Goal: Task Accomplishment & Management: Complete application form

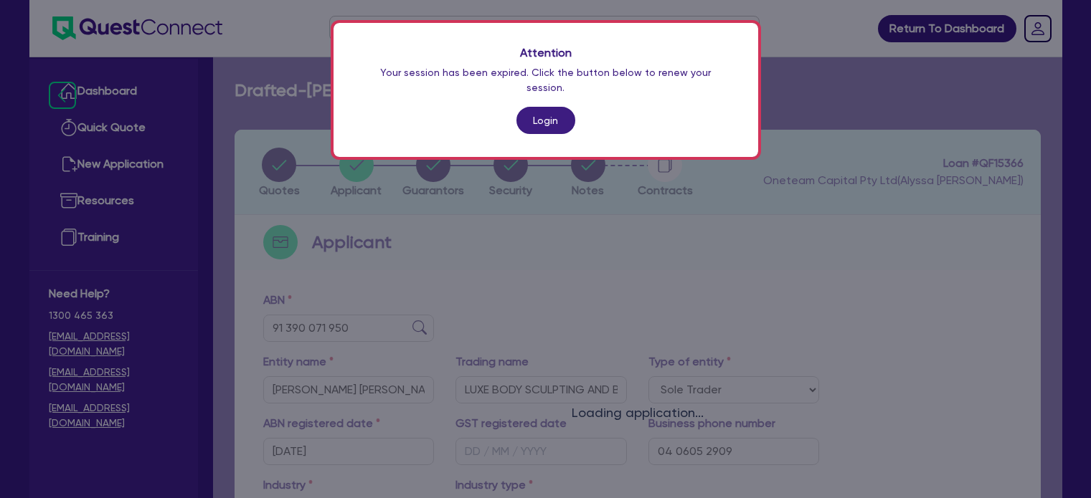
select select "SOLE_TRADER"
select select "HEALTH_BEAUTY"
select select "HAIR_BEAUTY_SALONS"
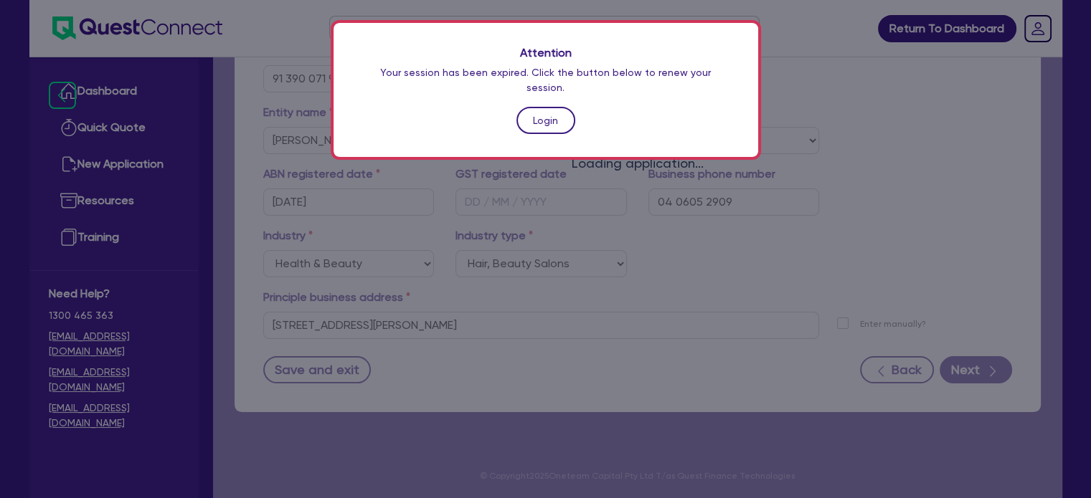
click at [528, 107] on link "Login" at bounding box center [545, 120] width 59 height 27
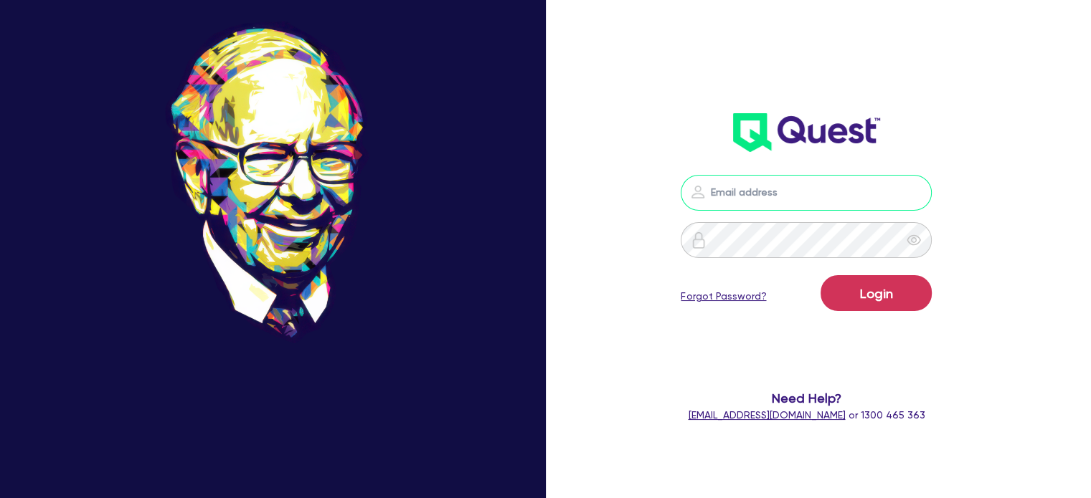
click at [764, 202] on input "email" at bounding box center [806, 193] width 251 height 36
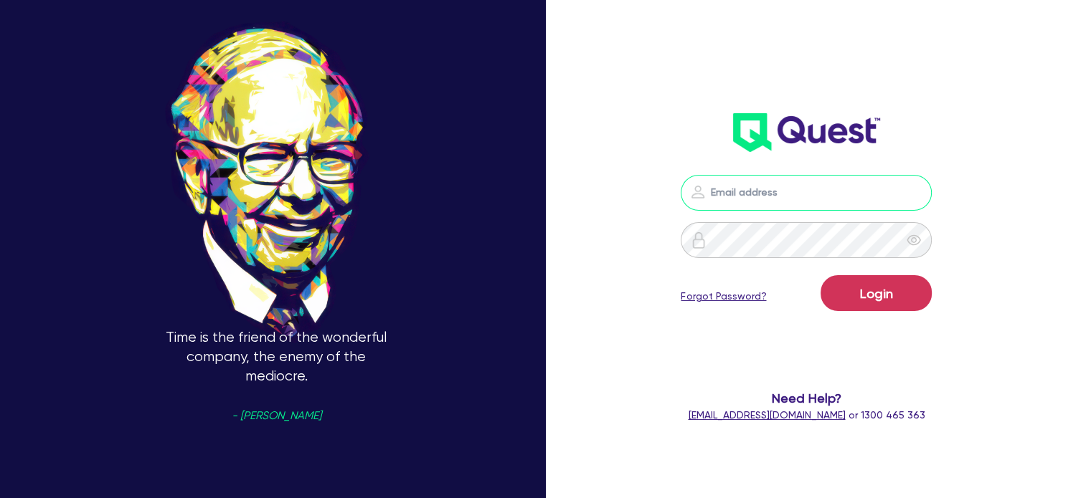
type input "alyssa.baird@quest.finance"
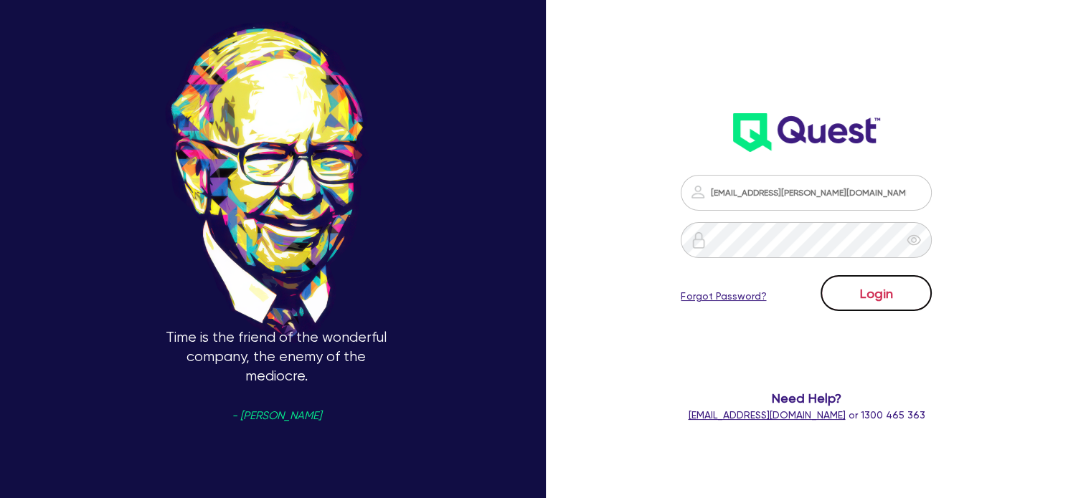
click at [903, 298] on button "Login" at bounding box center [875, 293] width 111 height 36
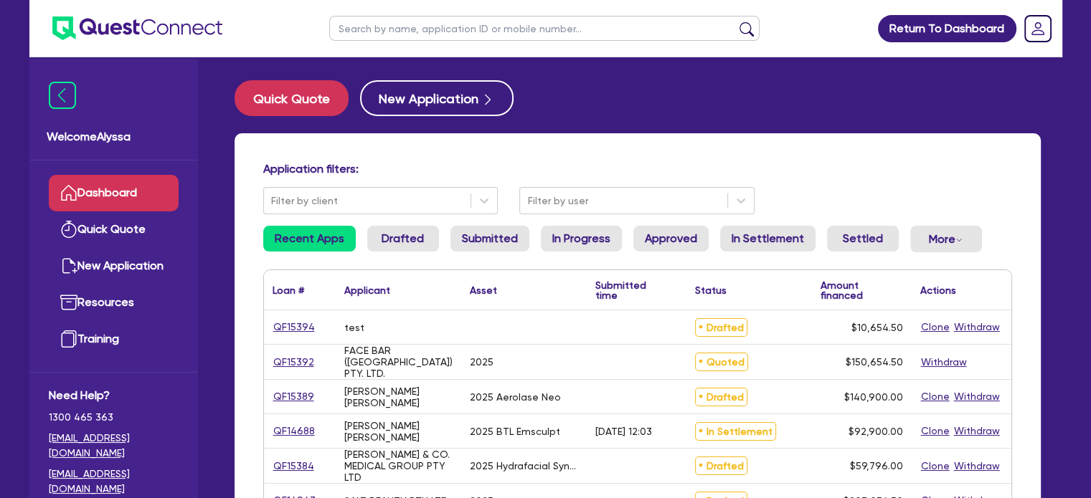
click at [389, 32] on input "text" at bounding box center [544, 28] width 430 height 25
click at [301, 465] on link "QF15384" at bounding box center [294, 466] width 42 height 16
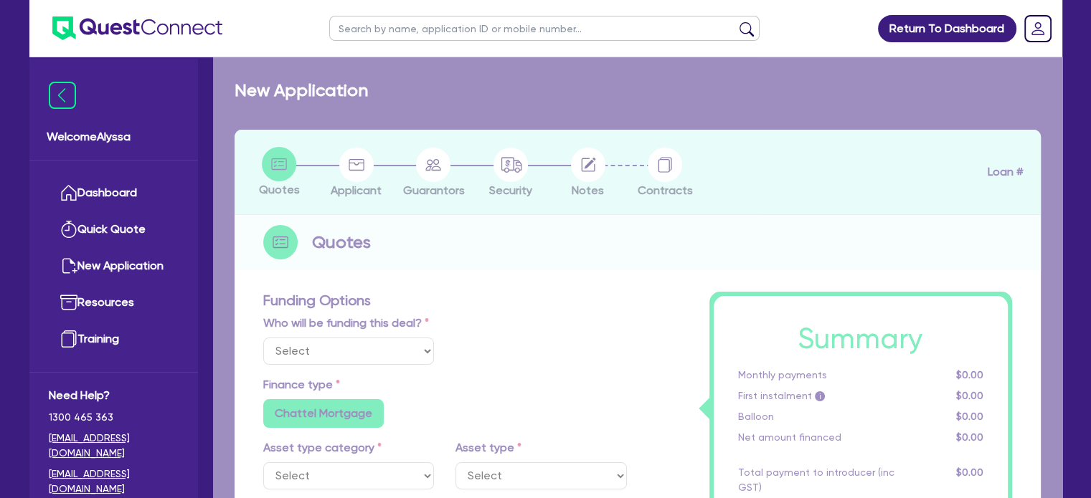
select select "TERTIARY_ASSETS"
type input "2025"
type input "59,796"
type input "4"
type input "2,391.84"
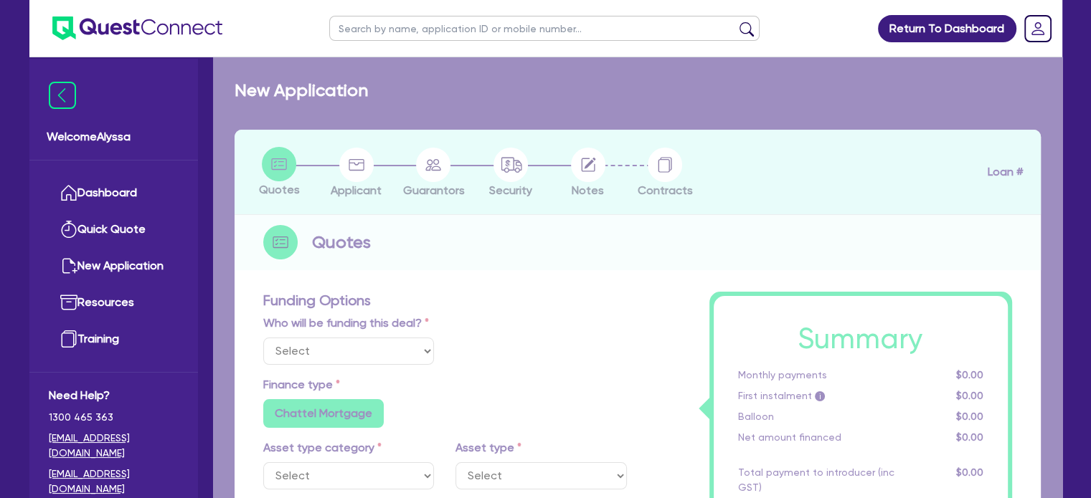
type input "10.5"
radio input "false"
select select "BEAUTY_EQUIPMENT"
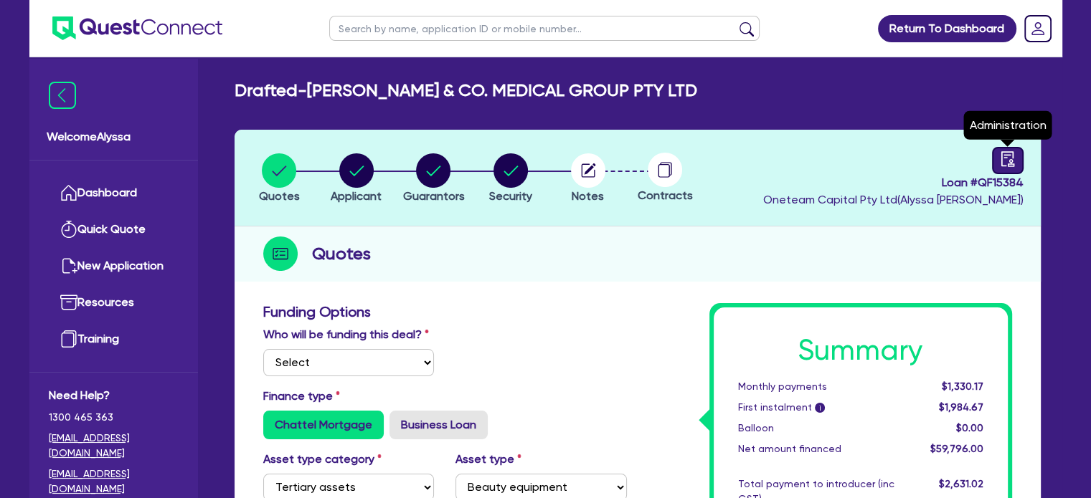
click at [1010, 167] on div at bounding box center [1008, 160] width 32 height 27
select select "DRAFTED_NEW"
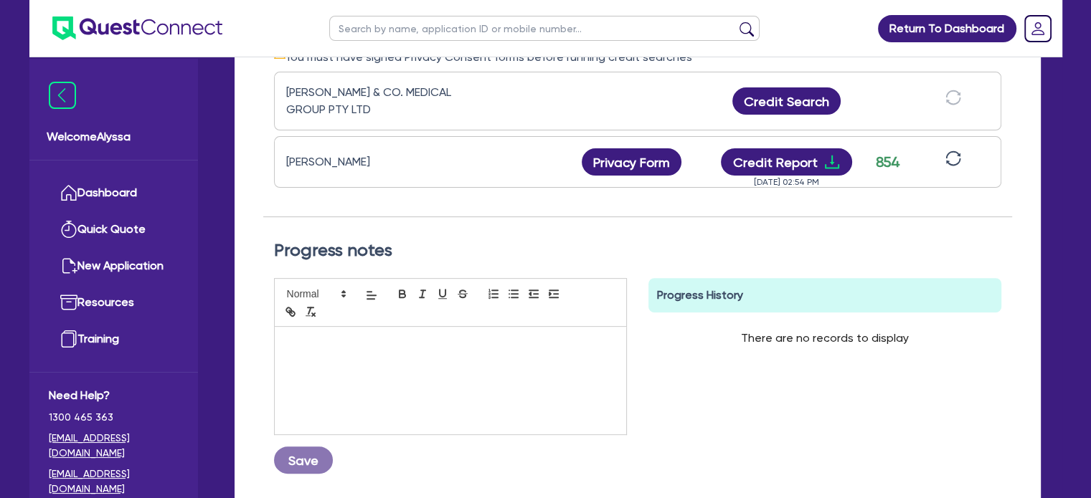
scroll to position [479, 0]
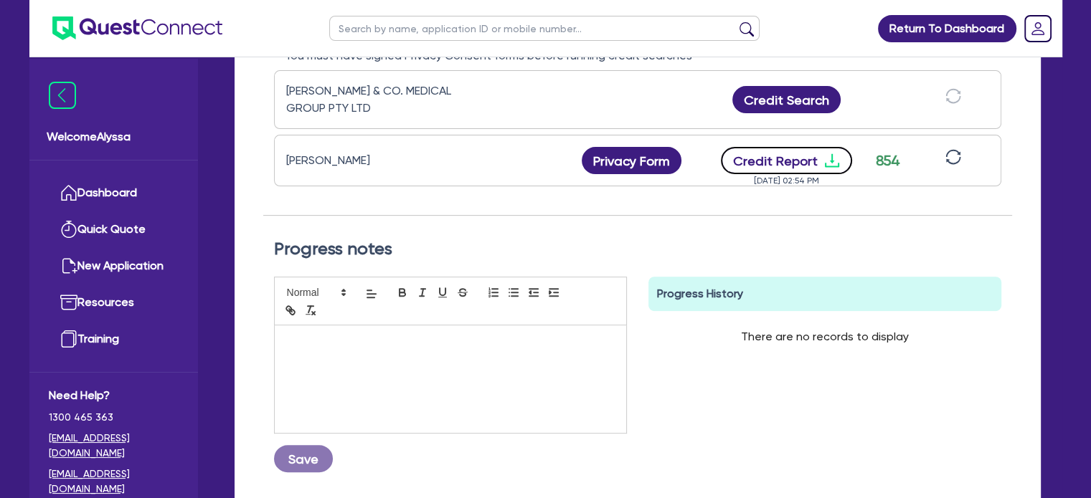
click at [807, 160] on button "Credit Report" at bounding box center [786, 160] width 131 height 27
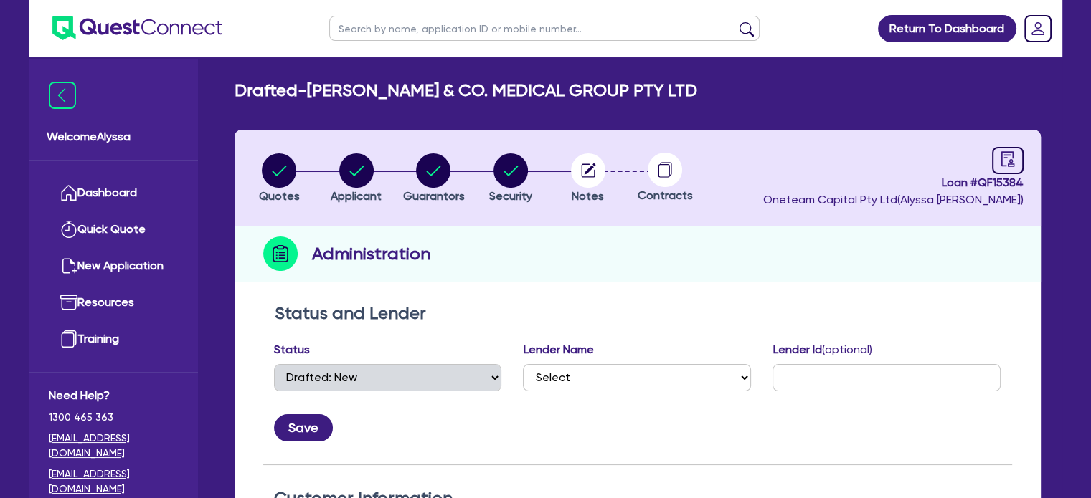
click at [411, 31] on input "text" at bounding box center [544, 28] width 430 height 25
type input "rana"
click button "submit" at bounding box center [746, 32] width 23 height 20
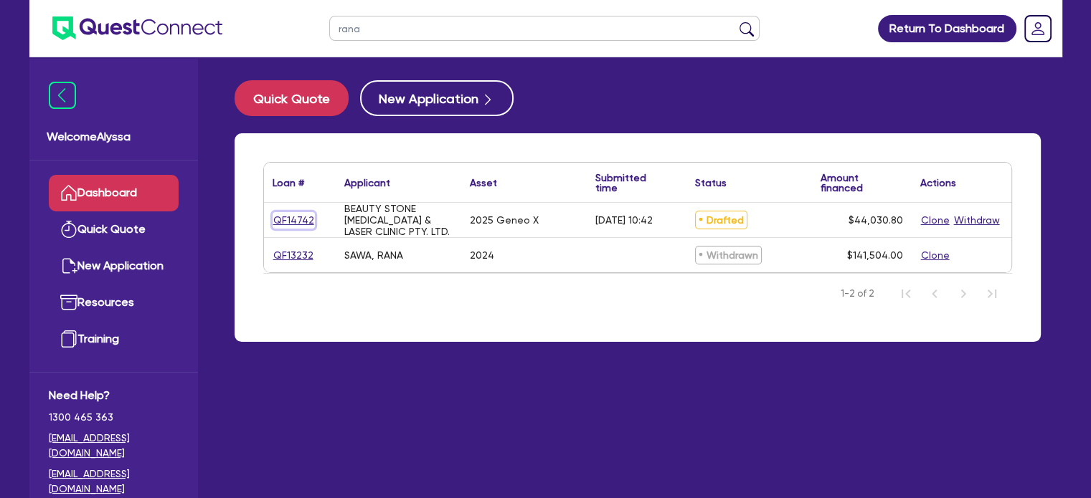
click at [286, 214] on link "QF14742" at bounding box center [294, 220] width 42 height 16
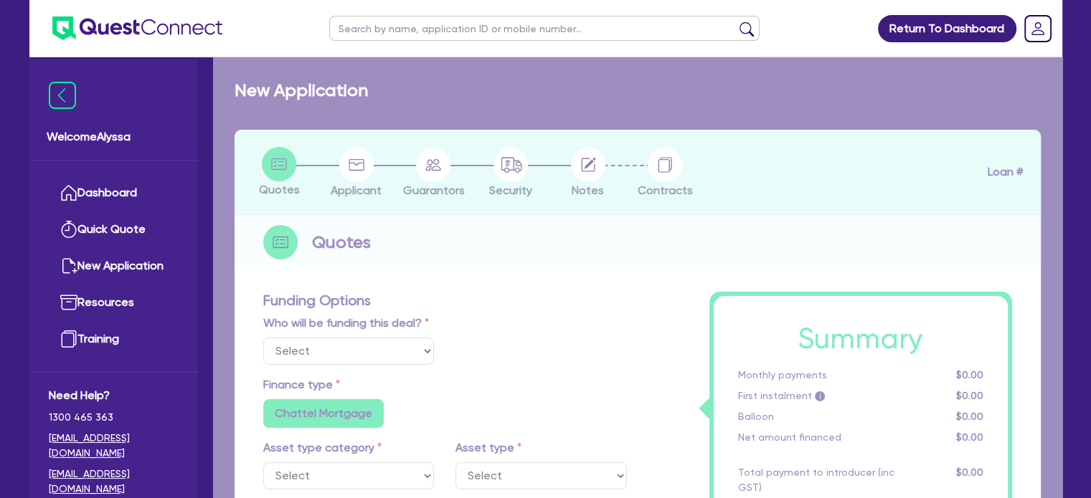
select select "Other"
select select "TERTIARY_ASSETS"
type input "2025"
radio input "true"
type input "44,030.8"
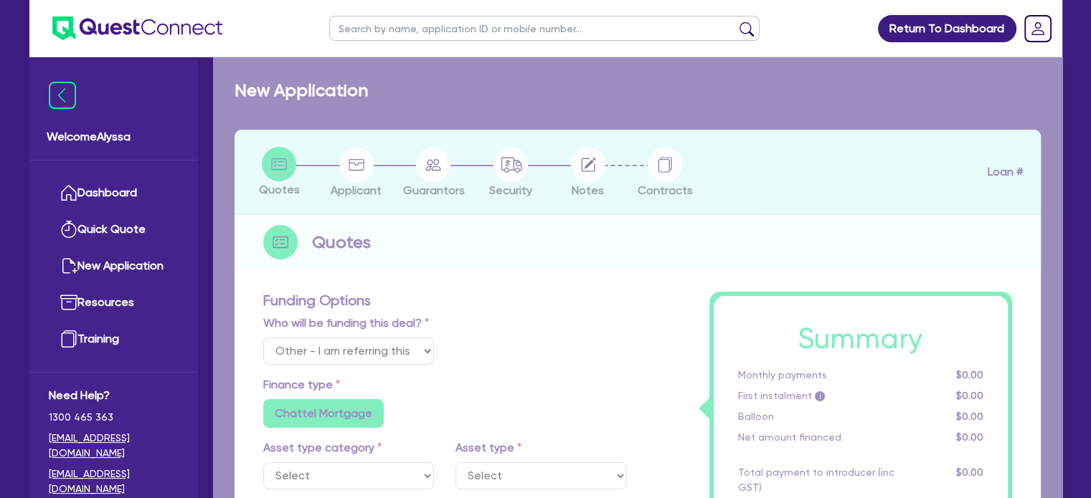
type input "4"
type input "1,761.23"
type input "10.5"
type input "350"
radio input "false"
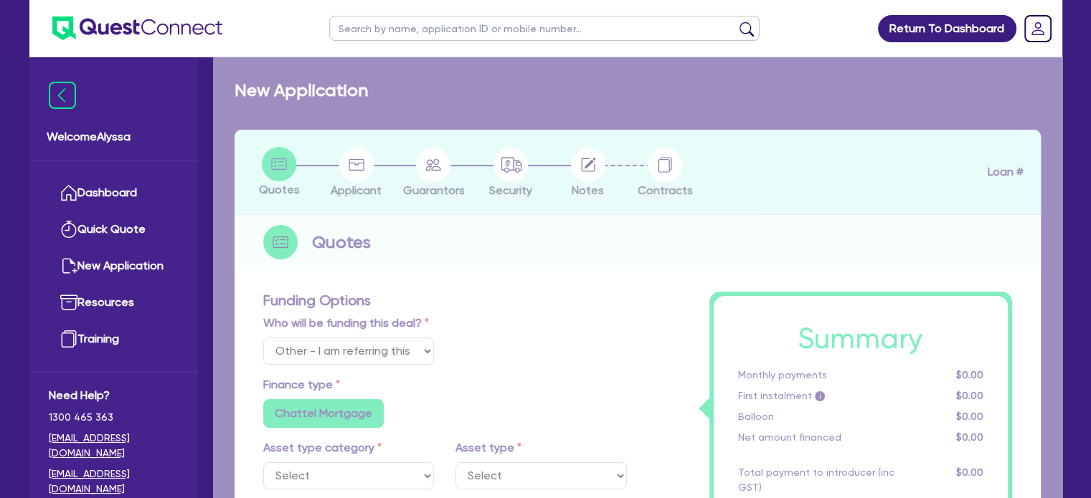
radio input "false"
select select "BEAUTY_EQUIPMENT"
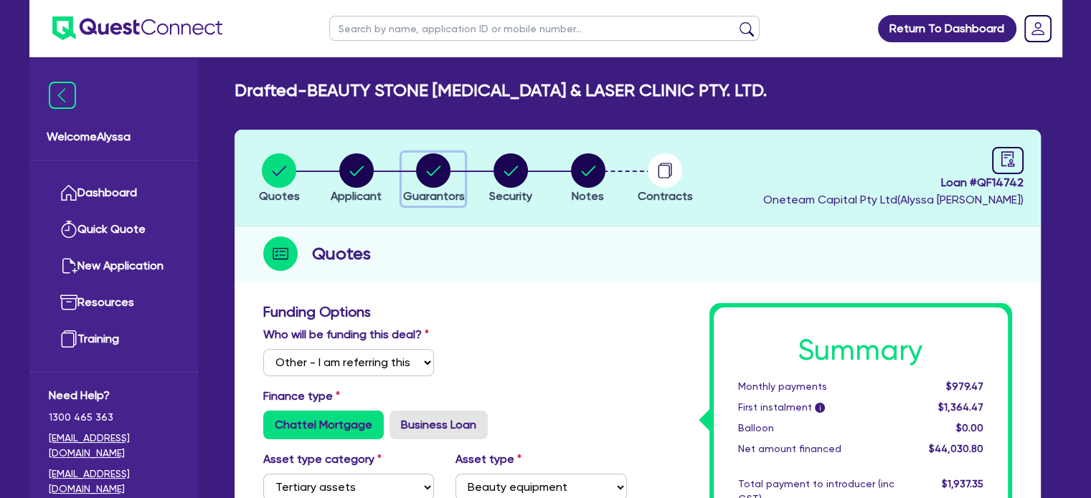
click at [450, 172] on circle "button" at bounding box center [433, 170] width 34 height 34
select select "MRS"
select select "[GEOGRAPHIC_DATA]"
select select "MARRIED"
select select "CASH"
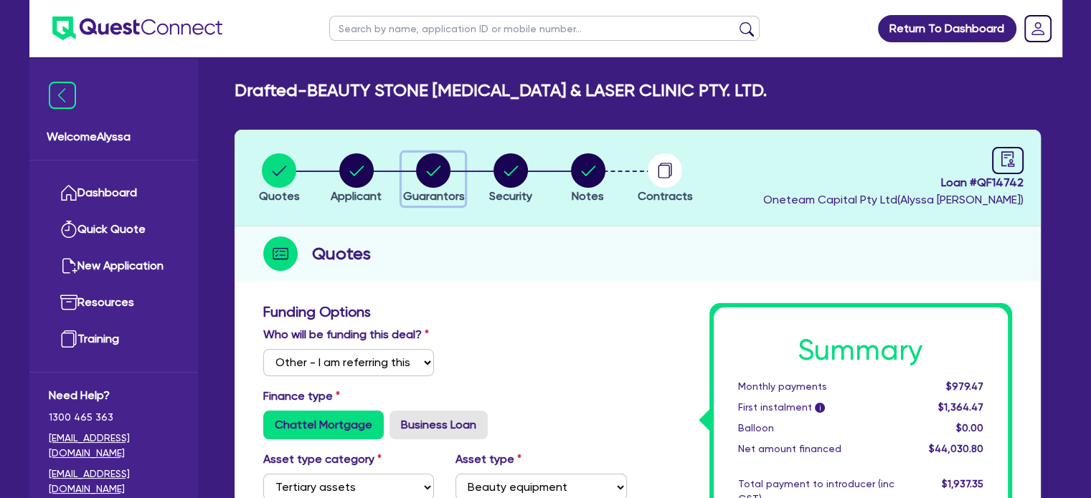
select select "VEHICLE"
select select "HOUSEHOLD_PERSONAL"
select select "VEHICLE_LOAN"
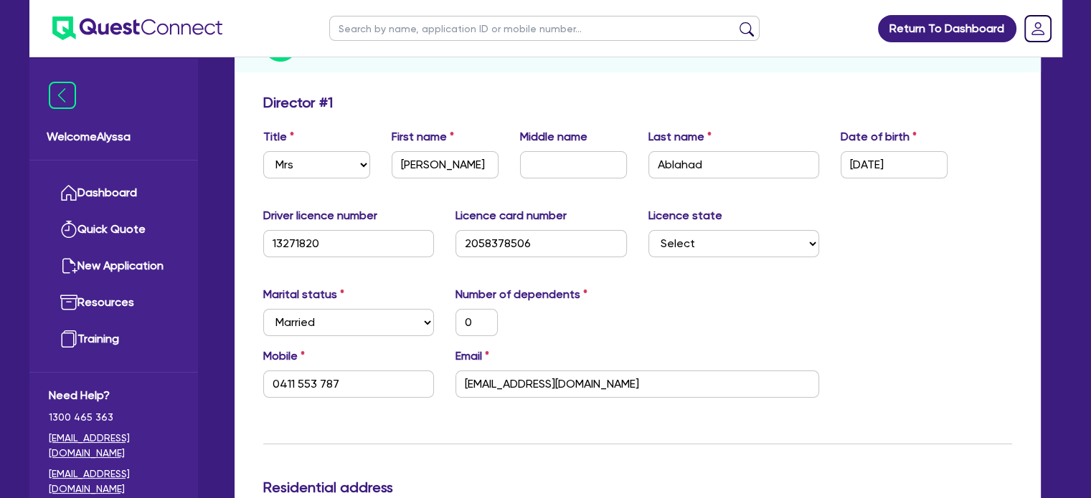
scroll to position [267, 0]
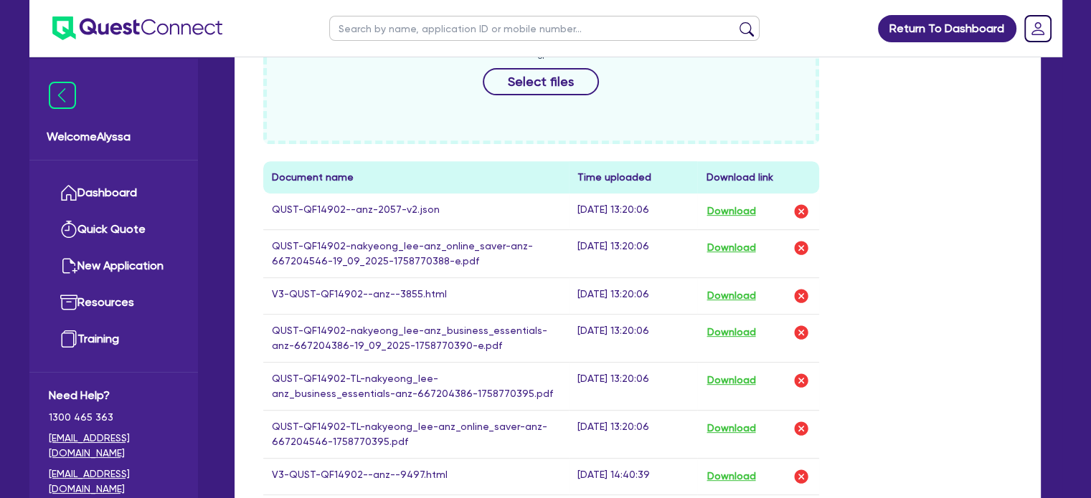
scroll to position [585, 0]
click at [734, 295] on button "Download" at bounding box center [731, 296] width 50 height 19
click at [395, 35] on input "text" at bounding box center [544, 28] width 430 height 25
type input "nakeyong"
click button "submit" at bounding box center [746, 32] width 23 height 20
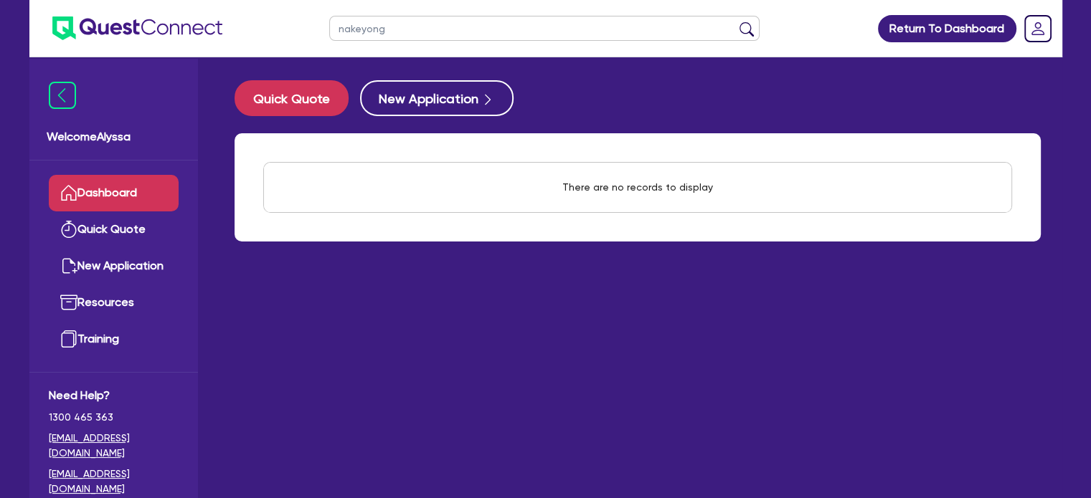
drag, startPoint x: 384, startPoint y: 32, endPoint x: 302, endPoint y: 22, distance: 82.3
click at [302, 22] on header "nakeyong Return To Dashboard Edit Profile Logout" at bounding box center [545, 28] width 1033 height 57
type input "maison"
click at [735, 22] on button "submit" at bounding box center [746, 32] width 23 height 20
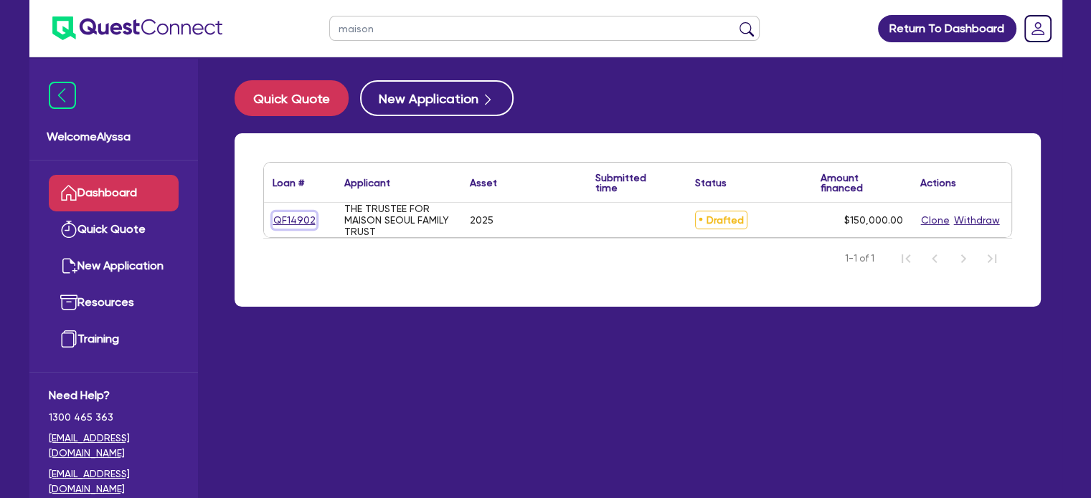
click at [285, 220] on link "QF14902" at bounding box center [295, 220] width 44 height 16
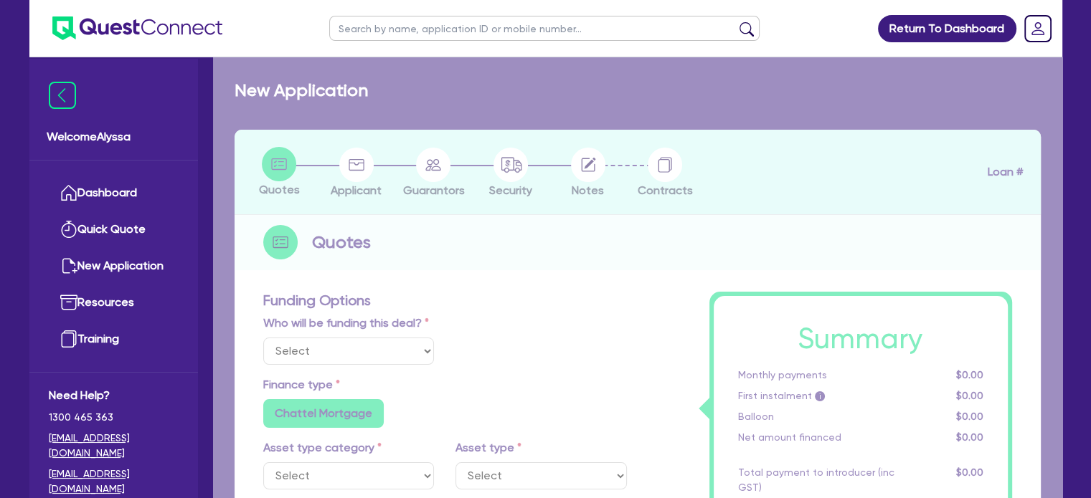
select select "TERTIARY_ASSETS"
type input "2025"
type input "150,000"
type input "13"
radio input "false"
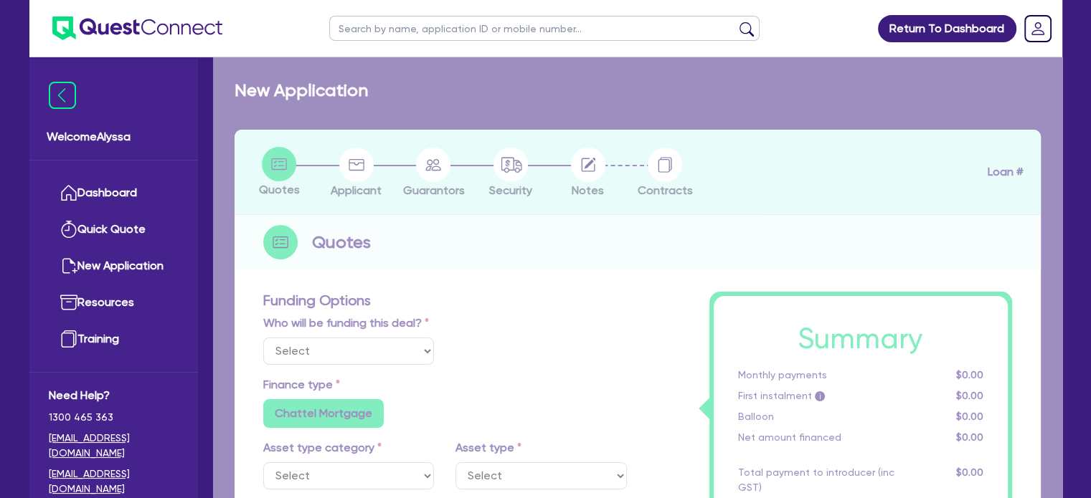
radio input "false"
select select "BEAUTY_EQUIPMENT"
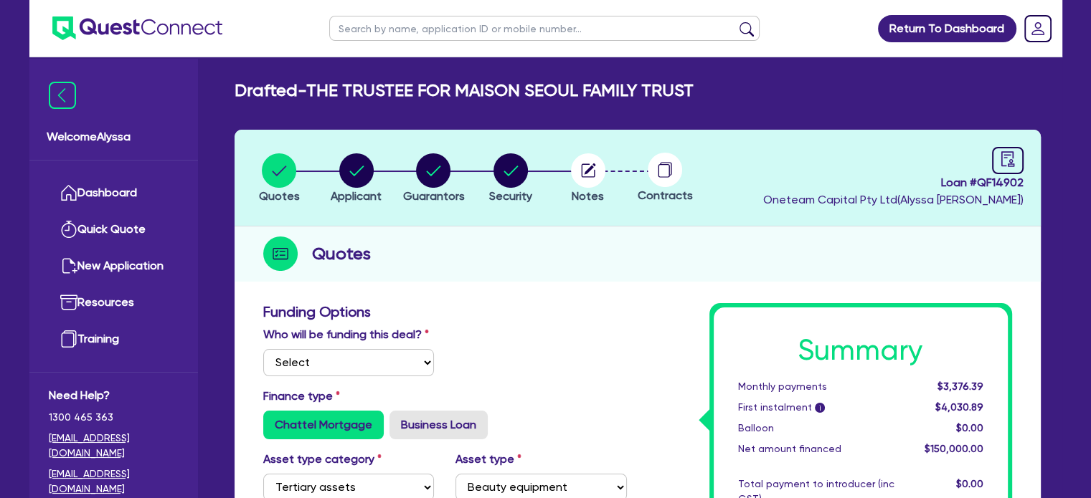
click at [1027, 166] on header "Quotes Applicant Guarantors Security Notes Contracts Loan # QF14902 Oneteam Cap…" at bounding box center [637, 178] width 806 height 97
click at [1013, 166] on icon "audit" at bounding box center [1006, 158] width 13 height 15
select select "DRAFTED_NEW"
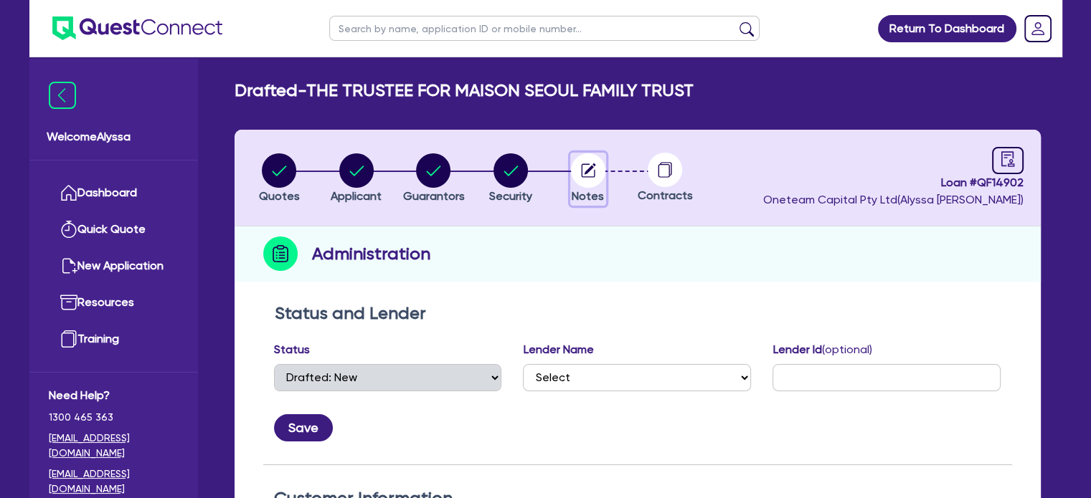
click at [594, 176] on icon "button" at bounding box center [588, 171] width 14 height 14
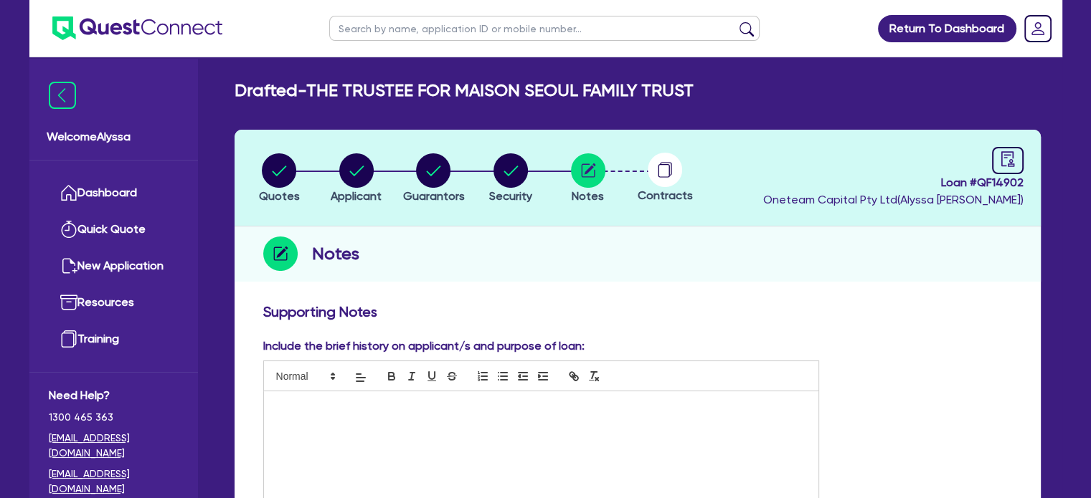
click at [356, 33] on input "text" at bounding box center [544, 28] width 430 height 25
type input "REBECCA"
click button "submit" at bounding box center [746, 32] width 23 height 20
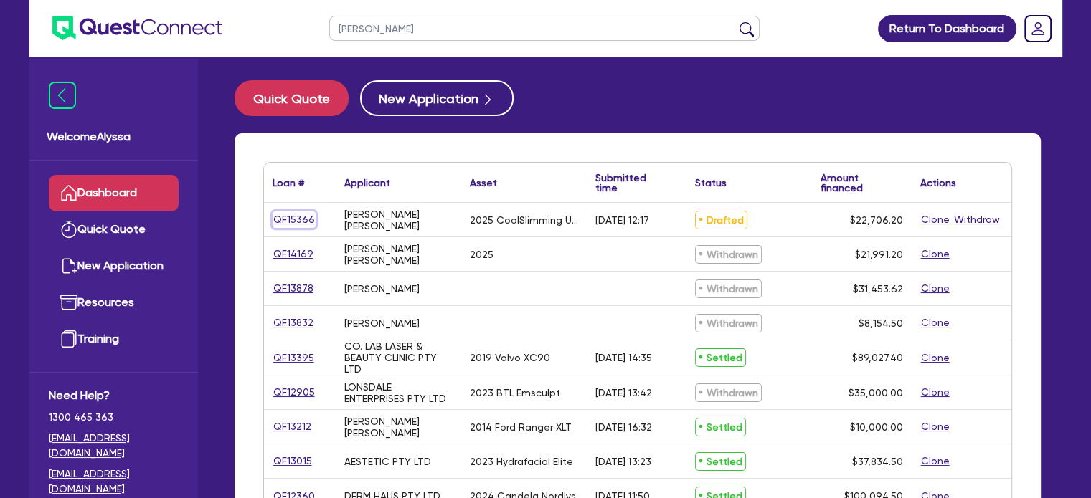
click at [290, 212] on link "QF15366" at bounding box center [294, 220] width 43 height 16
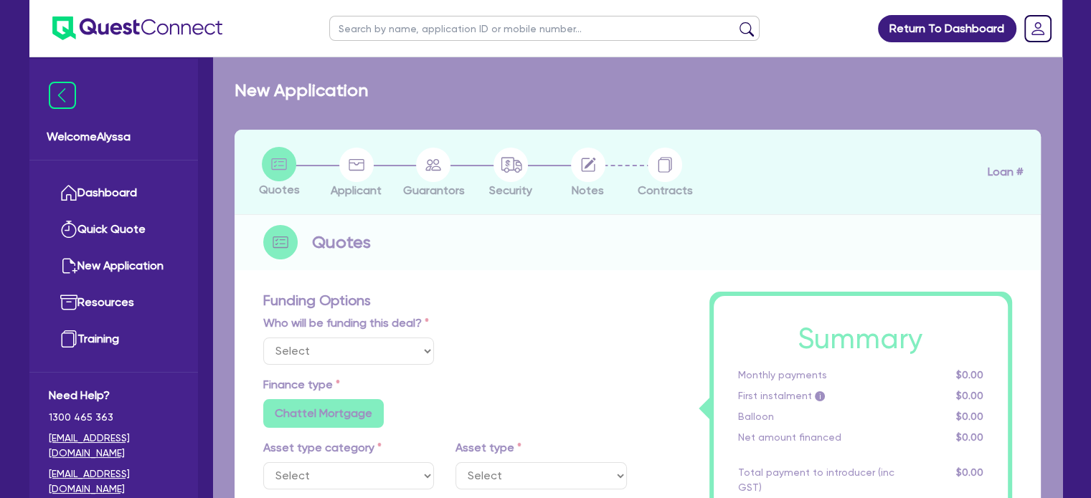
select select "Other"
select select "TERTIARY_ASSETS"
type input "2025"
type input "27,489"
type input "5,497.8"
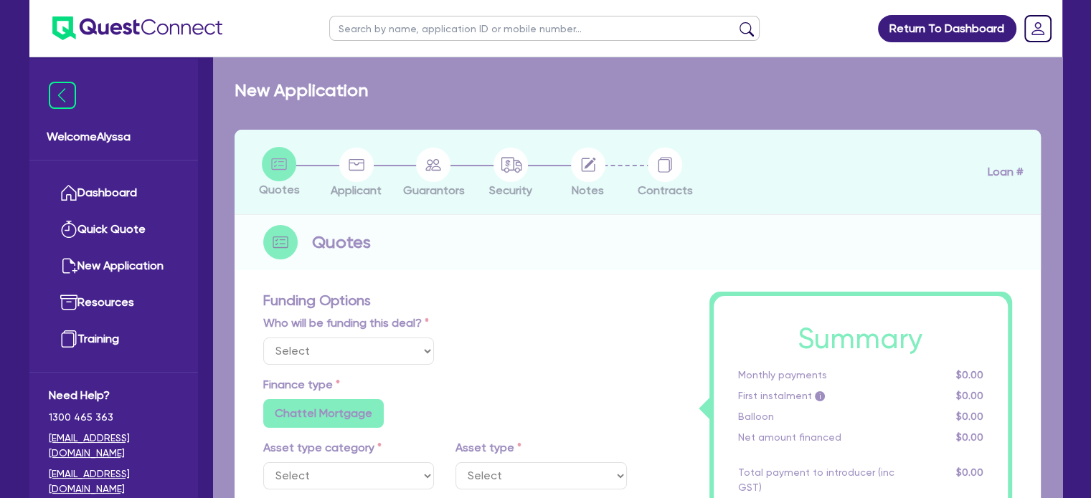
type input "4"
type input "908.25"
type input "10.45"
radio input "false"
type input "50"
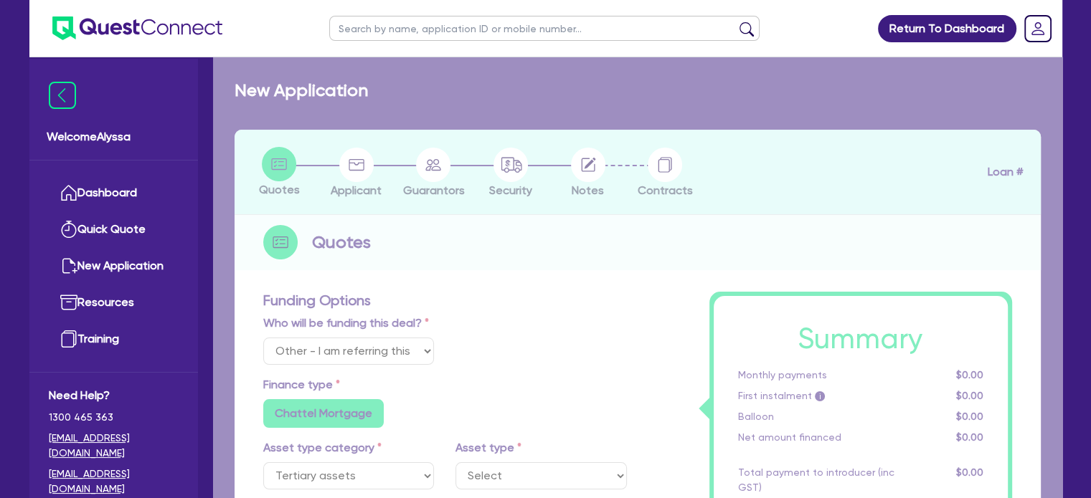
type input "600"
radio input "true"
select select "BEAUTY_EQUIPMENT"
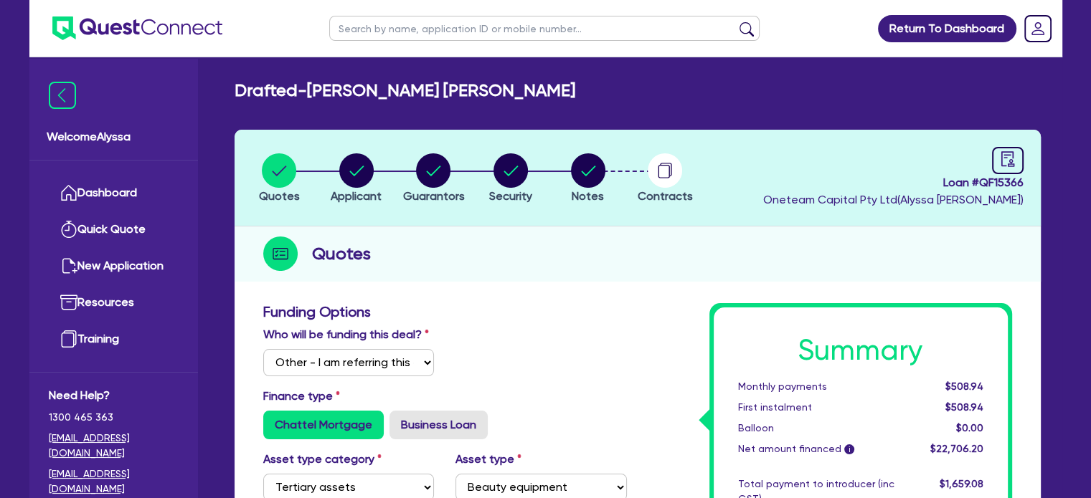
click at [394, 29] on input "text" at bounding box center [544, 28] width 430 height 25
type input "masion"
click button "submit" at bounding box center [746, 32] width 23 height 20
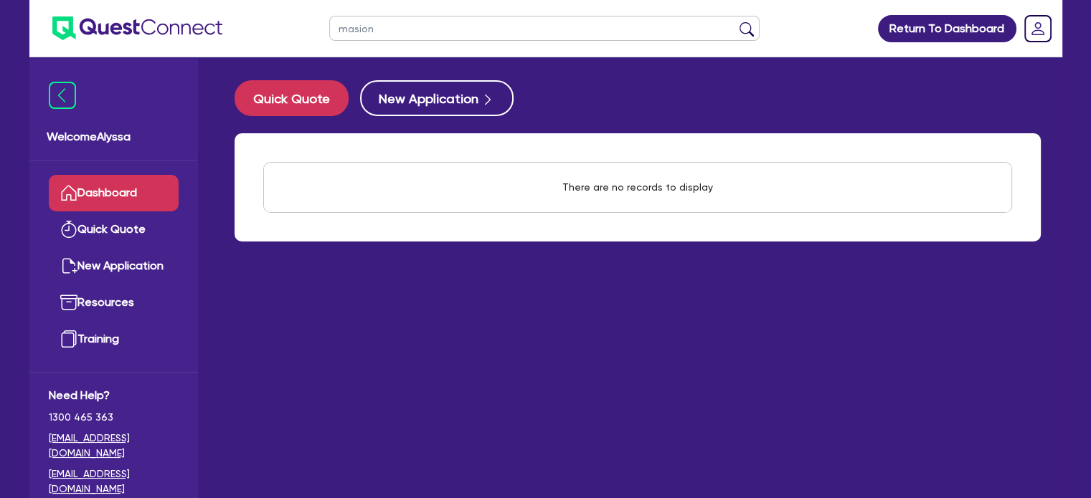
drag, startPoint x: 398, startPoint y: 28, endPoint x: 263, endPoint y: 5, distance: 136.8
click at [276, 25] on header "masion Return To Dashboard Edit Profile Logout" at bounding box center [545, 28] width 1033 height 57
type input "maison"
click at [735, 22] on button "submit" at bounding box center [746, 32] width 23 height 20
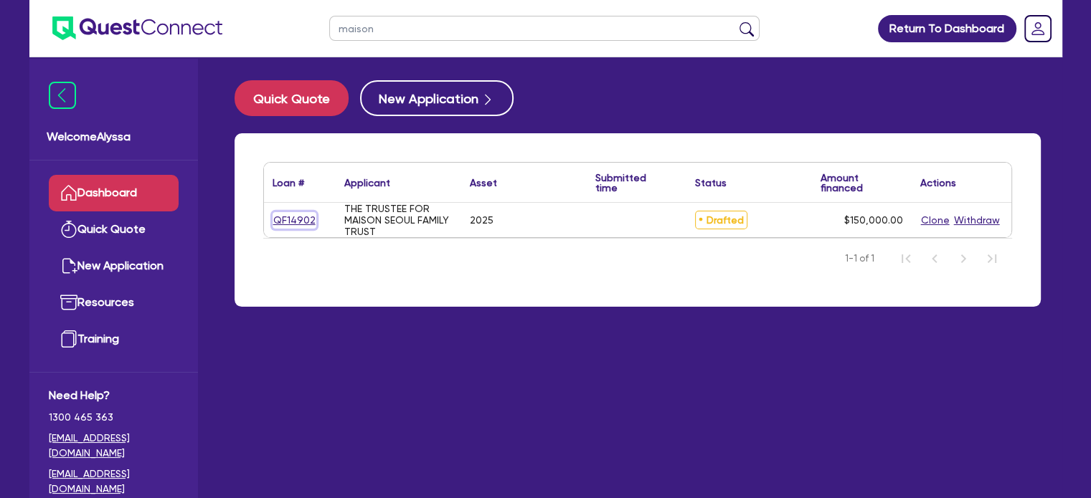
click at [298, 223] on link "QF14902" at bounding box center [295, 220] width 44 height 16
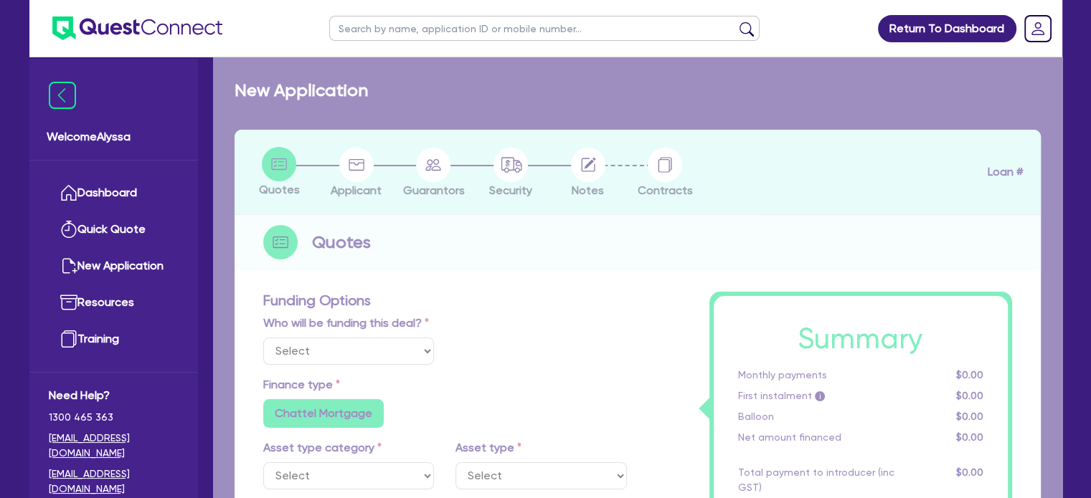
select select "TERTIARY_ASSETS"
type input "2025"
type input "150,000"
type input "13"
radio input "false"
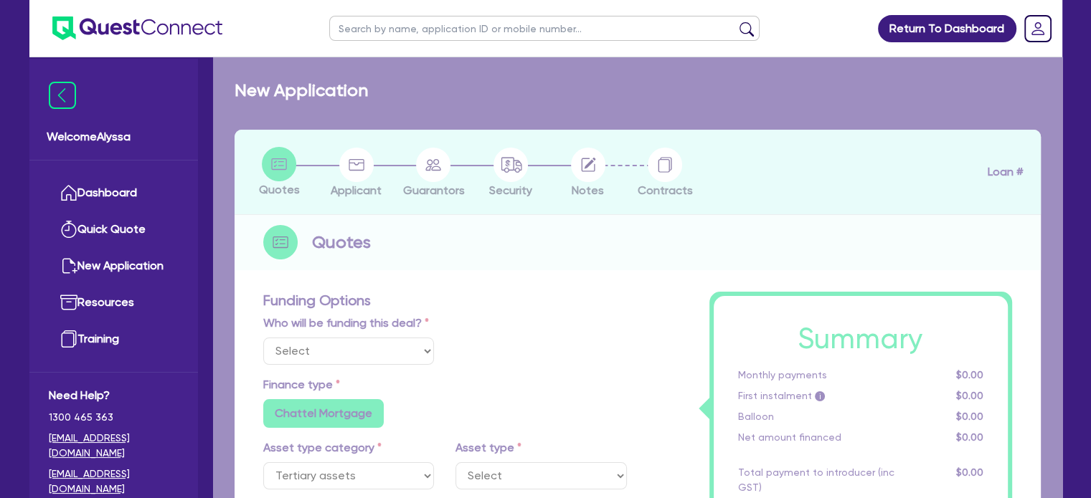
radio input "false"
select select "BEAUTY_EQUIPMENT"
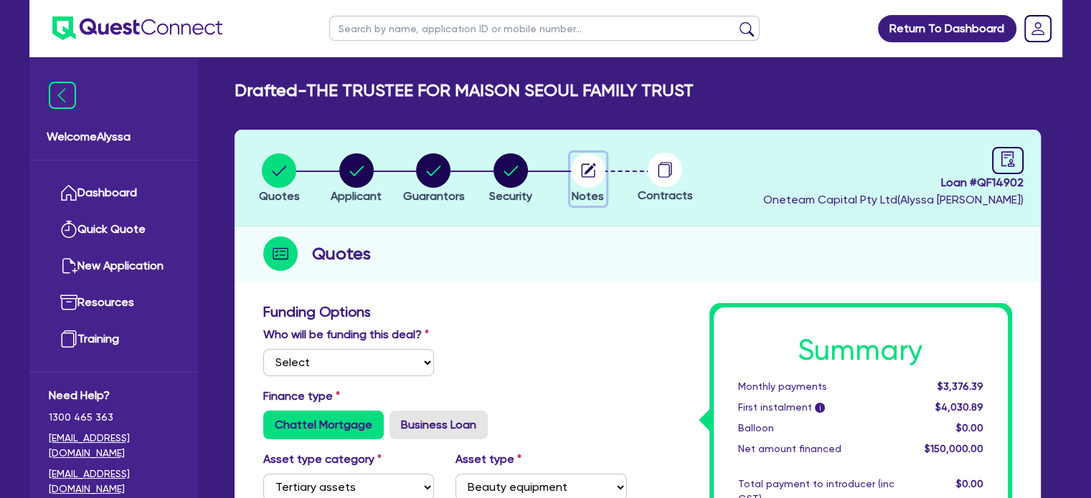
click at [586, 174] on circle "button" at bounding box center [588, 170] width 34 height 34
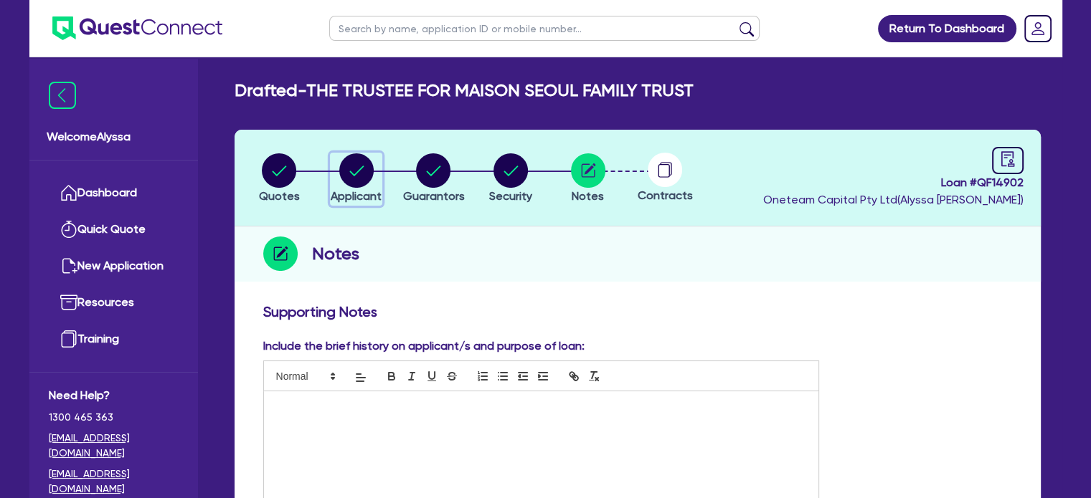
click at [356, 180] on circle "button" at bounding box center [356, 170] width 34 height 34
select select "TRUST"
select select "INDIVIDUAL"
select select "HEALTH_BEAUTY"
select select "HAIR_BEAUTY_SALONS"
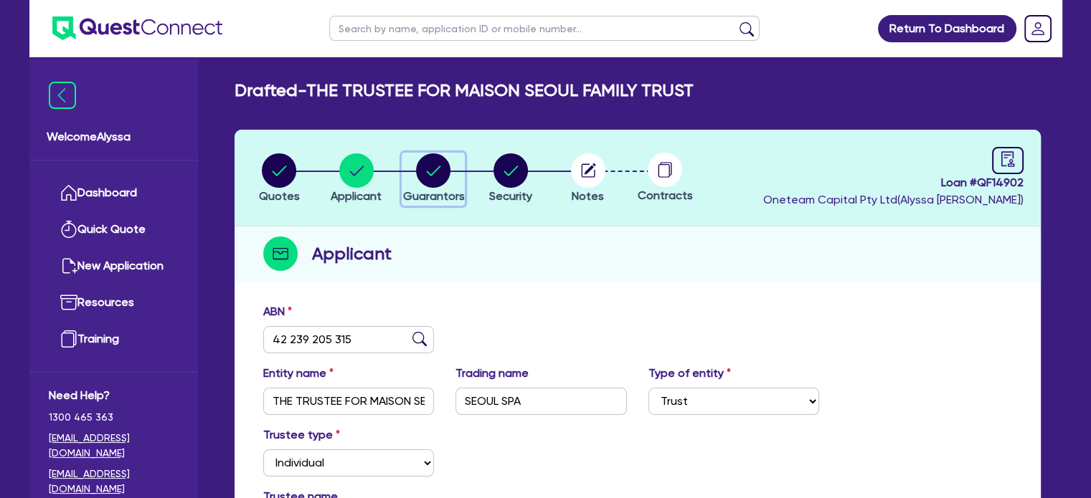
click at [443, 178] on circle "button" at bounding box center [433, 170] width 34 height 34
select select "MRS"
select select "VIC"
select select "MARRIED"
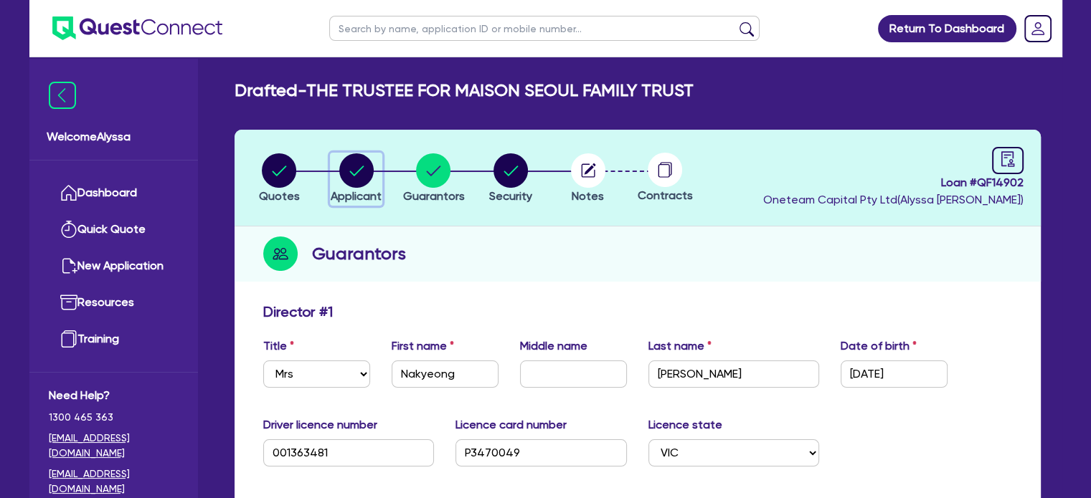
click at [354, 179] on circle "button" at bounding box center [356, 170] width 34 height 34
select select "TRUST"
select select "INDIVIDUAL"
select select "HEALTH_BEAUTY"
select select "HAIR_BEAUTY_SALONS"
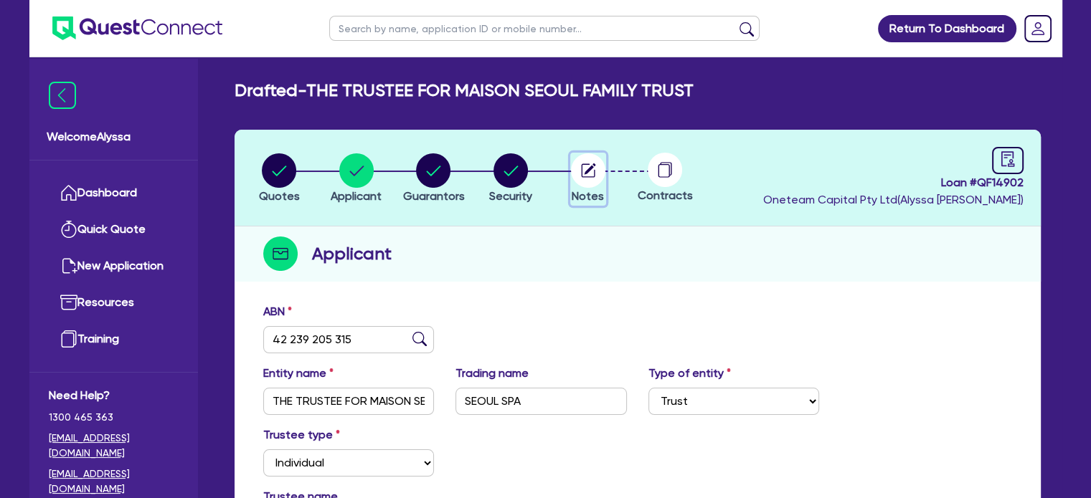
click at [592, 176] on icon "button" at bounding box center [588, 171] width 14 height 14
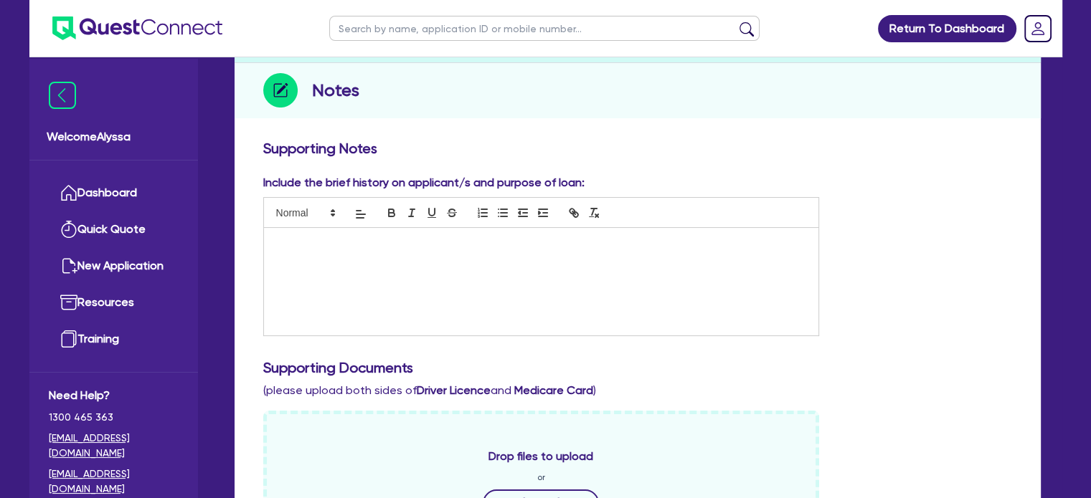
scroll to position [165, 0]
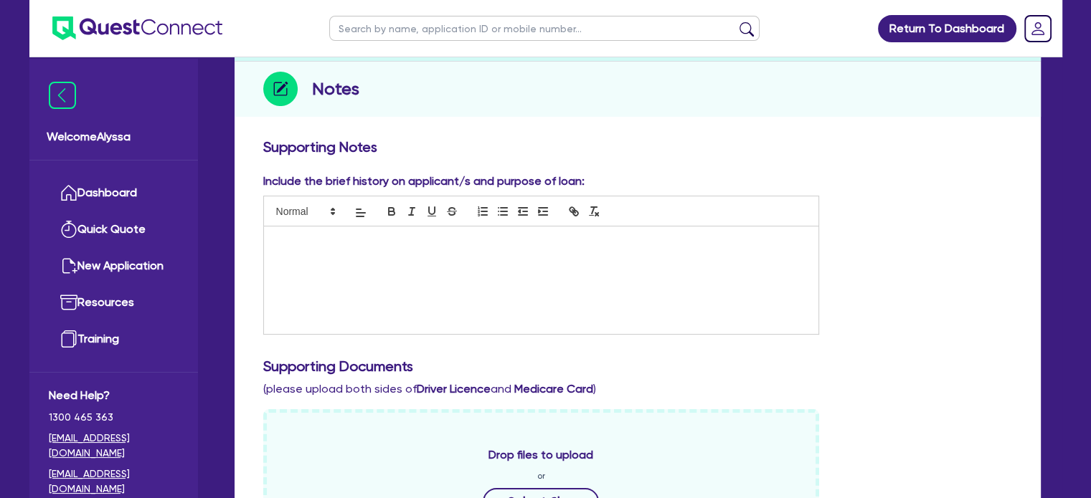
click at [460, 278] on div at bounding box center [541, 281] width 555 height 108
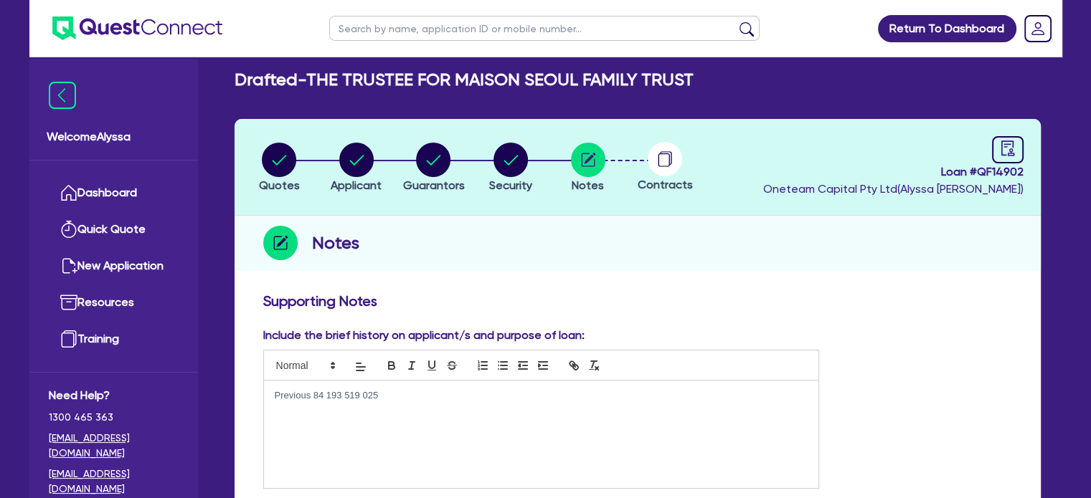
scroll to position [0, 0]
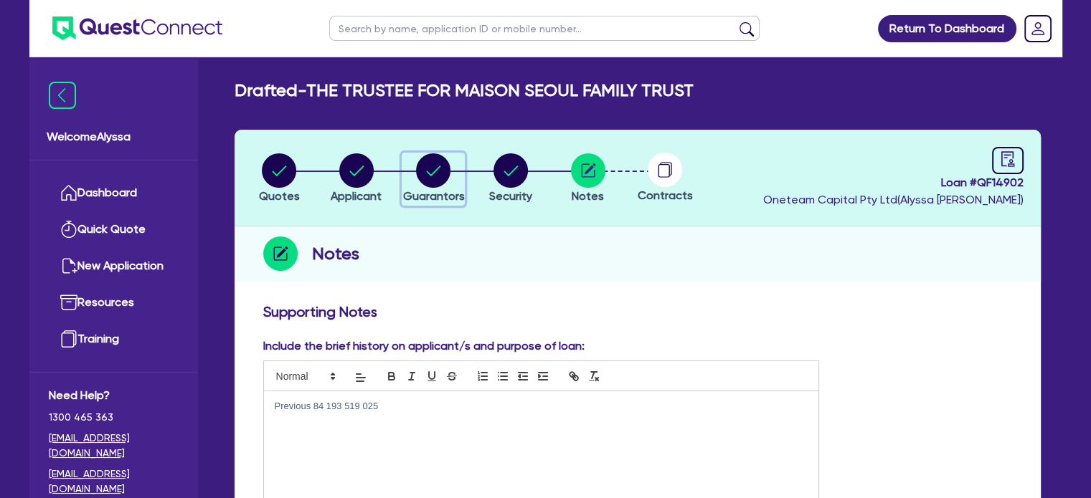
click at [430, 168] on circle "button" at bounding box center [433, 170] width 34 height 34
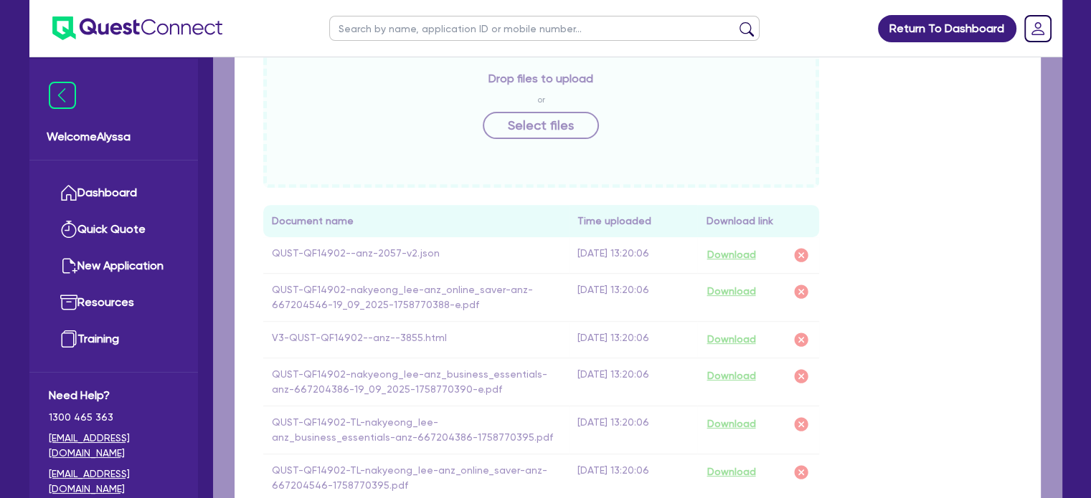
scroll to position [628, 0]
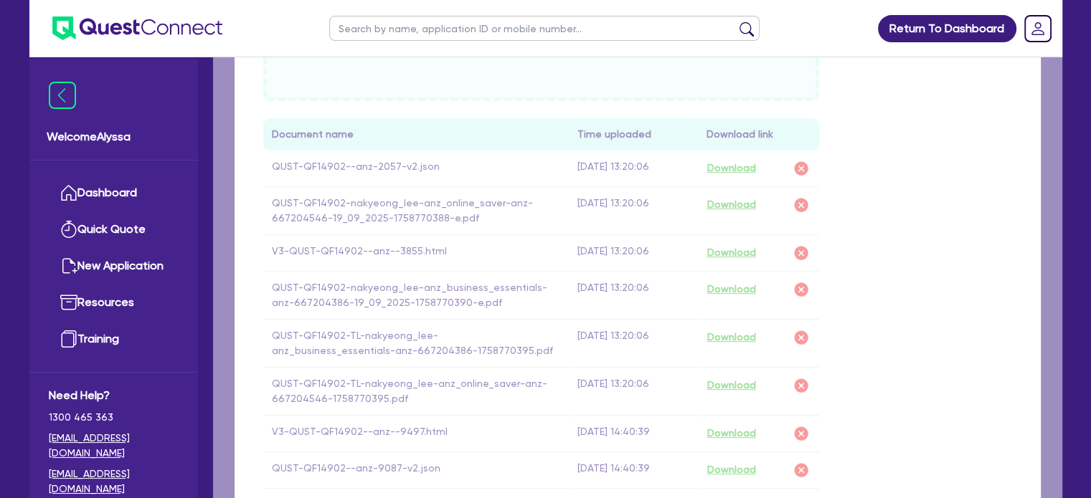
select select "MRS"
select select "VIC"
select select "MARRIED"
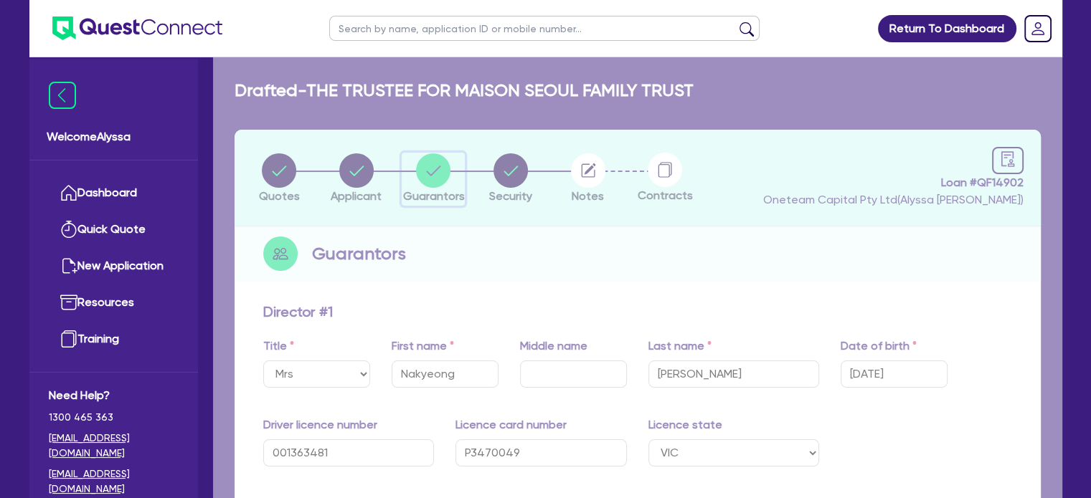
type input "0"
type input "0477 731 888"
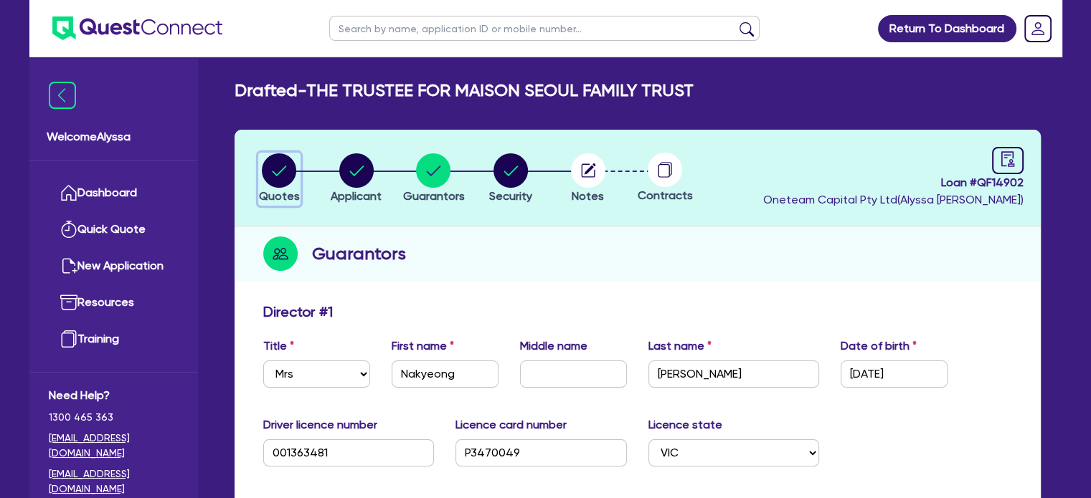
click at [262, 171] on icon "button" at bounding box center [279, 170] width 34 height 34
select select "TERTIARY_ASSETS"
select select "BEAUTY_EQUIPMENT"
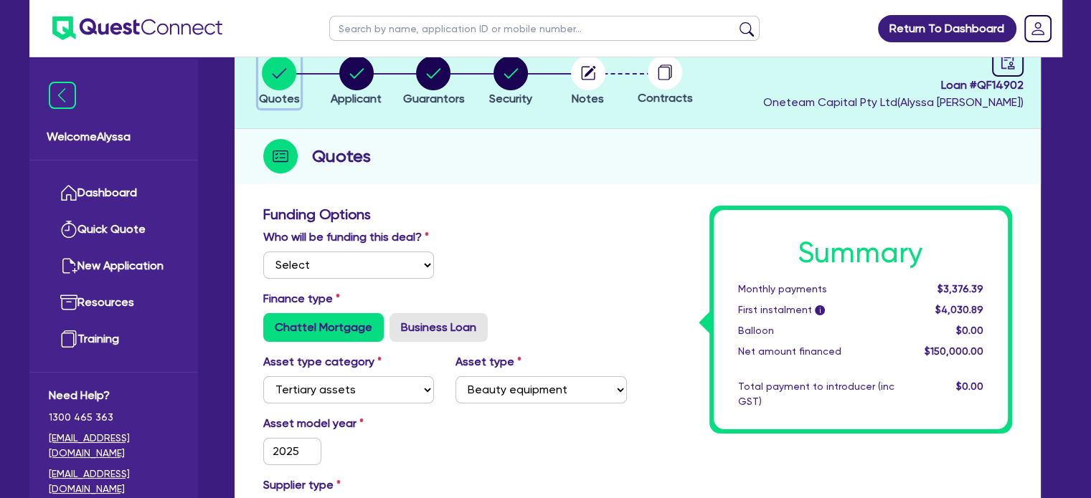
scroll to position [97, 0]
click at [364, 28] on input "text" at bounding box center [544, 28] width 430 height 25
type input "smith"
click button "submit" at bounding box center [746, 32] width 23 height 20
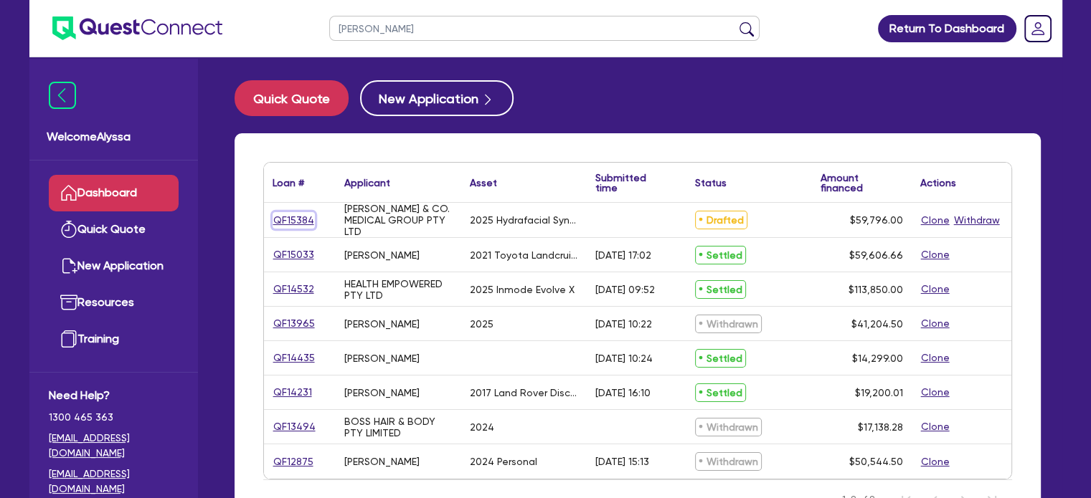
click at [286, 218] on link "QF15384" at bounding box center [294, 220] width 42 height 16
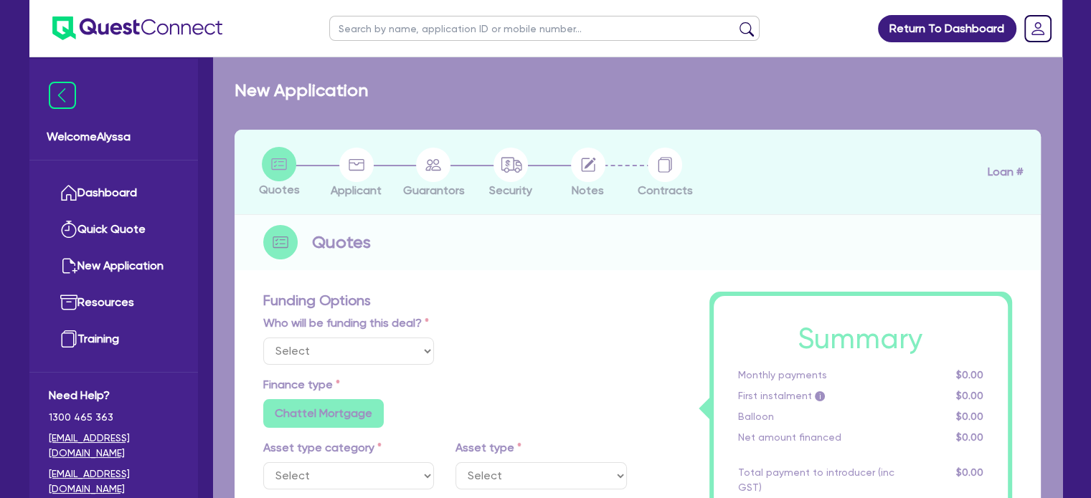
select select "TERTIARY_ASSETS"
type input "2025"
type input "59,796"
type input "4"
type input "2,391.84"
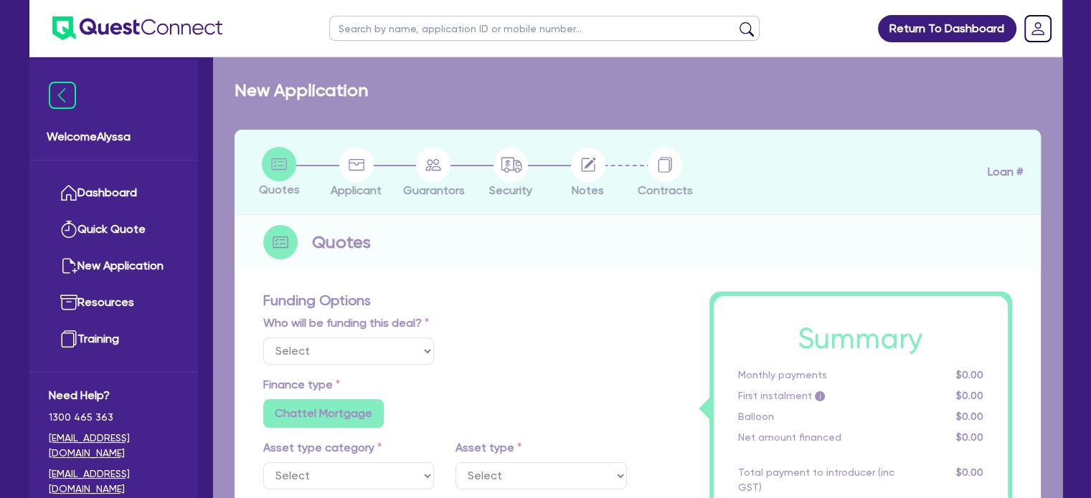
type input "10.5"
radio input "false"
select select "BEAUTY_EQUIPMENT"
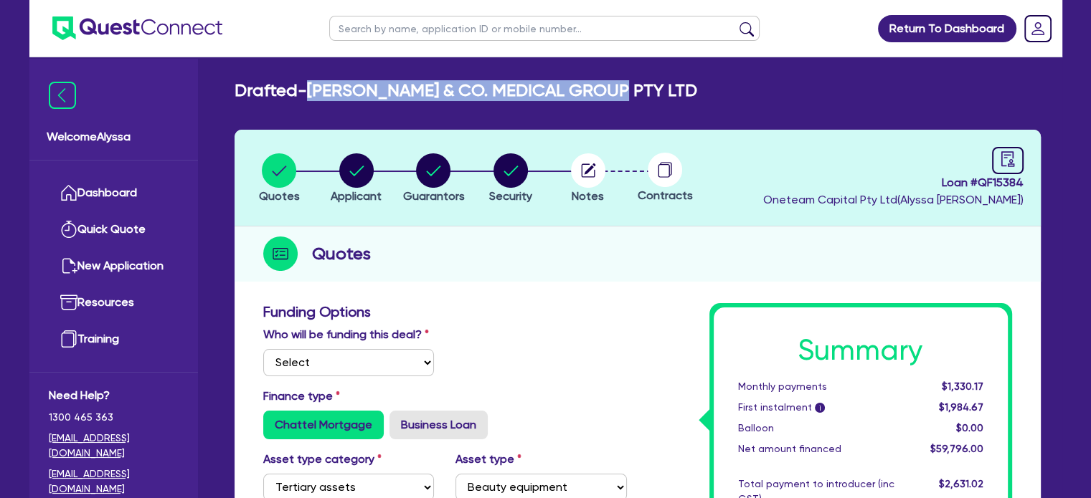
drag, startPoint x: 600, startPoint y: 85, endPoint x: 314, endPoint y: 91, distance: 285.5
click at [314, 91] on div "Drafted - SMITH & CO. MEDICAL GROUP PTY LTD" at bounding box center [638, 90] width 828 height 21
copy h2 "[PERSON_NAME] & CO. MEDICAL GROUP PTY LTD"
click at [354, 157] on circle "button" at bounding box center [356, 170] width 34 height 34
select select "COMPANY"
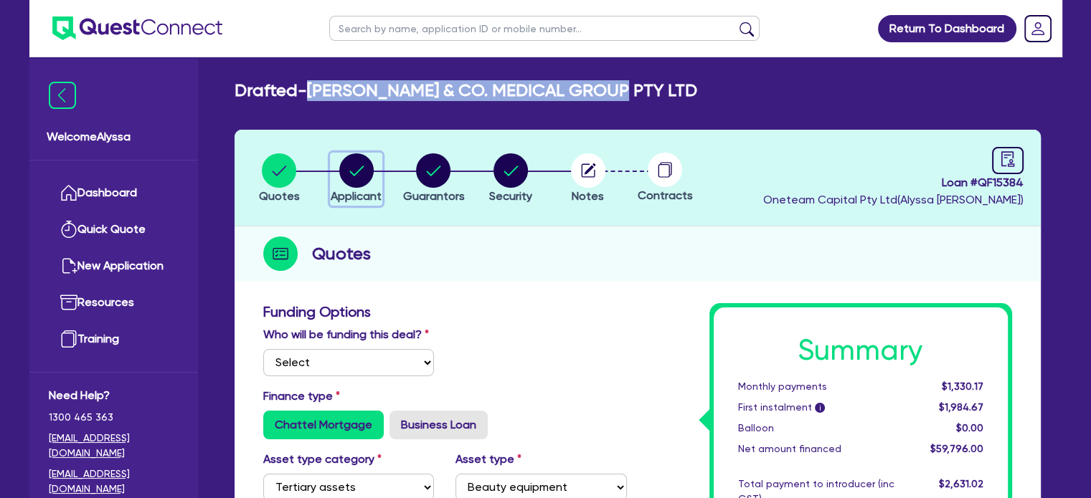
select select "HEALTH_BEAUTY"
select select "HAIR_BEAUTY_SALONS"
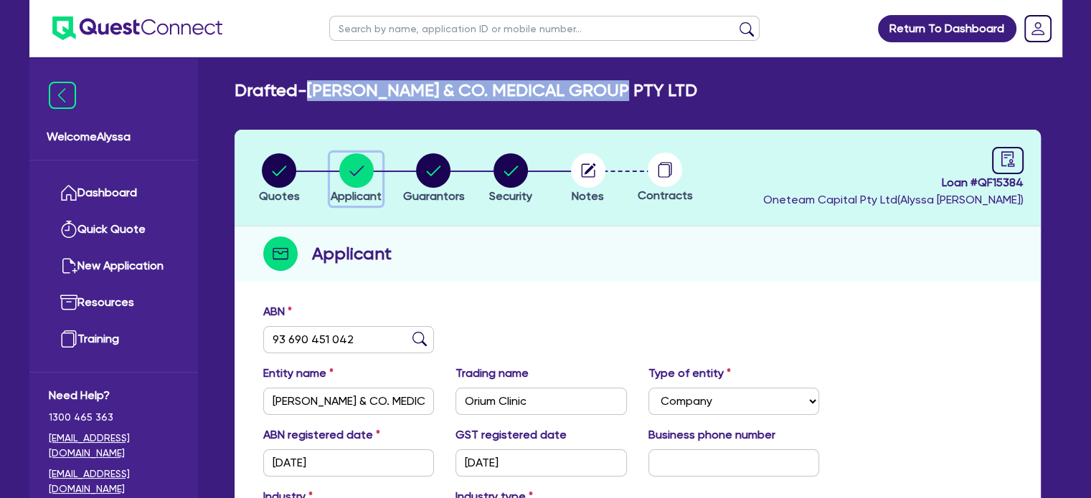
scroll to position [57, 0]
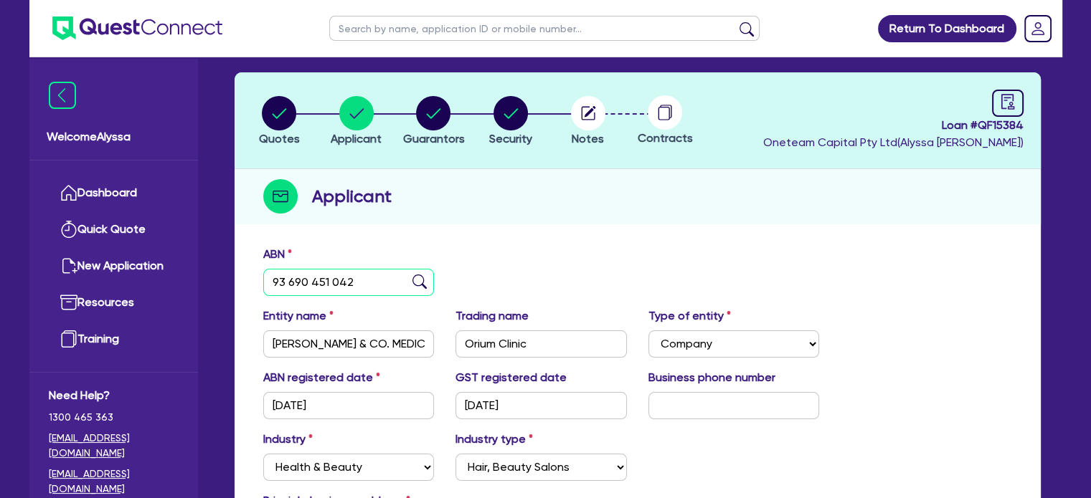
drag, startPoint x: 355, startPoint y: 277, endPoint x: 266, endPoint y: 274, distance: 89.0
click at [266, 274] on input "93 690 451 042" at bounding box center [348, 282] width 171 height 27
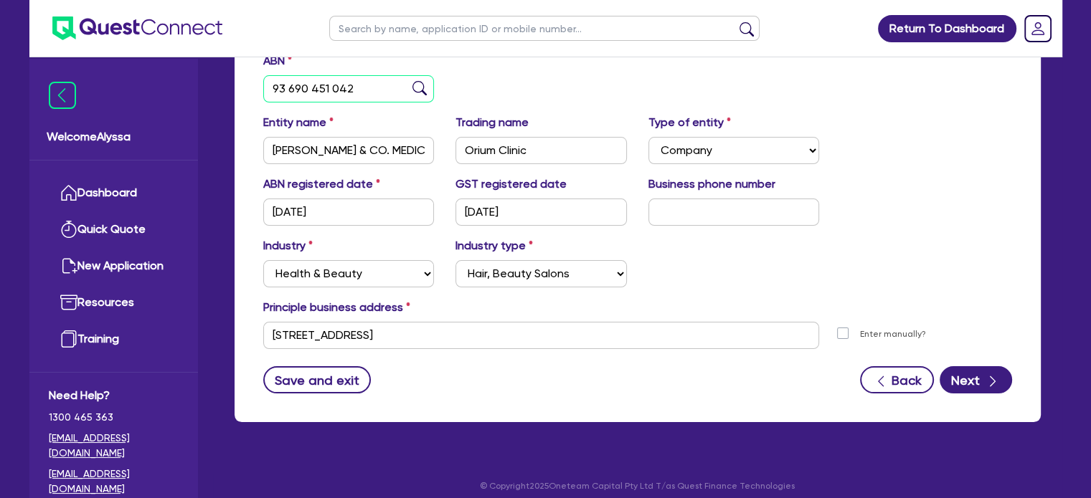
scroll to position [261, 0]
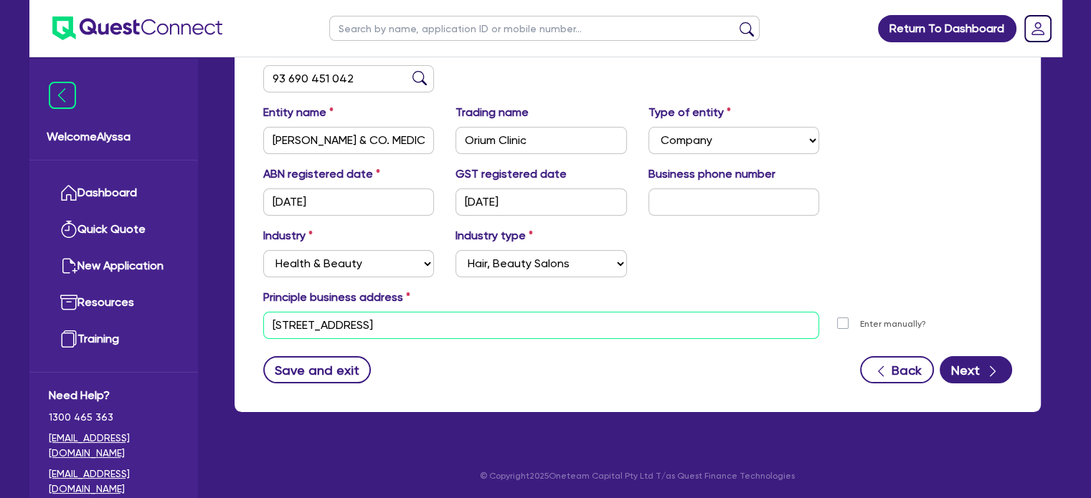
drag, startPoint x: 541, startPoint y: 326, endPoint x: 232, endPoint y: 305, distance: 309.1
click at [232, 305] on div "Quotes Applicant Guarantors Security Notes Contracts Loan # QF15384 Oneteam Cap…" at bounding box center [638, 149] width 828 height 561
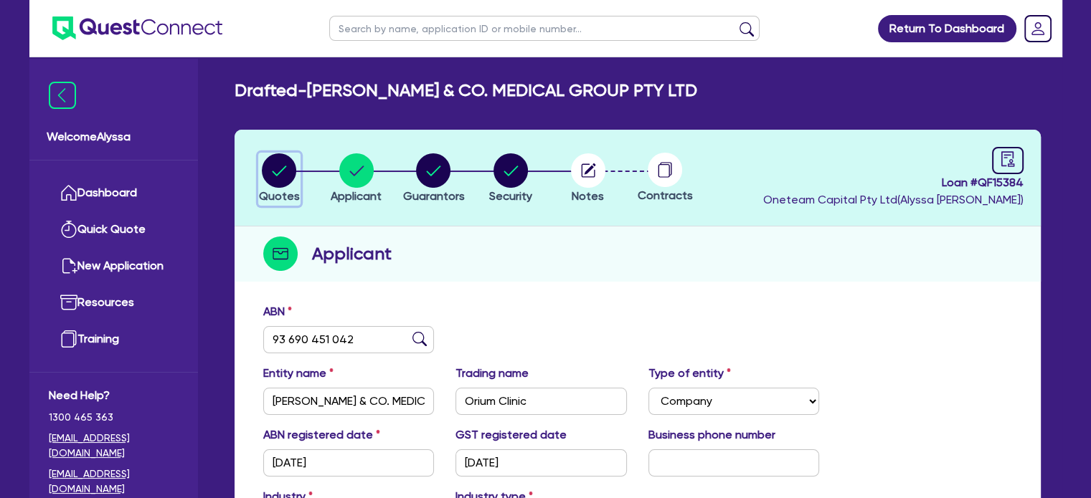
click at [285, 165] on circle "button" at bounding box center [279, 170] width 34 height 34
select select "TERTIARY_ASSETS"
select select "BEAUTY_EQUIPMENT"
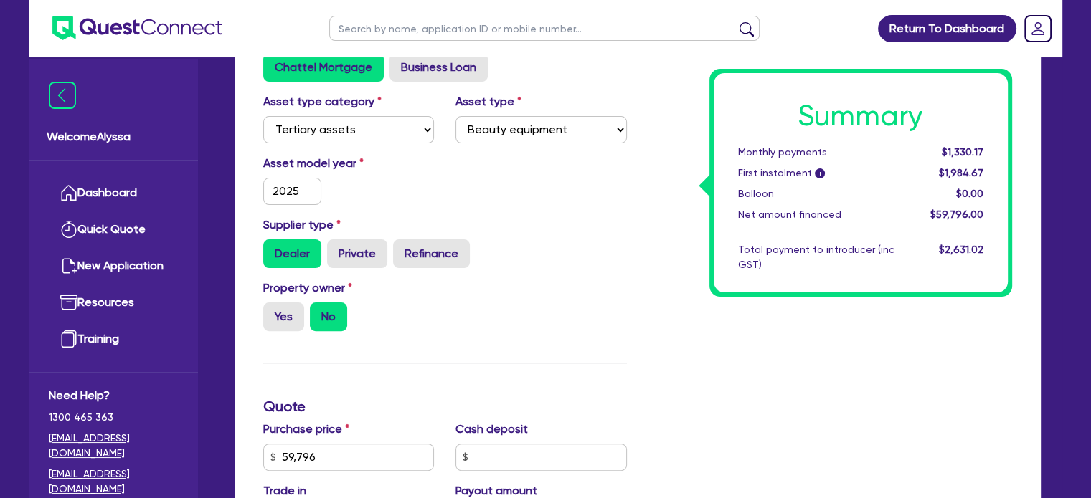
scroll to position [357, 0]
drag, startPoint x: 339, startPoint y: 453, endPoint x: 251, endPoint y: 447, distance: 88.4
click at [251, 447] on div "Funding Options Who will be funding this deal? Select I will fund 100% I will c…" at bounding box center [637, 440] width 806 height 1003
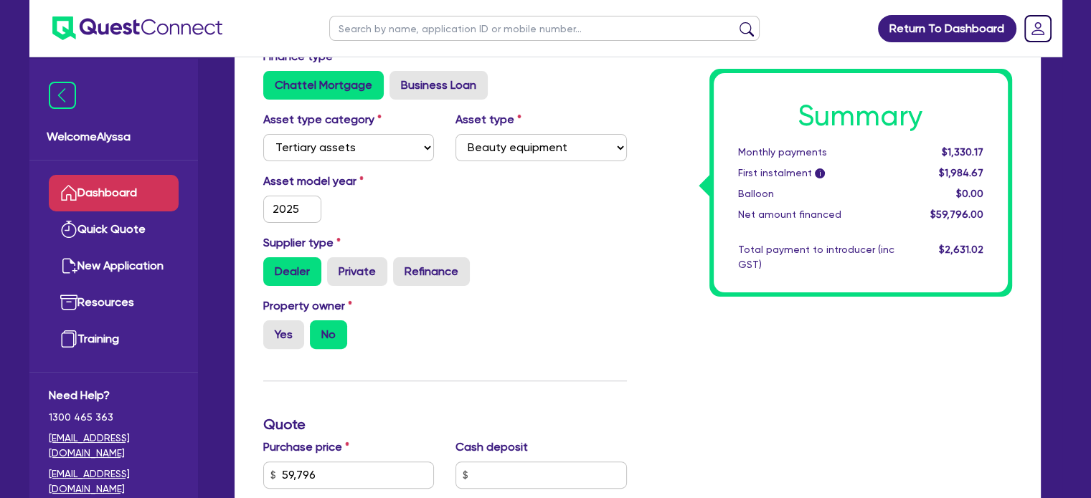
click at [146, 197] on link "Dashboard" at bounding box center [114, 193] width 130 height 37
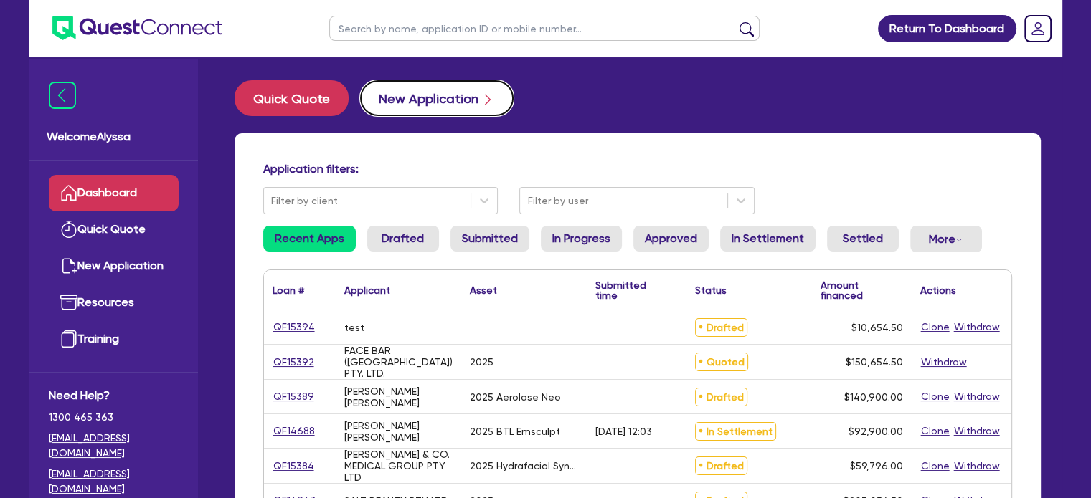
click at [379, 108] on button "New Application" at bounding box center [436, 98] width 153 height 36
select select "Other"
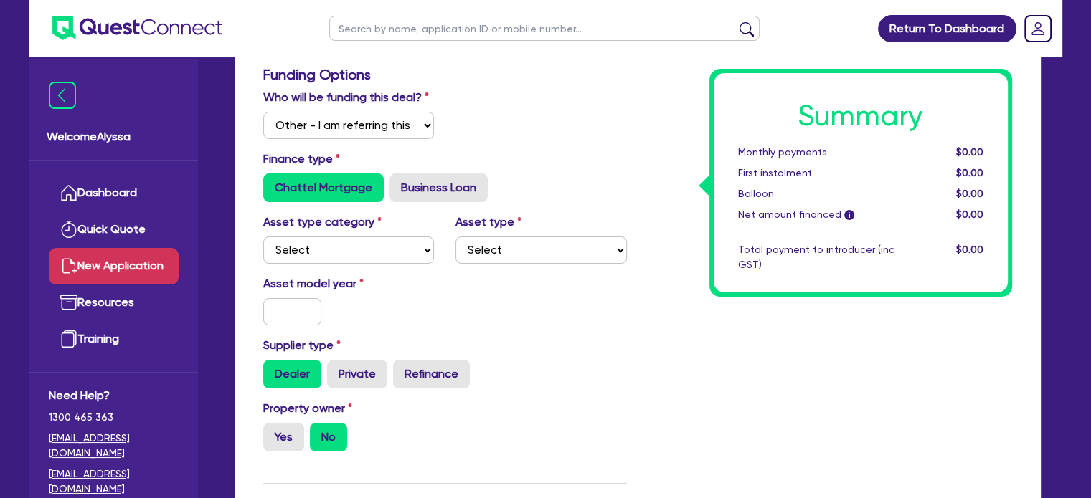
scroll to position [227, 0]
click at [349, 252] on select "Select Cars and light trucks Primary assets Secondary assets Tertiary assets" at bounding box center [348, 249] width 171 height 27
select select "TERTIARY_ASSETS"
click at [263, 236] on select "Select Cars and light trucks Primary assets Secondary assets Tertiary assets" at bounding box center [348, 249] width 171 height 27
click at [516, 234] on div "Asset type Select Beauty equipment IT equipment IT software Watercraft Other" at bounding box center [541, 238] width 193 height 50
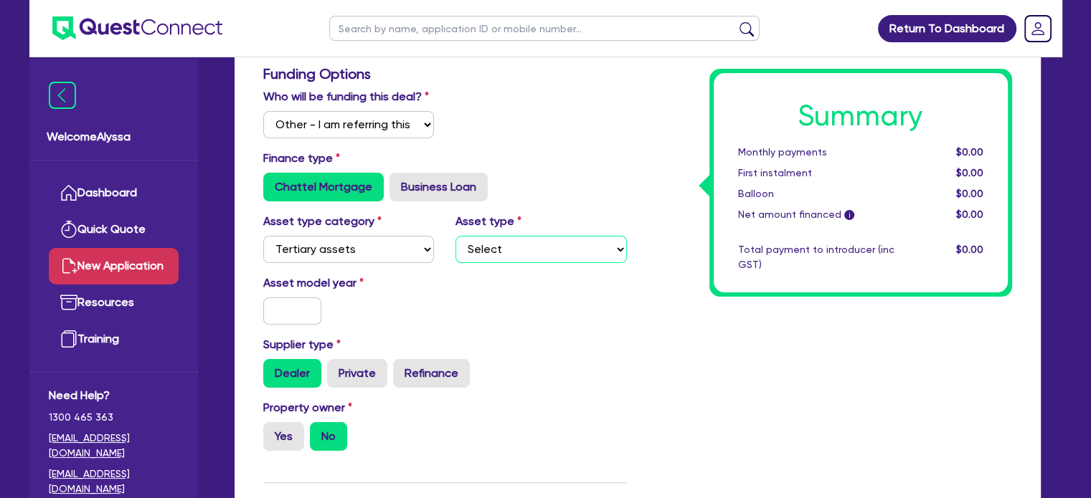
click at [511, 247] on select "Select Beauty equipment IT equipment IT software Watercraft Other" at bounding box center [540, 249] width 171 height 27
select select "BEAUTY_EQUIPMENT"
click at [455, 236] on select "Select Beauty equipment IT equipment IT software Watercraft Other" at bounding box center [540, 249] width 171 height 27
click at [298, 314] on input "text" at bounding box center [292, 311] width 59 height 27
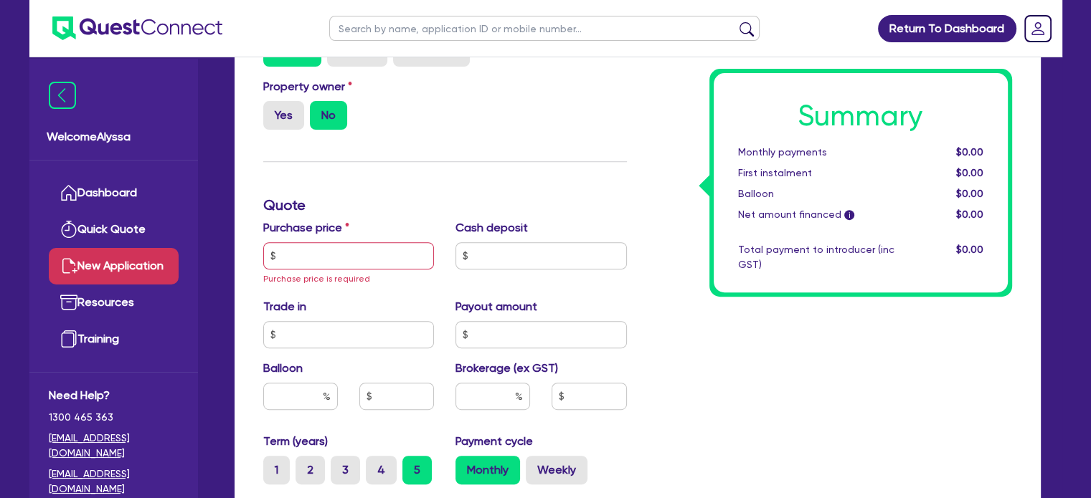
scroll to position [558, 0]
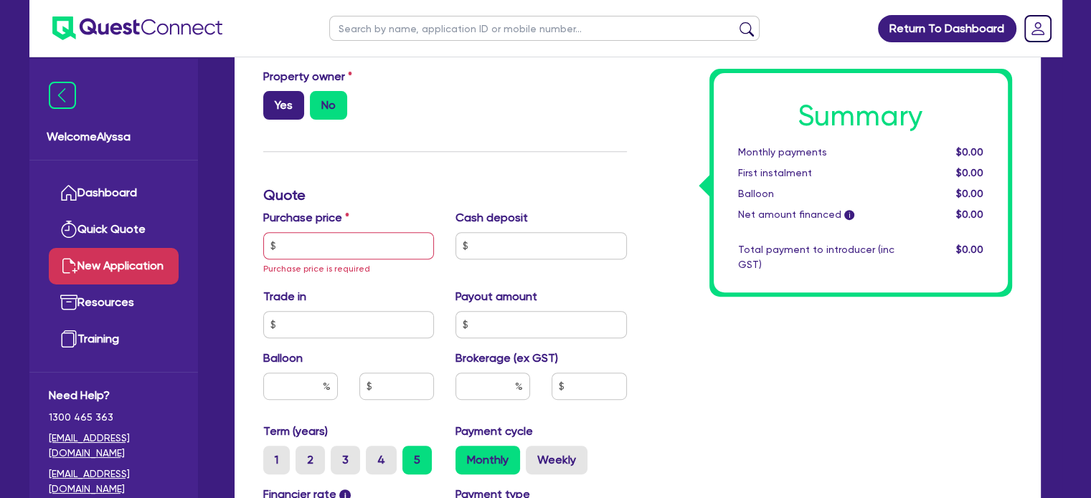
type input "2025"
click at [284, 114] on label "Yes" at bounding box center [283, 105] width 41 height 29
click at [273, 100] on input "Yes" at bounding box center [267, 95] width 9 height 9
radio input "true"
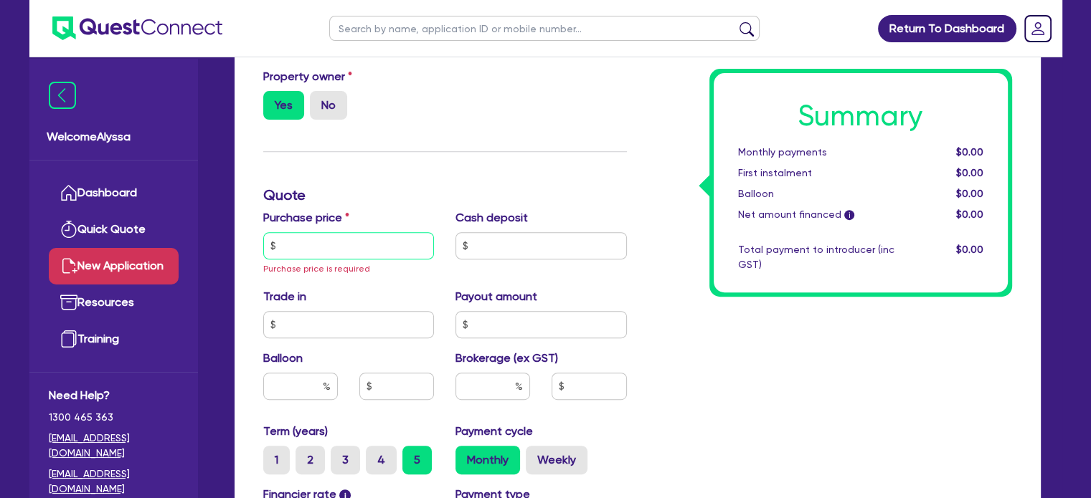
click at [309, 245] on input "text" at bounding box center [348, 245] width 171 height 27
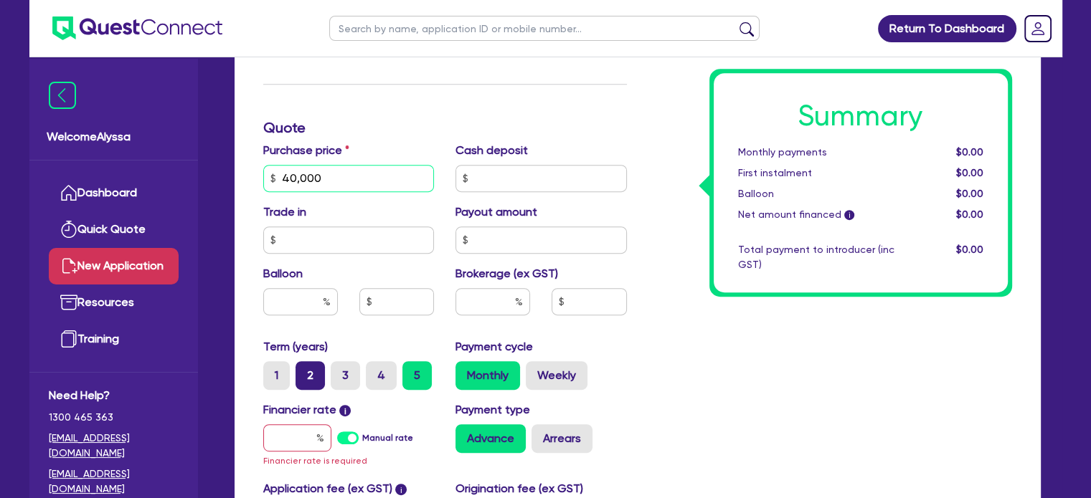
scroll to position [633, 0]
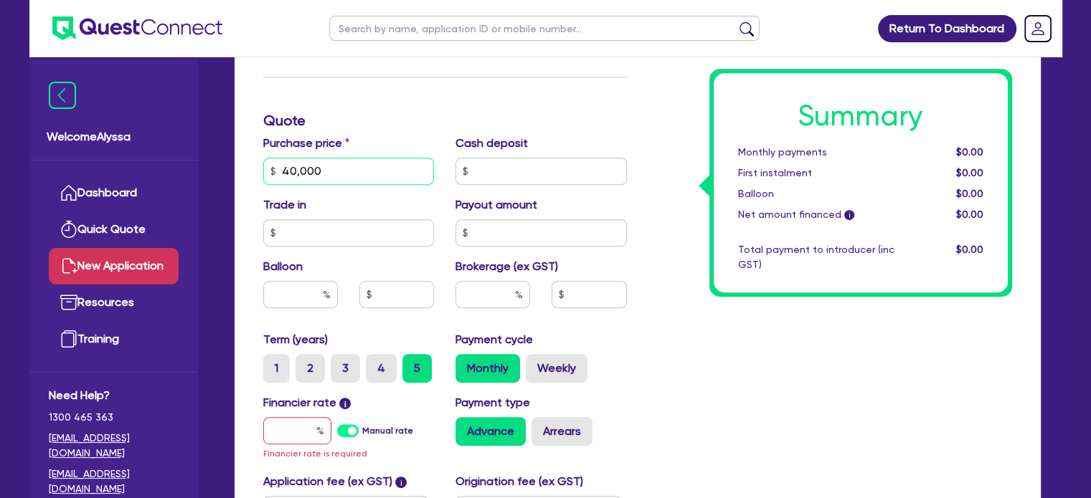
type input "40,000"
click at [305, 432] on input "text" at bounding box center [297, 430] width 68 height 27
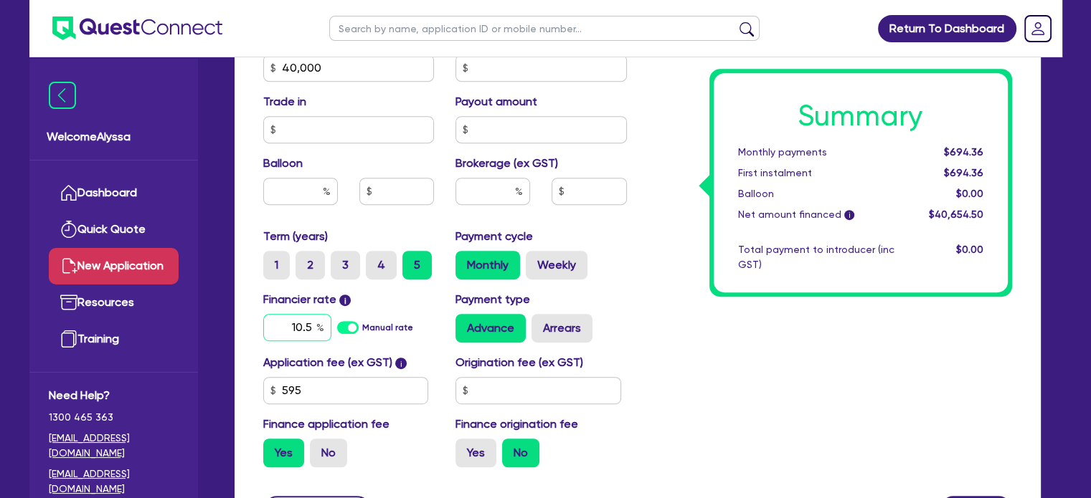
scroll to position [743, 0]
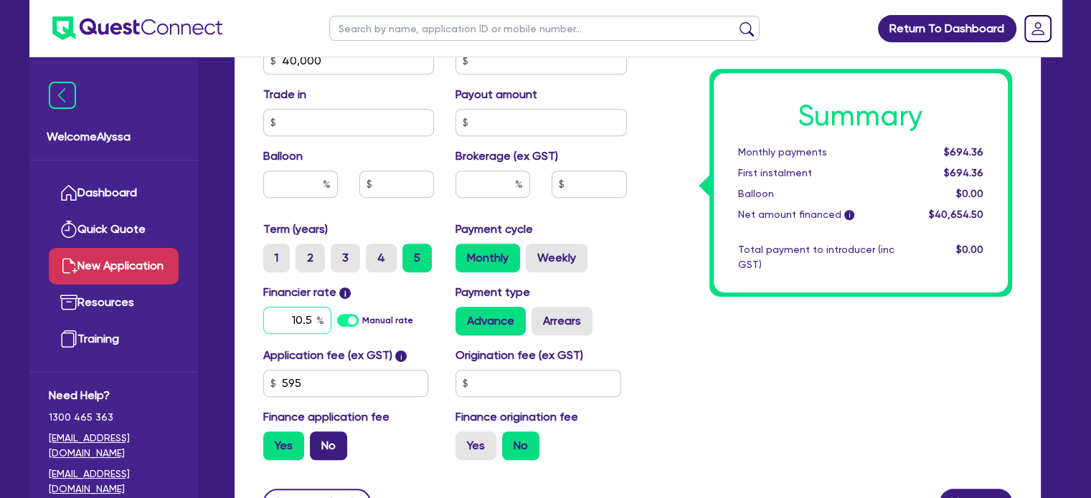
type input "10.5"
click at [328, 444] on label "No" at bounding box center [328, 446] width 37 height 29
click at [319, 441] on input "No" at bounding box center [314, 436] width 9 height 9
radio input "true"
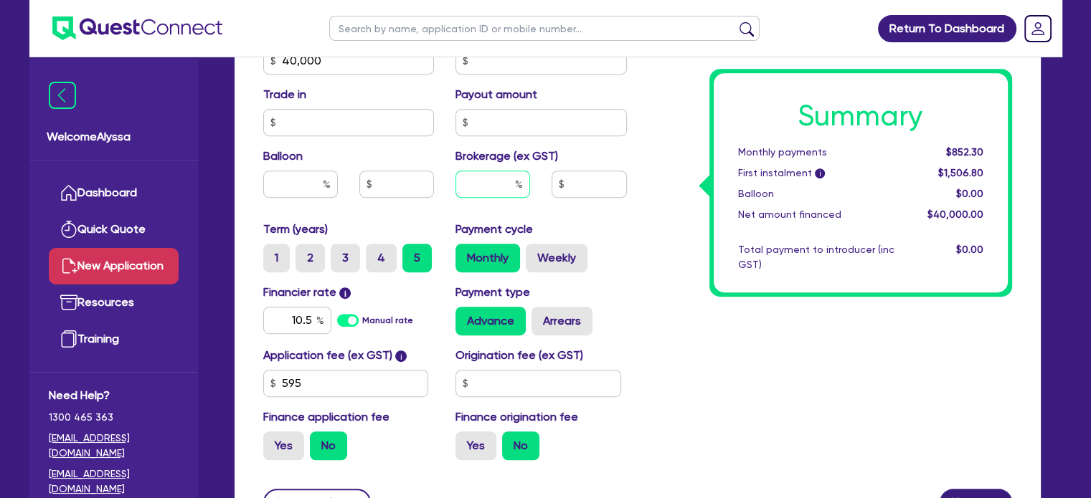
click at [497, 181] on input "text" at bounding box center [492, 184] width 75 height 27
type input "4"
click at [749, 250] on div "Total payment to introducer (inc GST)" at bounding box center [816, 257] width 178 height 30
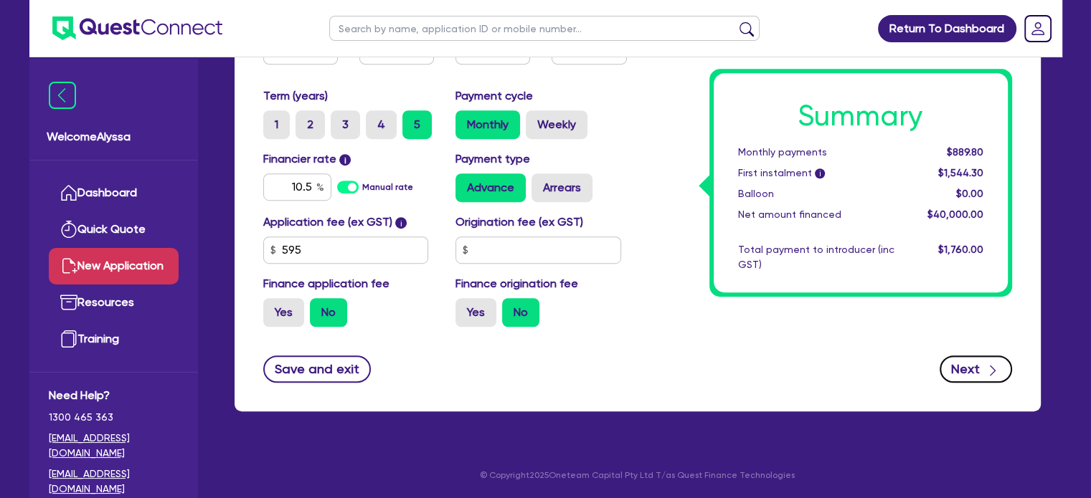
click at [972, 376] on button "Next" at bounding box center [975, 369] width 72 height 27
type input "1,600"
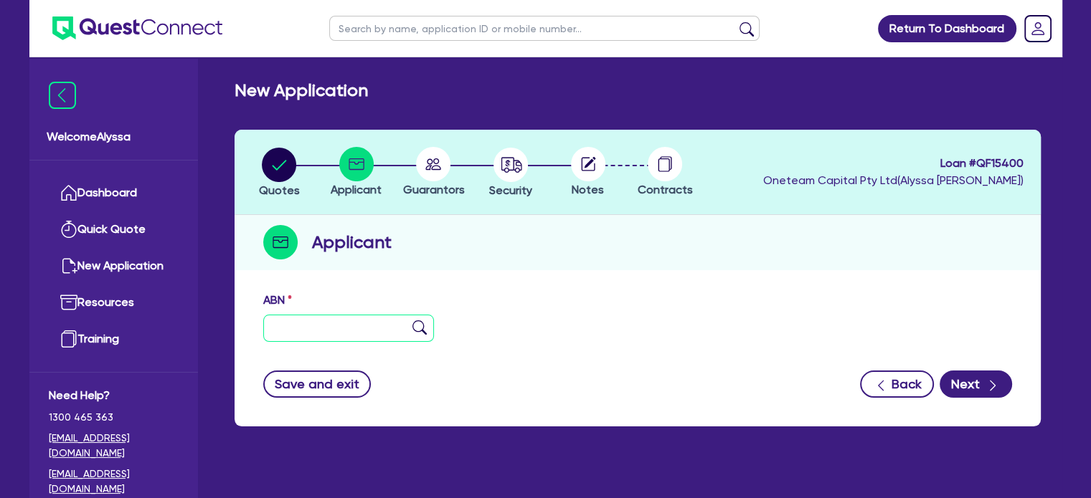
click at [281, 333] on input "text" at bounding box center [348, 328] width 171 height 27
paste input "84 685 613 389"
type input "84 685 613 389"
click at [414, 332] on img at bounding box center [419, 328] width 14 height 14
type input "SUPERCELL HEALTH PTY LTD"
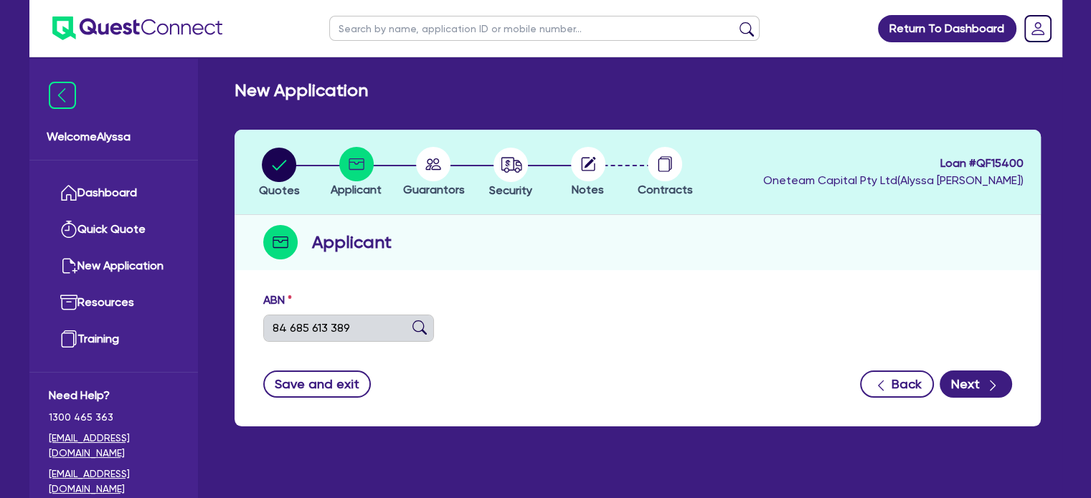
select select "COMPANY"
type input "24/03/2025"
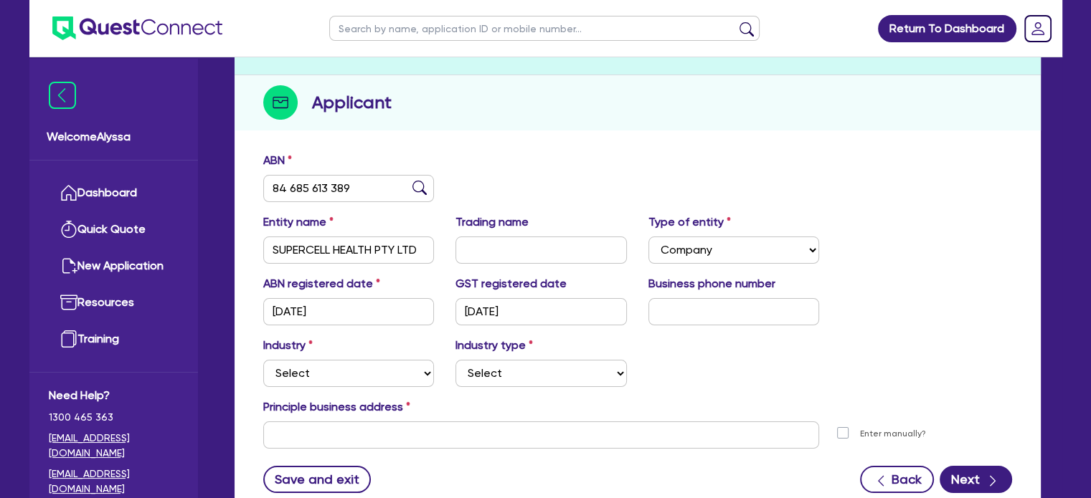
scroll to position [202, 0]
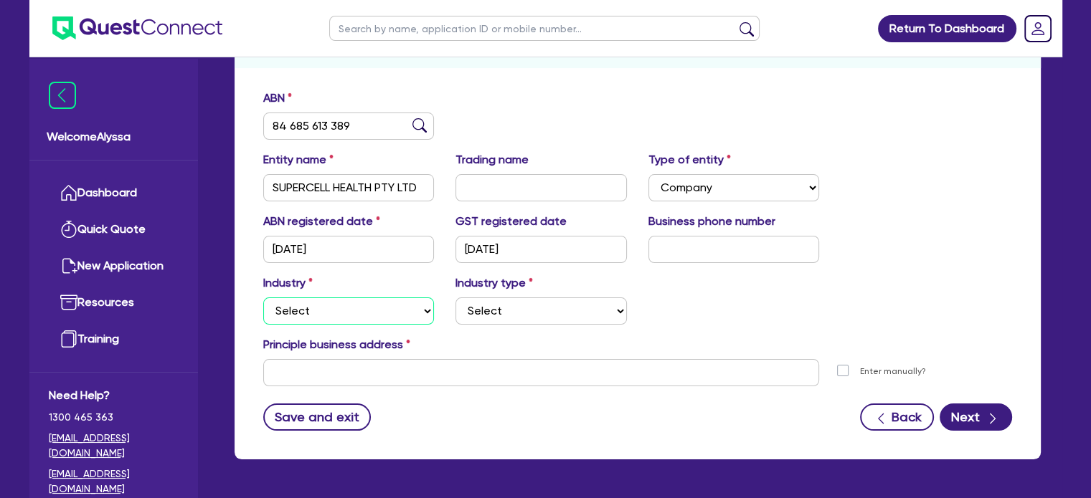
click at [347, 303] on select "Select Accomodation & Food Services Administrative & Support Services Agricultu…" at bounding box center [348, 311] width 171 height 27
select select "HEALTH_BEAUTY"
click at [263, 298] on select "Select Accomodation & Food Services Administrative & Support Services Agricultu…" at bounding box center [348, 311] width 171 height 27
click at [510, 303] on select "Select Chiropractic, Osteopathic Services Cosmetics Supplies Day Spas, Health R…" at bounding box center [540, 311] width 171 height 27
select select "HAIR_BEAUTY_SALONS"
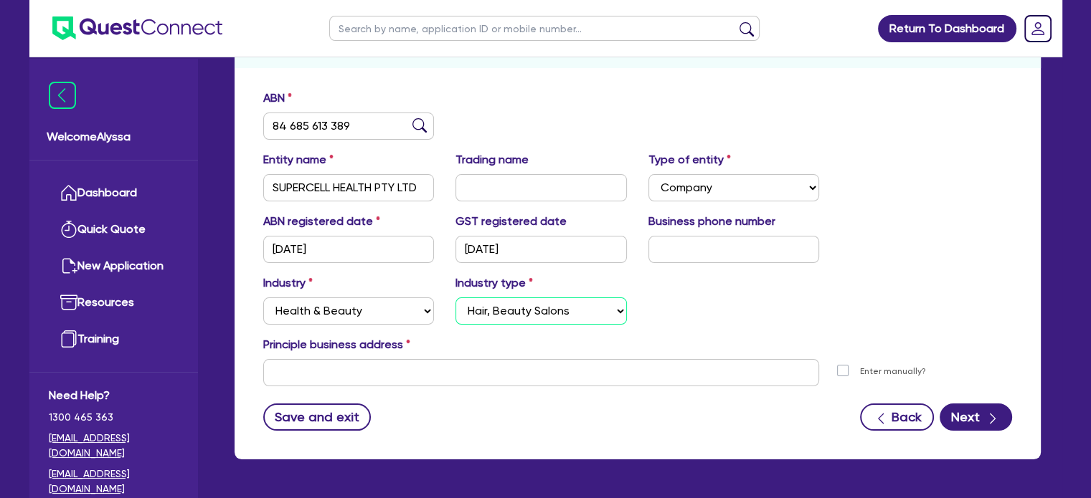
click at [455, 298] on select "Select Chiropractic, Osteopathic Services Cosmetics Supplies Day Spas, Health R…" at bounding box center [540, 311] width 171 height 27
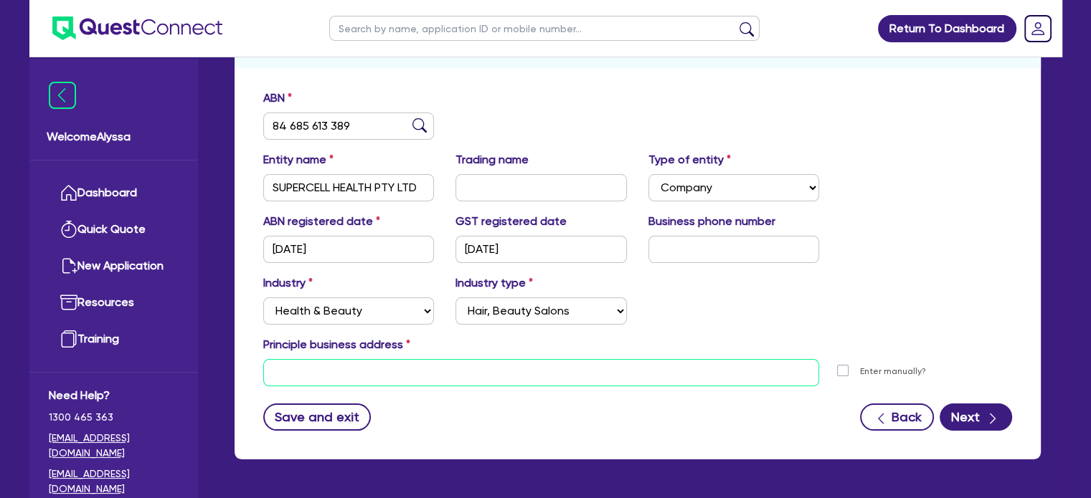
click at [325, 361] on input "text" at bounding box center [541, 372] width 556 height 27
paste input "353 Anzac Pde Kingsford, Sydney, Australia 2032"
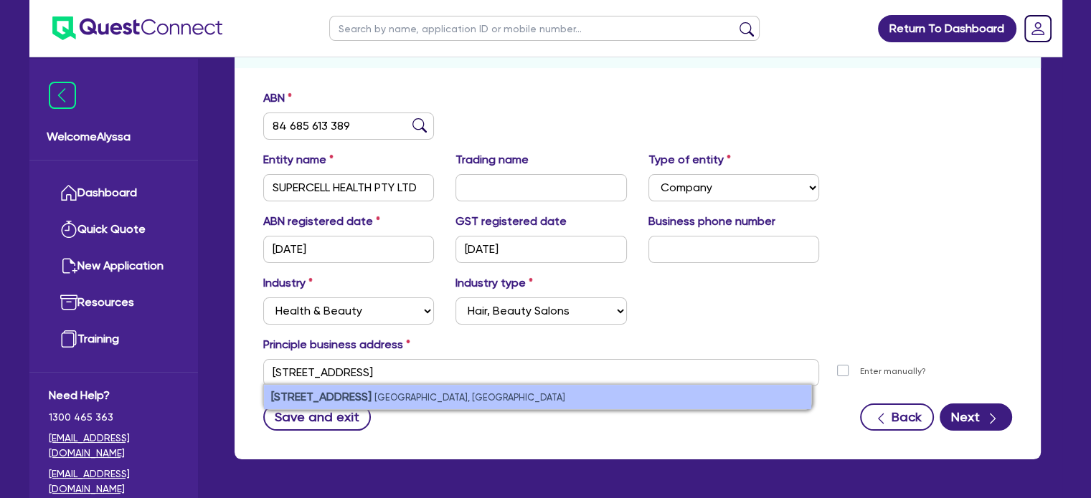
click at [407, 398] on small "Kingsford NSW 2032, Australia" at bounding box center [469, 397] width 191 height 11
type input "353 Anzac Parade Kingsford NSW 2032"
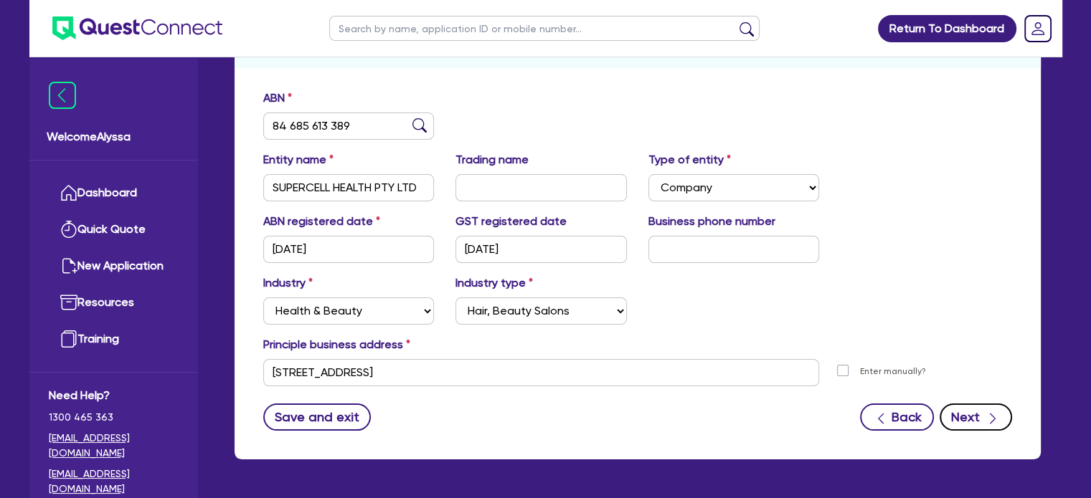
click at [987, 417] on icon "button" at bounding box center [992, 419] width 14 height 14
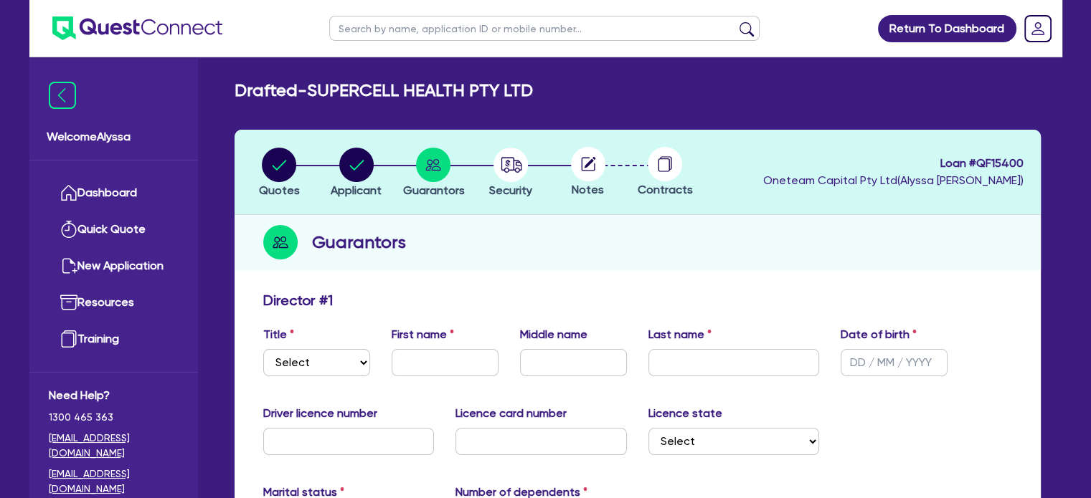
click at [321, 381] on div "Title Select Mr Mrs Ms Miss Dr First name Middle name Last name Date of birth" at bounding box center [637, 357] width 770 height 62
click at [306, 366] on select "Select Mr Mrs Ms Miss Dr" at bounding box center [316, 362] width 107 height 27
select select "MR"
click at [263, 349] on select "Select Mr Mrs Ms Miss Dr" at bounding box center [316, 362] width 107 height 27
type input "Nathan"
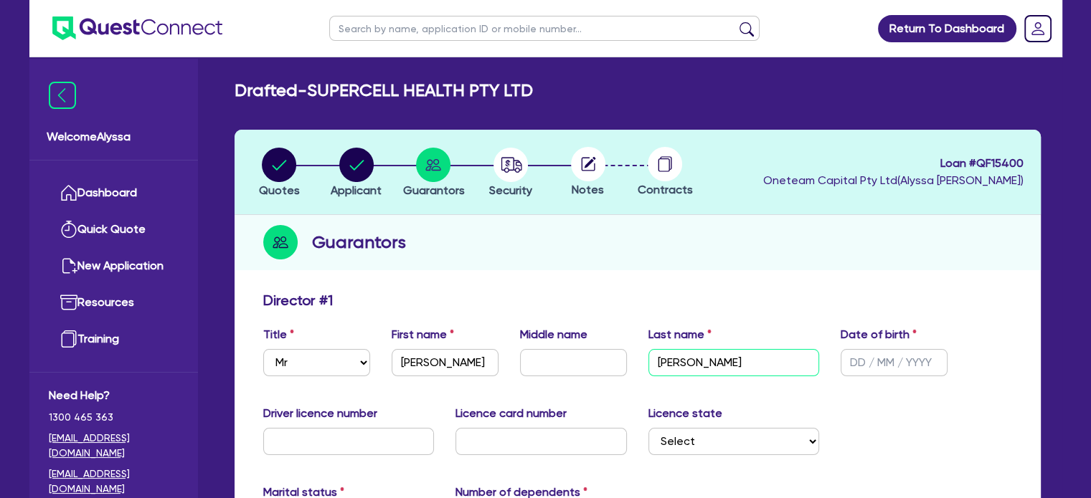
type input "Rodgers"
type input "30/06/1973"
type input "36490B"
type input "2054465805"
click at [757, 442] on select "Select NSW VIC QLD TAS ACT SA NT WA" at bounding box center [733, 441] width 171 height 27
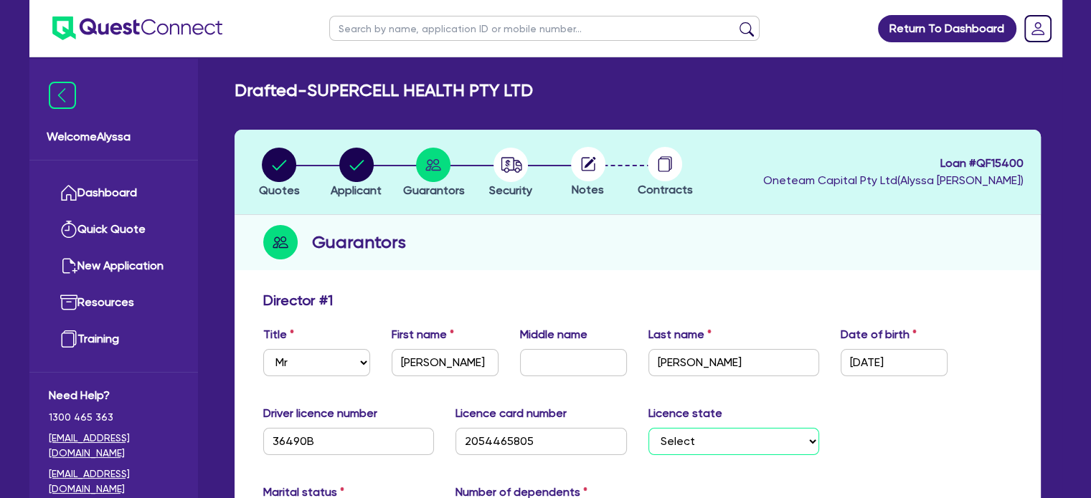
select select "[GEOGRAPHIC_DATA]"
click at [648, 428] on select "Select NSW VIC QLD TAS ACT SA NT WA" at bounding box center [733, 441] width 171 height 27
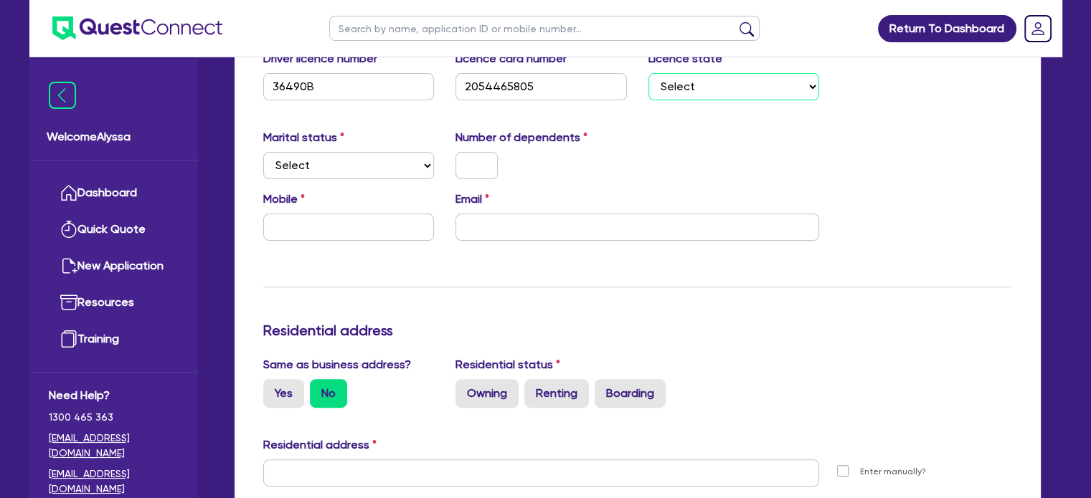
scroll to position [363, 0]
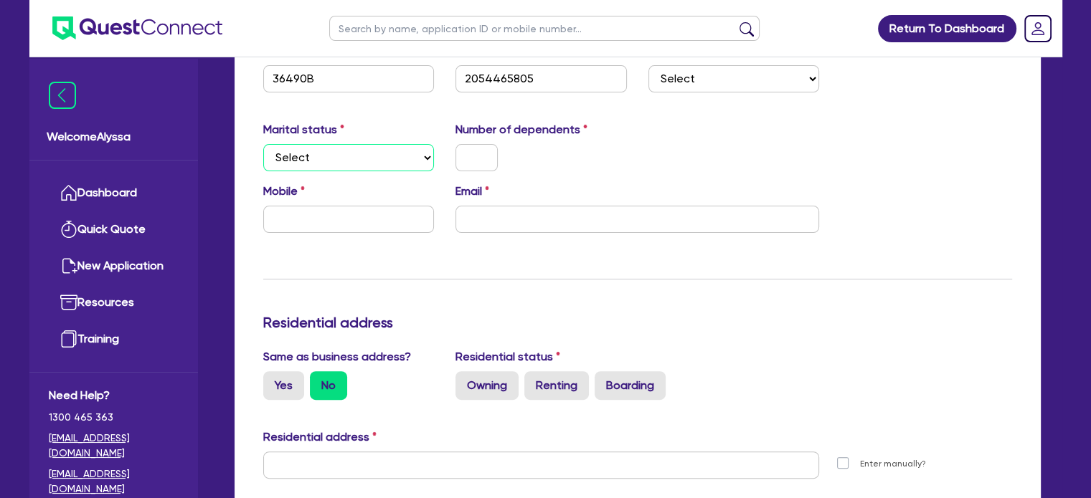
click at [335, 164] on select "Select Single Married De Facto / Partner" at bounding box center [348, 157] width 171 height 27
select select "SINGLE"
click at [263, 144] on select "Select Single Married De Facto / Partner" at bounding box center [348, 157] width 171 height 27
click at [473, 159] on input "text" at bounding box center [476, 157] width 42 height 27
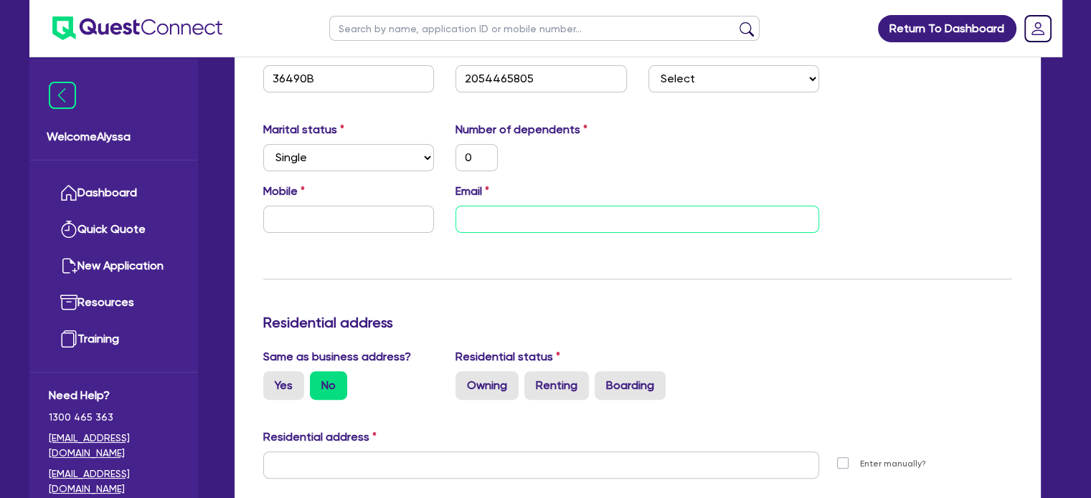
click at [531, 223] on input "email" at bounding box center [637, 219] width 364 height 27
paste input "nate@supercellhealth.com.au"
type input "0"
type input "nate@supercellhealth.com.au"
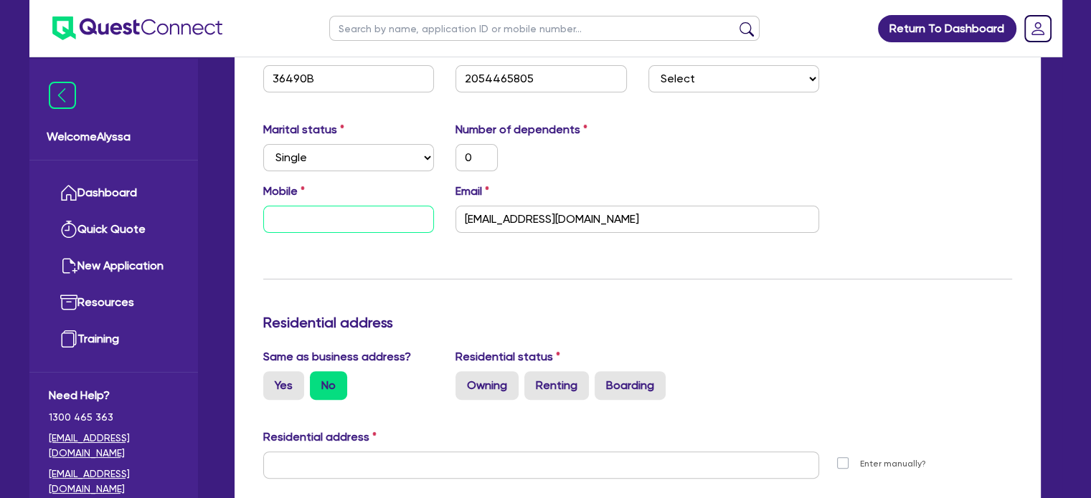
click at [300, 221] on input "text" at bounding box center [348, 219] width 171 height 27
type input "0"
paste input "459 508 698"
type input "0"
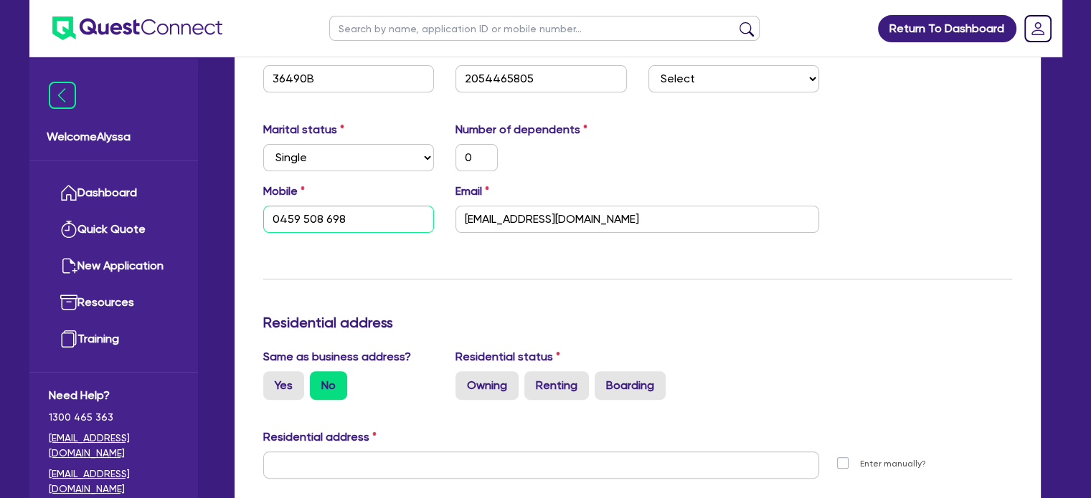
type input "0459 508 698"
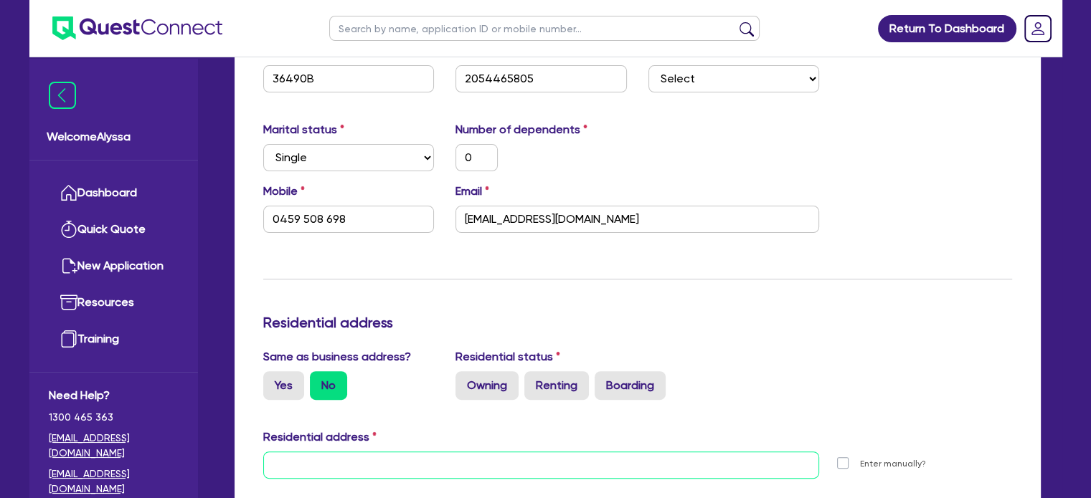
click at [308, 458] on input "text" at bounding box center [541, 465] width 556 height 27
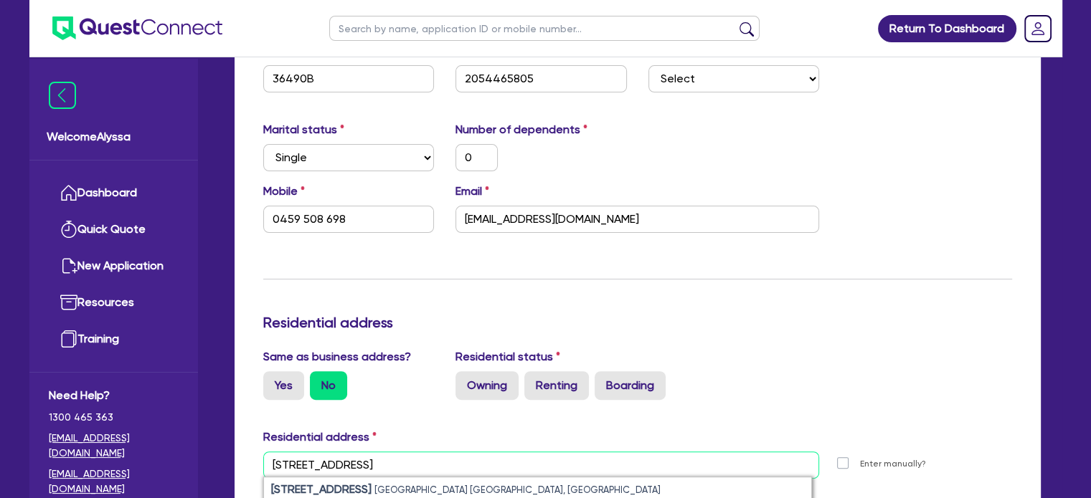
scroll to position [387, 0]
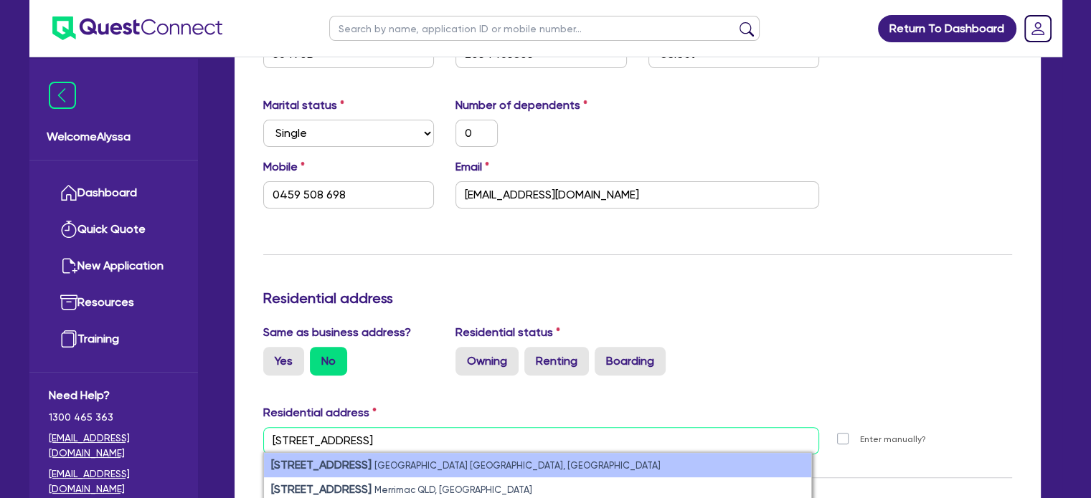
type input "1/10 meadow way"
click at [322, 464] on strong "1/10 Meadow Way" at bounding box center [321, 465] width 100 height 14
type input "0"
type input "0459 508 698"
type input "1 10 Meadow Way Banksmeadow NSW 2019"
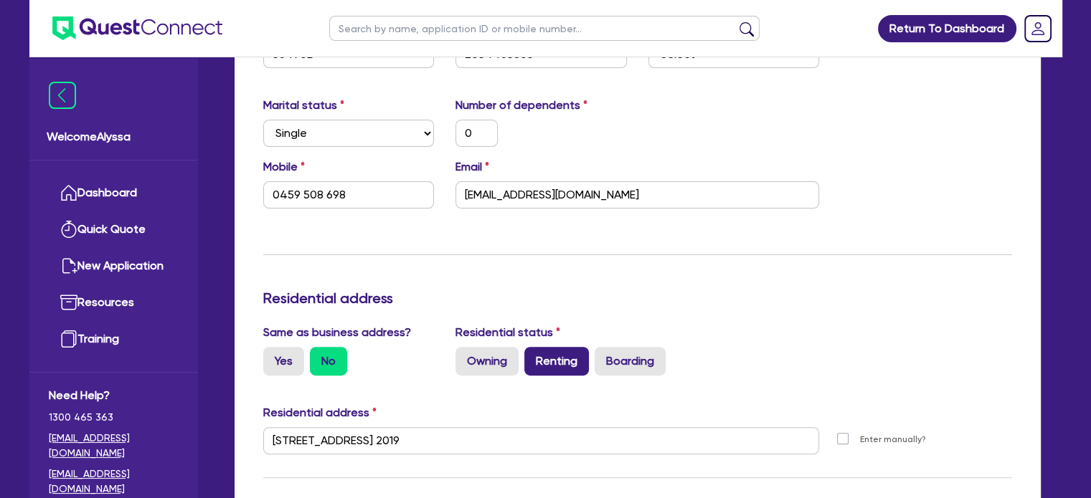
click at [564, 361] on label "Renting" at bounding box center [556, 361] width 65 height 29
click at [534, 356] on input "Renting" at bounding box center [528, 351] width 9 height 9
radio input "true"
type input "0"
type input "0459 508 698"
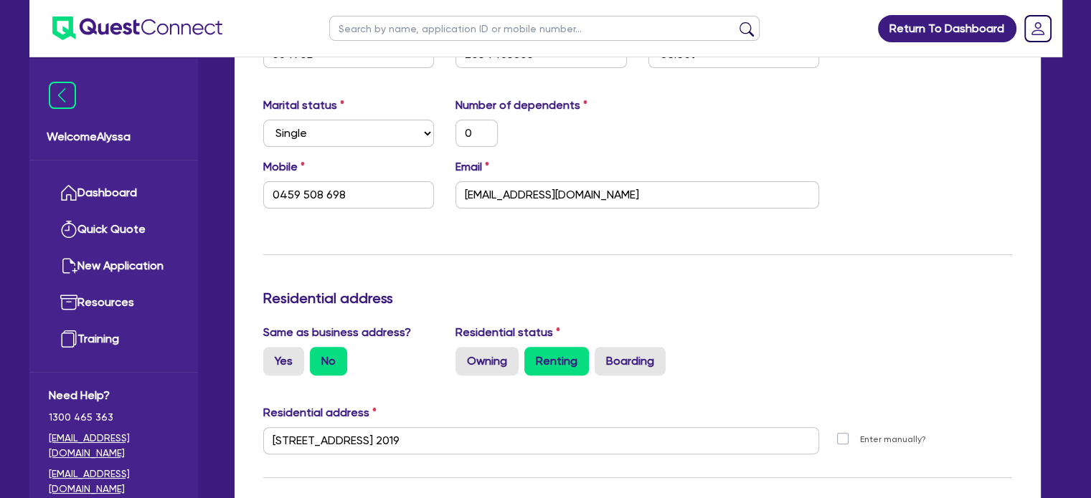
click at [589, 298] on h3 "Residential address" at bounding box center [637, 298] width 749 height 17
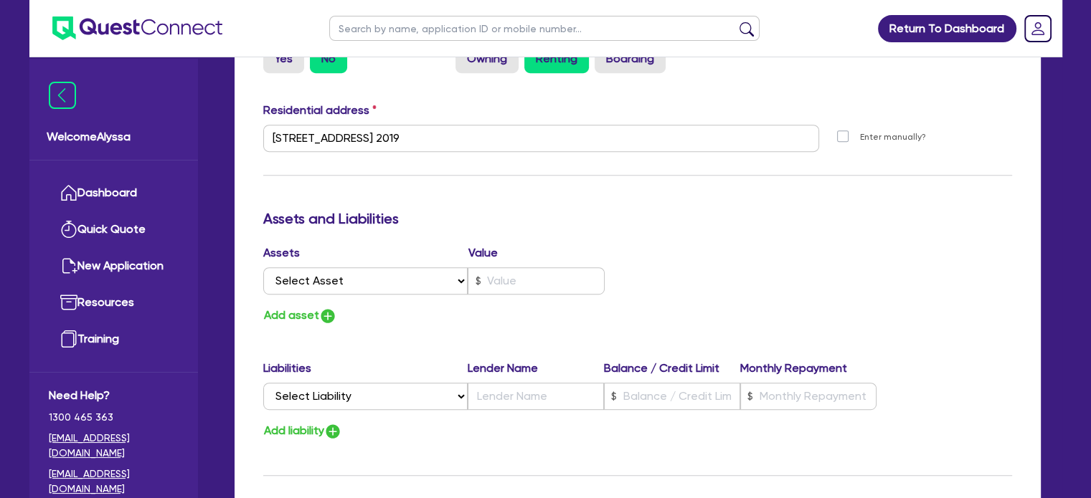
scroll to position [1162, 0]
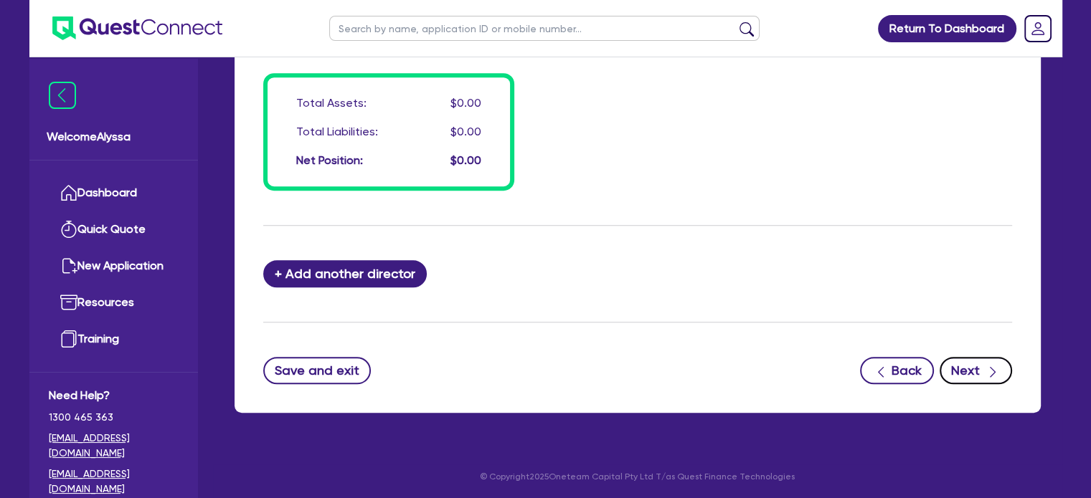
click at [996, 369] on icon "button" at bounding box center [992, 372] width 14 height 14
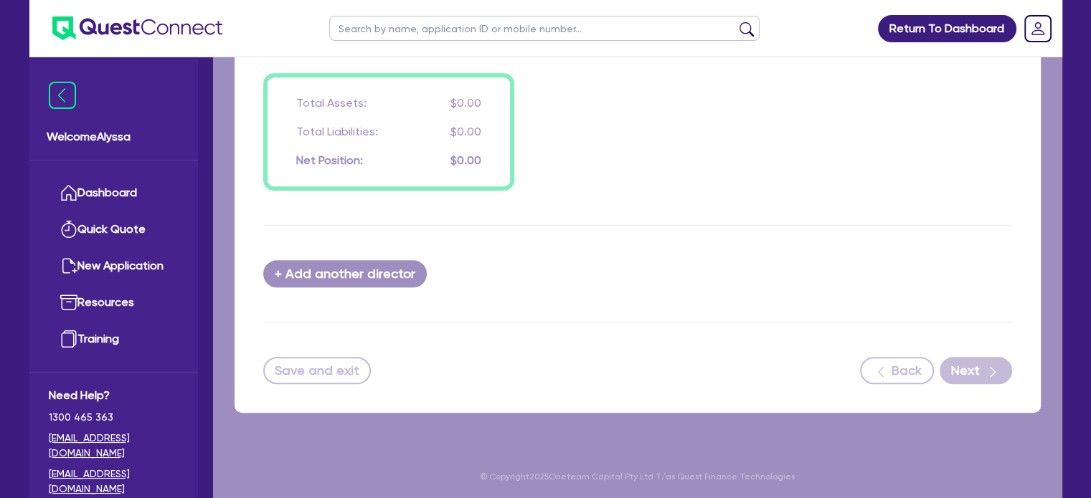
select select "TERTIARY_ASSETS"
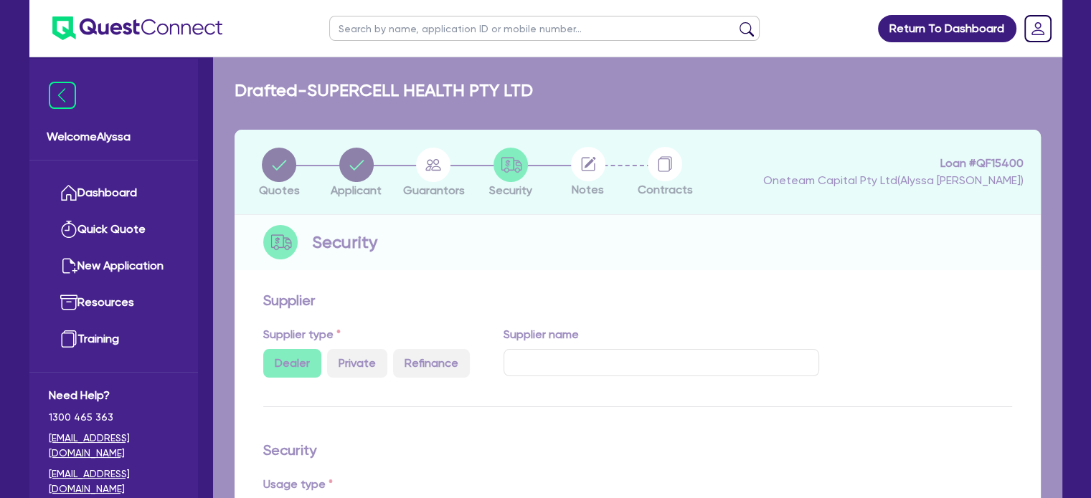
select select "BEAUTY_EQUIPMENT"
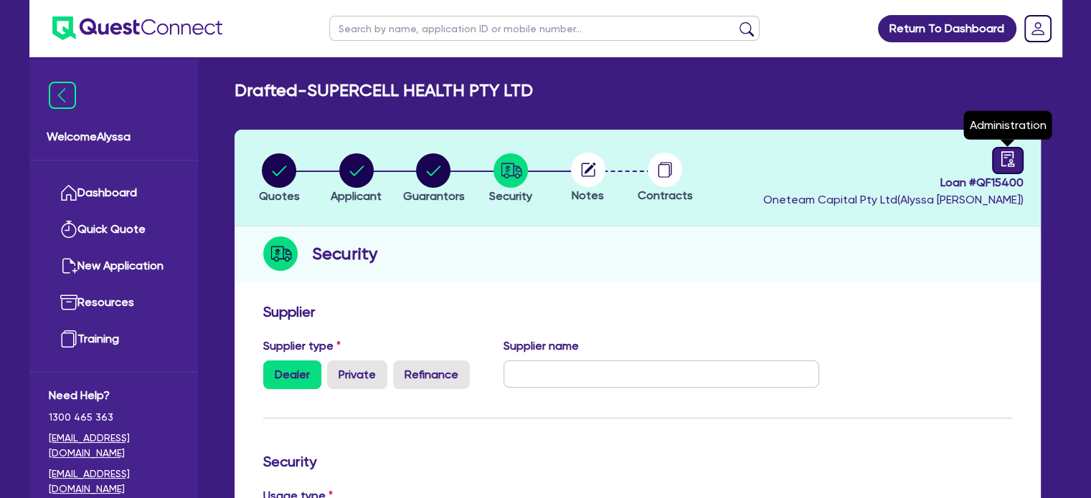
click at [993, 160] on div at bounding box center [1008, 160] width 32 height 27
select select "DRAFTED_NEW"
select select "Other"
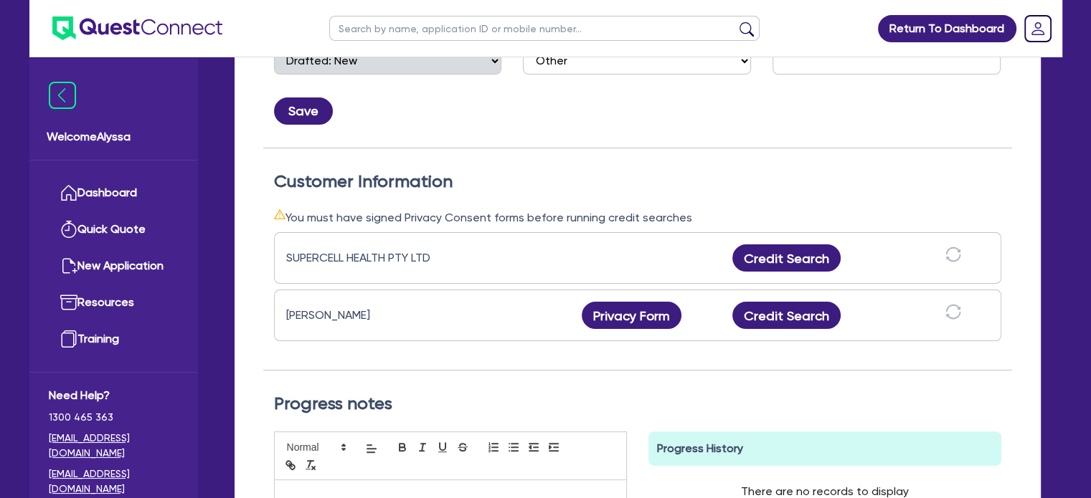
scroll to position [318, 0]
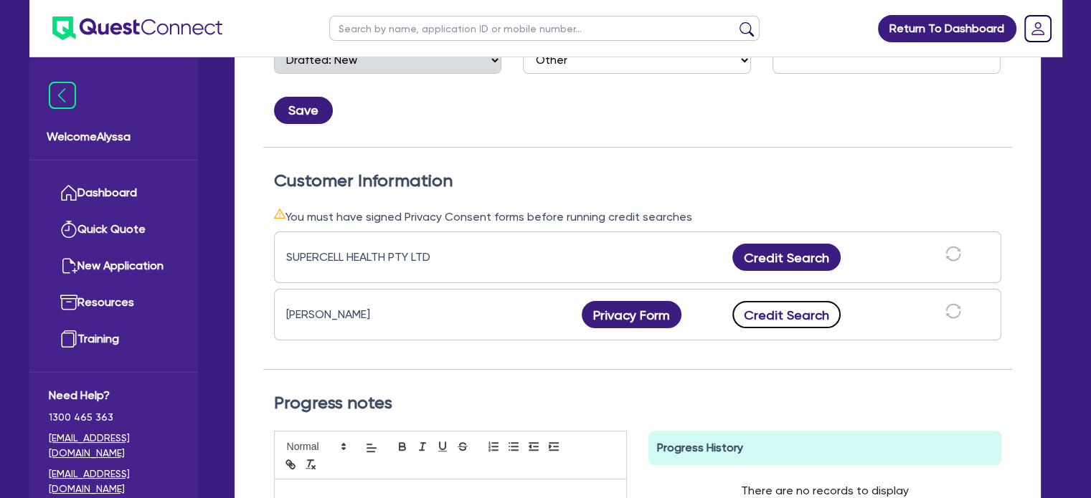
click at [781, 313] on button "Credit Search" at bounding box center [786, 314] width 109 height 27
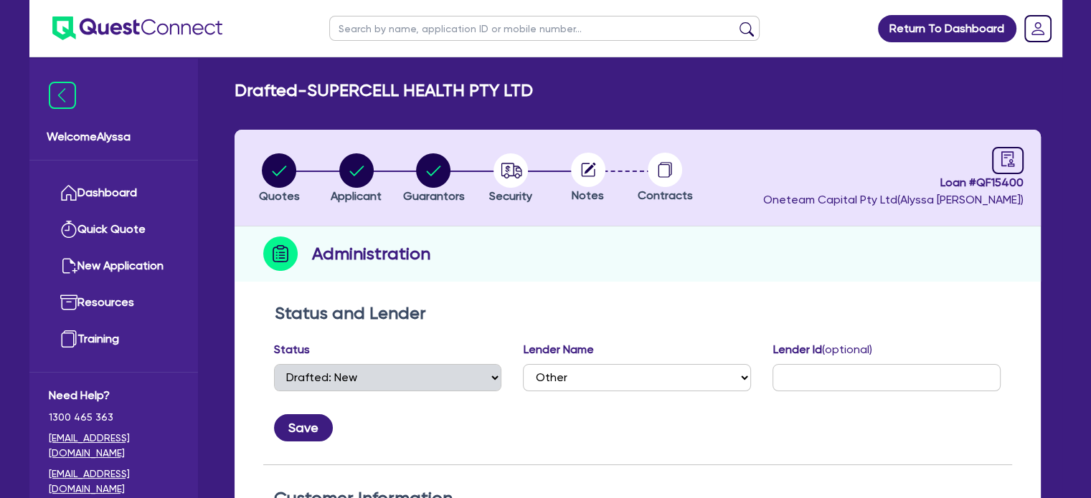
click at [583, 172] on circle at bounding box center [588, 170] width 34 height 34
click at [522, 179] on circle "button" at bounding box center [510, 170] width 34 height 34
select select "TERTIARY_ASSETS"
select select "BEAUTY_EQUIPMENT"
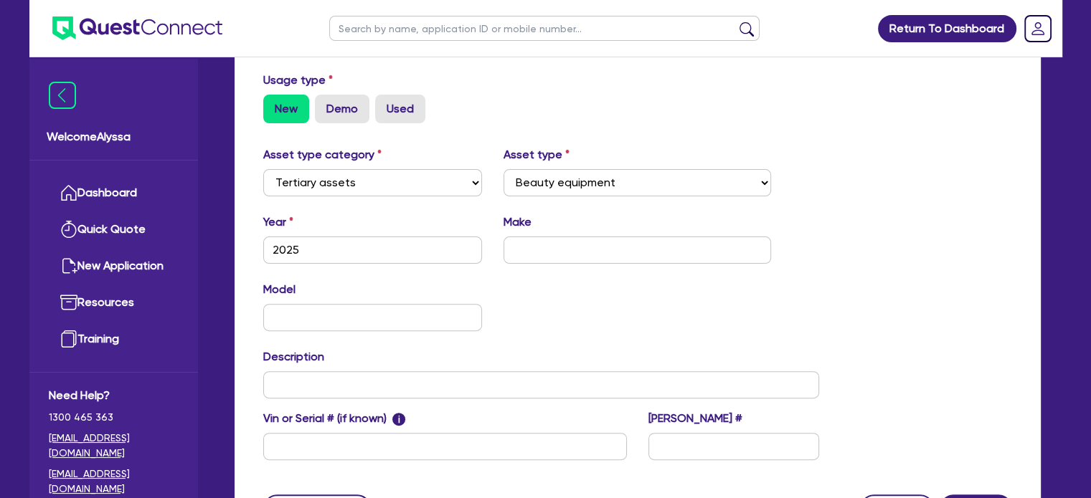
scroll to position [519, 0]
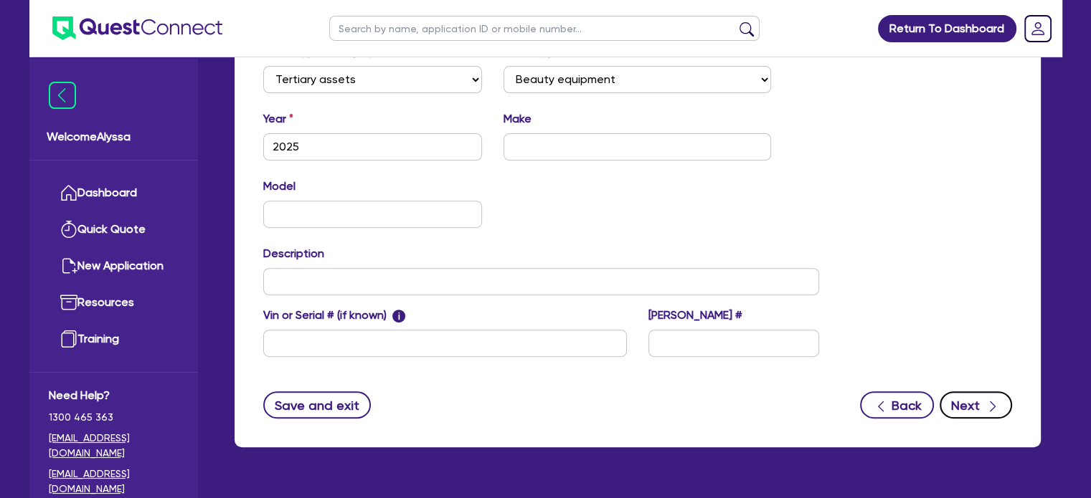
click at [979, 397] on button "Next" at bounding box center [975, 405] width 72 height 27
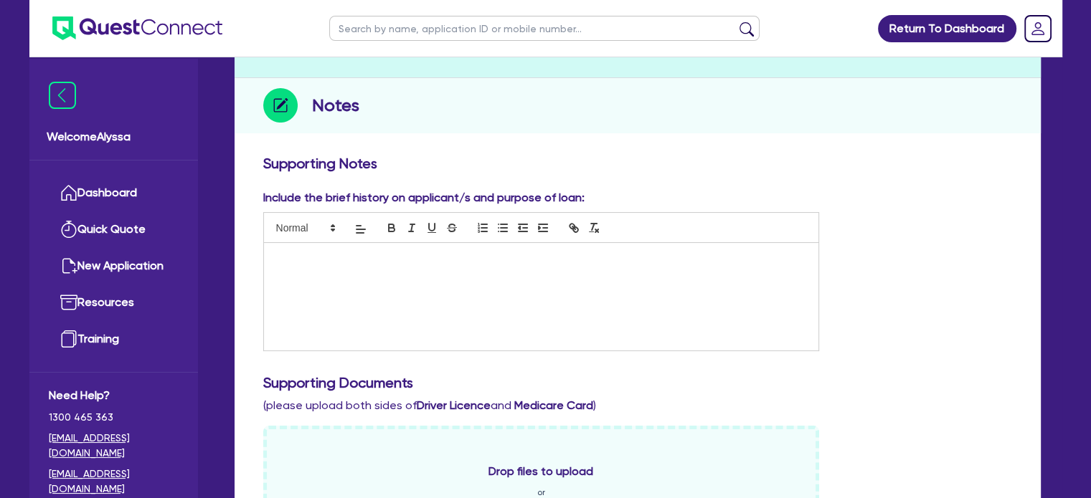
scroll to position [148, 0]
click at [364, 257] on p at bounding box center [542, 258] width 534 height 13
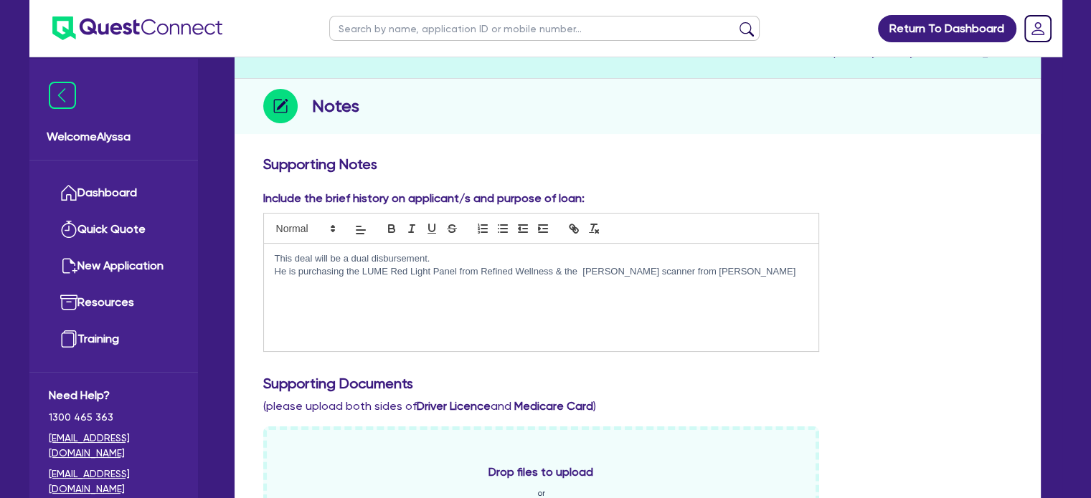
scroll to position [0, 0]
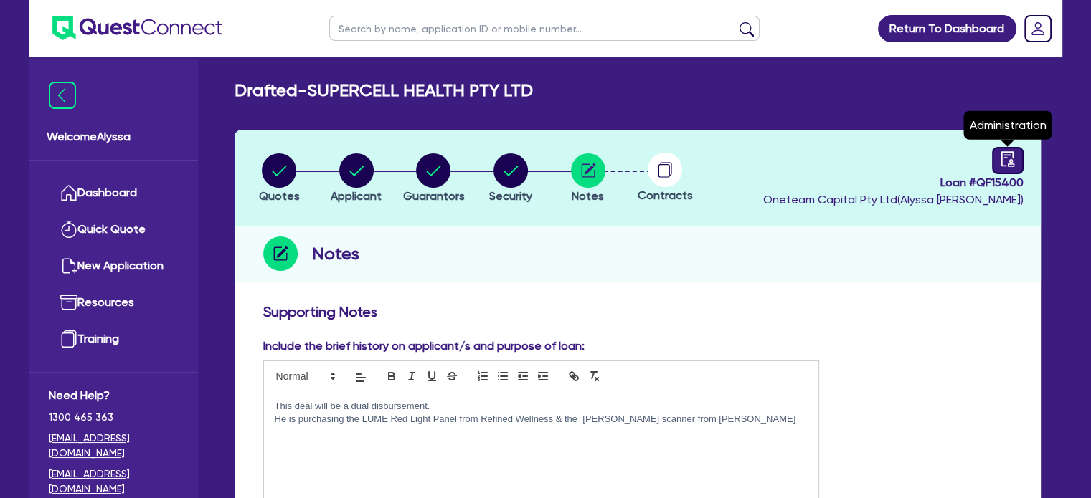
click at [1008, 163] on icon "audit" at bounding box center [1008, 159] width 16 height 16
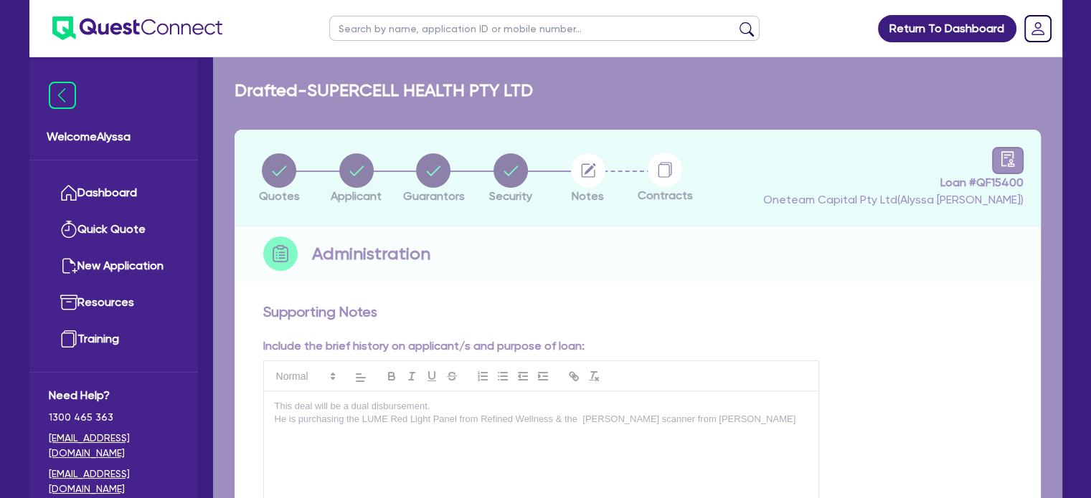
select select "DRAFTED_NEW"
select select "Other"
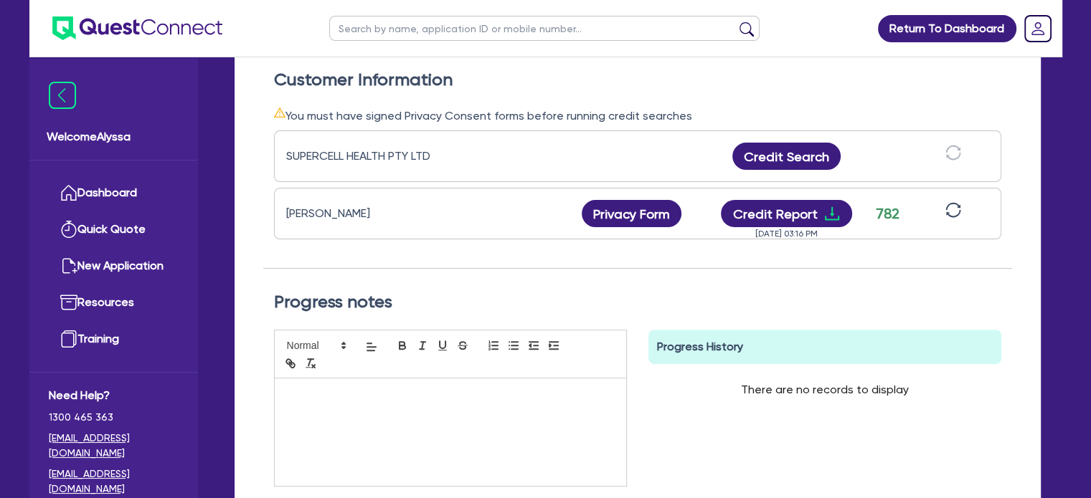
scroll to position [426, 0]
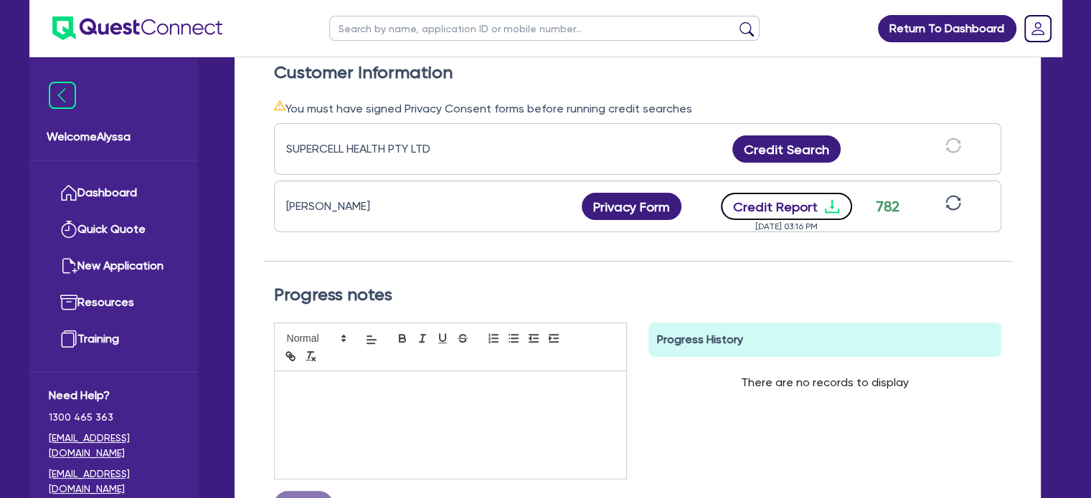
click at [760, 205] on button "Credit Report" at bounding box center [786, 206] width 131 height 27
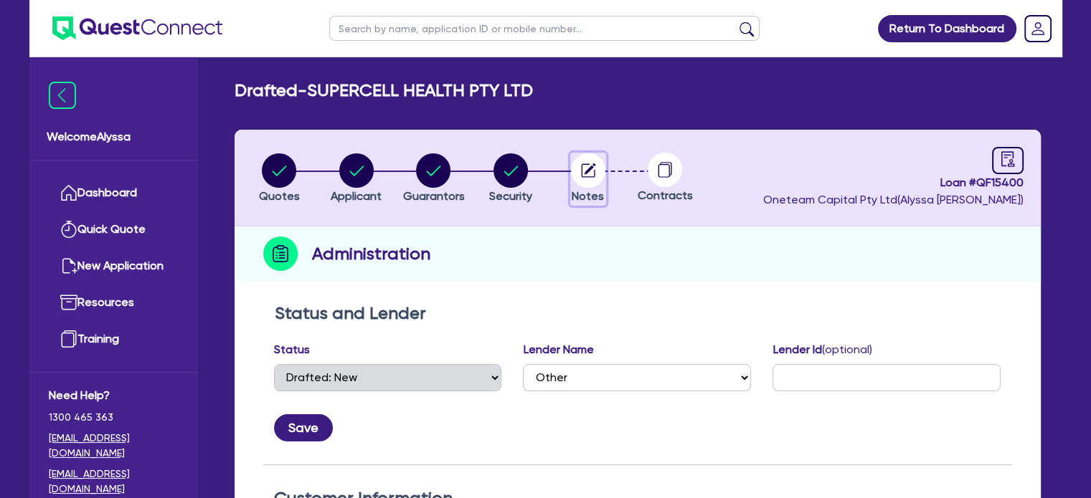
click at [579, 164] on circle "button" at bounding box center [588, 170] width 34 height 34
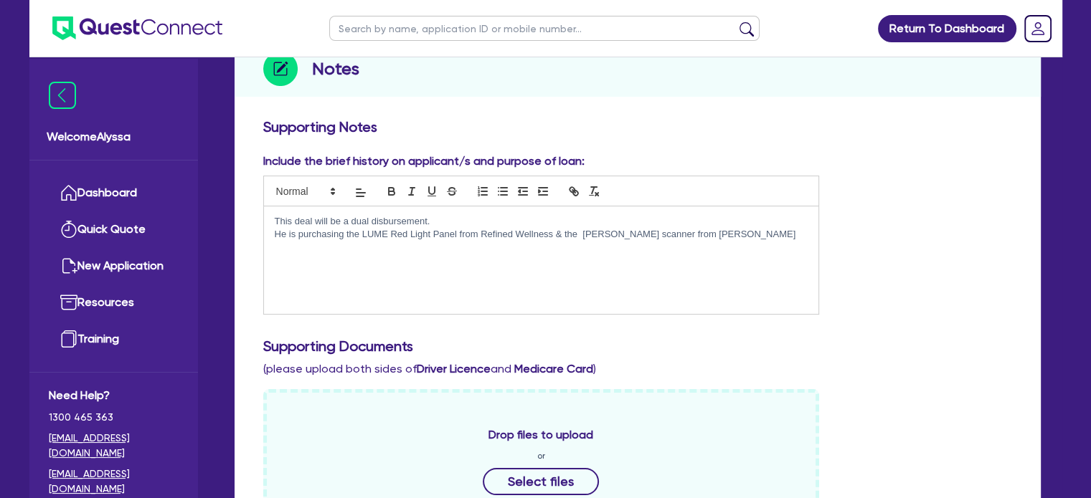
scroll to position [194, 0]
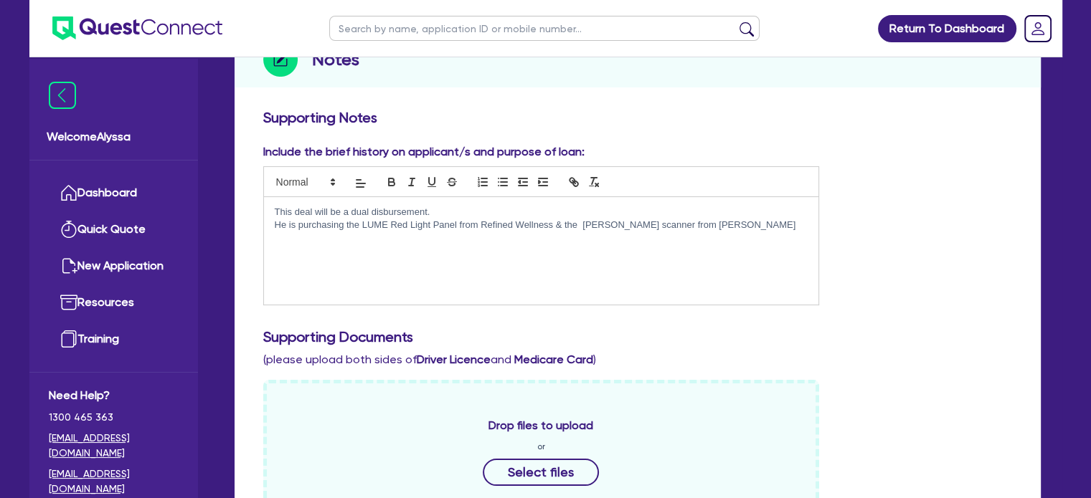
click at [724, 228] on p "He is purchasing the LUME Red Light Panel from Refined Wellness & the Inbody sc…" at bounding box center [542, 225] width 534 height 13
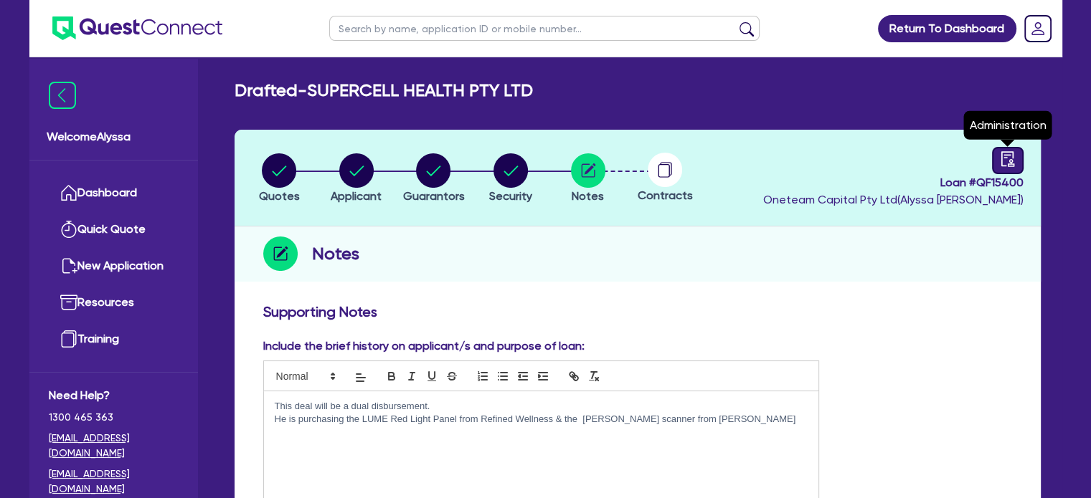
click at [1000, 157] on icon "audit" at bounding box center [1008, 159] width 16 height 16
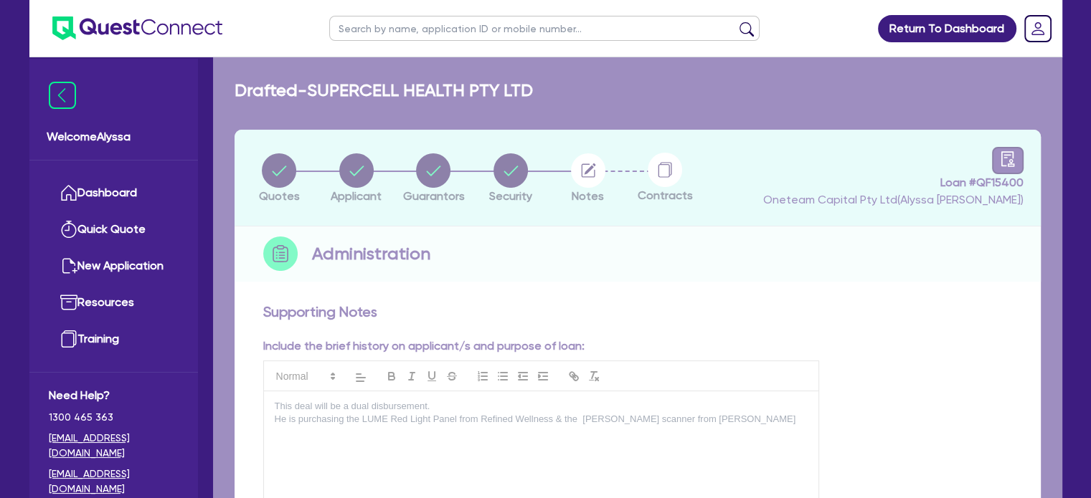
select select "DRAFTED_NEW"
select select "Other"
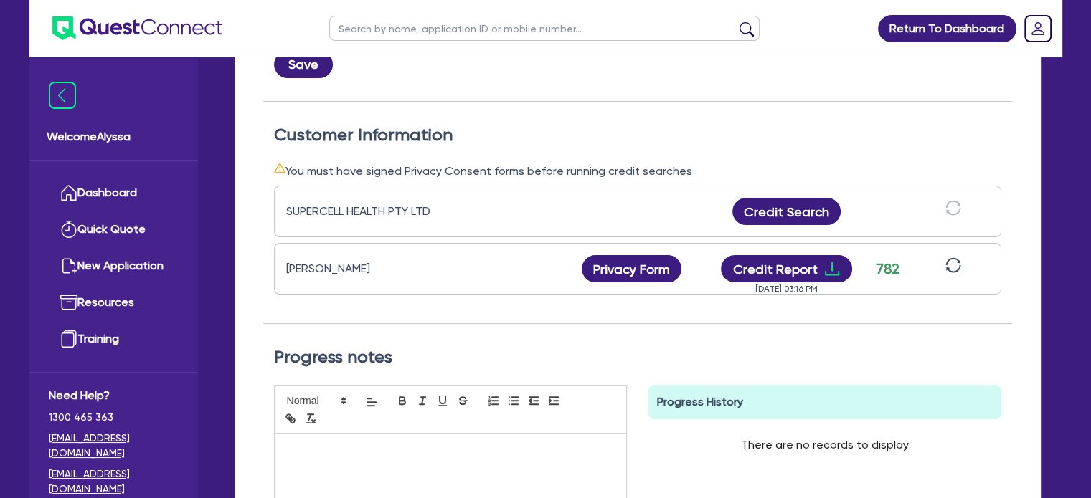
scroll to position [364, 0]
click at [800, 211] on button "Credit Search" at bounding box center [786, 210] width 109 height 27
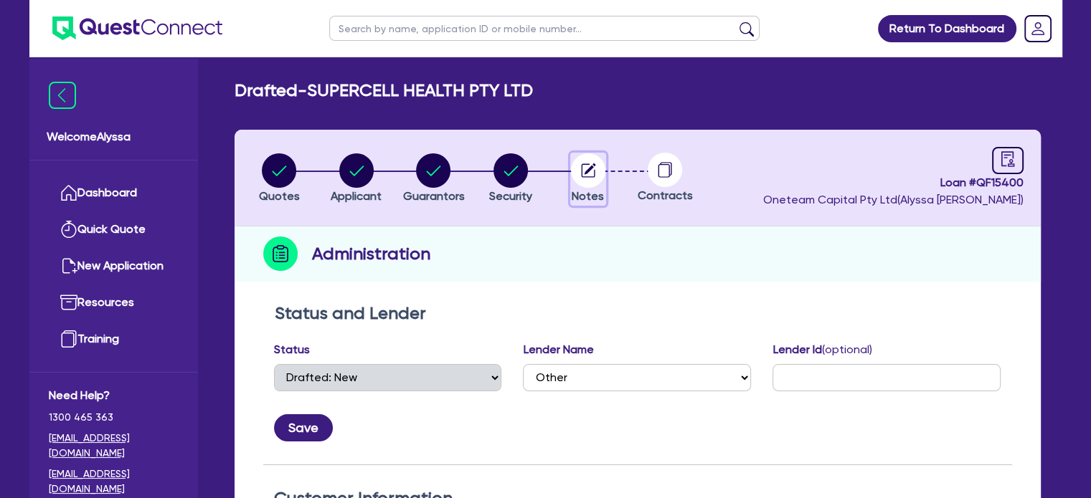
click at [596, 179] on circle "button" at bounding box center [588, 170] width 34 height 34
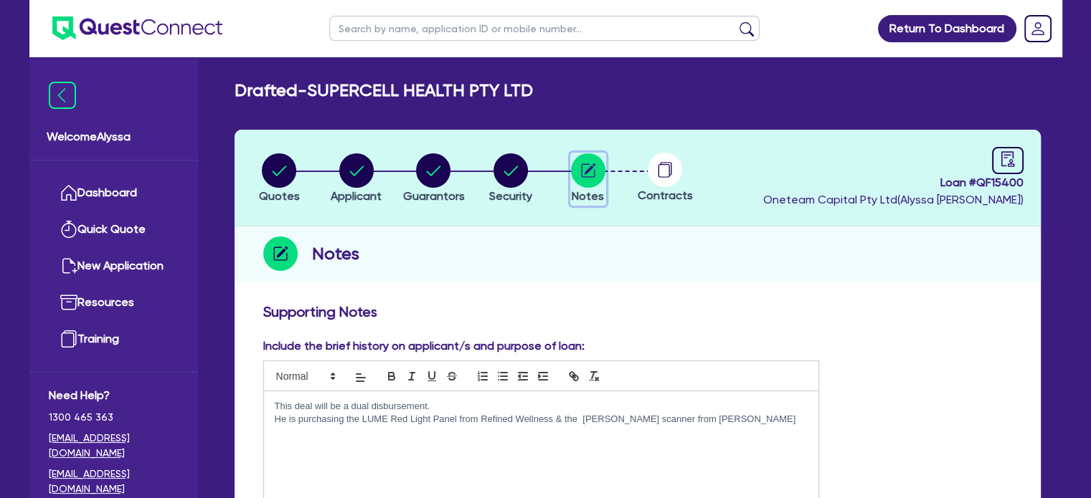
scroll to position [283, 0]
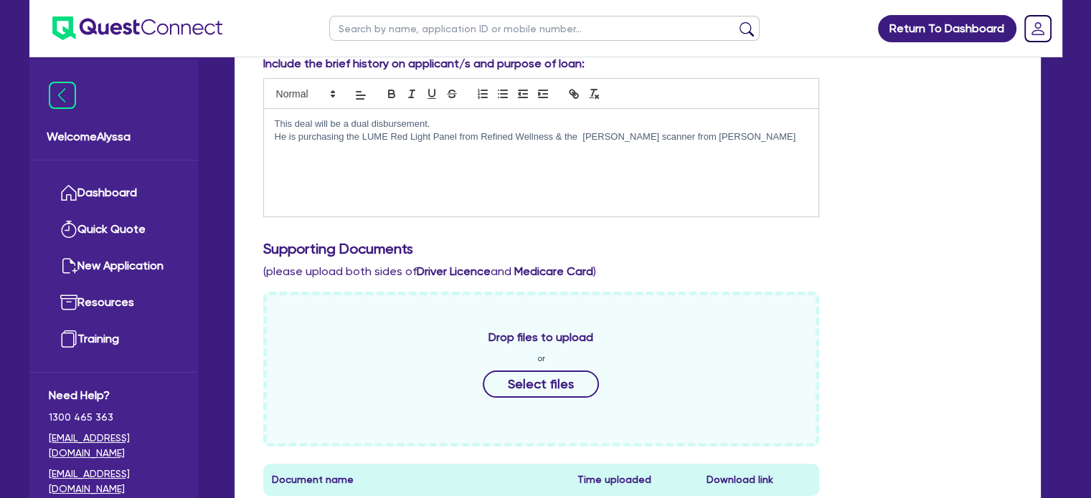
click at [744, 146] on div "This deal will be a dual disbursement. He is purchasing the LUME Red Light Pane…" at bounding box center [541, 163] width 555 height 108
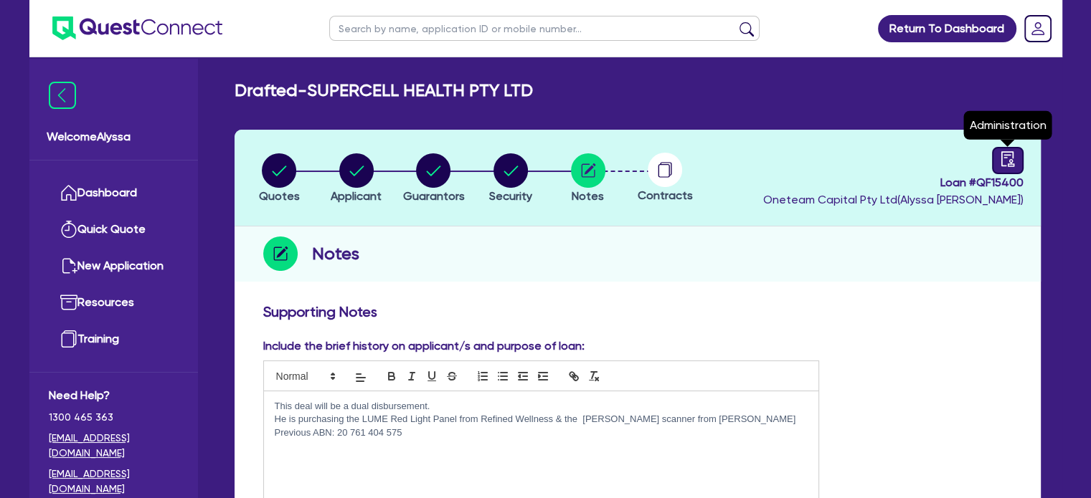
click at [1004, 162] on icon "audit" at bounding box center [1008, 159] width 16 height 16
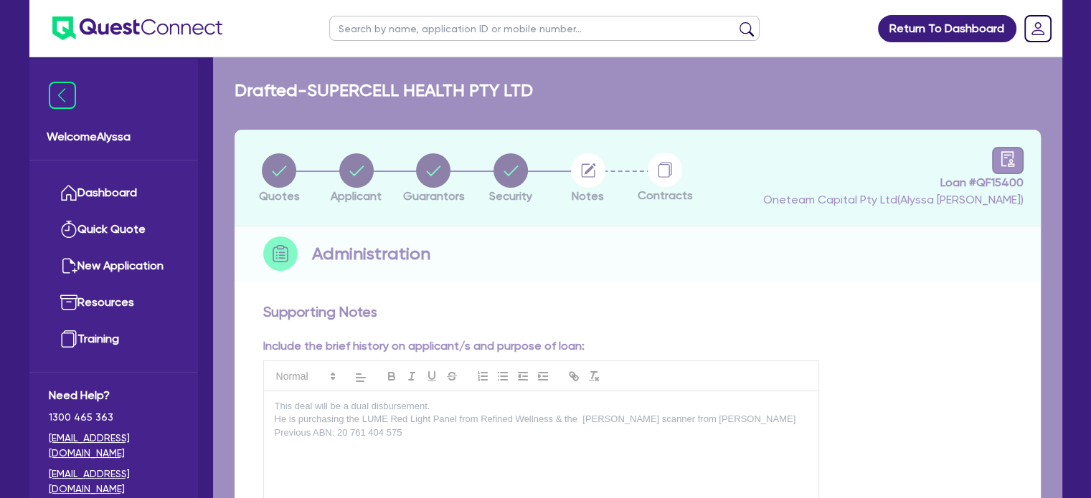
select select "DRAFTED_NEW"
select select "Other"
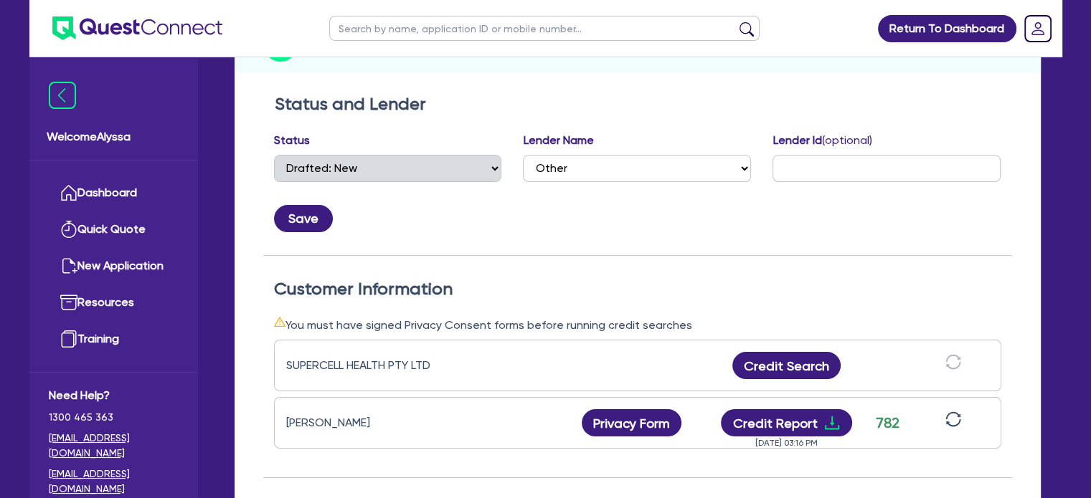
scroll to position [232, 0]
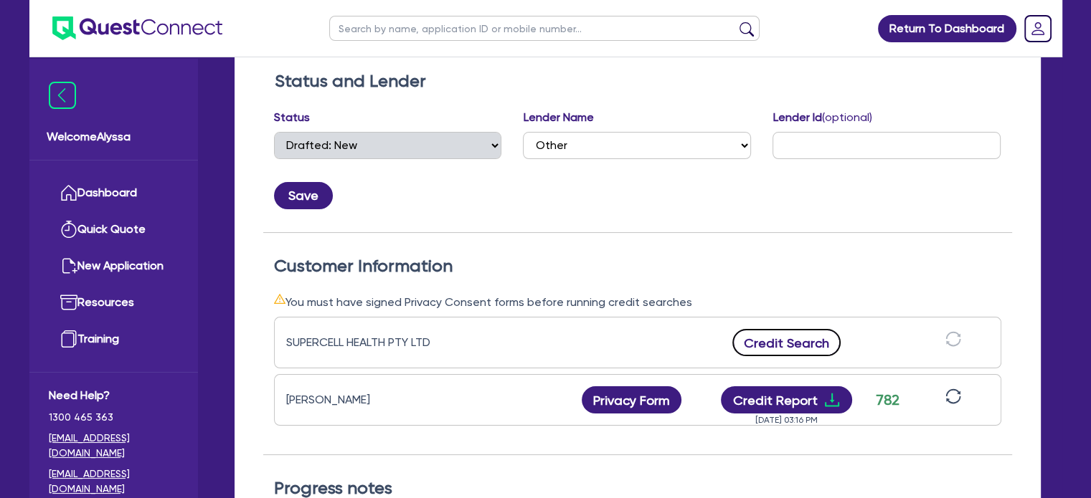
click at [757, 331] on button "Credit Search" at bounding box center [786, 342] width 109 height 27
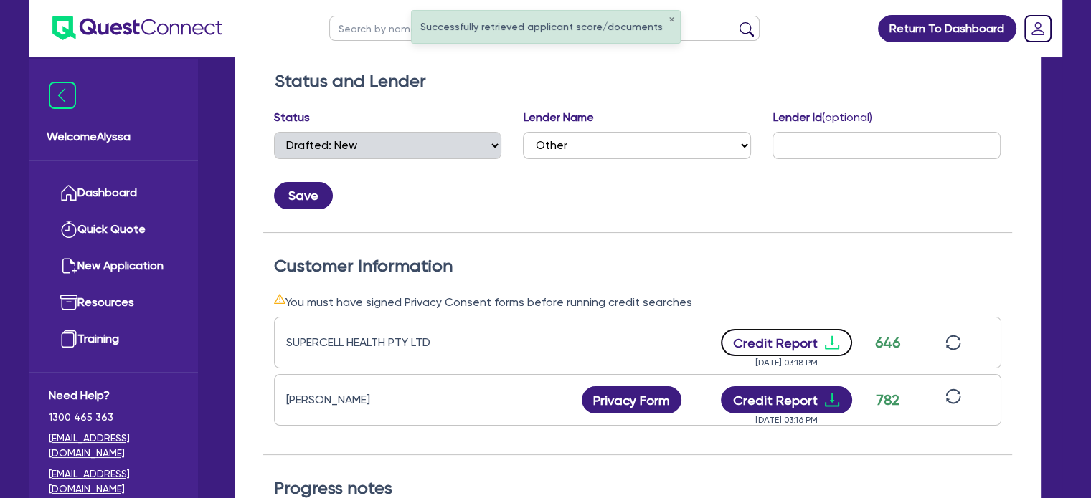
click at [757, 331] on button "Credit Report" at bounding box center [786, 342] width 131 height 27
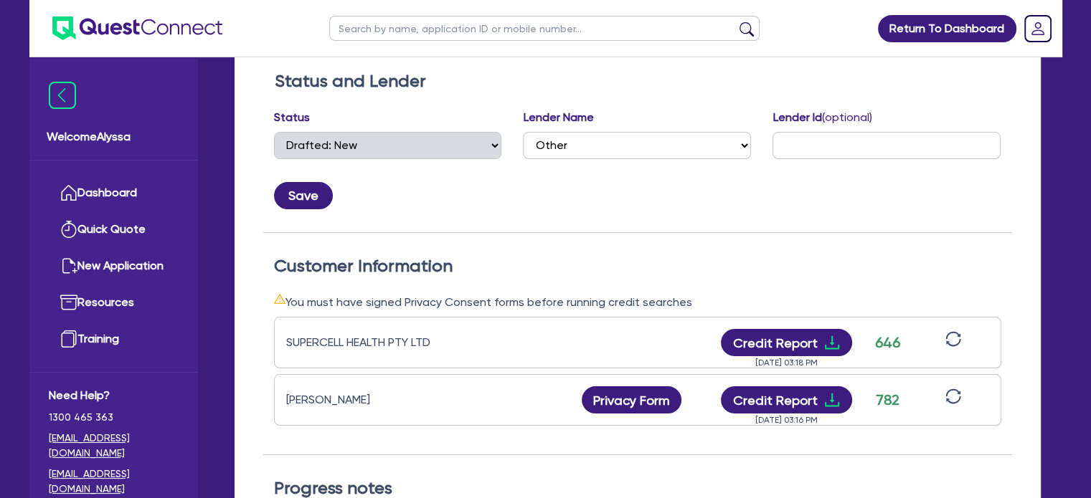
scroll to position [0, 0]
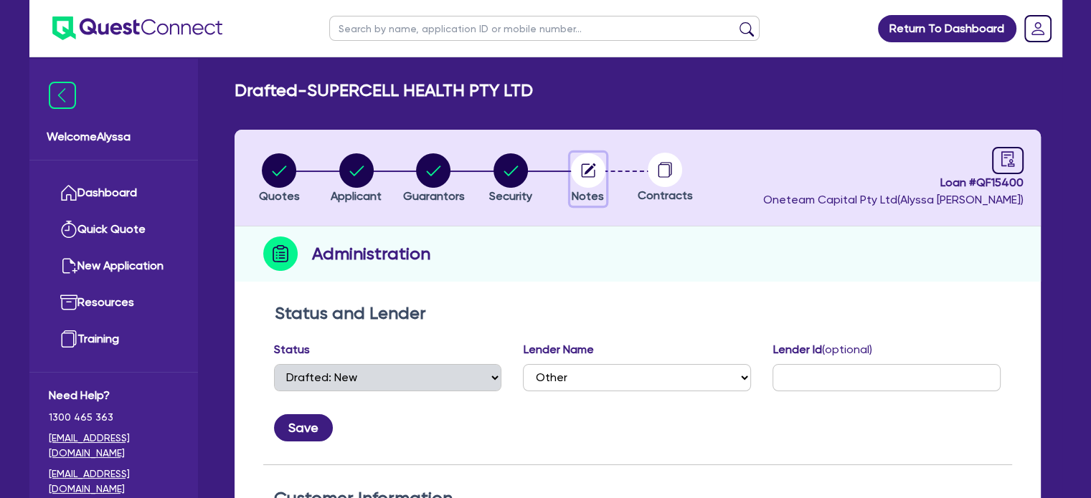
click at [591, 170] on circle "button" at bounding box center [588, 170] width 34 height 34
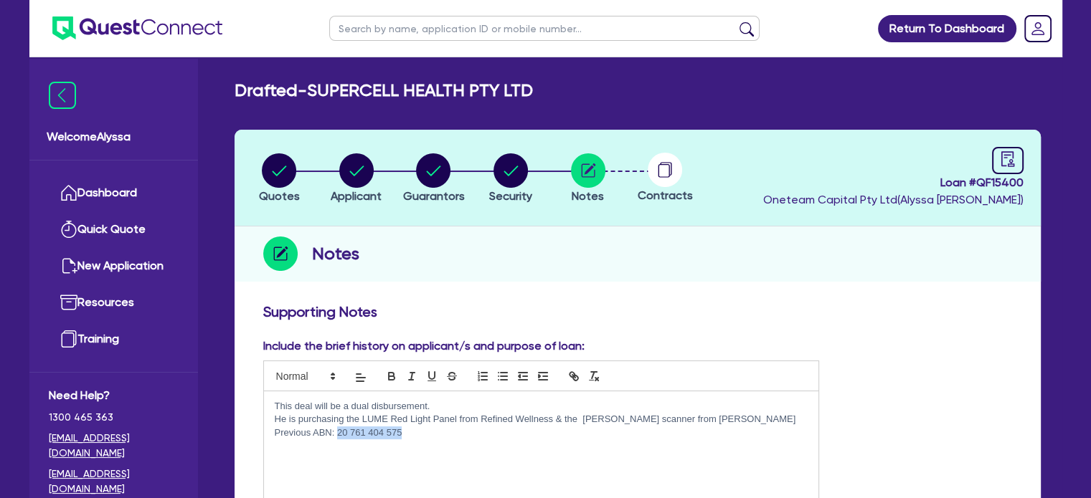
drag, startPoint x: 403, startPoint y: 431, endPoint x: 336, endPoint y: 433, distance: 66.7
click at [336, 433] on p "Previous ABN: 20 761 404 575" at bounding box center [542, 433] width 534 height 13
copy p "20 761 404 575"
click at [439, 443] on div "This deal will be a dual disbursement. He is purchasing the LUME Red Light Pane…" at bounding box center [541, 446] width 555 height 108
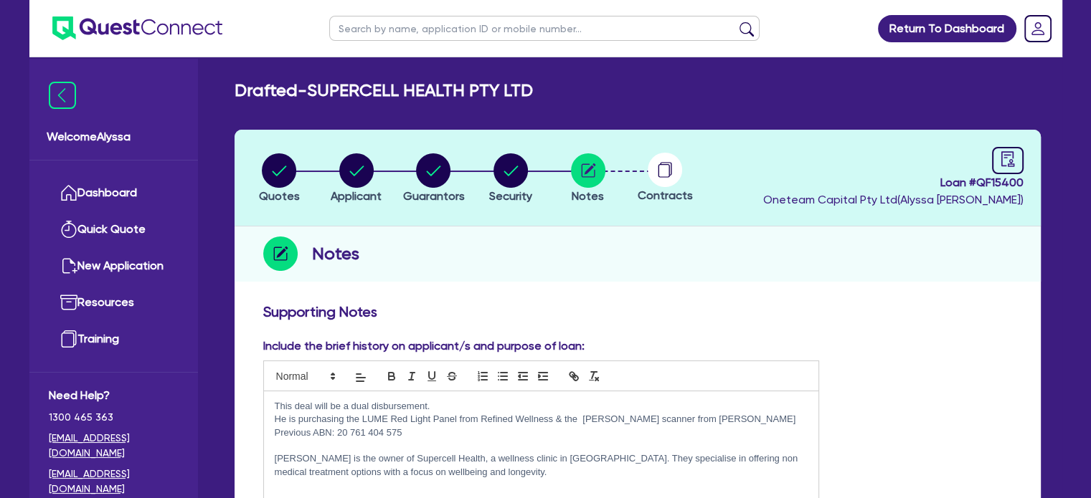
scroll to position [70, 0]
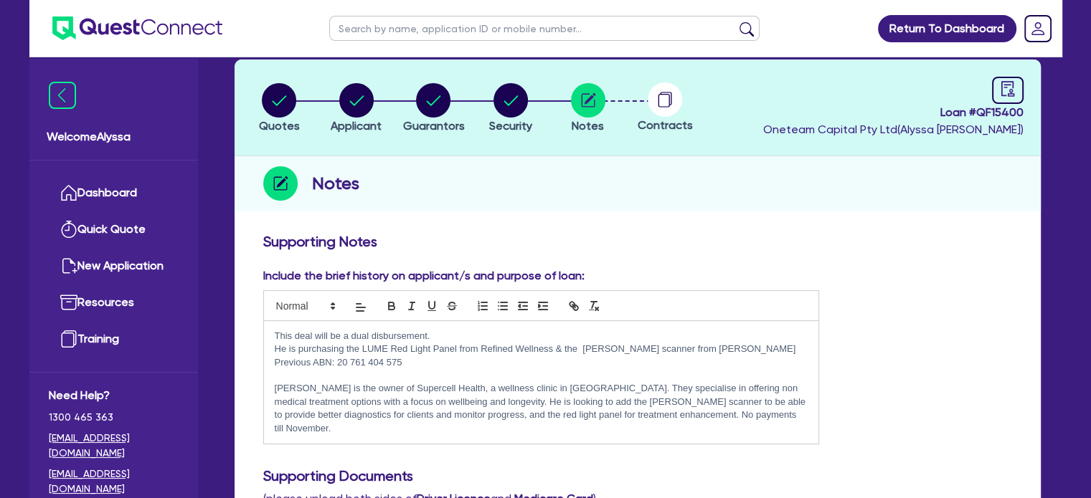
click at [554, 344] on p "He is purchasing the LUME Red Light Panel from Refined Wellness & the Inbody sc…" at bounding box center [542, 349] width 534 height 13
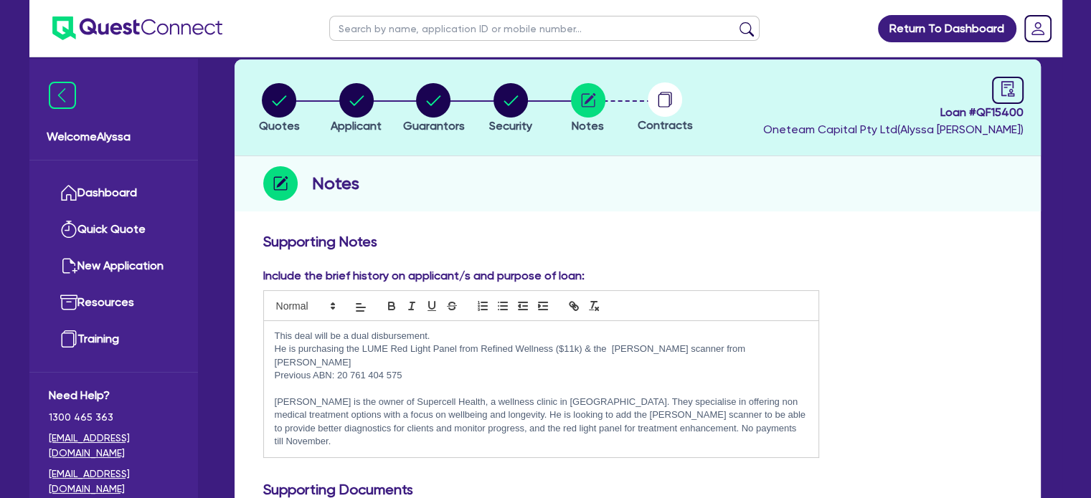
click at [756, 340] on p "This deal will be a dual disbursement." at bounding box center [542, 336] width 534 height 13
click at [746, 346] on p "He is purchasing the LUME Red Light Panel from Refined Wellness ($11k) & the In…" at bounding box center [542, 356] width 534 height 27
click at [605, 420] on p "Nathan is the owner of Supercell Health, a wellness clinic in Sydney. They spec…" at bounding box center [542, 422] width 534 height 53
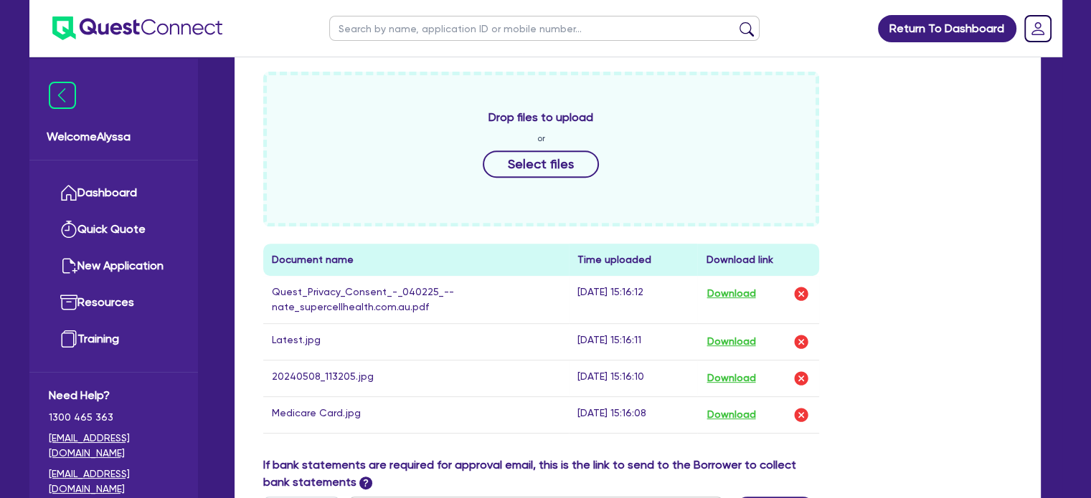
scroll to position [0, 0]
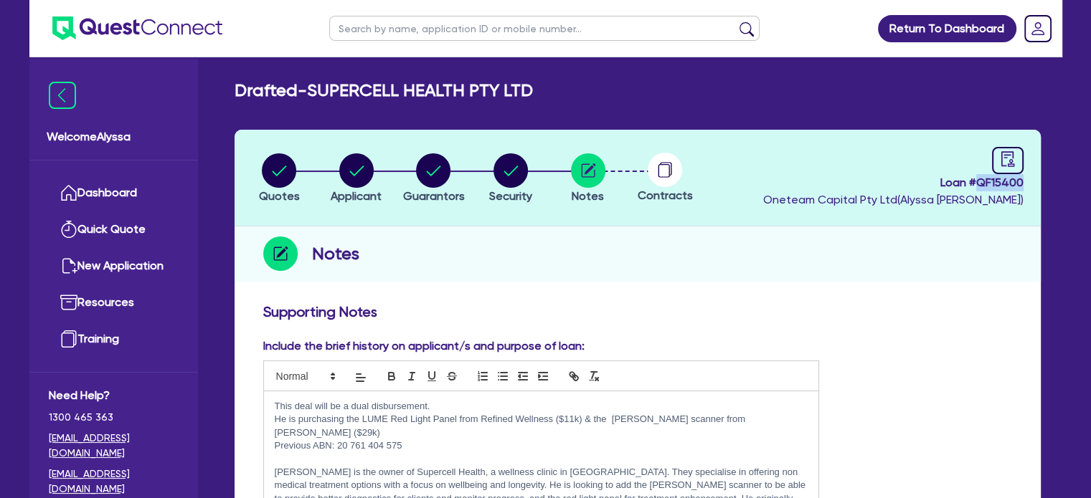
drag, startPoint x: 1025, startPoint y: 183, endPoint x: 977, endPoint y: 180, distance: 48.1
click at [977, 180] on header "Quotes Applicant Guarantors Security Notes Contracts Loan # QF15400 Oneteam Cap…" at bounding box center [637, 178] width 806 height 97
copy span "QF15400"
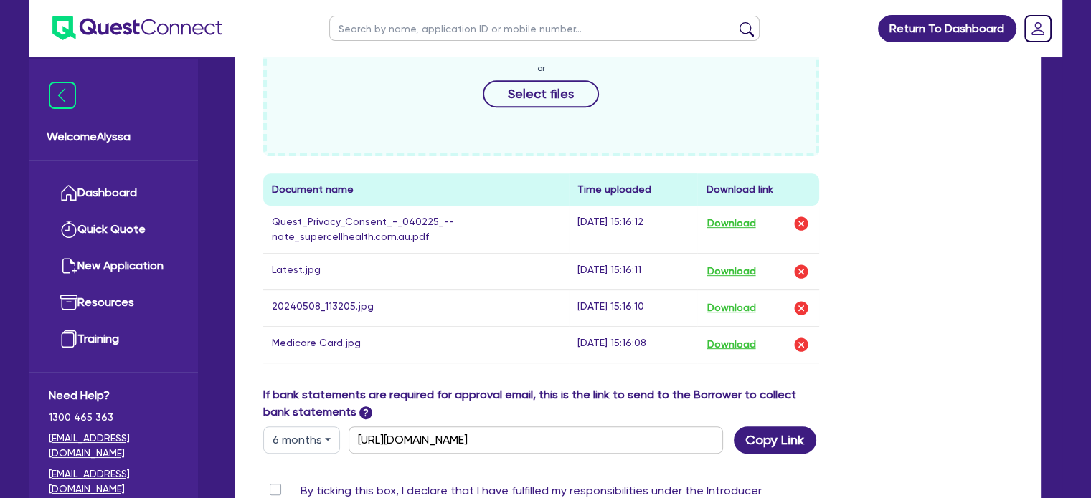
scroll to position [849, 0]
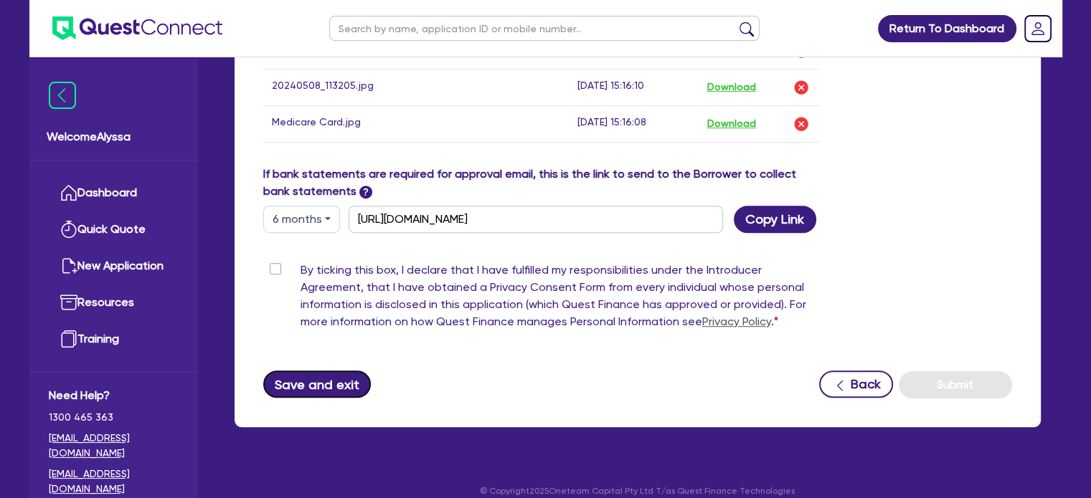
click at [313, 371] on button "Save and exit" at bounding box center [317, 384] width 108 height 27
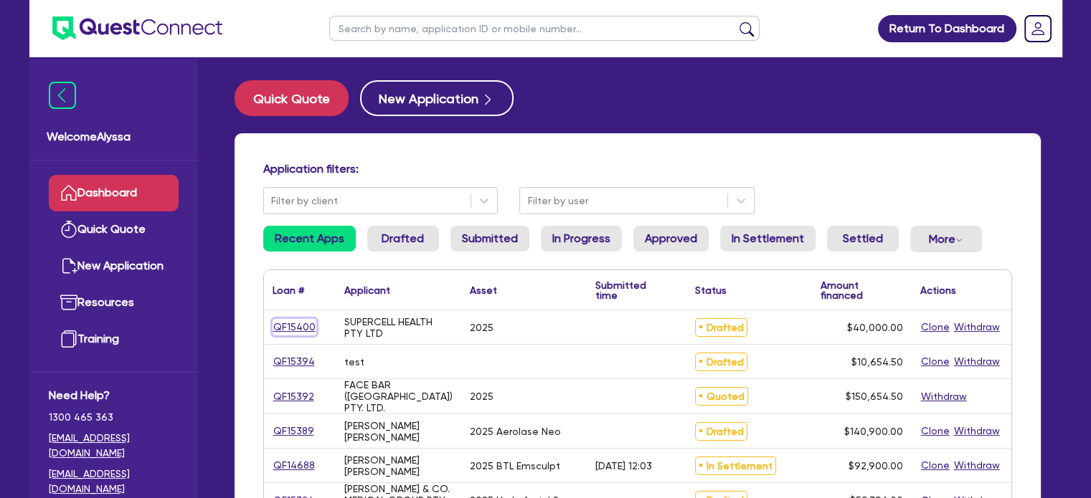
click at [286, 321] on link "QF15400" at bounding box center [295, 327] width 44 height 16
select select "Other"
select select "TERTIARY_ASSETS"
select select "BEAUTY_EQUIPMENT"
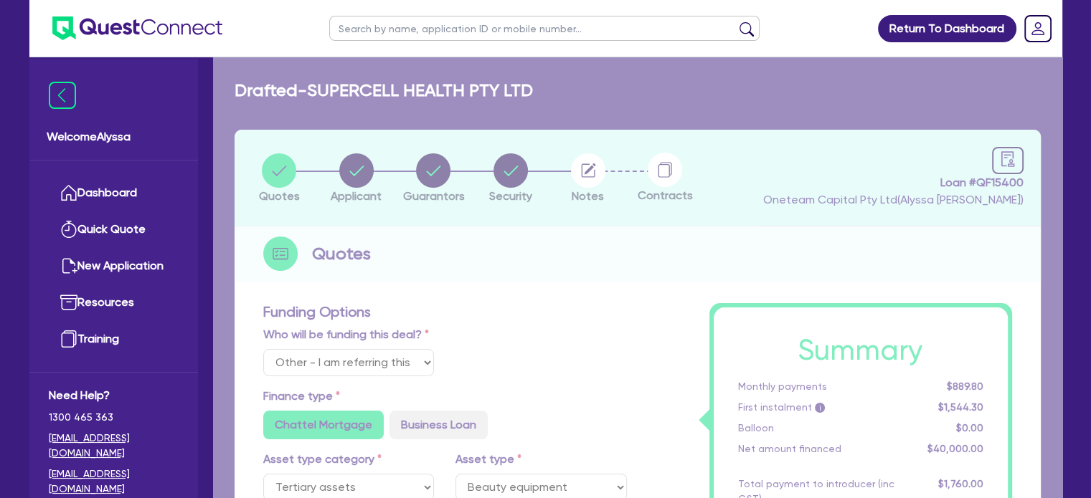
type input "40,000"
type input "1,600"
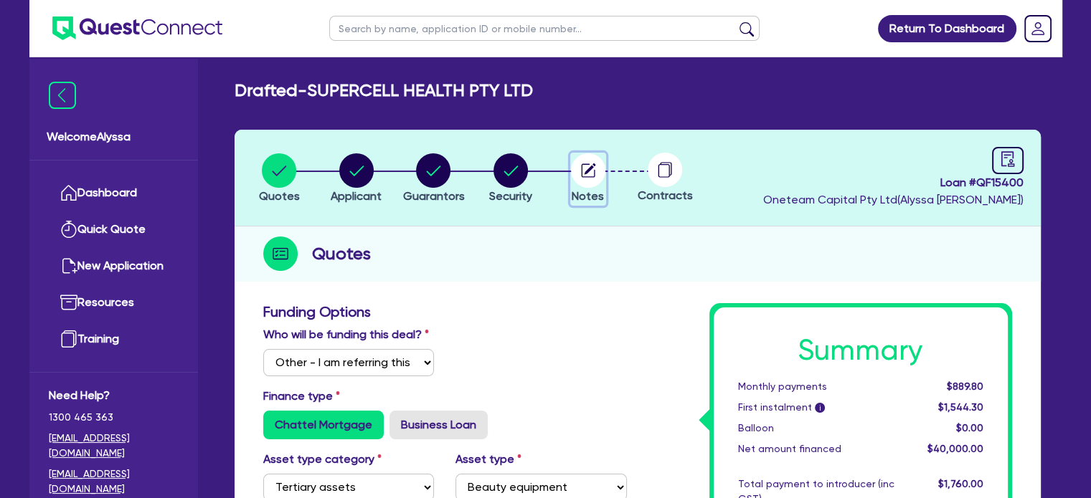
click at [605, 176] on icon "button" at bounding box center [588, 170] width 34 height 34
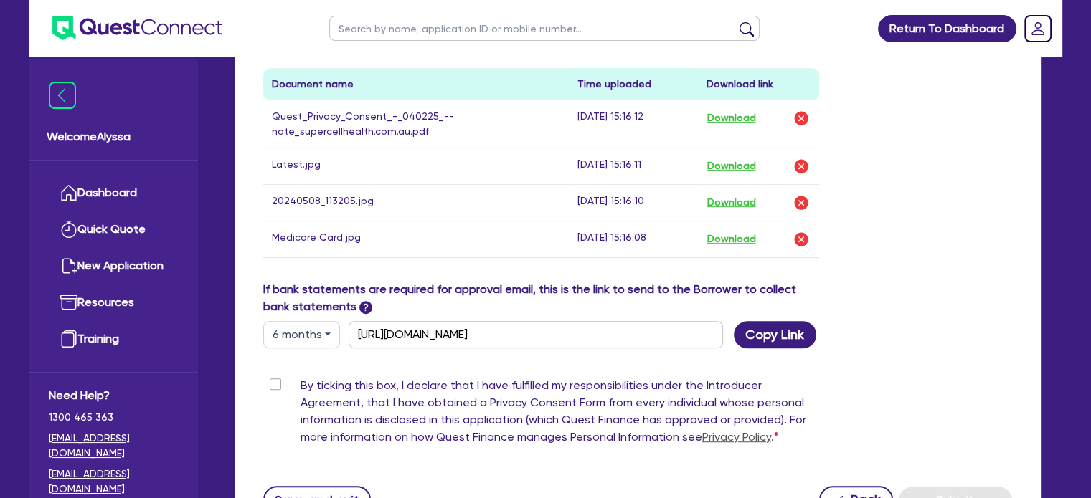
scroll to position [736, 0]
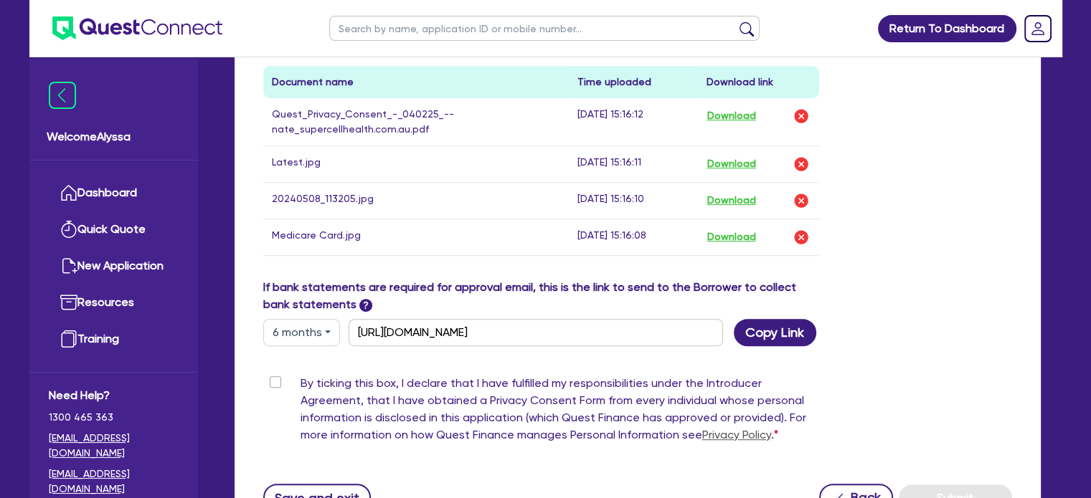
click at [278, 375] on div "By ticking this box, I declare that I have fulfilled my responsibilities under …" at bounding box center [541, 412] width 556 height 75
click at [300, 375] on label "By ticking this box, I declare that I have fulfilled my responsibilities under …" at bounding box center [559, 412] width 519 height 75
click at [275, 375] on input "By ticking this box, I declare that I have fulfilled my responsibilities under …" at bounding box center [268, 382] width 11 height 14
checkbox input "true"
click at [933, 485] on button "Submit" at bounding box center [955, 498] width 113 height 27
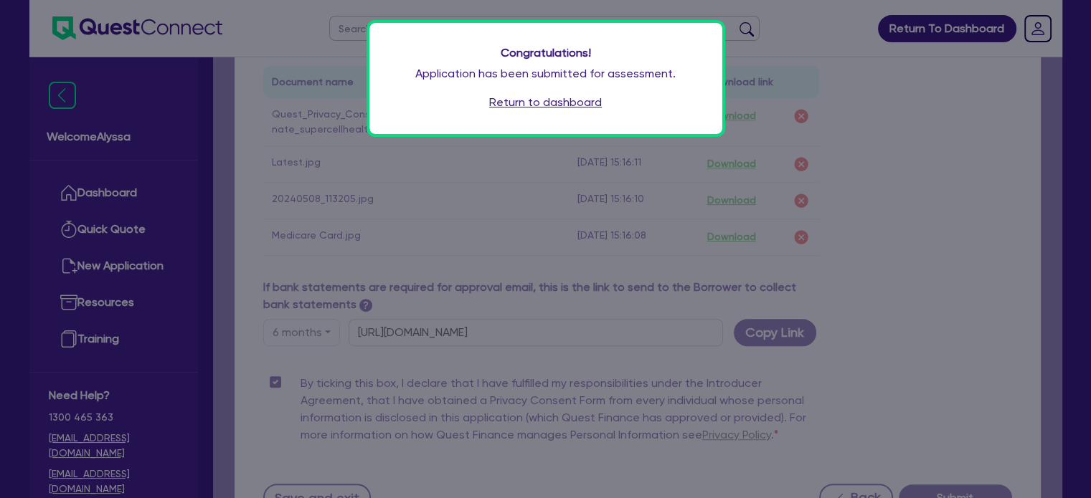
click at [505, 108] on link "Return to dashboard" at bounding box center [545, 102] width 113 height 17
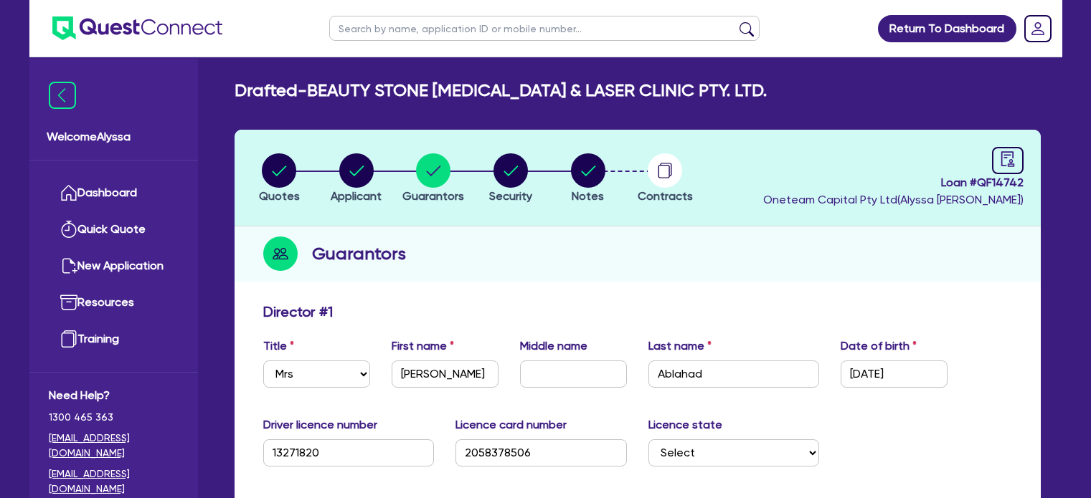
select select "MRS"
select select "[GEOGRAPHIC_DATA]"
select select "MARRIED"
select select "CASH"
select select "VEHICLE"
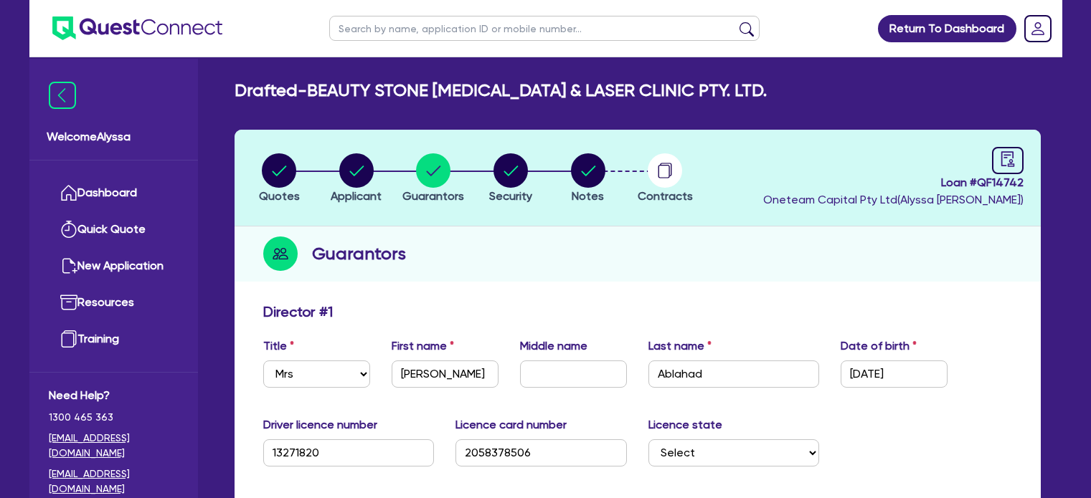
select select "HOUSEHOLD_PERSONAL"
select select "VEHICLE_LOAN"
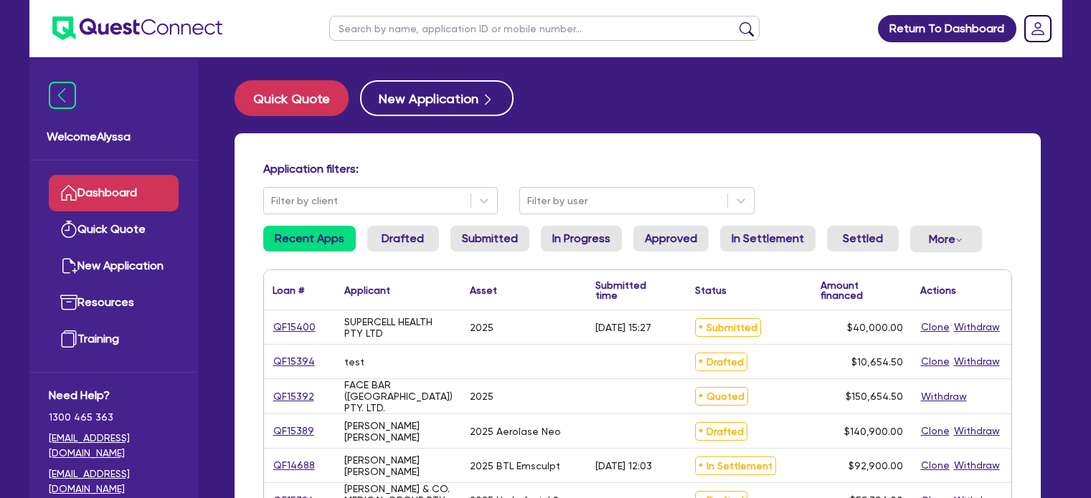
click at [281, 326] on link "QF15400" at bounding box center [295, 327] width 44 height 16
select select "Other"
select select "TERTIARY_ASSETS"
select select "BEAUTY_EQUIPMENT"
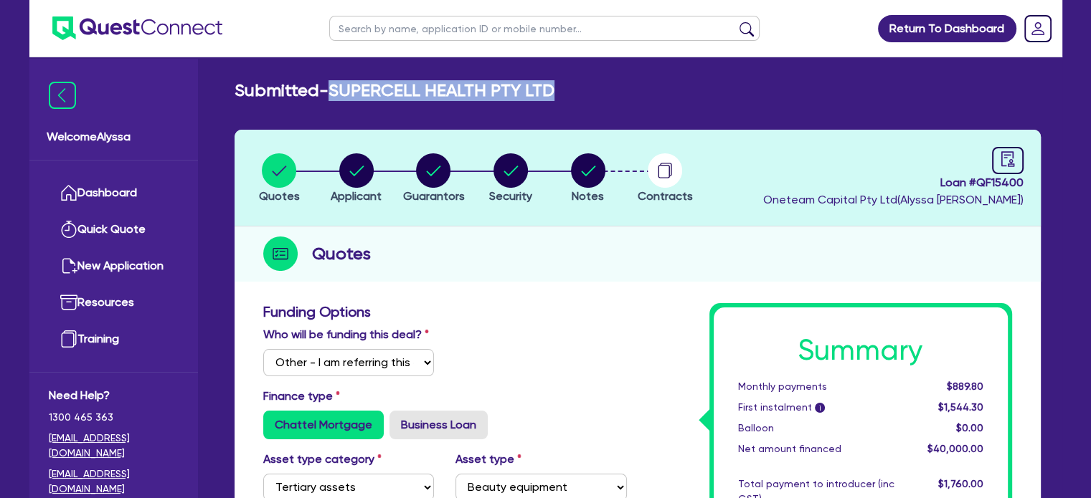
drag, startPoint x: 568, startPoint y: 91, endPoint x: 332, endPoint y: 83, distance: 236.1
click at [332, 83] on div "Submitted - SUPERCELL HEALTH PTY LTD" at bounding box center [638, 90] width 828 height 21
copy h2 "SUPERCELL HEALTH PTY LTD"
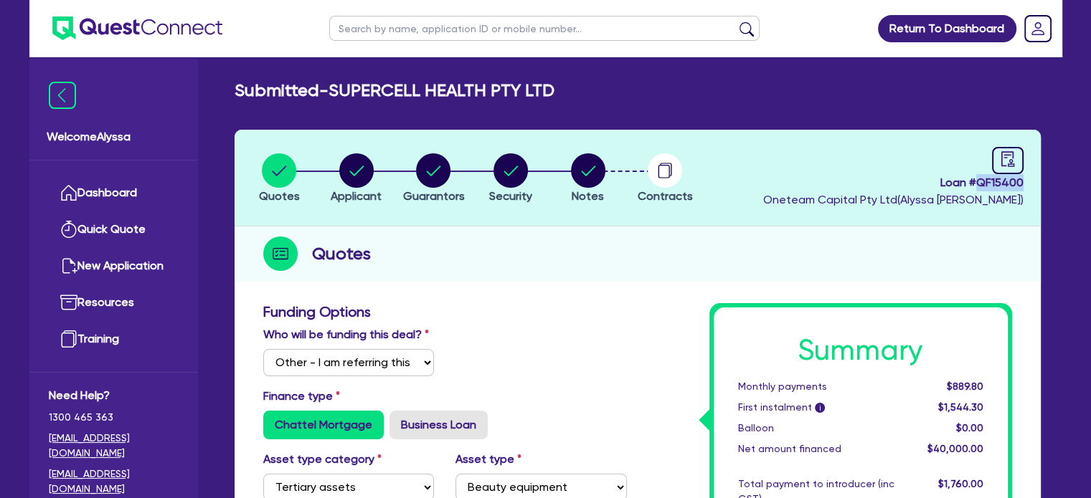
drag, startPoint x: 1021, startPoint y: 184, endPoint x: 977, endPoint y: 181, distance: 44.6
click at [977, 181] on span "Loan # QF15400" at bounding box center [893, 182] width 260 height 17
copy span "QF15400"
click at [589, 171] on icon "button" at bounding box center [588, 171] width 14 height 10
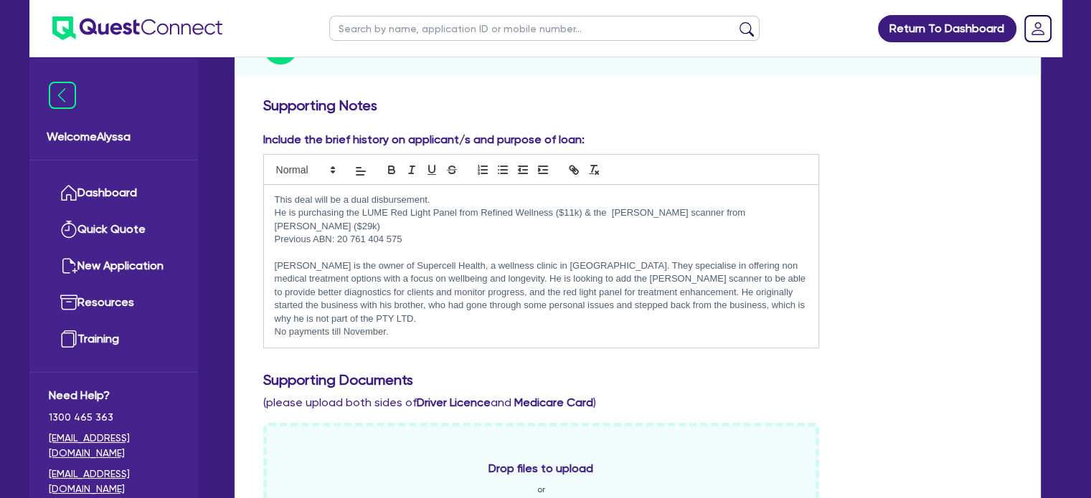
scroll to position [205, 0]
click at [446, 234] on p "Previous ABN: 20 761 404 575" at bounding box center [542, 240] width 534 height 13
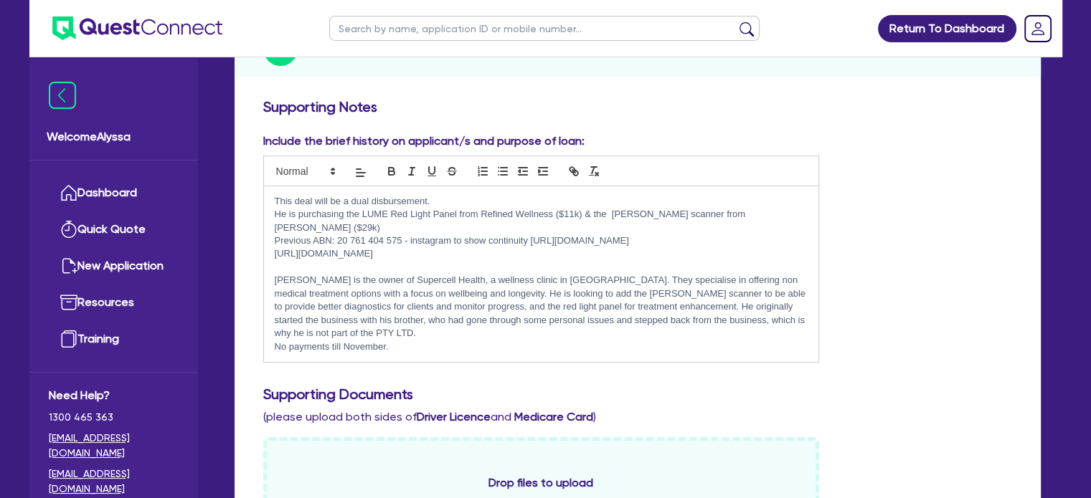
scroll to position [0, 0]
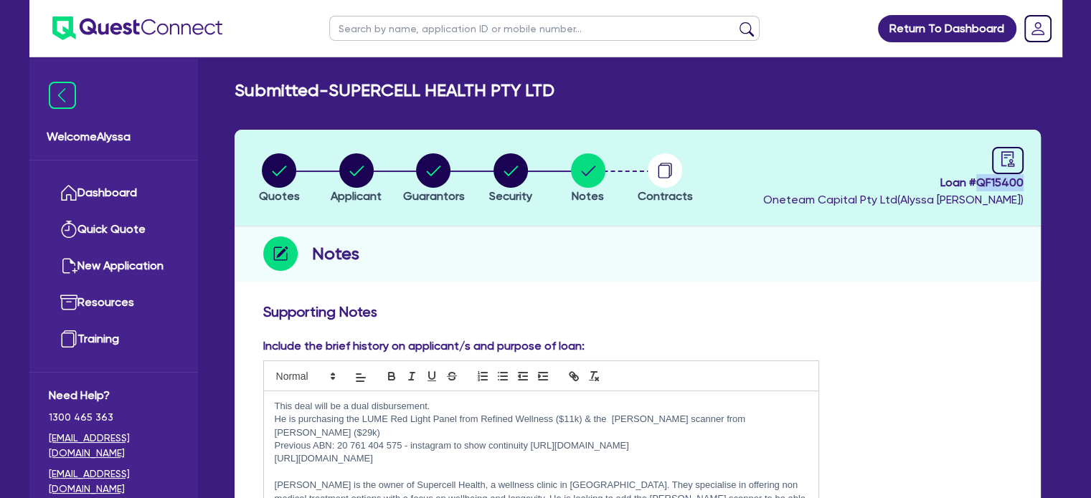
drag, startPoint x: 1030, startPoint y: 181, endPoint x: 973, endPoint y: 182, distance: 56.7
click at [973, 182] on header "Quotes Applicant Guarantors Security Notes Contracts Loan # QF15400 Oneteam Cap…" at bounding box center [637, 178] width 806 height 97
copy span "QF15400"
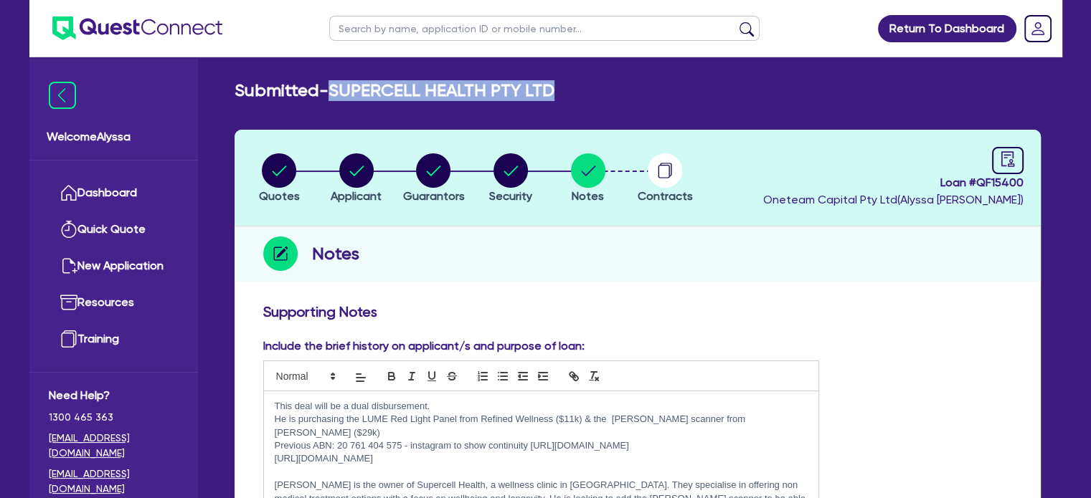
drag, startPoint x: 553, startPoint y: 92, endPoint x: 333, endPoint y: 81, distance: 220.4
click at [333, 81] on h2 "Submitted - SUPERCELL HEALTH PTY LTD" at bounding box center [394, 90] width 320 height 21
copy h2 "SUPERCELL HEALTH PTY LTD"
click at [371, 179] on icon "button" at bounding box center [356, 170] width 34 height 34
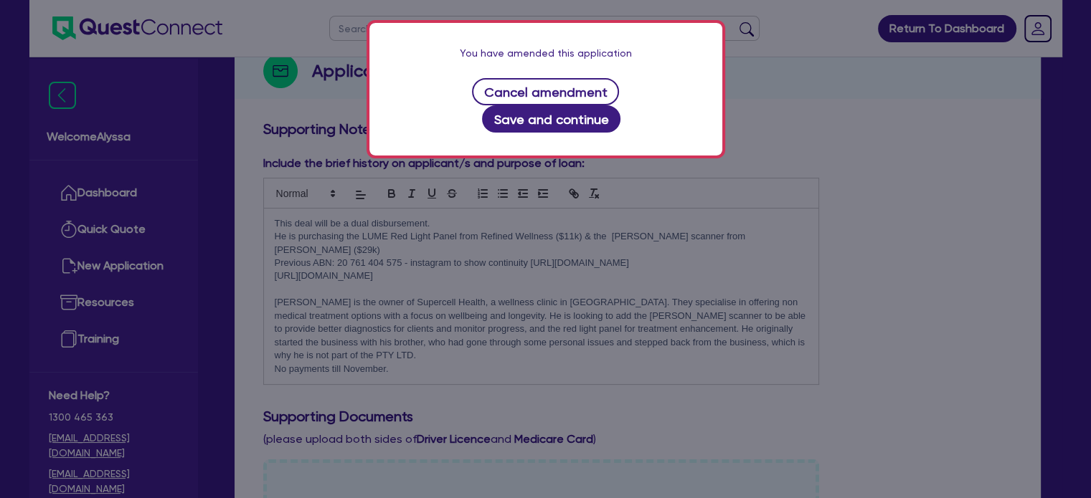
scroll to position [184, 0]
click at [620, 105] on button "Save and continue" at bounding box center [551, 118] width 138 height 27
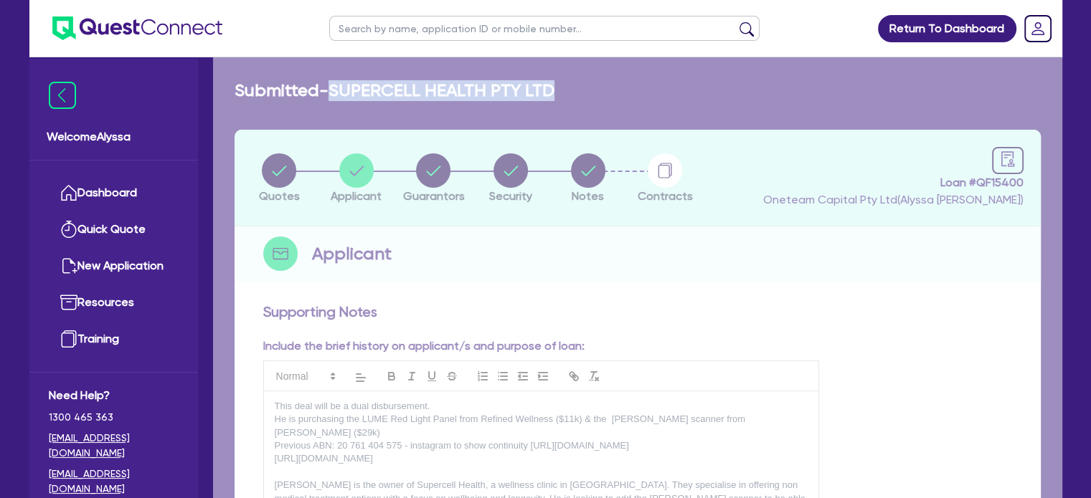
select select "COMPANY"
select select "HEALTH_BEAUTY"
select select "HAIR_BEAUTY_SALONS"
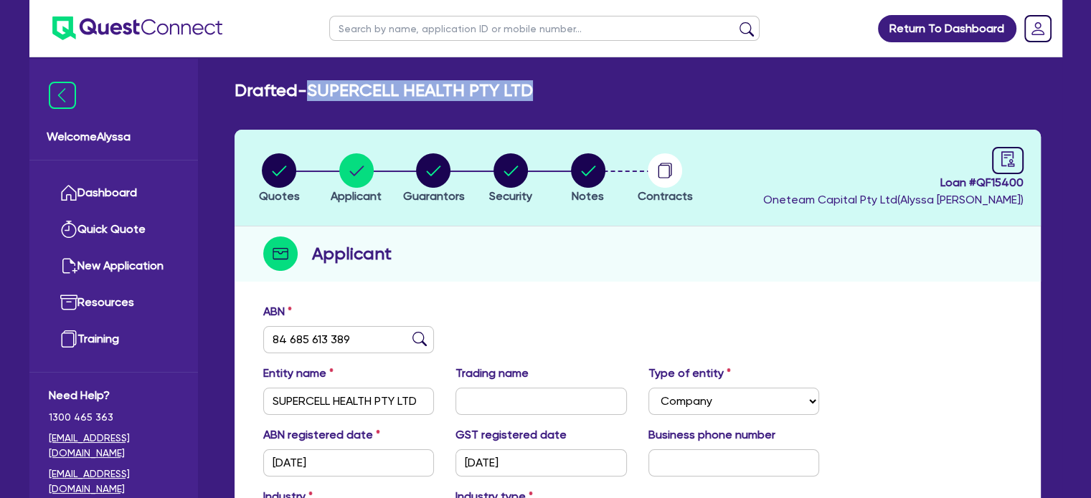
scroll to position [253, 0]
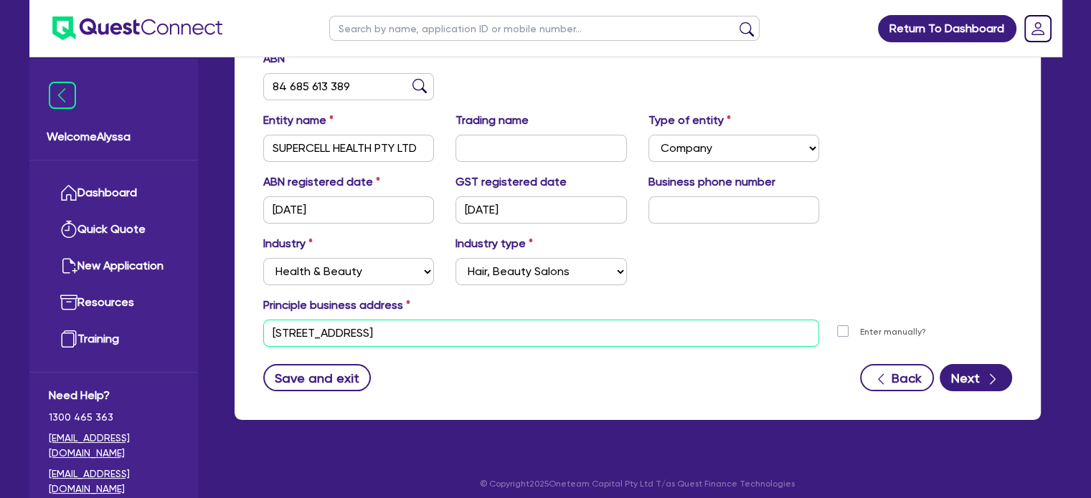
drag, startPoint x: 493, startPoint y: 336, endPoint x: 215, endPoint y: 349, distance: 278.5
click at [215, 349] on div "Drafted - SUPERCELL HEALTH PTY LTD Quotes Applicant Guarantors Security Notes C…" at bounding box center [637, 132] width 849 height 610
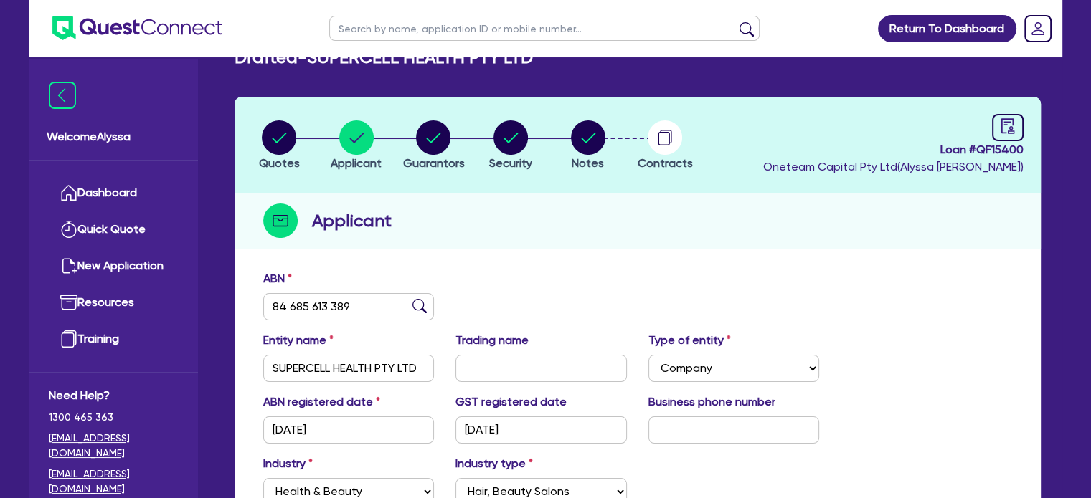
scroll to position [0, 0]
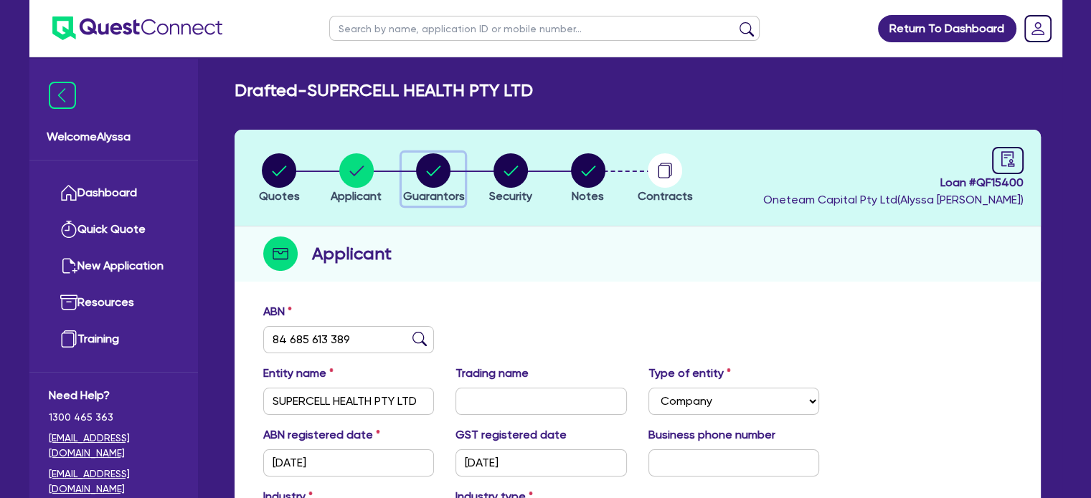
click at [443, 177] on circle "button" at bounding box center [433, 170] width 34 height 34
select select "MR"
select select "[GEOGRAPHIC_DATA]"
select select "SINGLE"
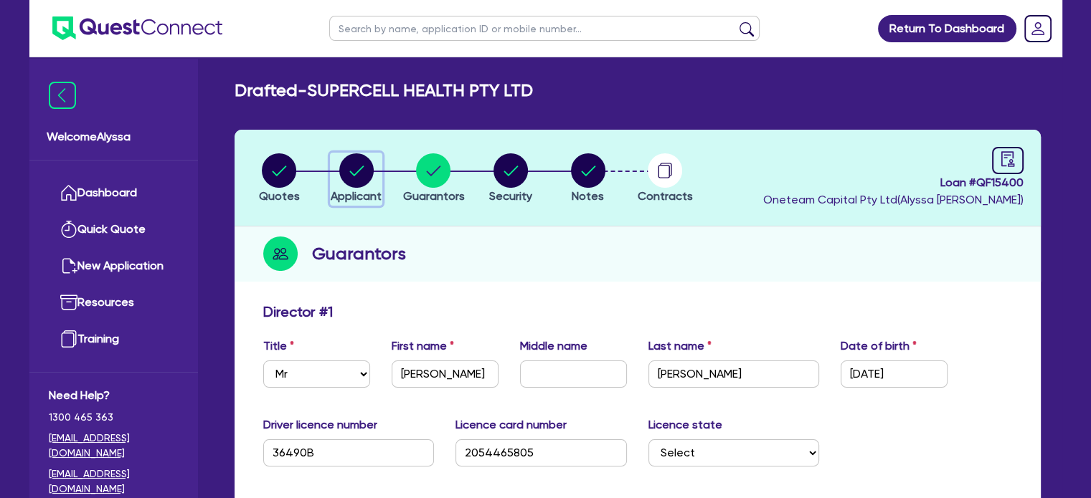
click at [351, 171] on icon "button" at bounding box center [356, 171] width 14 height 10
select select "COMPANY"
select select "HEALTH_BEAUTY"
select select "HAIR_BEAUTY_SALONS"
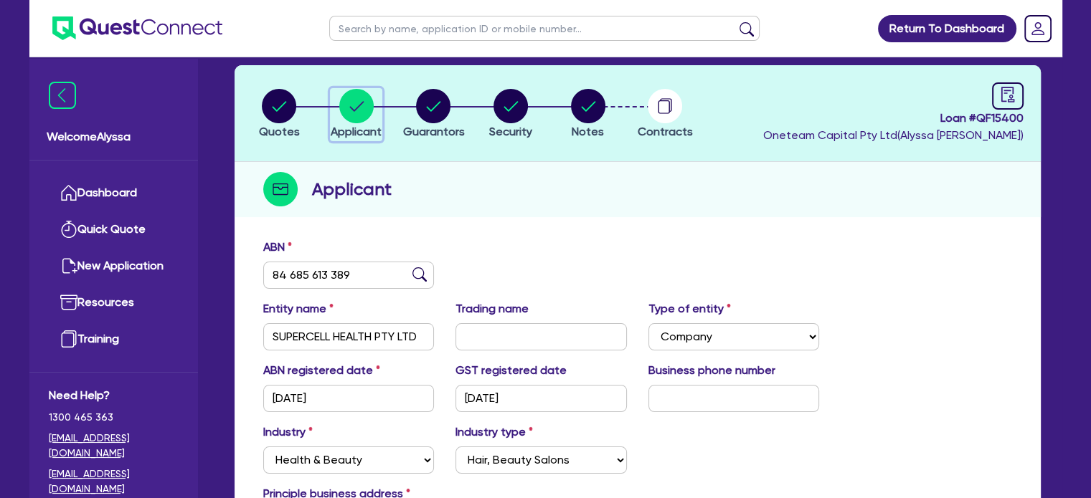
scroll to position [65, 0]
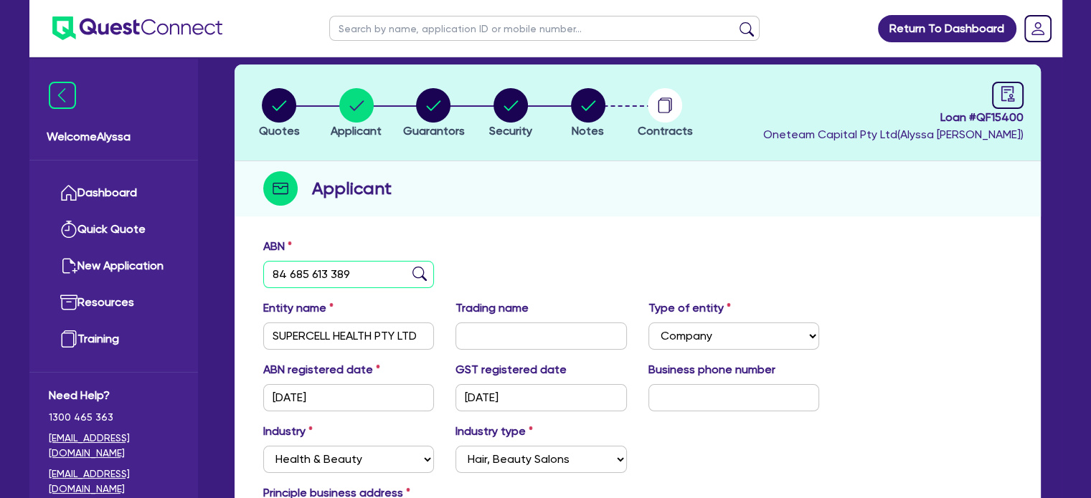
drag, startPoint x: 354, startPoint y: 275, endPoint x: 234, endPoint y: 274, distance: 120.5
click at [234, 274] on div "ABN 84 685 613 389 Entity name SUPERCELL HEALTH PTY LTD Trading name Type of en…" at bounding box center [637, 419] width 806 height 377
click at [384, 24] on input "text" at bounding box center [544, 28] width 430 height 25
type input "rana"
click button "submit" at bounding box center [746, 32] width 23 height 20
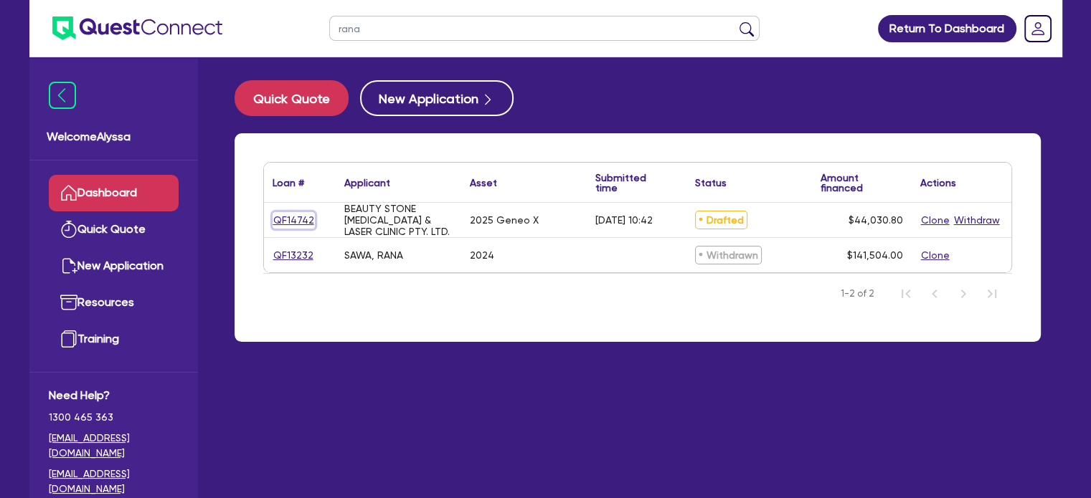
click at [293, 218] on link "QF14742" at bounding box center [294, 220] width 42 height 16
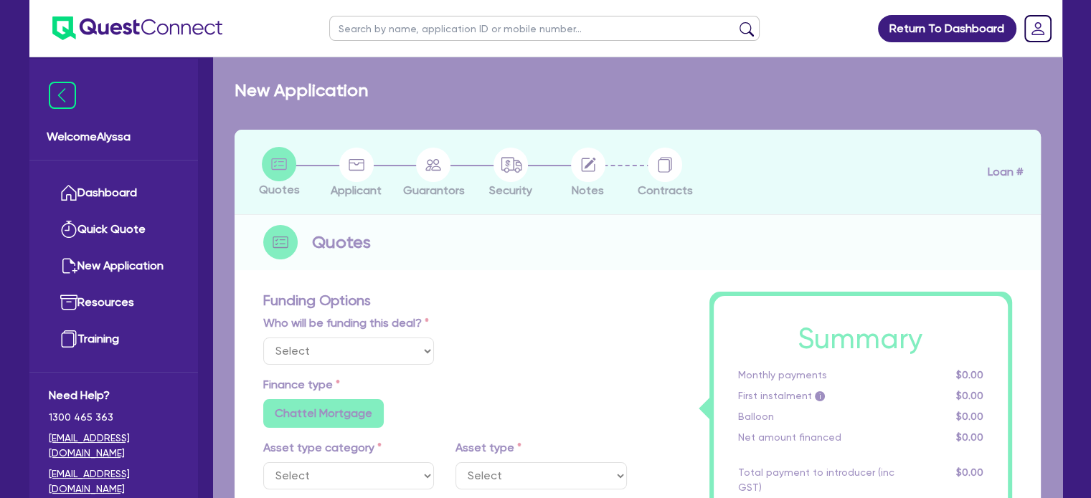
select select "Other"
select select "TERTIARY_ASSETS"
type input "2025"
radio input "true"
type input "44,030.8"
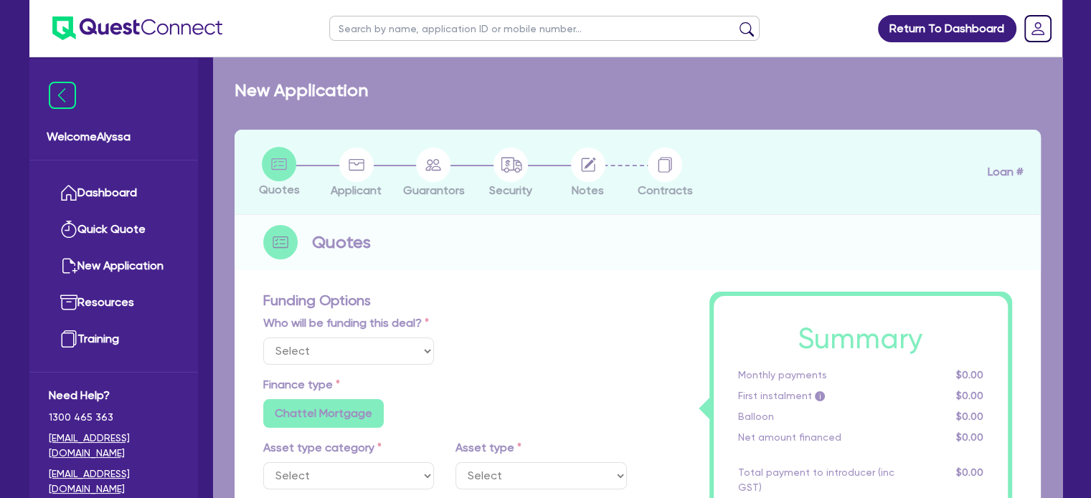
type input "4"
type input "1,761.23"
type input "10.5"
type input "350"
radio input "false"
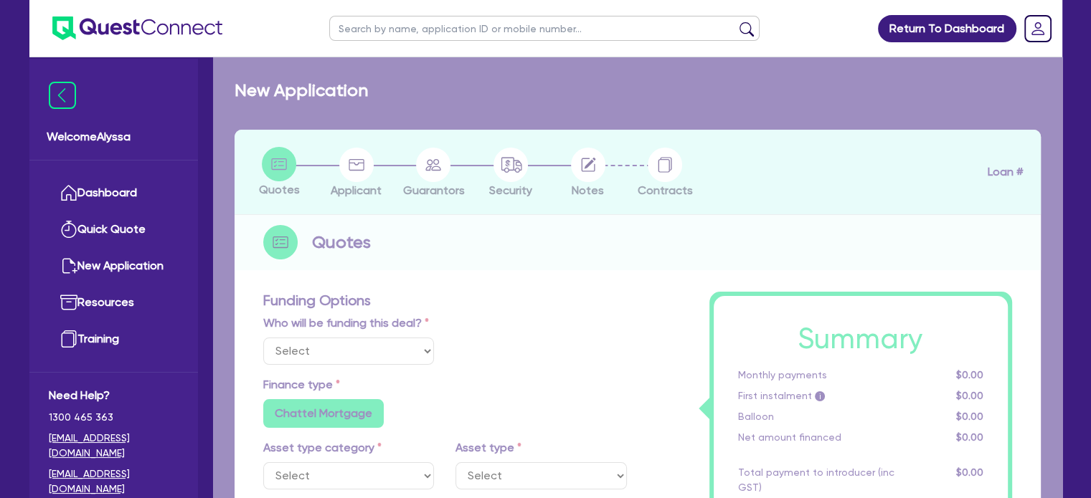
radio input "false"
select select "BEAUTY_EQUIPMENT"
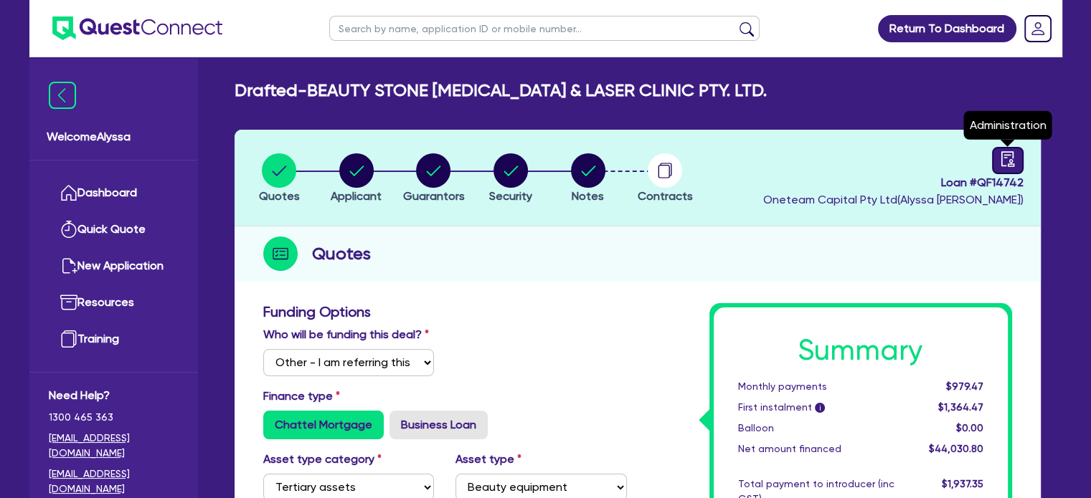
click at [1003, 161] on icon "audit" at bounding box center [1008, 159] width 16 height 16
select select "DRAFTED_AMENDED"
select select "Grenke"
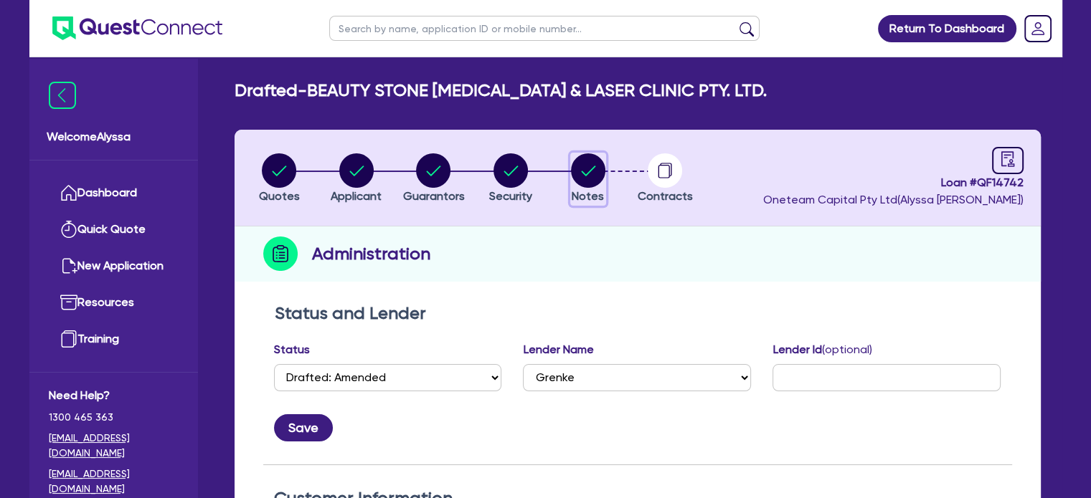
click at [572, 171] on circle "button" at bounding box center [588, 170] width 34 height 34
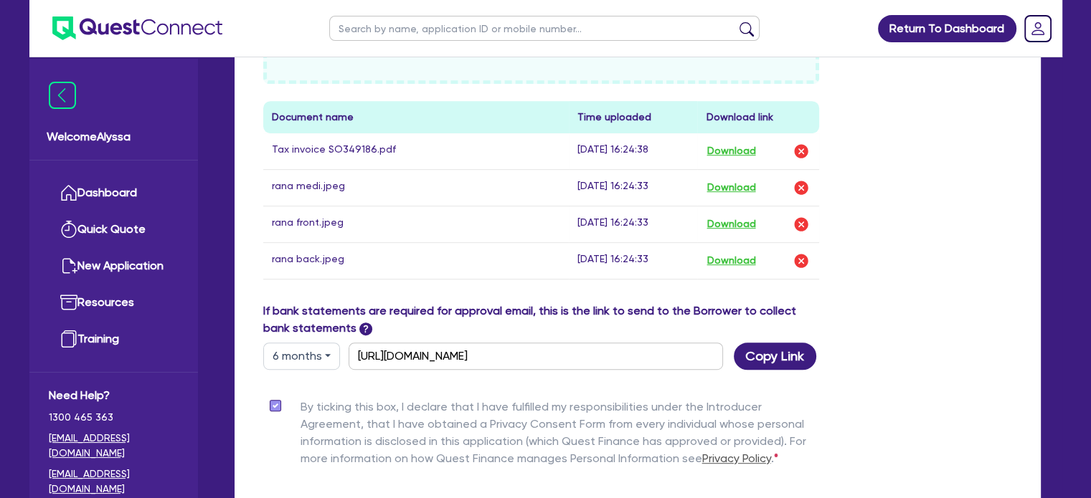
scroll to position [714, 0]
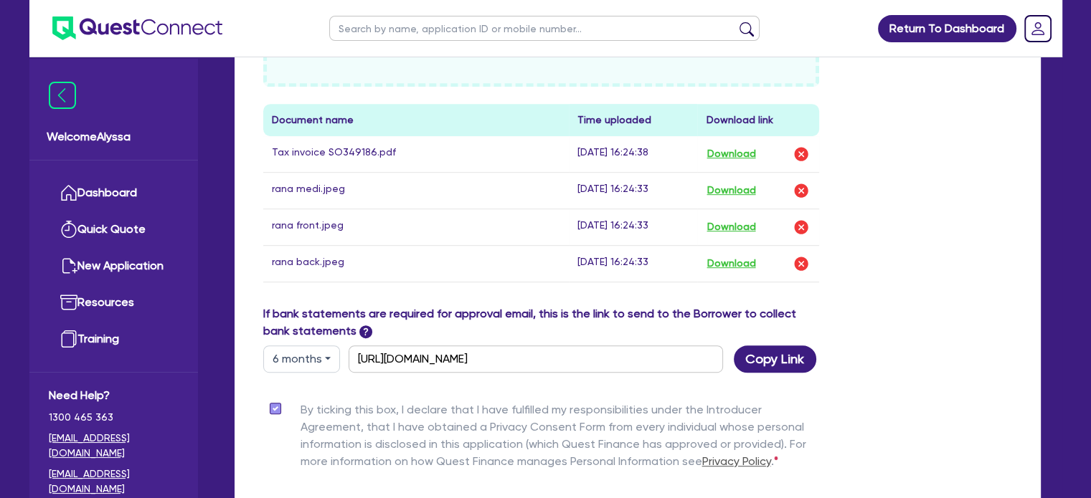
click at [767, 222] on div "Download" at bounding box center [758, 227] width 105 height 19
click at [754, 222] on button "Download" at bounding box center [731, 227] width 50 height 19
click at [409, 28] on input "text" at bounding box center [544, 28] width 430 height 25
type input "teneille"
click button "submit" at bounding box center [746, 32] width 23 height 20
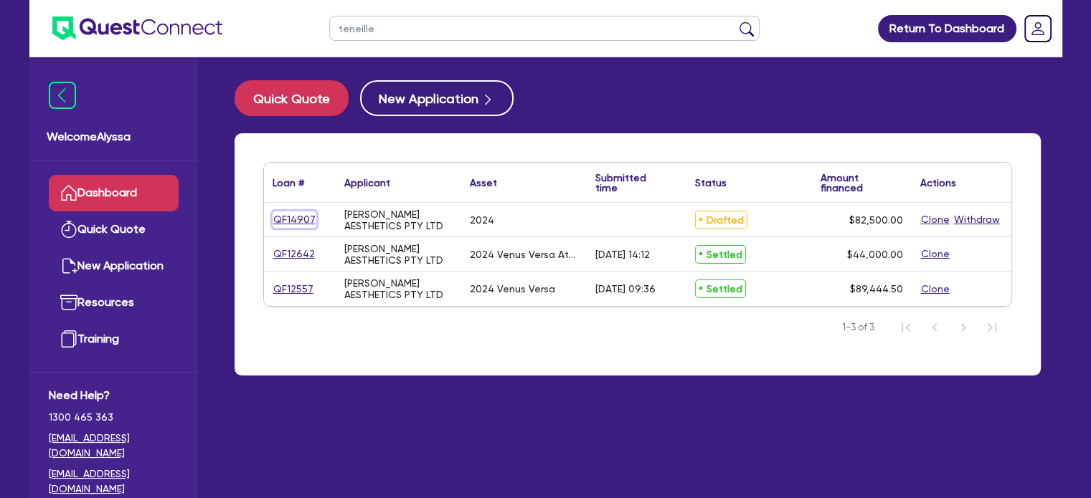
click at [290, 217] on link "QF14907" at bounding box center [295, 220] width 44 height 16
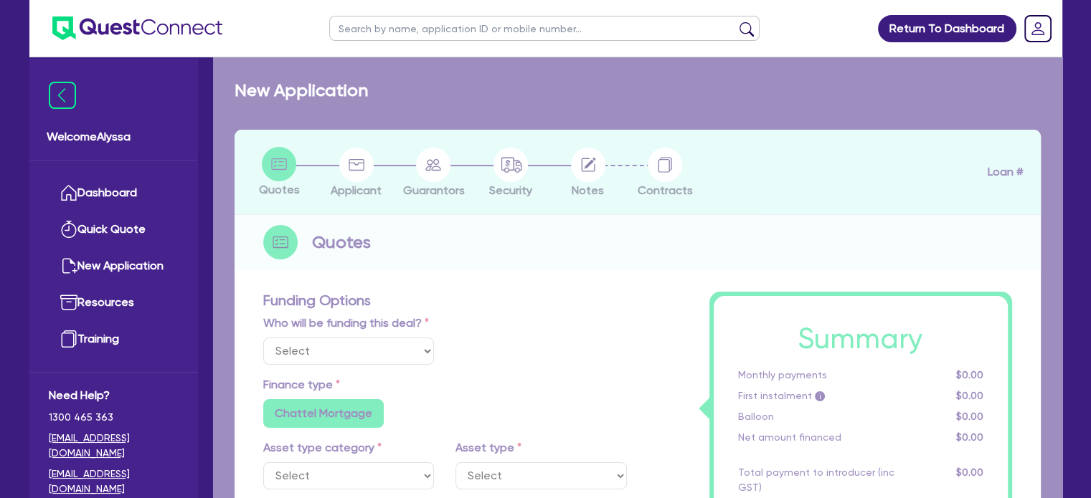
select select "TERTIARY_ASSETS"
type input "2024"
type input "82,500"
type input "4"
type input "3,300"
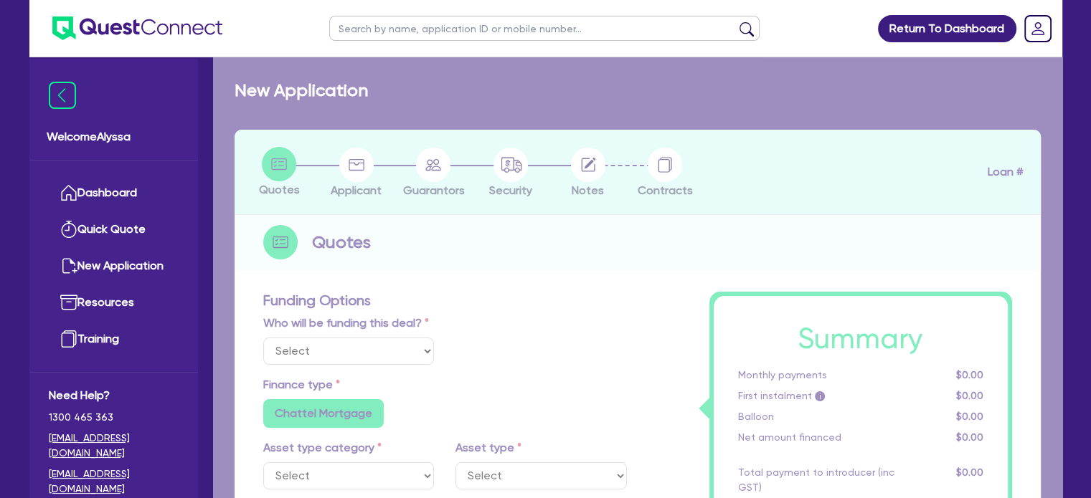
type input "10.5"
radio input "false"
select select "BEAUTY_EQUIPMENT"
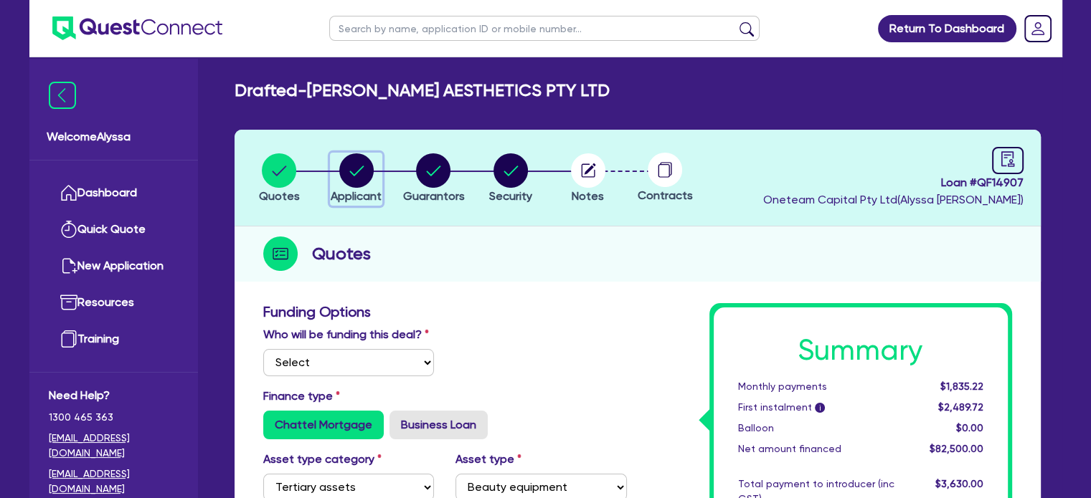
click at [367, 171] on circle "button" at bounding box center [356, 170] width 34 height 34
select select "COMPANY"
select select "HEALTH_BEAUTY"
select select "OTHER_HEALTH_BEAUTY"
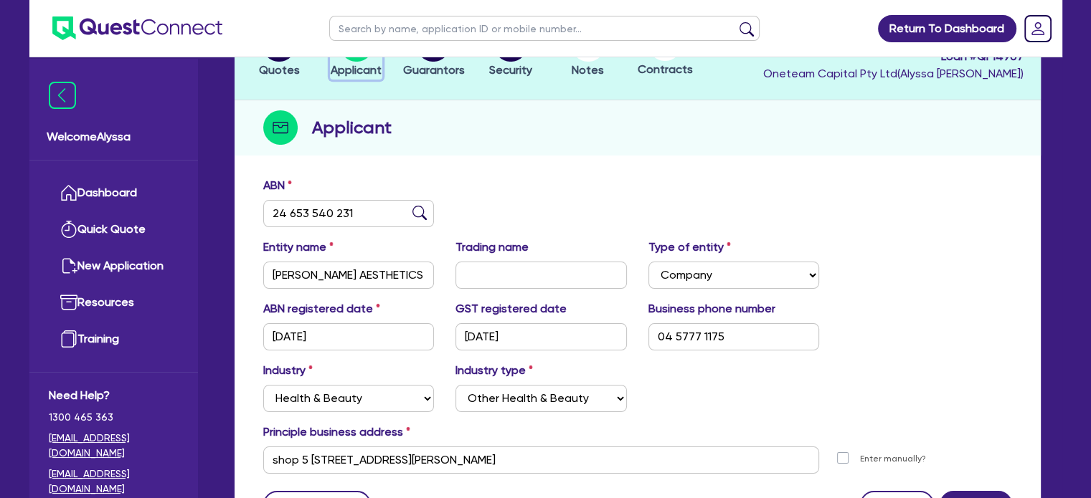
scroll to position [125, 0]
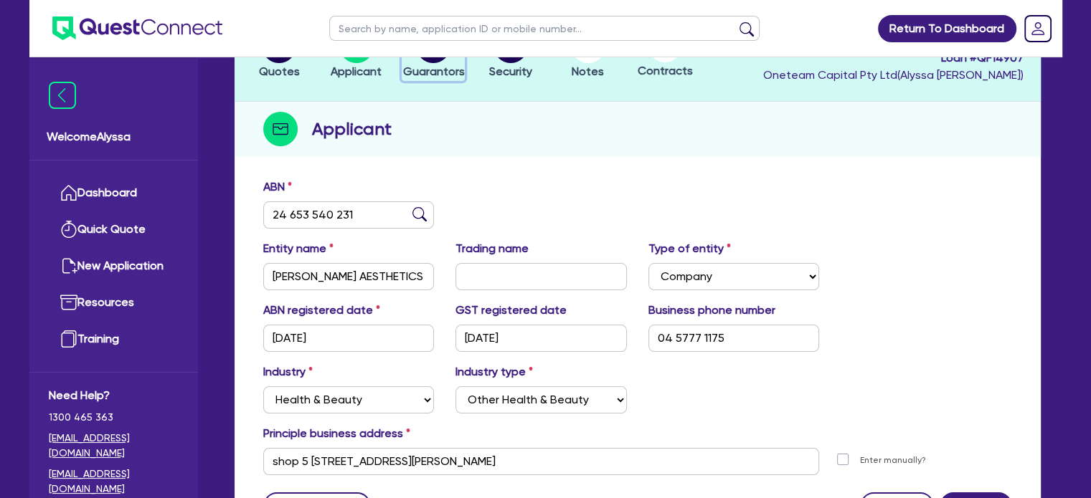
click at [431, 73] on span "Guarantors" at bounding box center [433, 72] width 62 height 14
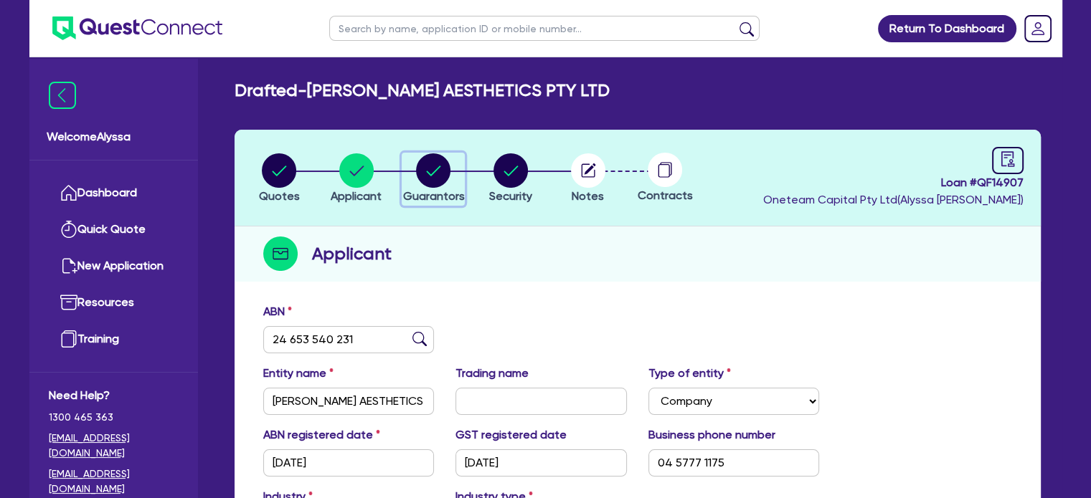
select select "MRS"
select select "QLD"
select select "MARRIED"
select select "QLD"
select select "VEHICLE"
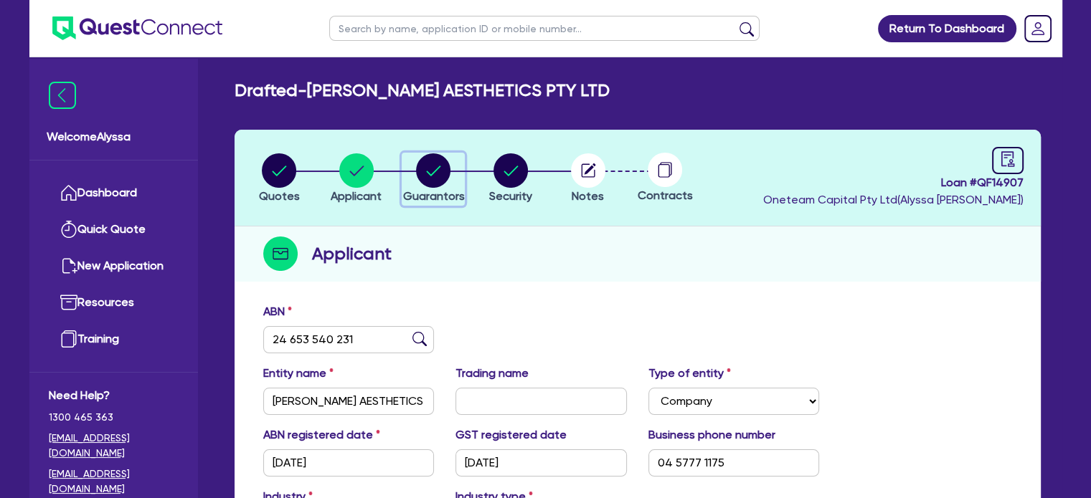
select select "VEHICLE_LOAN"
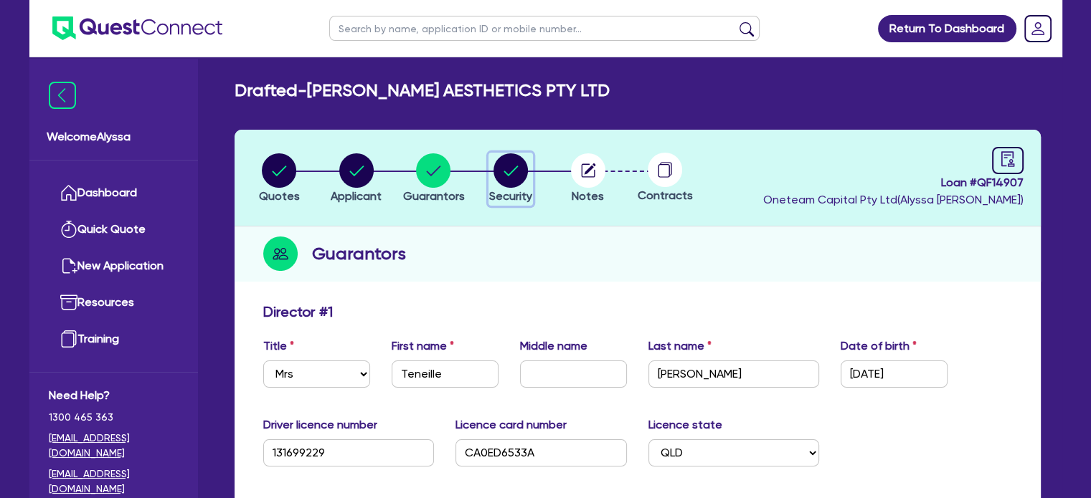
click at [516, 177] on circle "button" at bounding box center [510, 170] width 34 height 34
select select "TERTIARY_ASSETS"
select select "BEAUTY_EQUIPMENT"
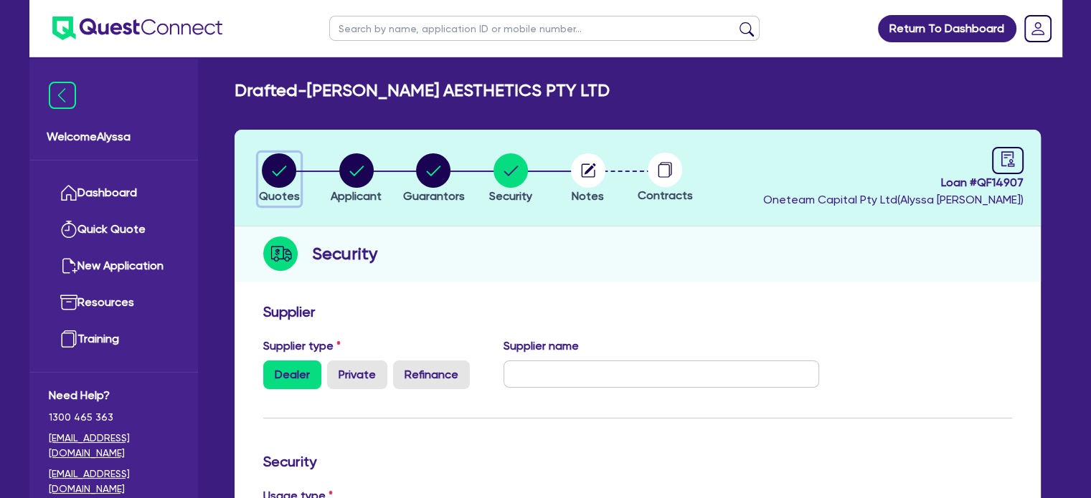
click at [281, 186] on button "Quotes" at bounding box center [279, 179] width 42 height 53
select select "TERTIARY_ASSETS"
select select "BEAUTY_EQUIPMENT"
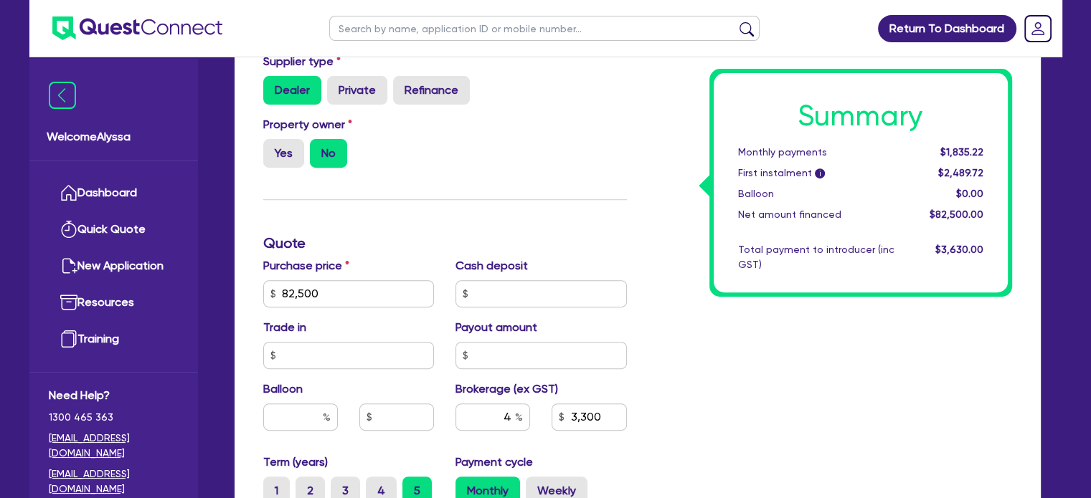
scroll to position [522, 0]
click at [397, 26] on input "text" at bounding box center [544, 28] width 430 height 25
type input "meagan"
click button "submit" at bounding box center [746, 32] width 23 height 20
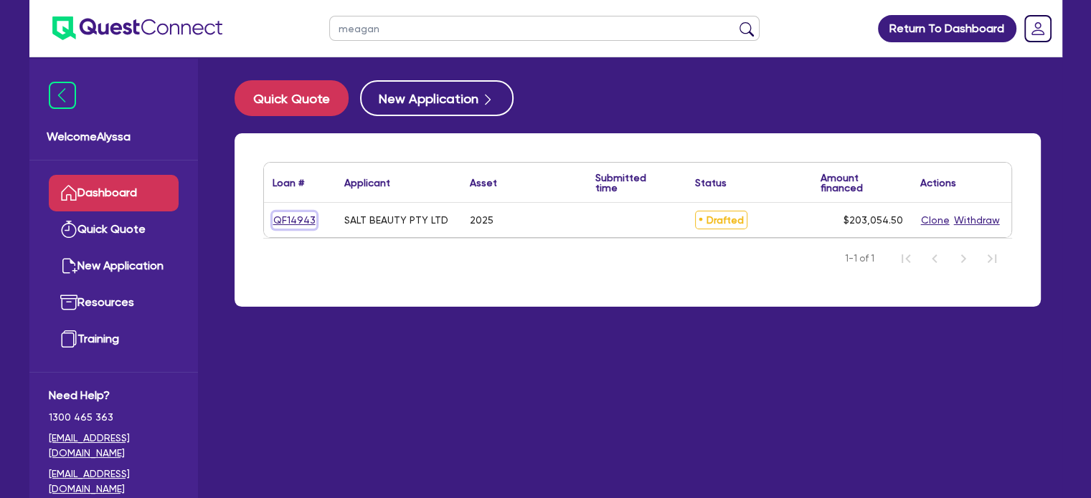
click at [294, 222] on link "QF14943" at bounding box center [295, 220] width 44 height 16
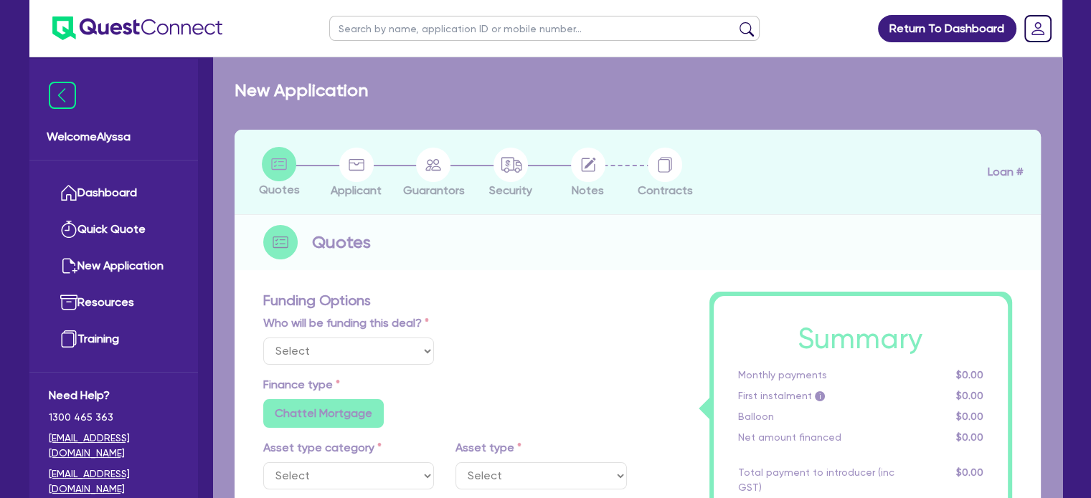
select select "Other"
select select "SECONDARY_ASSETS"
type input "2025"
type input "253,000"
type input "50,600"
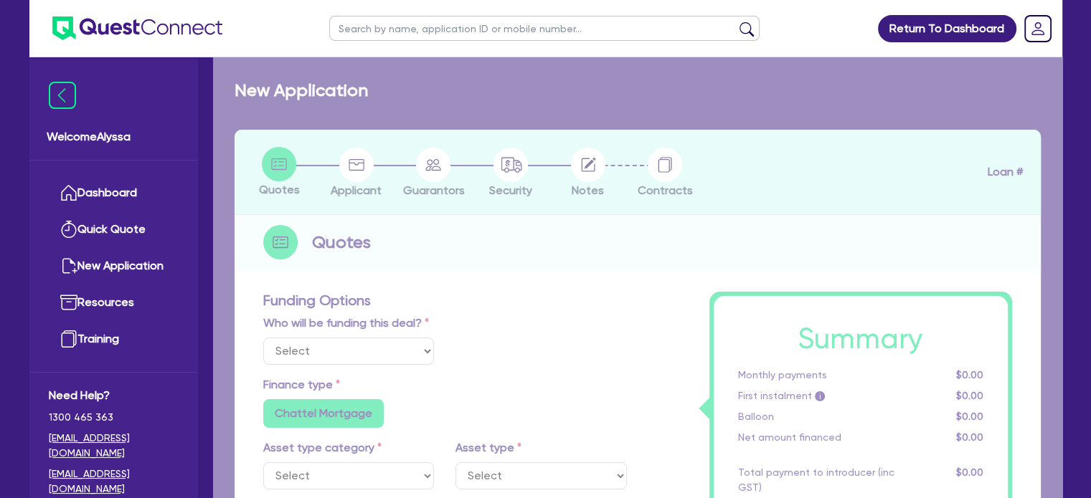
type input "6"
type input "12,183.27"
type input "8.49"
radio input "false"
radio input "true"
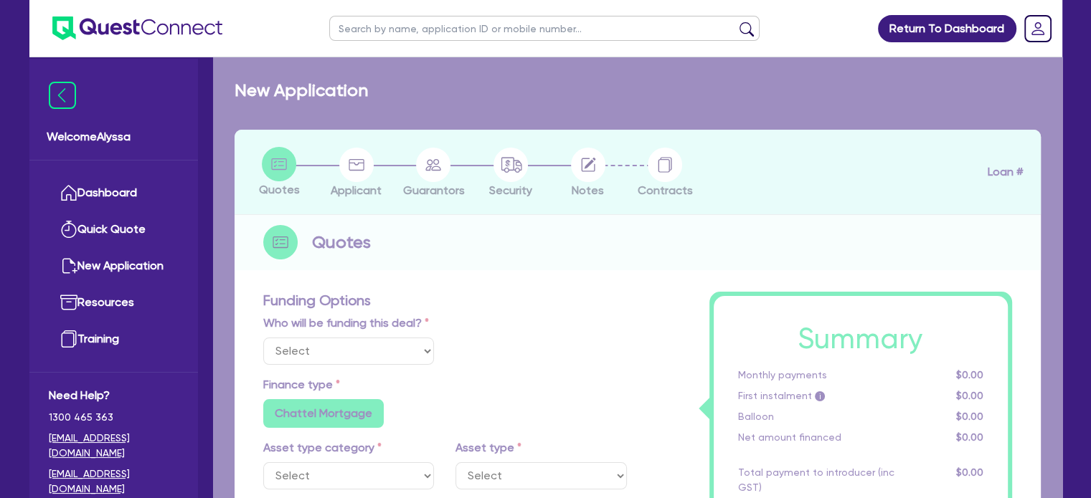
radio input "false"
select select "MEDICAL_DENTAL_LABORATORY_EQUIPMENT"
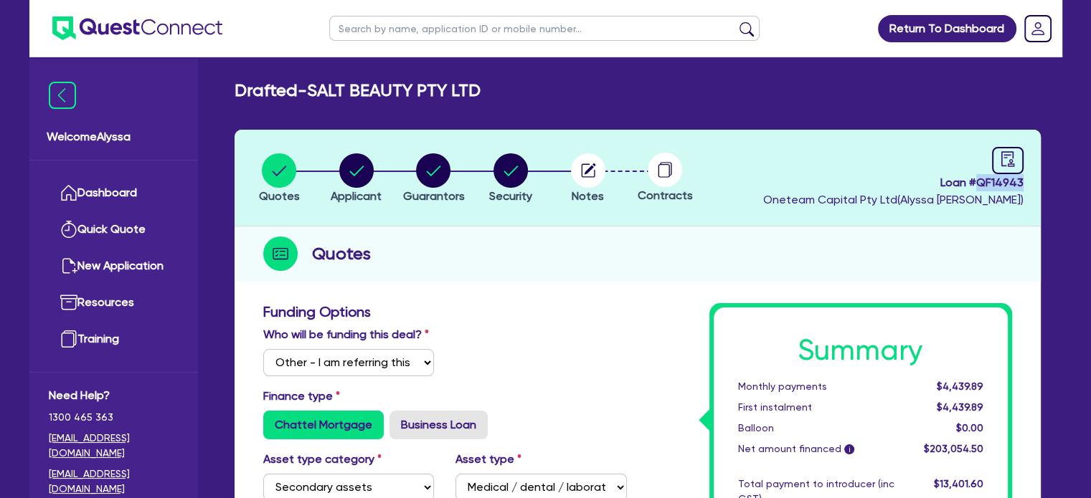
drag, startPoint x: 1029, startPoint y: 180, endPoint x: 979, endPoint y: 185, distance: 50.4
click at [979, 185] on header "Quotes Applicant Guarantors Security Notes Contracts Loan # QF14943 Oneteam Cap…" at bounding box center [637, 178] width 806 height 97
copy span "QF14943"
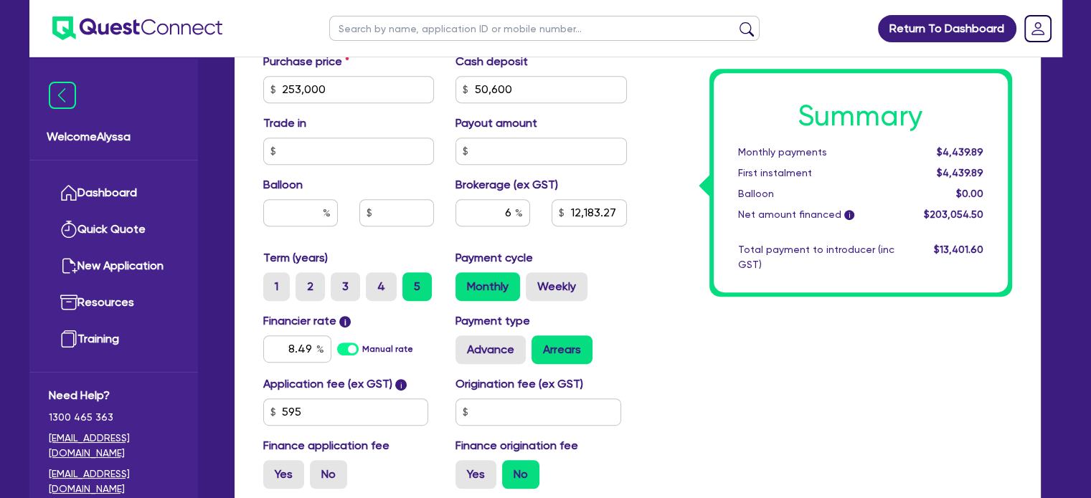
scroll to position [723, 0]
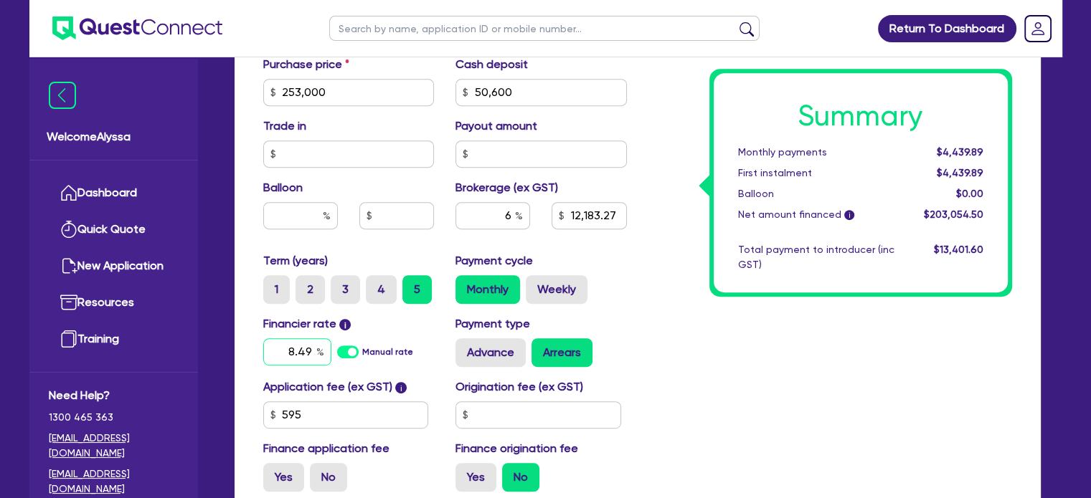
click at [298, 344] on input "8.49" at bounding box center [297, 351] width 68 height 27
type input "253,000"
type input "50,600"
type input "12,183.27"
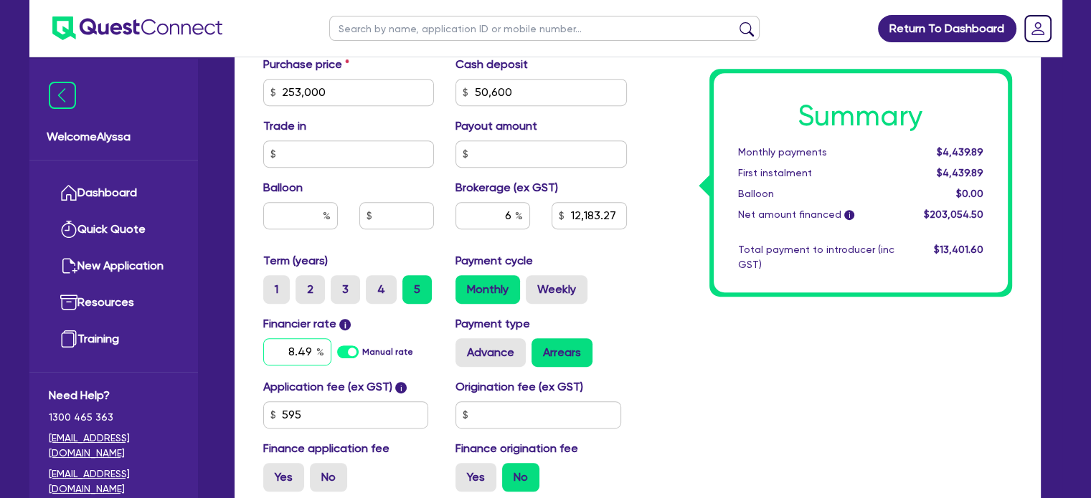
type input "9"
type input "253,000"
type input "50,600"
type input "12,183.27"
type input "9."
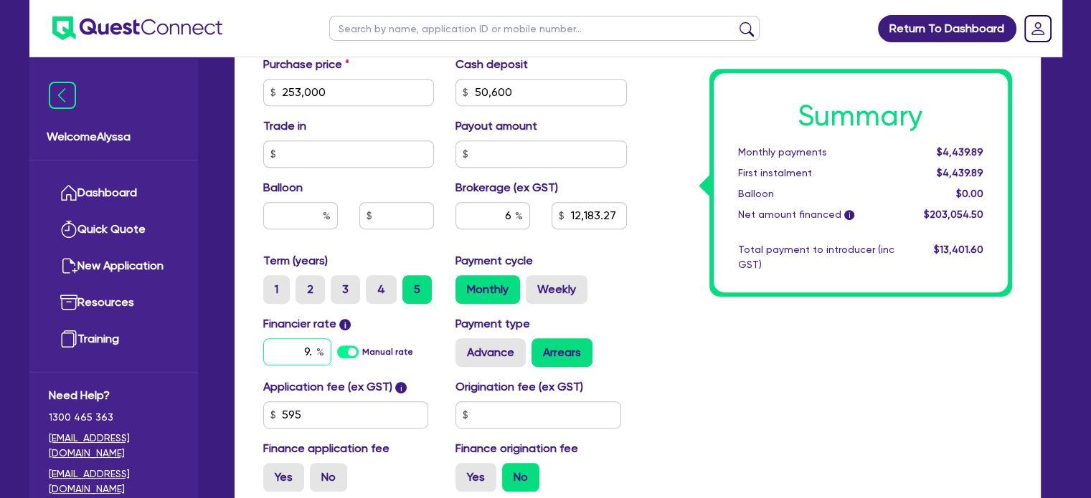
type input "253,000"
type input "50,600"
type input "12,183.27"
type input "9.9"
type input "253,000"
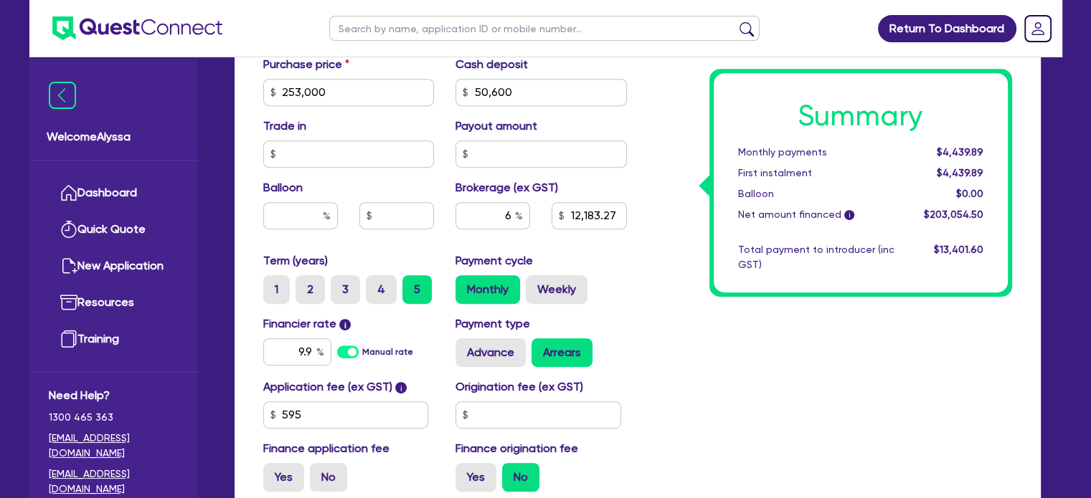
type input "50,600"
type input "12,183.27"
type input "253,000"
type input "50,600"
type input "12,183.27"
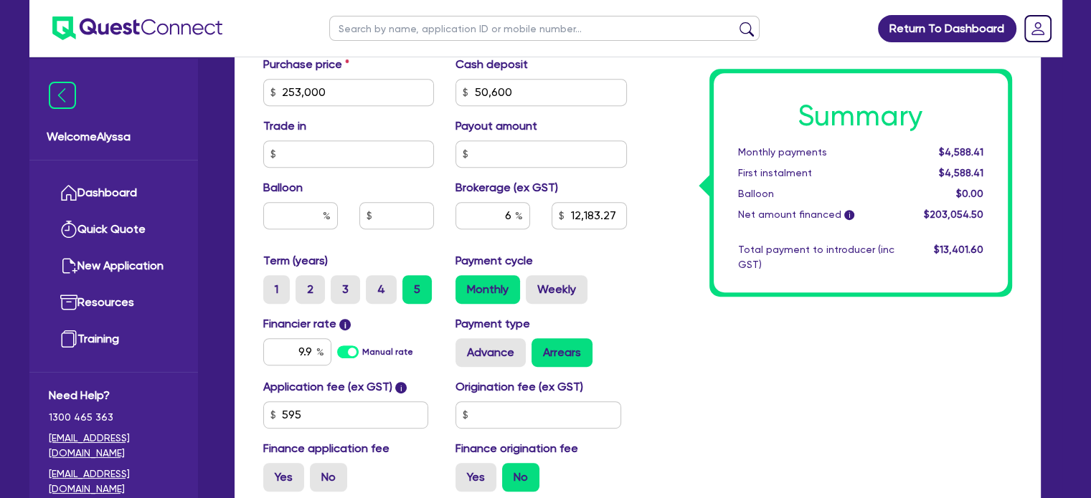
click at [617, 267] on div "Payment cycle Monthly Weekly" at bounding box center [541, 278] width 193 height 52
click at [498, 217] on input "6" at bounding box center [492, 215] width 75 height 27
type input "253,000"
type input "50,600"
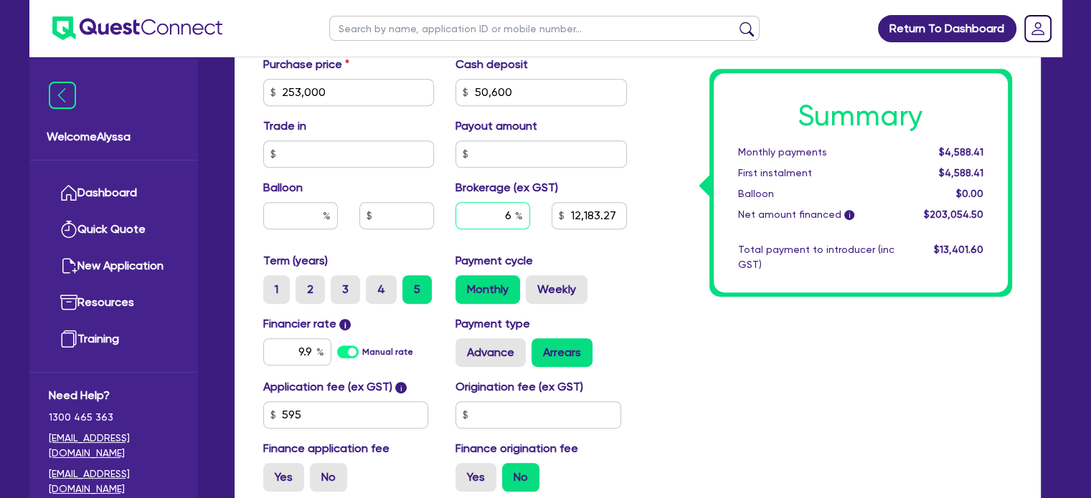
type input "4"
type input "12,183.27"
type input "4"
type input "253,000"
type input "50,600"
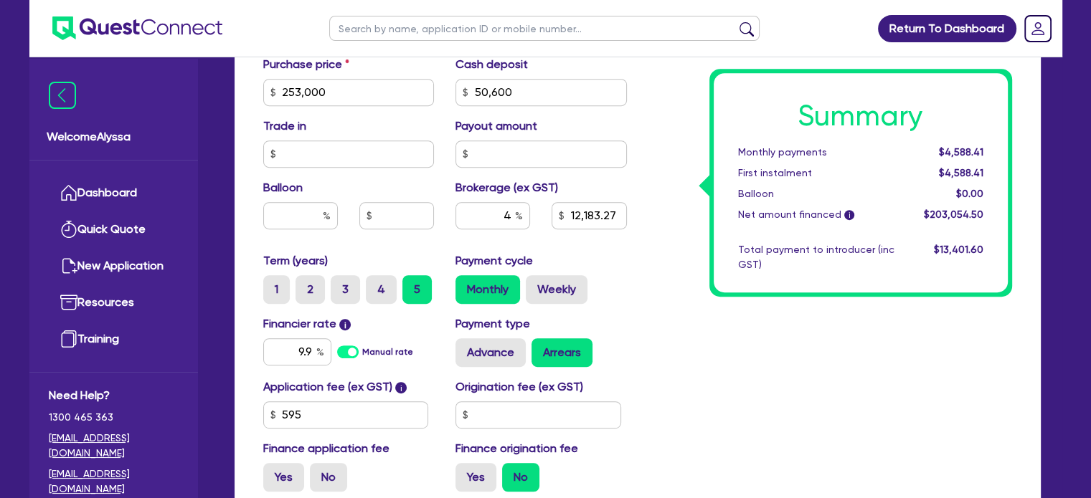
type input "12,183.27"
type input "253,000"
type input "50,600"
type input "8,122.18"
click at [700, 332] on div "Summary Monthly payments Calculating... First instalment Calculating... Balloon…" at bounding box center [830, 41] width 385 height 923
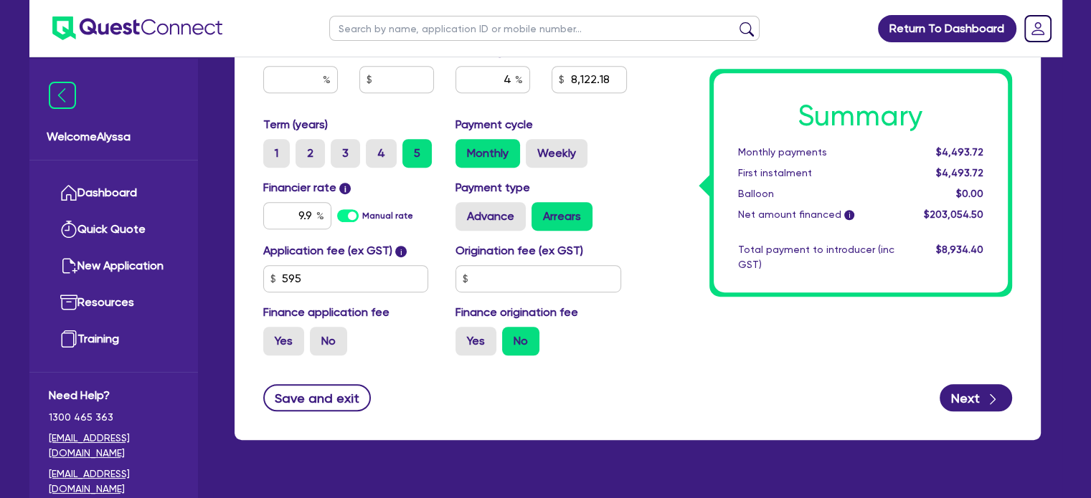
scroll to position [879, 0]
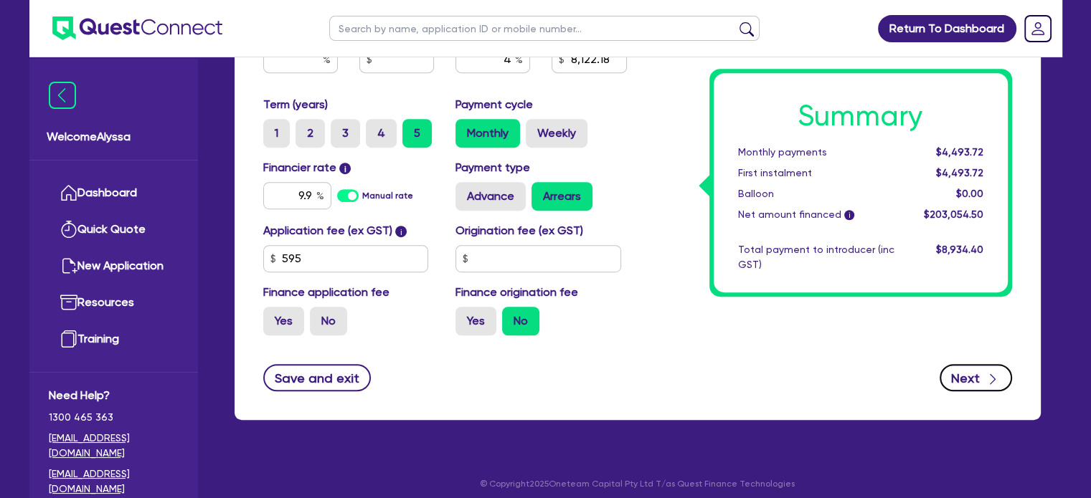
click at [953, 376] on button "Next" at bounding box center [975, 377] width 72 height 27
type input "253,000"
type input "50,600"
type input "8,122.18"
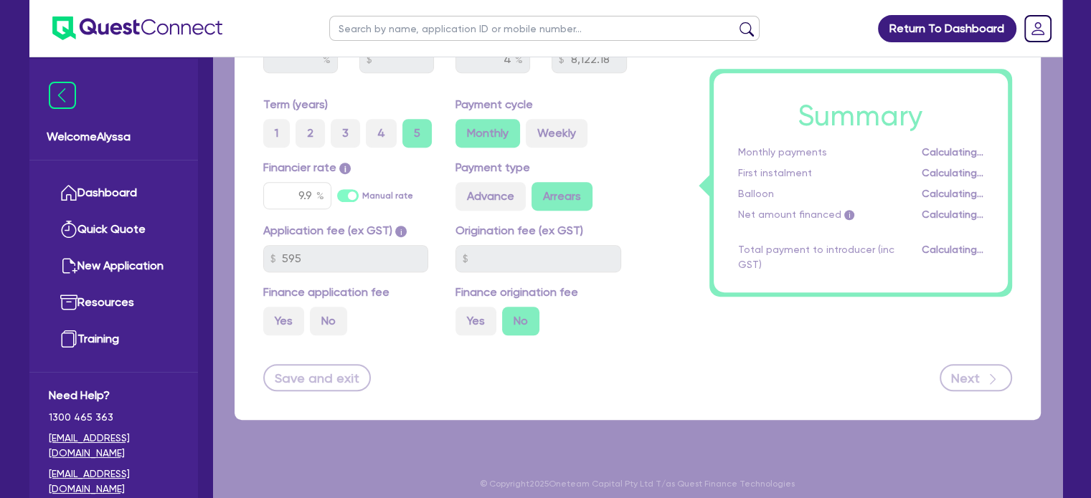
select select "COMPANY"
select select "HEALTH_BEAUTY"
select select "HAIR_BEAUTY_SALONS"
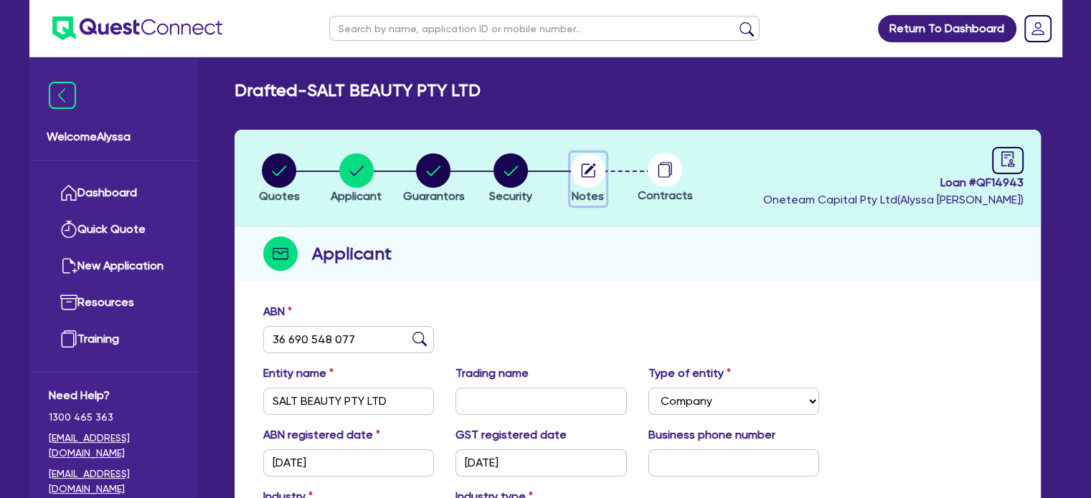
click at [602, 182] on icon "button" at bounding box center [588, 170] width 34 height 34
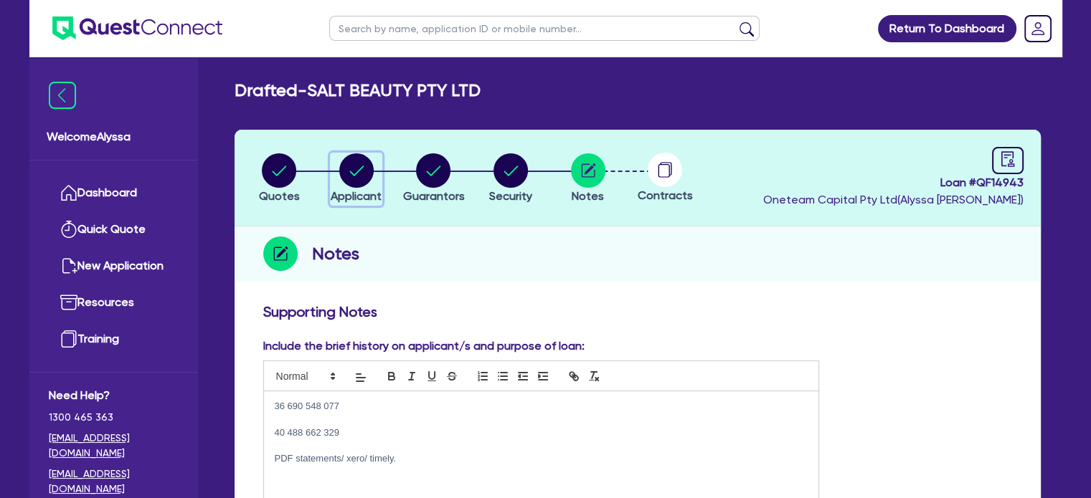
click at [358, 189] on span "Applicant" at bounding box center [356, 196] width 51 height 14
select select "COMPANY"
select select "HEALTH_BEAUTY"
select select "HAIR_BEAUTY_SALONS"
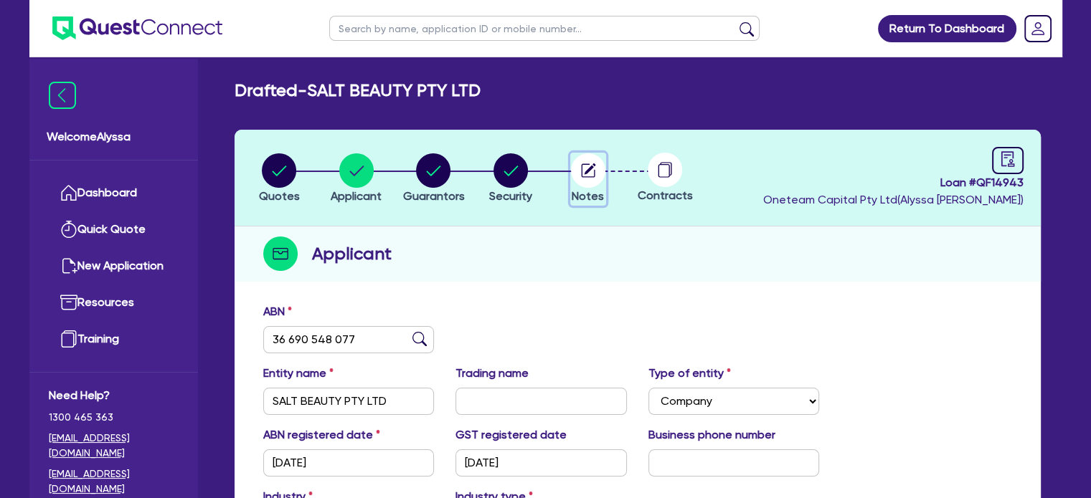
click at [584, 186] on button "Notes" at bounding box center [588, 179] width 36 height 53
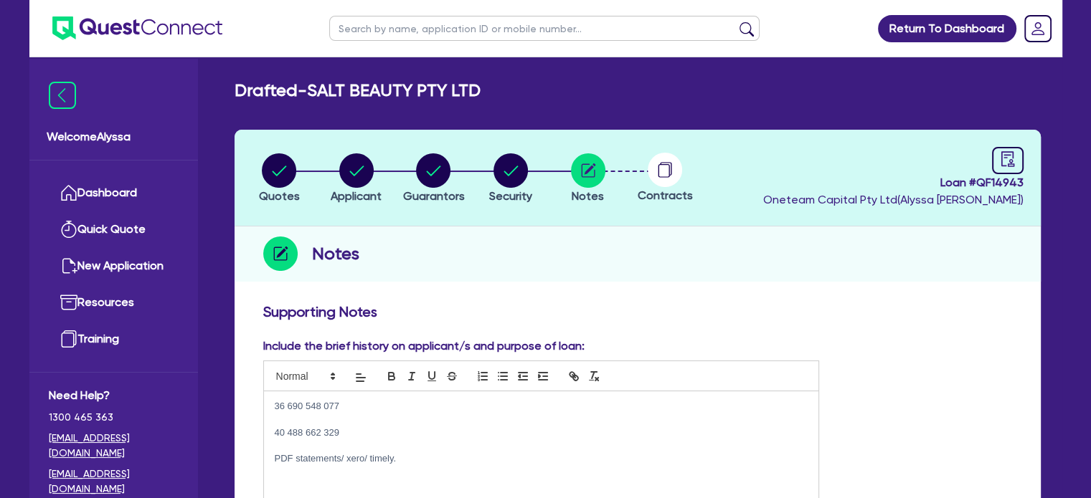
drag, startPoint x: 414, startPoint y: 462, endPoint x: 204, endPoint y: 466, distance: 210.2
drag, startPoint x: 245, startPoint y: 412, endPoint x: 181, endPoint y: 412, distance: 63.8
click at [366, 409] on p "36 690 548 077" at bounding box center [542, 406] width 534 height 13
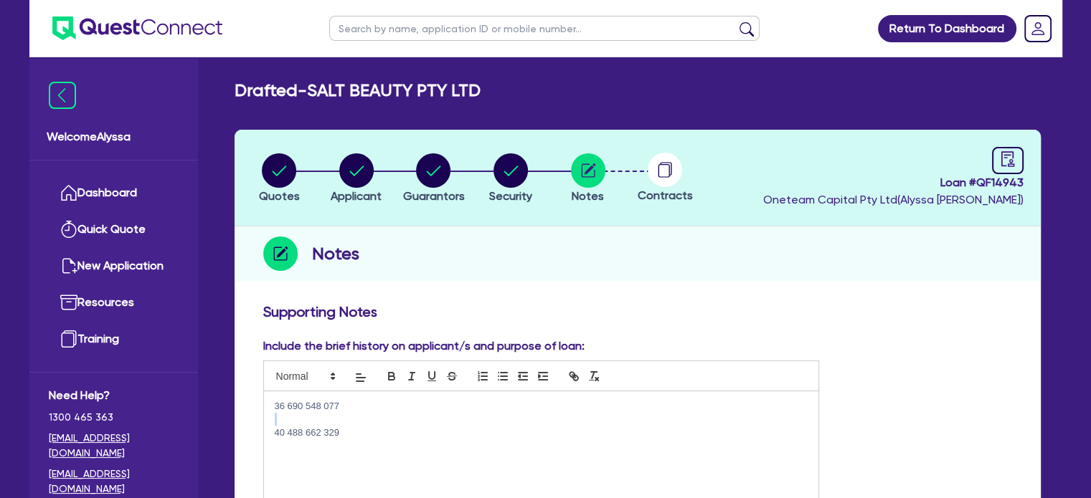
click at [366, 409] on p "36 690 548 077" at bounding box center [542, 406] width 534 height 13
click at [359, 184] on circle "button" at bounding box center [356, 170] width 34 height 34
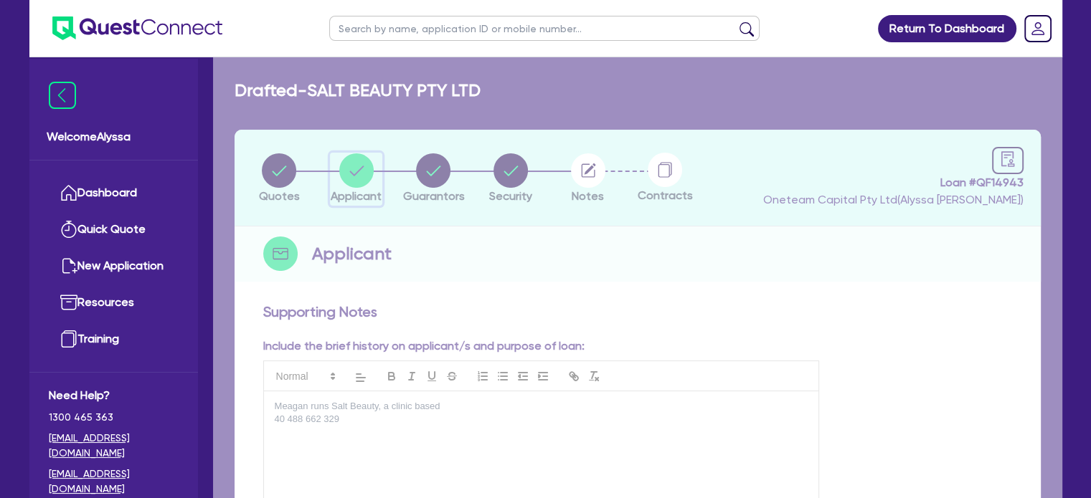
select select "COMPANY"
select select "HEALTH_BEAUTY"
select select "HAIR_BEAUTY_SALONS"
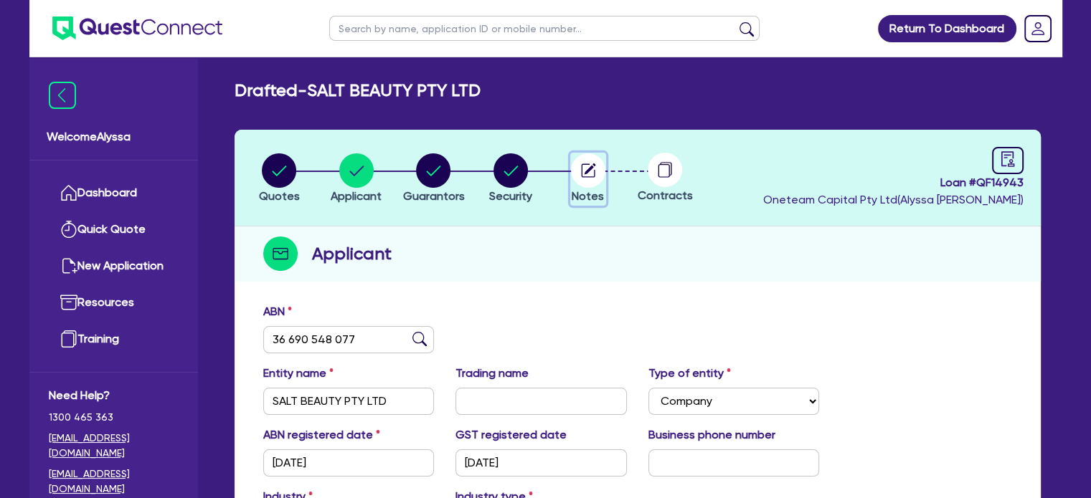
click at [577, 175] on circle "button" at bounding box center [588, 170] width 34 height 34
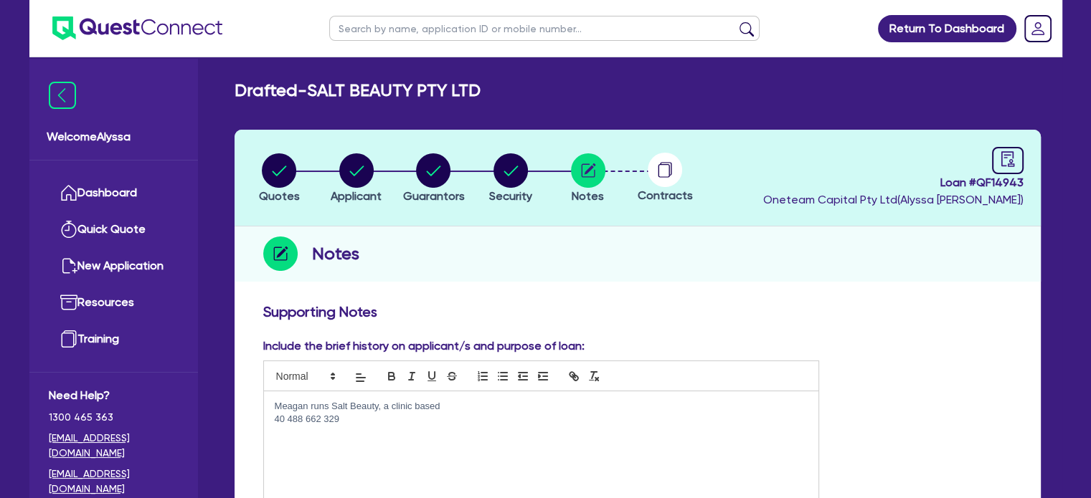
click at [455, 402] on p "Meagan runs Salt Beauty, a clinic based" at bounding box center [542, 406] width 534 height 13
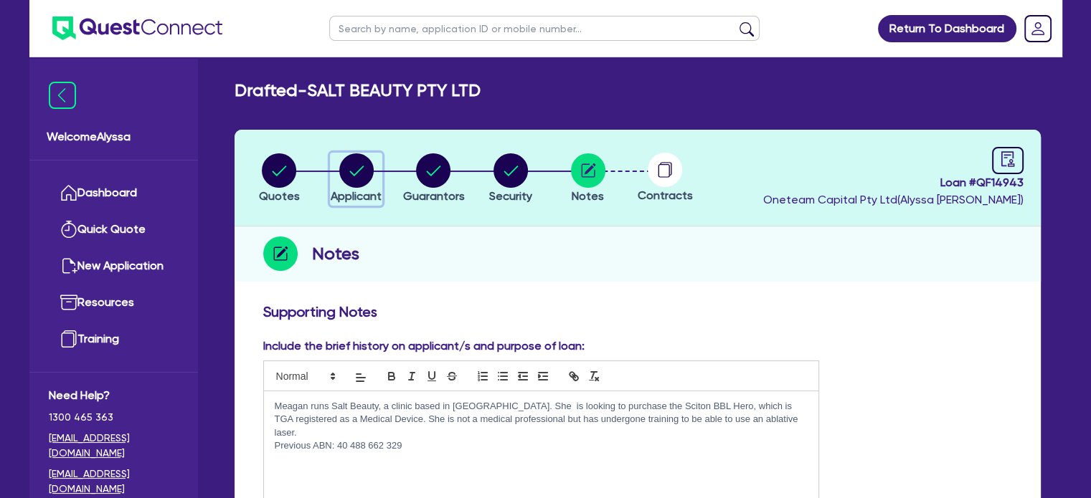
click at [344, 174] on circle "button" at bounding box center [356, 170] width 34 height 34
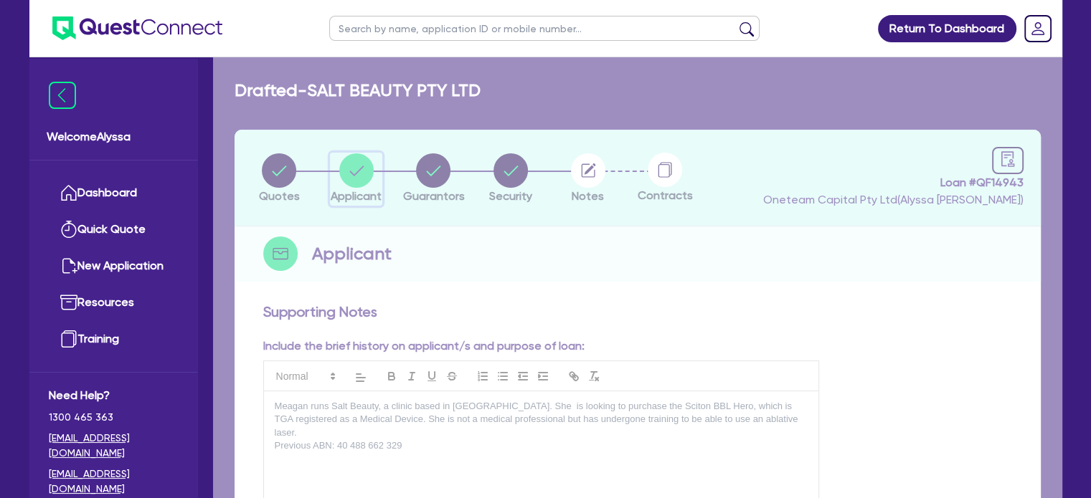
select select "COMPANY"
select select "HEALTH_BEAUTY"
select select "HAIR_BEAUTY_SALONS"
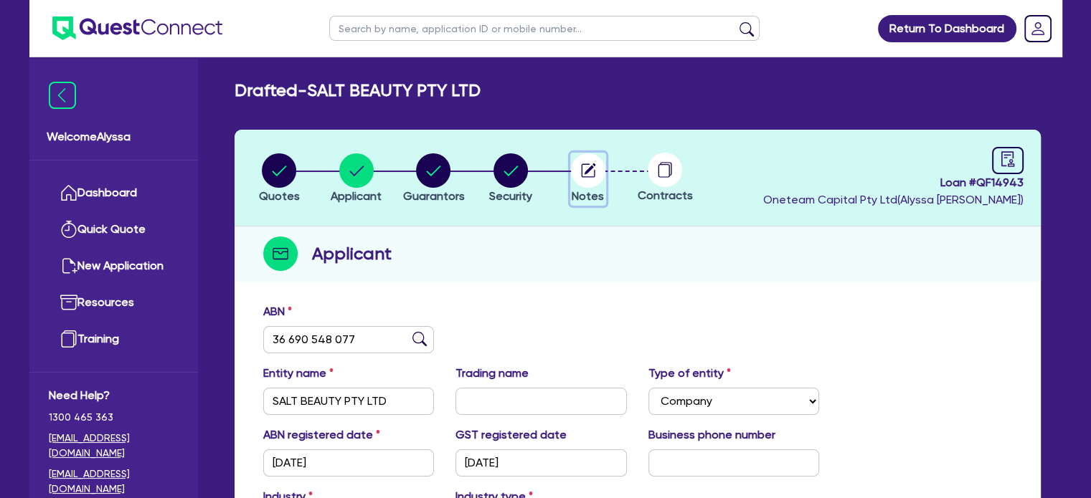
click at [590, 166] on icon "button" at bounding box center [589, 169] width 11 height 11
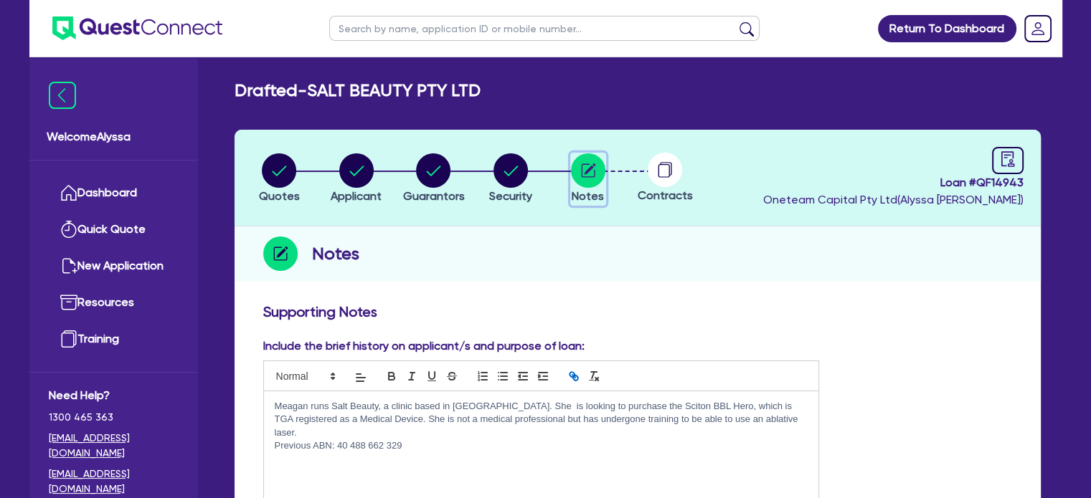
scroll to position [39, 0]
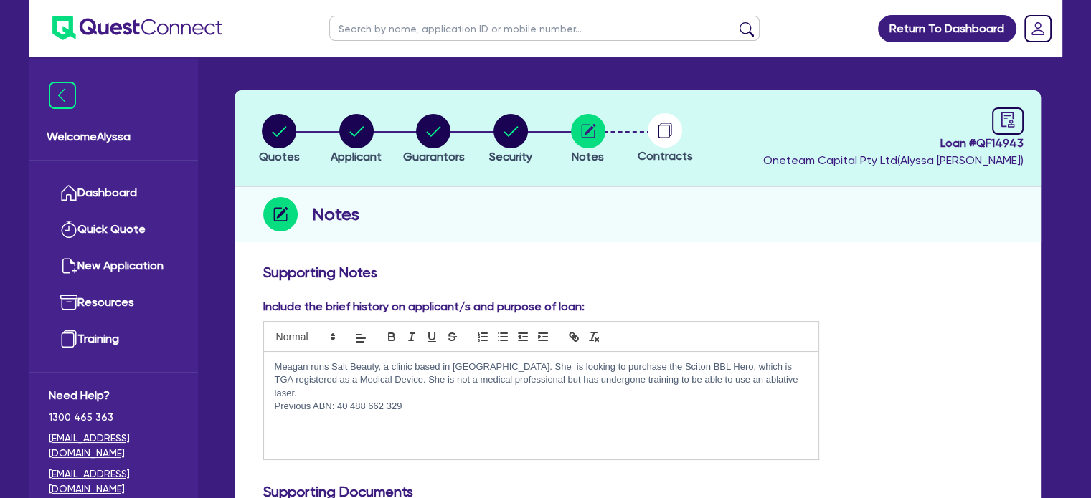
click at [275, 400] on p "Previous ABN: 40 488 662 329" at bounding box center [542, 406] width 534 height 13
click at [752, 382] on p "Meagan runs Salt Beauty, a clinic based in Ballina. She is looking to purchase …" at bounding box center [542, 380] width 534 height 39
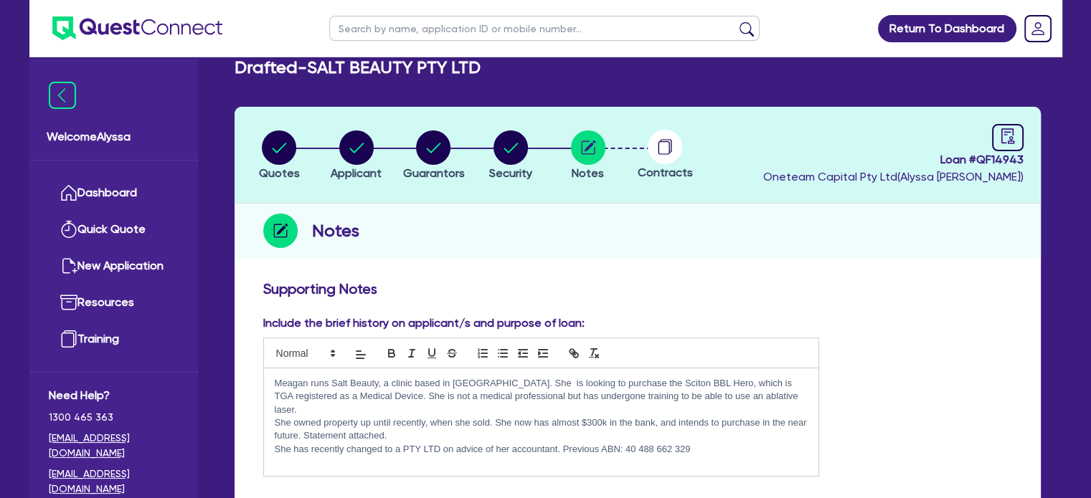
scroll to position [23, 0]
drag, startPoint x: 348, startPoint y: 415, endPoint x: 308, endPoint y: 421, distance: 40.6
click at [308, 421] on p "She owned property up until recently, when she sold. She now has almost $300k i…" at bounding box center [542, 430] width 534 height 27
drag, startPoint x: 300, startPoint y: 421, endPoint x: 347, endPoint y: 421, distance: 46.6
click at [347, 421] on p "She owned property up until recently, when she sold. She now has almost $300k i…" at bounding box center [542, 430] width 534 height 27
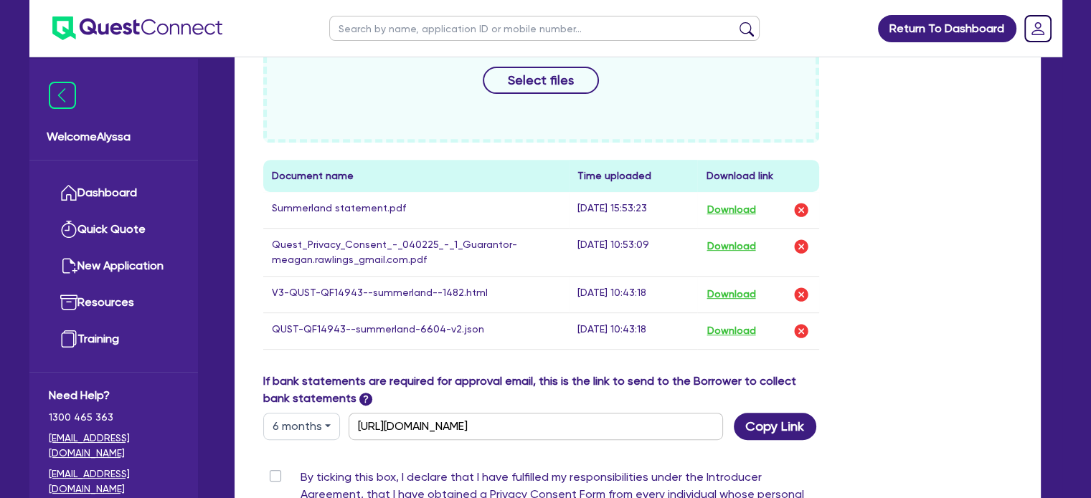
scroll to position [640, 0]
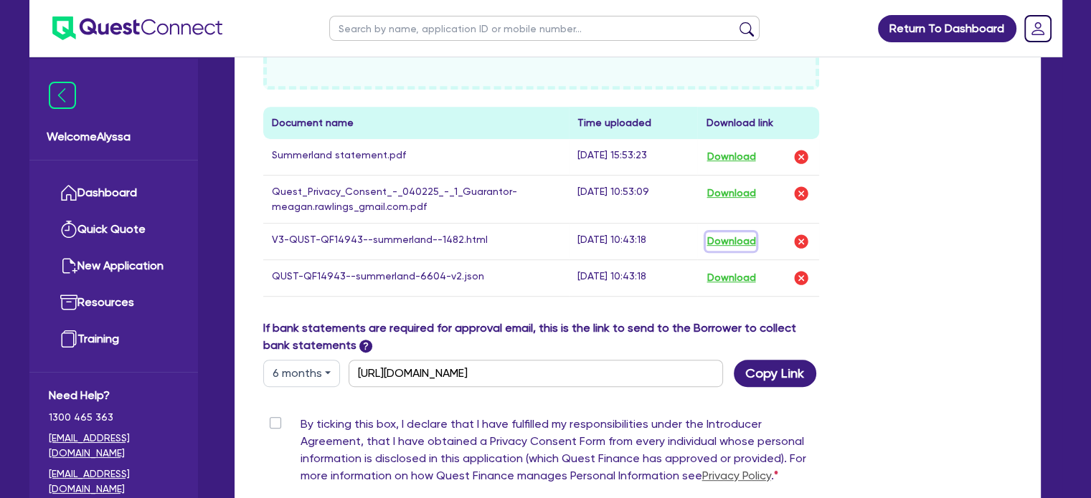
click at [734, 240] on button "Download" at bounding box center [731, 241] width 50 height 19
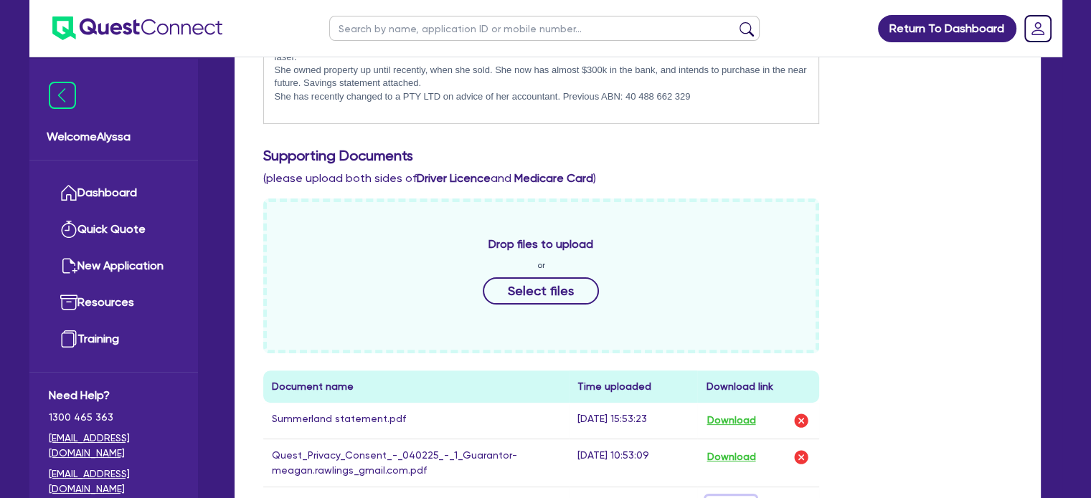
scroll to position [311, 0]
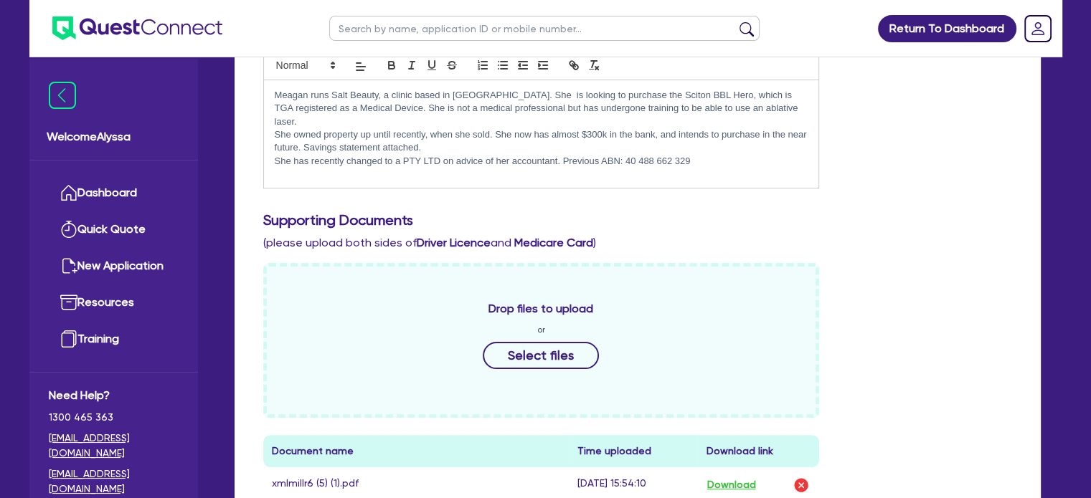
click at [430, 130] on p "She owned property up until recently, when she sold. She now has almost $300k i…" at bounding box center [542, 141] width 534 height 27
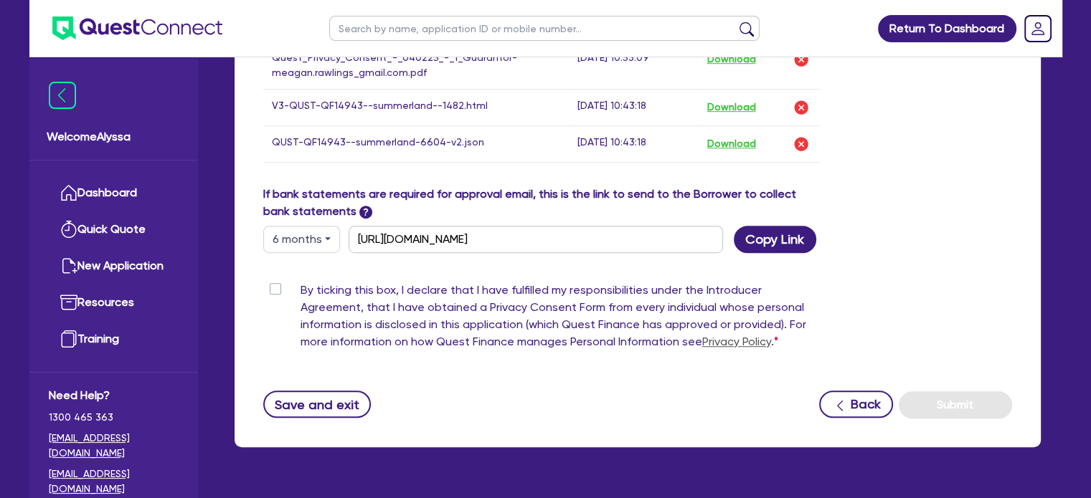
scroll to position [922, 0]
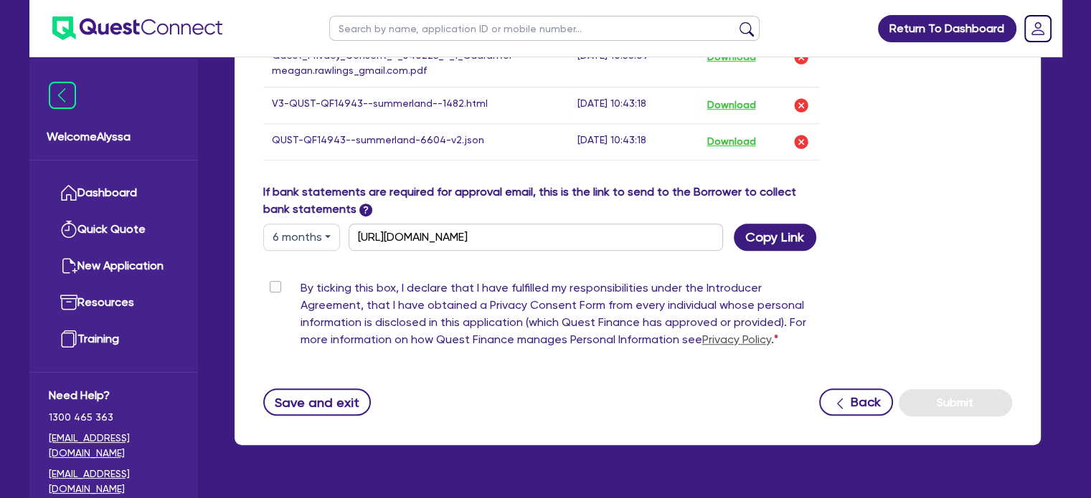
click at [300, 285] on label "By ticking this box, I declare that I have fulfilled my responsibilities under …" at bounding box center [559, 317] width 519 height 75
click at [270, 285] on input "By ticking this box, I declare that I have fulfilled my responsibilities under …" at bounding box center [268, 287] width 11 height 14
checkbox input "true"
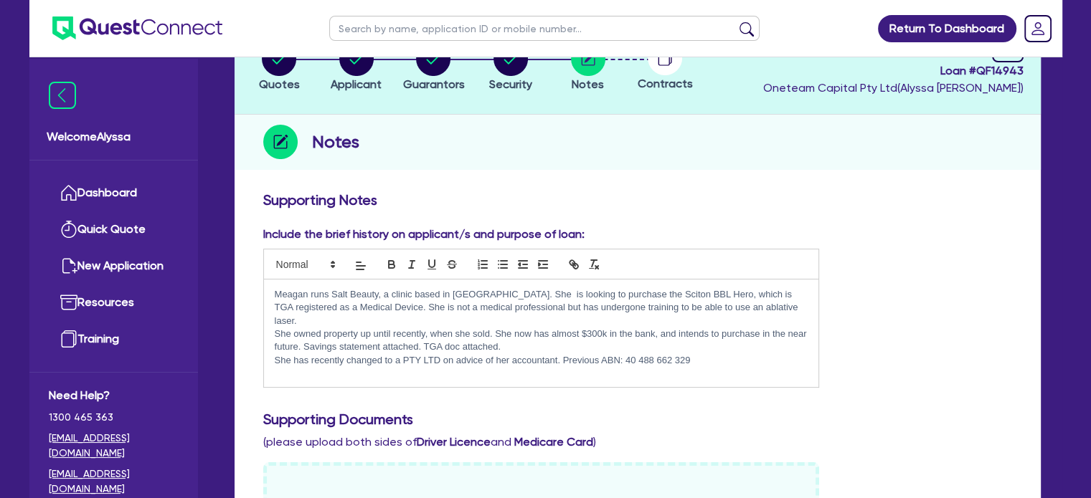
scroll to position [111, 0]
click at [716, 355] on p "She has recently changed to a PTY LTD on advice of her accountant. Previous ABN…" at bounding box center [542, 361] width 534 height 13
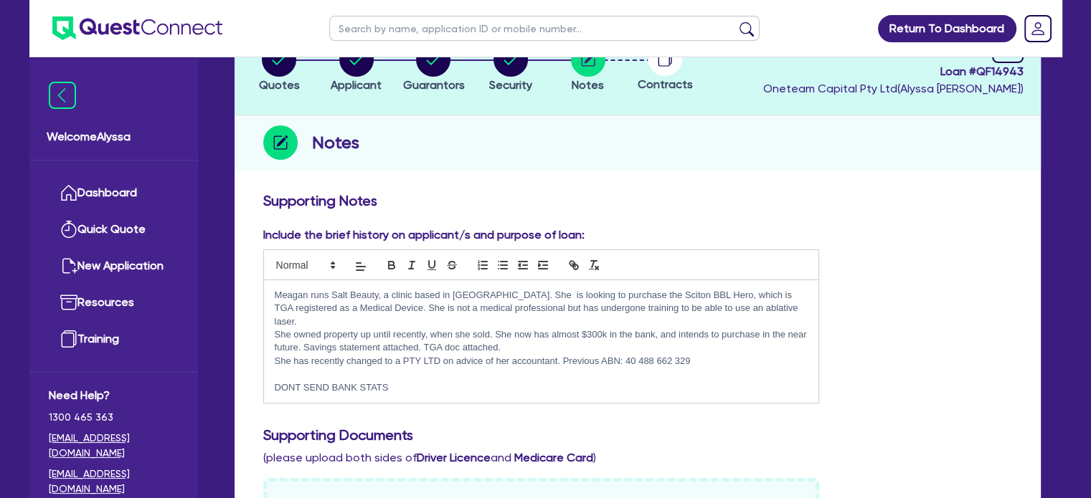
click at [1004, 350] on div "Include the brief history on applicant/s and purpose of loan: Meagan runs Salt …" at bounding box center [637, 321] width 770 height 189
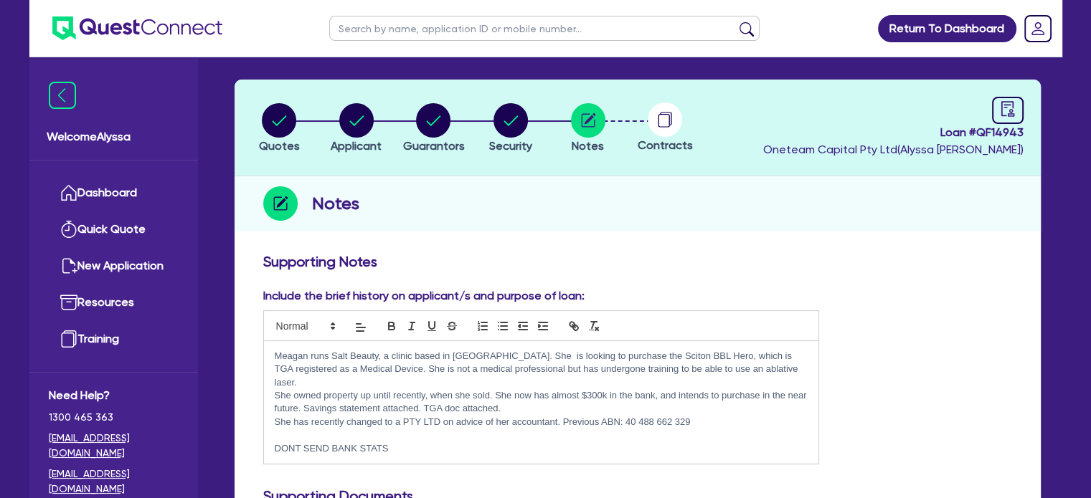
scroll to position [47, 0]
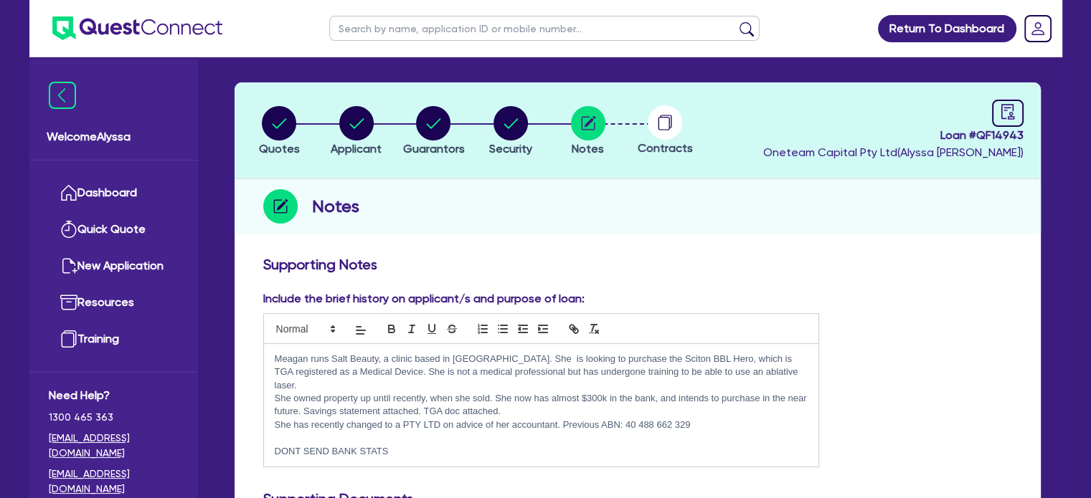
click at [998, 127] on span "Loan # QF14943" at bounding box center [893, 135] width 260 height 17
click at [1013, 108] on icon "audit" at bounding box center [1006, 111] width 13 height 15
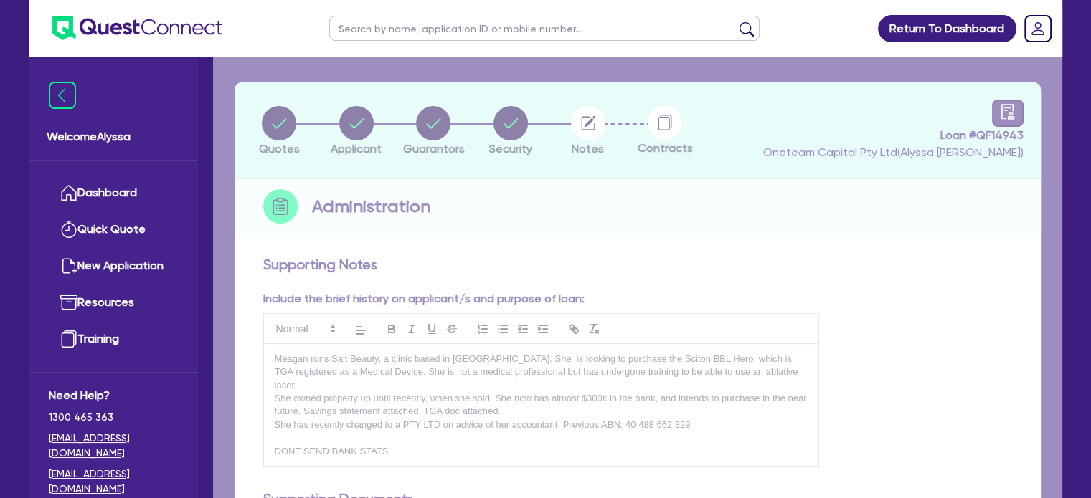
select select "DRAFTED_NEW"
select select "Other"
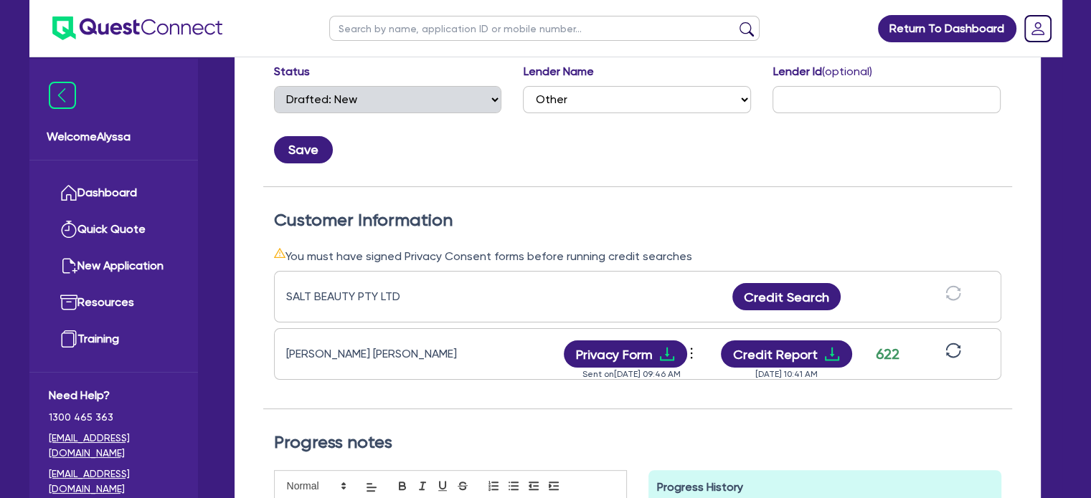
scroll to position [324, 0]
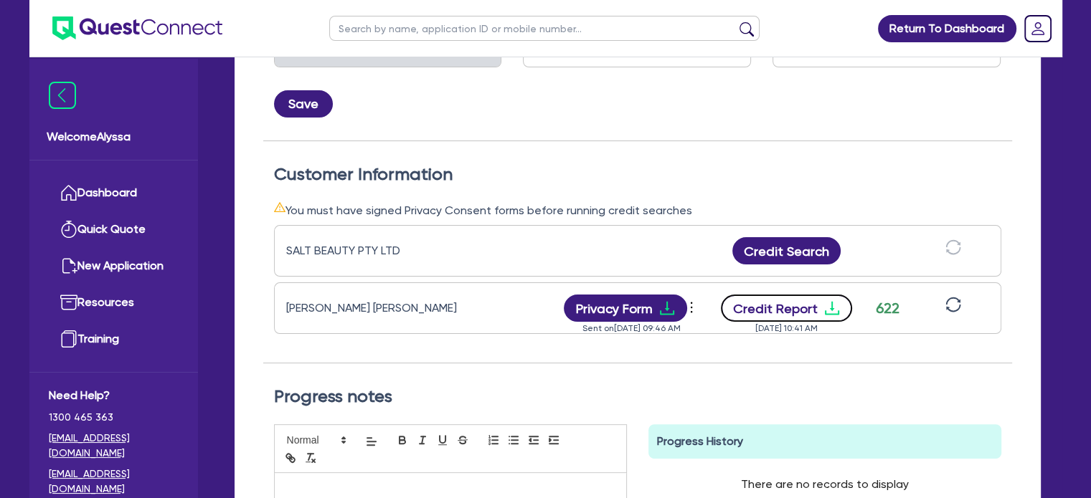
click at [774, 300] on button "Credit Report" at bounding box center [786, 308] width 131 height 27
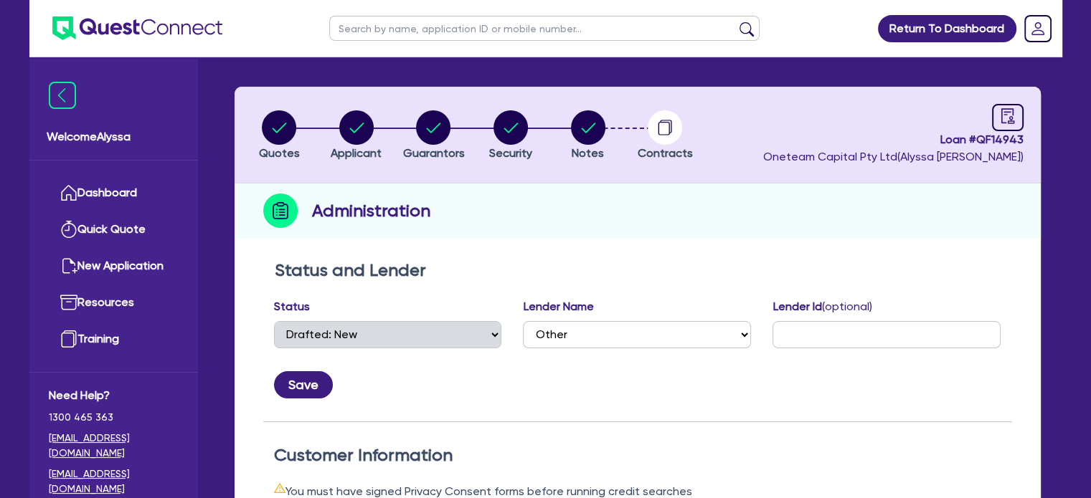
scroll to position [0, 0]
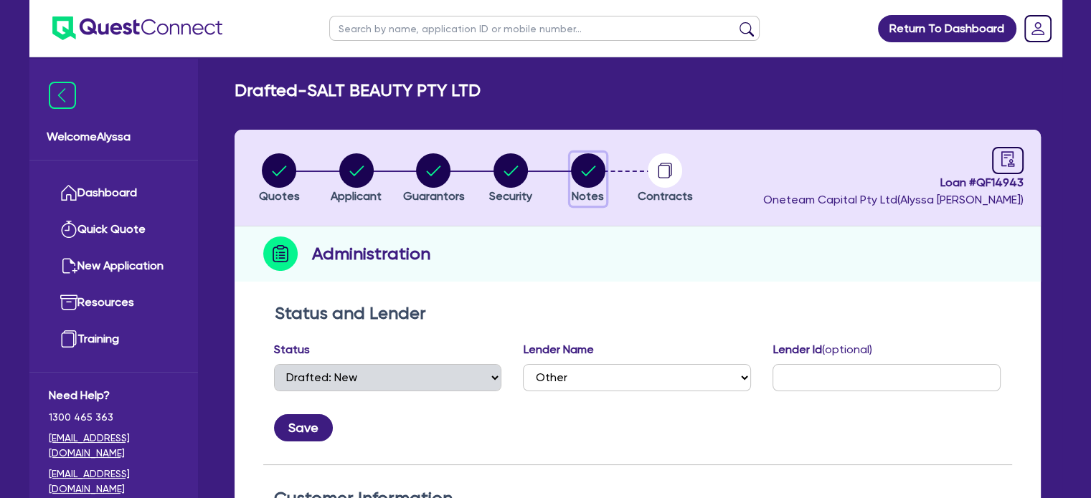
click at [601, 177] on circle "button" at bounding box center [588, 170] width 34 height 34
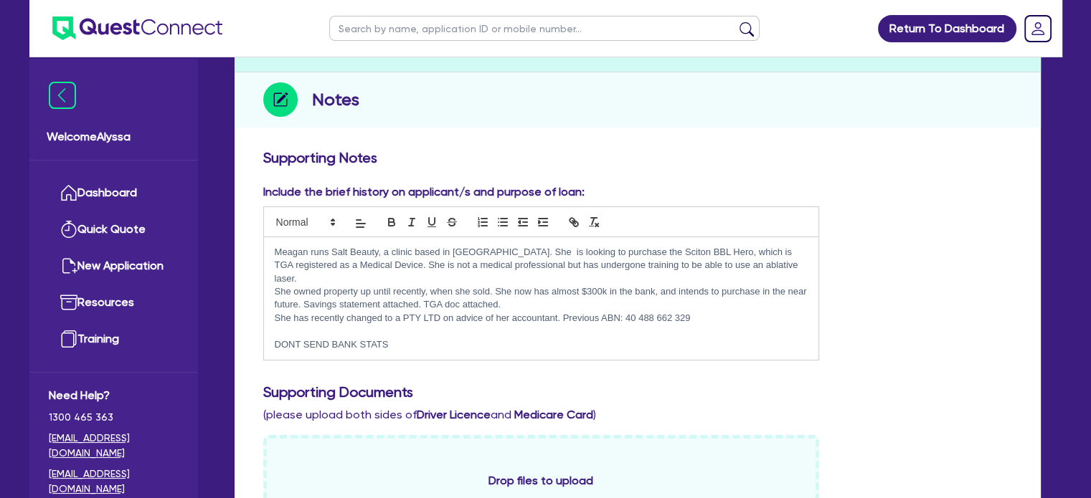
scroll to position [152, 0]
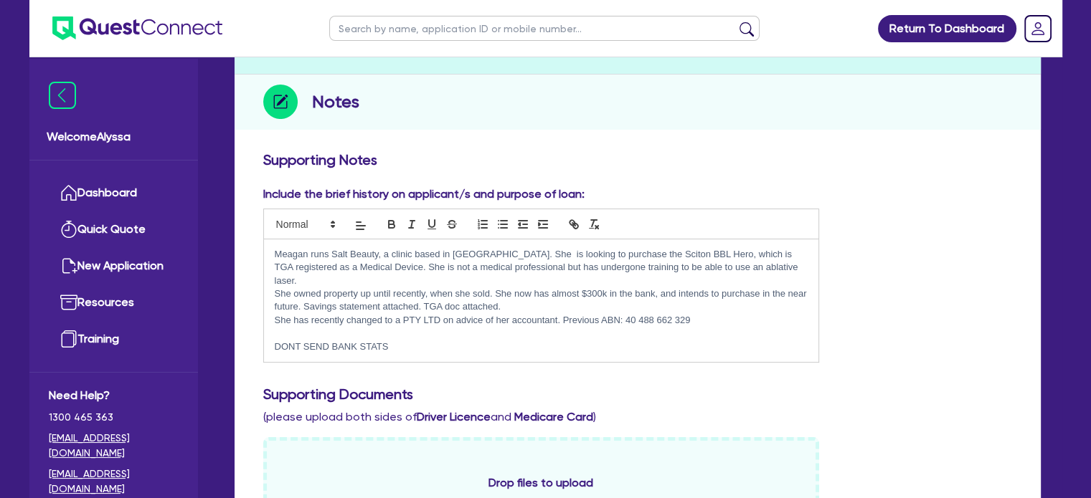
click at [746, 314] on p "She has recently changed to a PTY LTD on advice of her accountant. Previous ABN…" at bounding box center [542, 320] width 534 height 13
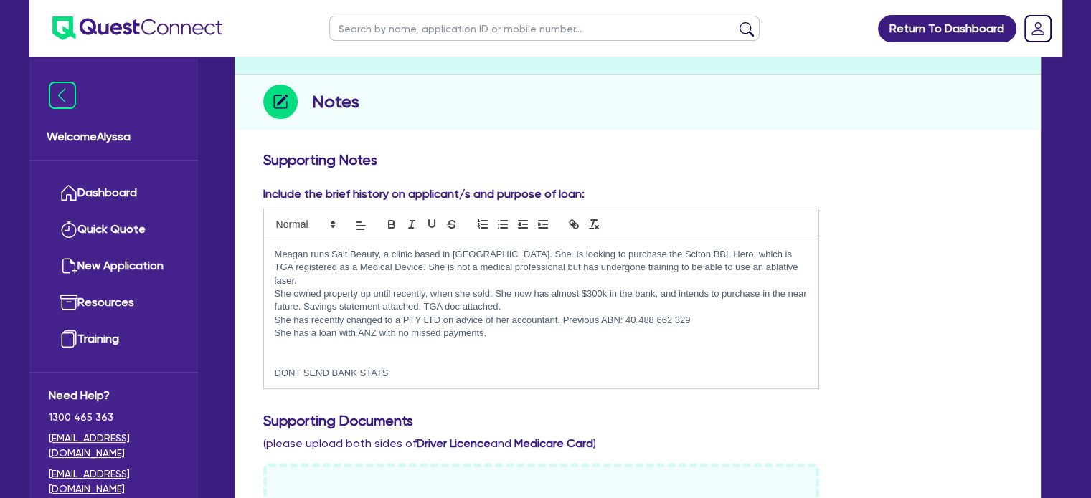
click at [765, 267] on p "Meagan runs Salt Beauty, a clinic based in Ballina. She is looking to purchase …" at bounding box center [542, 267] width 534 height 39
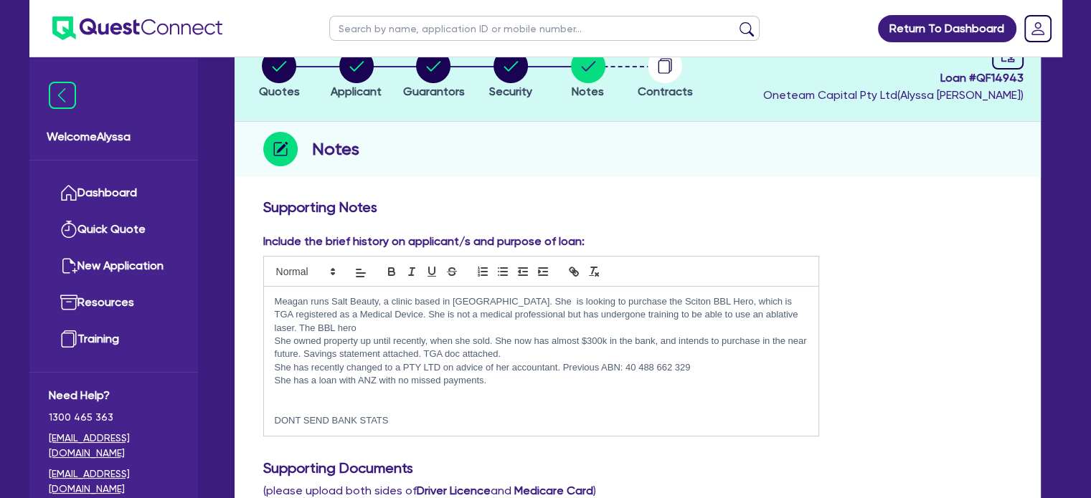
scroll to position [93, 0]
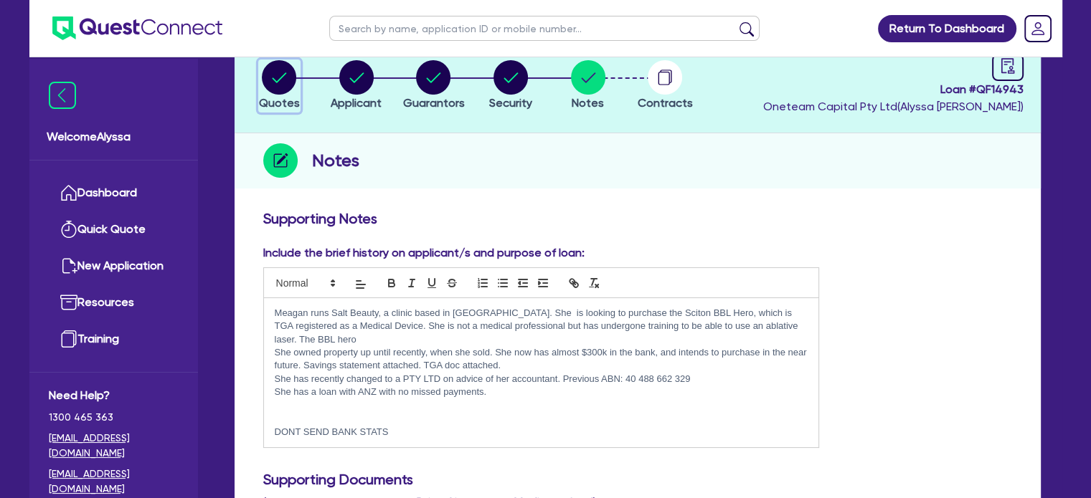
click at [279, 73] on circle "button" at bounding box center [279, 77] width 34 height 34
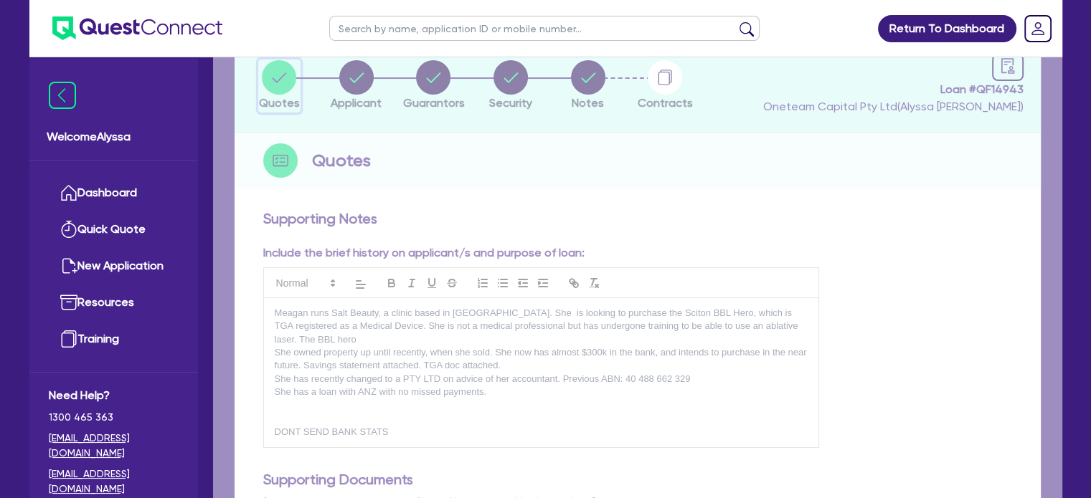
select select "Other"
select select "SECONDARY_ASSETS"
select select "MEDICAL_DENTAL_LABORATORY_EQUIPMENT"
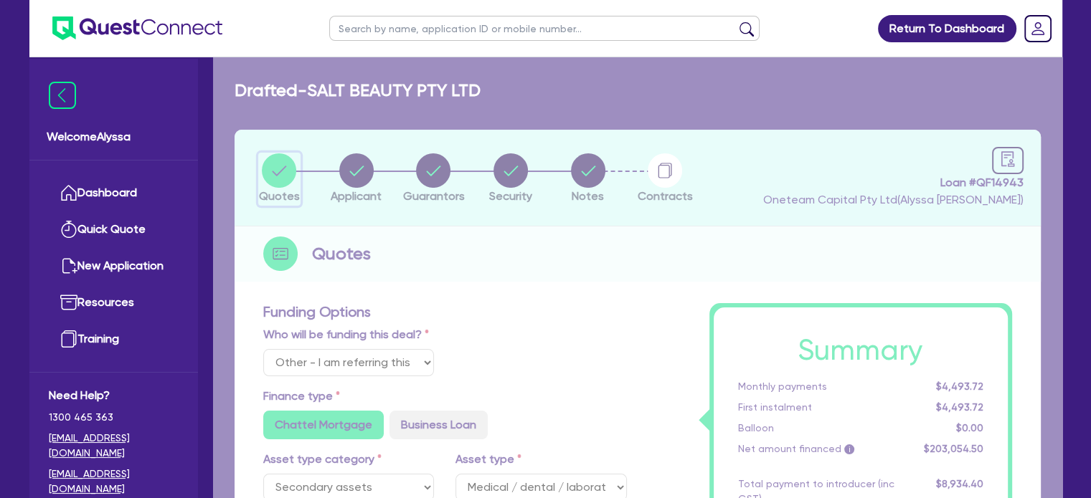
type input "253,000"
type input "50,600"
type input "8,122.18"
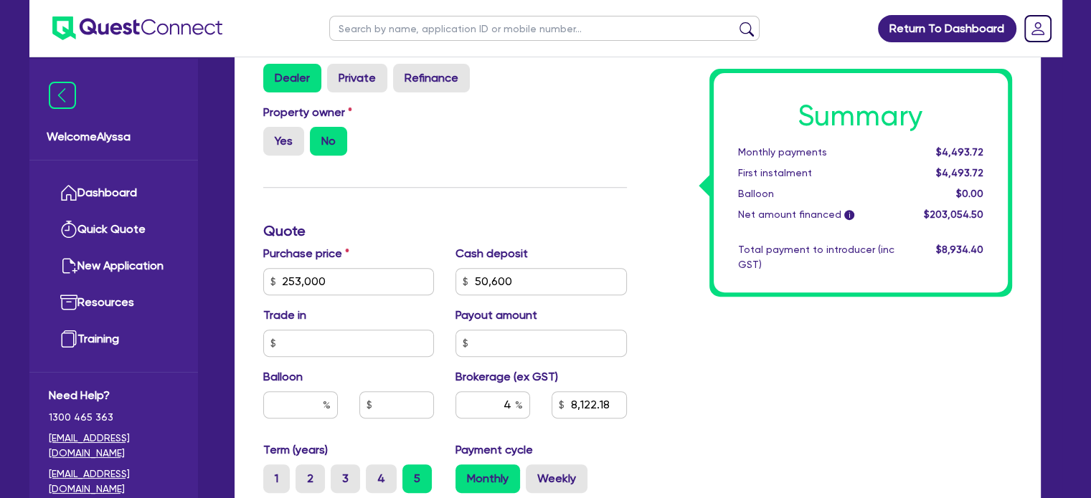
scroll to position [641, 0]
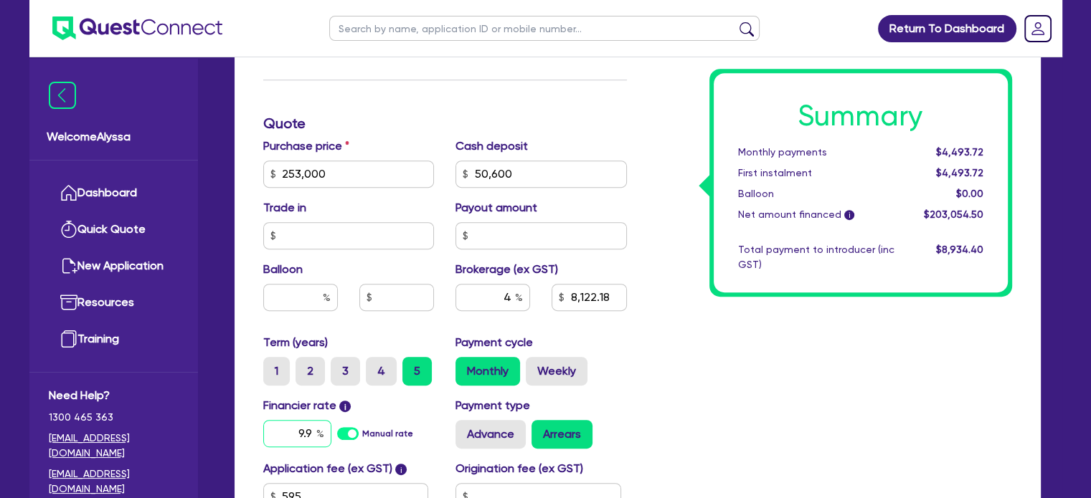
click at [297, 436] on input "9.9" at bounding box center [297, 433] width 68 height 27
type input "253,000"
type input "50,600"
type input "8,122.18"
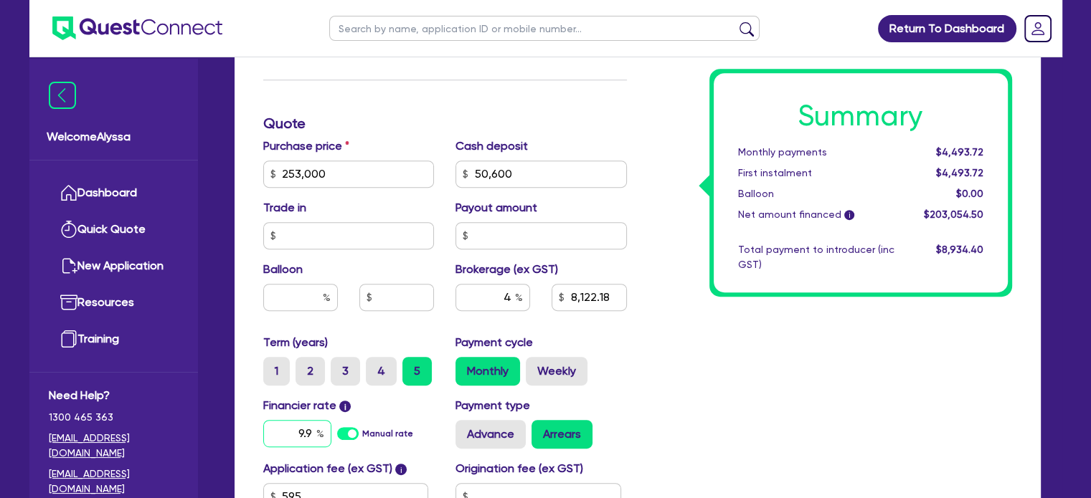
type input "7"
type input "253,000"
type input "50,600"
type input "8,122.18"
type input "7.9"
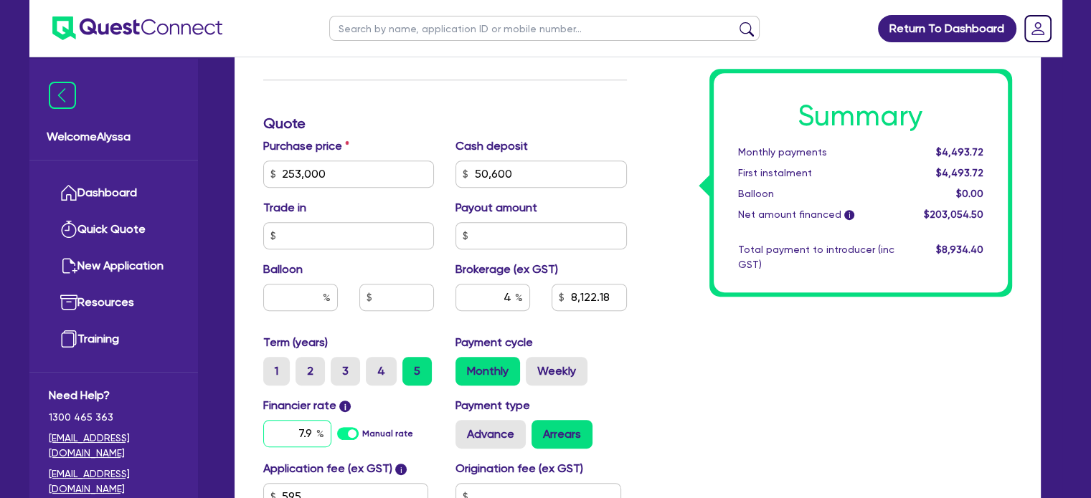
type input "253,000"
type input "50,600"
type input "8,122.18"
type input "7.9"
type input "253,000"
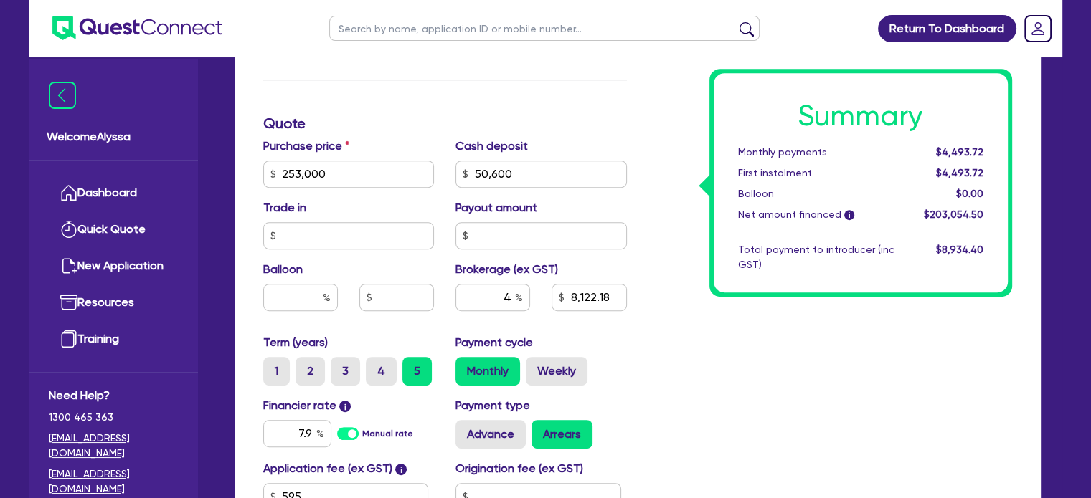
type input "50,600"
type input "8,122.18"
type input "253,000"
type input "50,600"
type input "8,122.18"
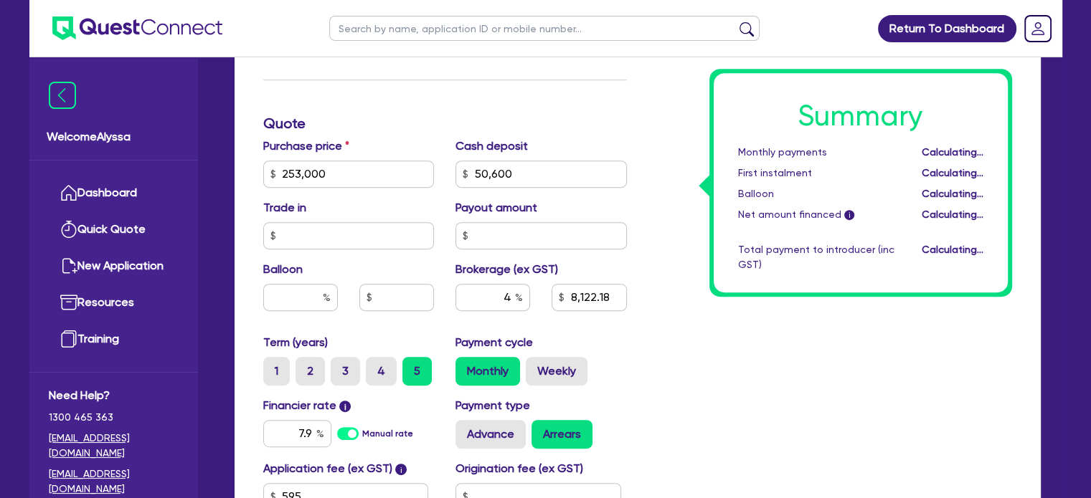
click at [766, 321] on div "Summary Monthly payments Calculating... First instalment Calculating... Balloon…" at bounding box center [830, 123] width 385 height 923
click at [500, 297] on input "4" at bounding box center [492, 297] width 75 height 27
type input "253,000"
type input "50,600"
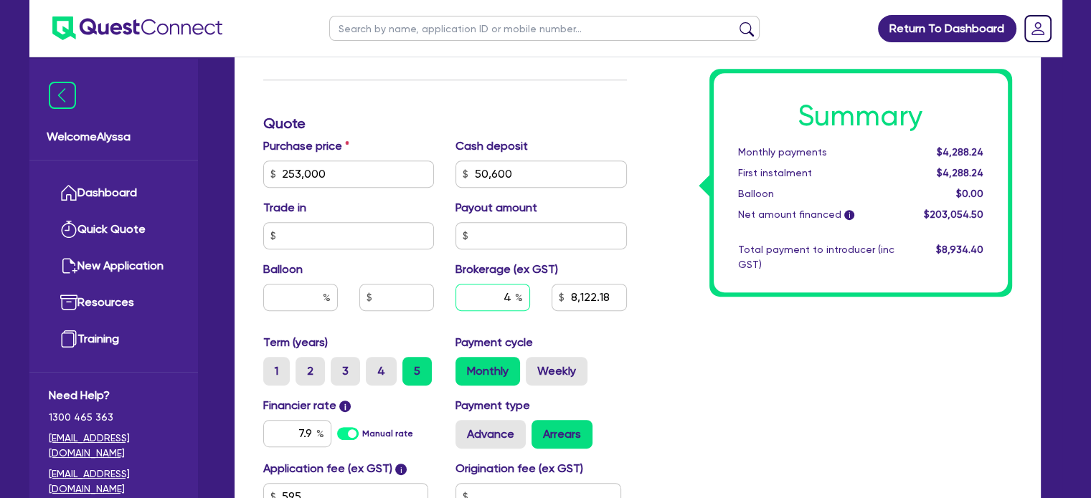
type input "5"
type input "8,122.18"
type input "5"
type input "253,000"
type input "50,600"
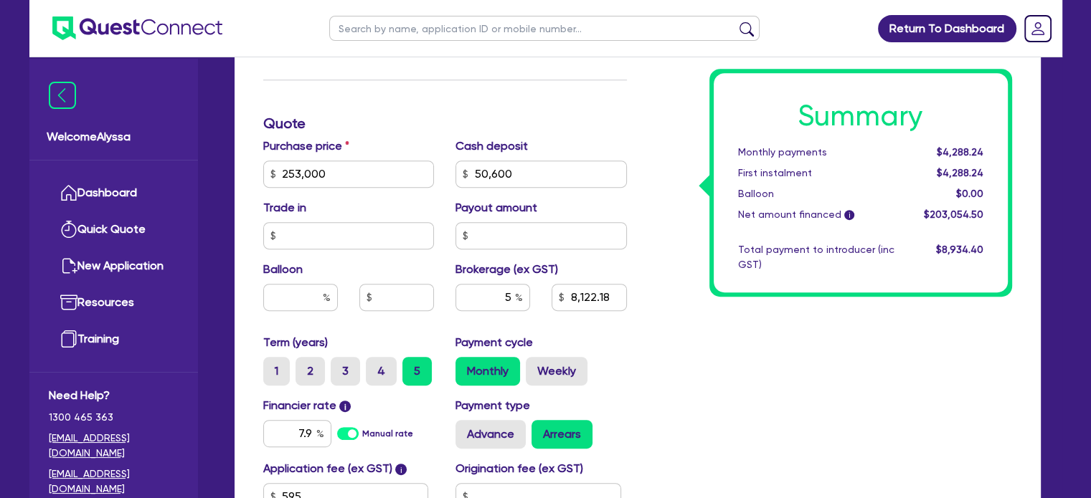
type input "8,122.18"
type input "253,000"
type input "50,600"
type input "10,152.73"
click at [752, 466] on div "Summary Monthly payments $4,333.42 First instalment $4,333.42 Balloon $0.00 Net…" at bounding box center [830, 123] width 385 height 923
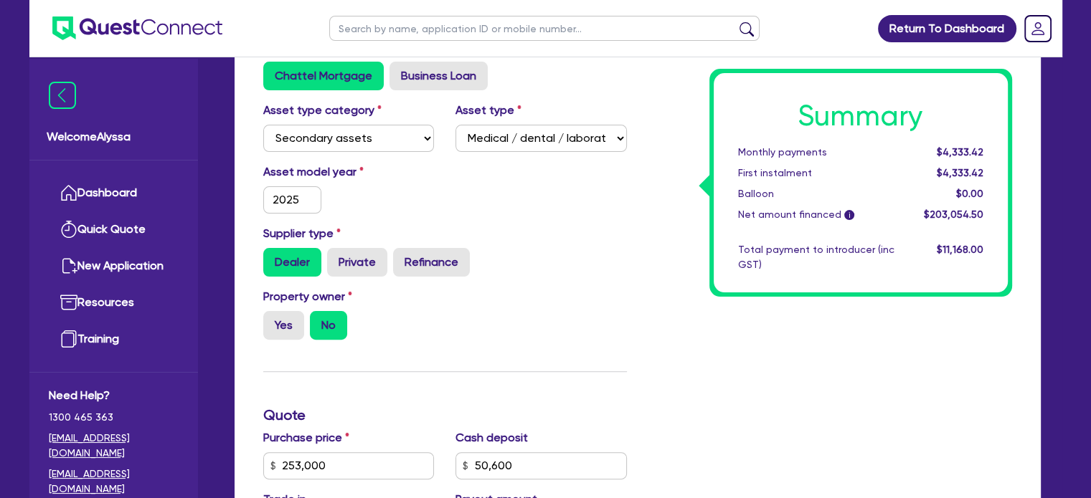
scroll to position [0, 0]
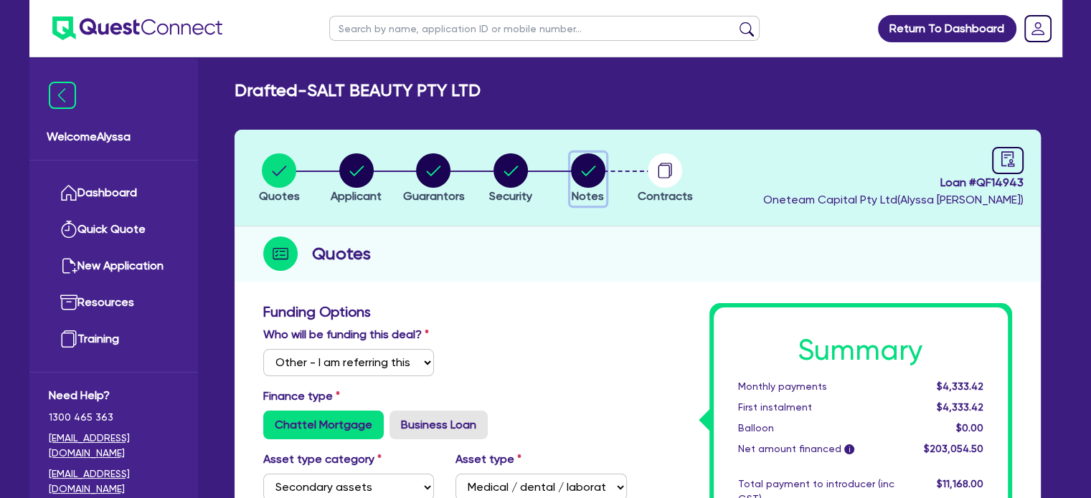
click at [602, 157] on icon "button" at bounding box center [588, 170] width 34 height 34
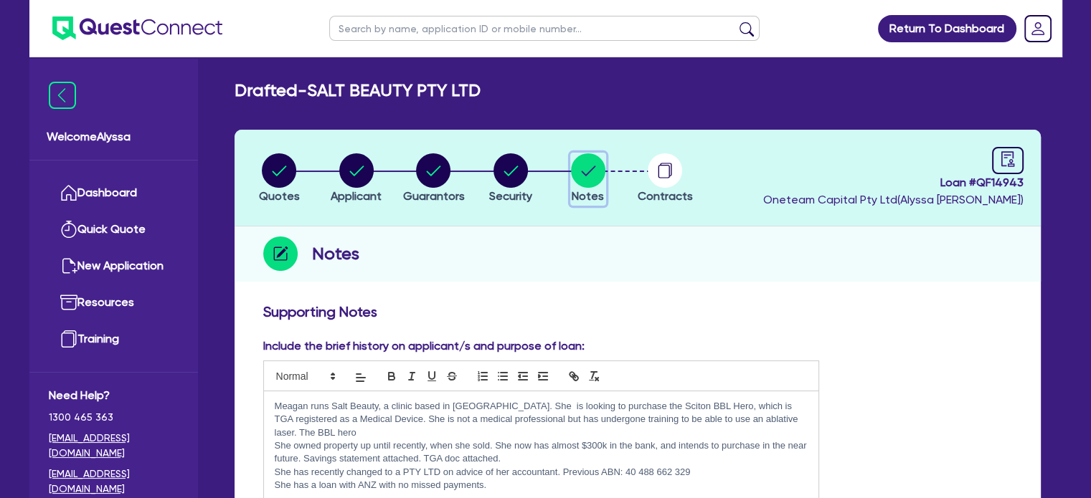
click at [602, 157] on icon "button" at bounding box center [588, 170] width 34 height 34
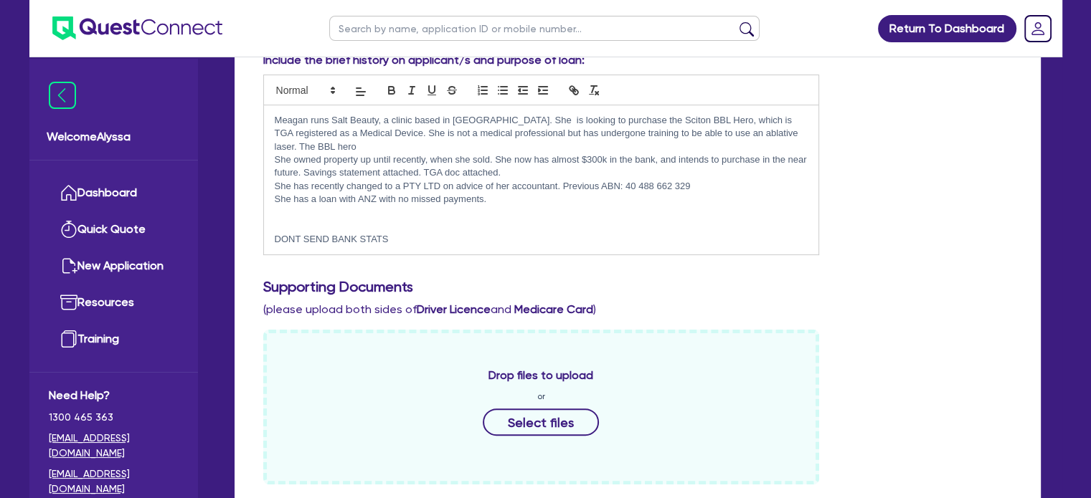
scroll to position [287, 0]
click at [513, 192] on p "She has a loan with ANZ with no missed payments." at bounding box center [542, 198] width 534 height 13
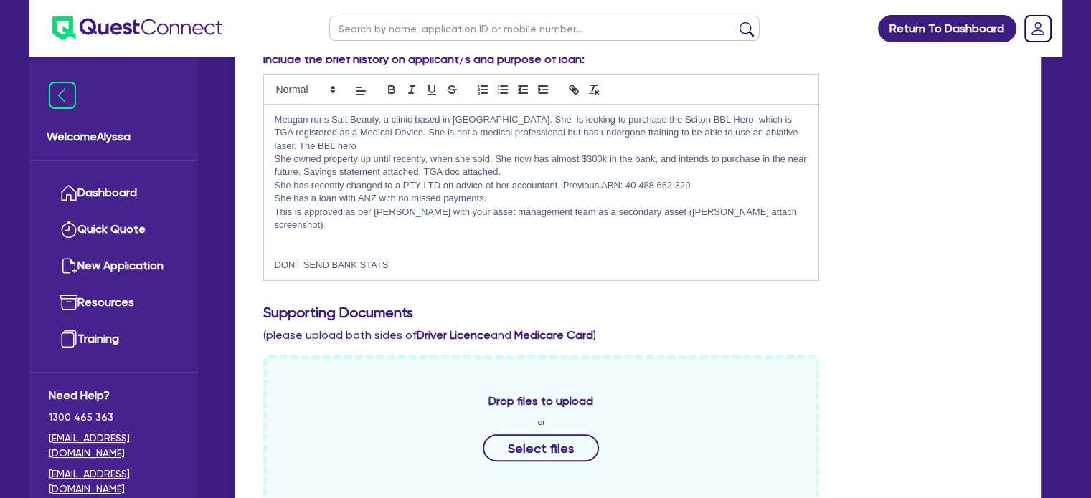
click at [854, 191] on div "Include the brief history on applicant/s and purpose of loan: Meagan runs Salt …" at bounding box center [637, 172] width 770 height 242
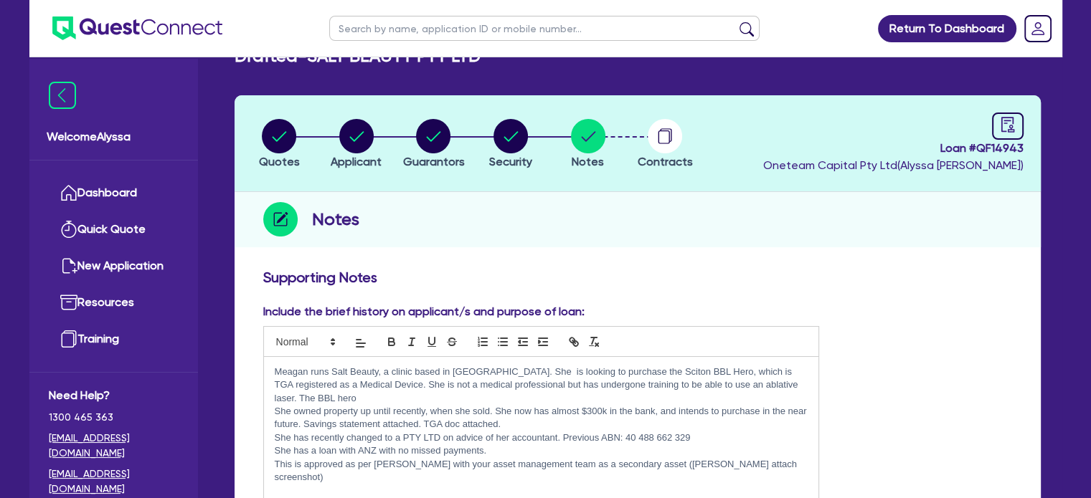
scroll to position [0, 0]
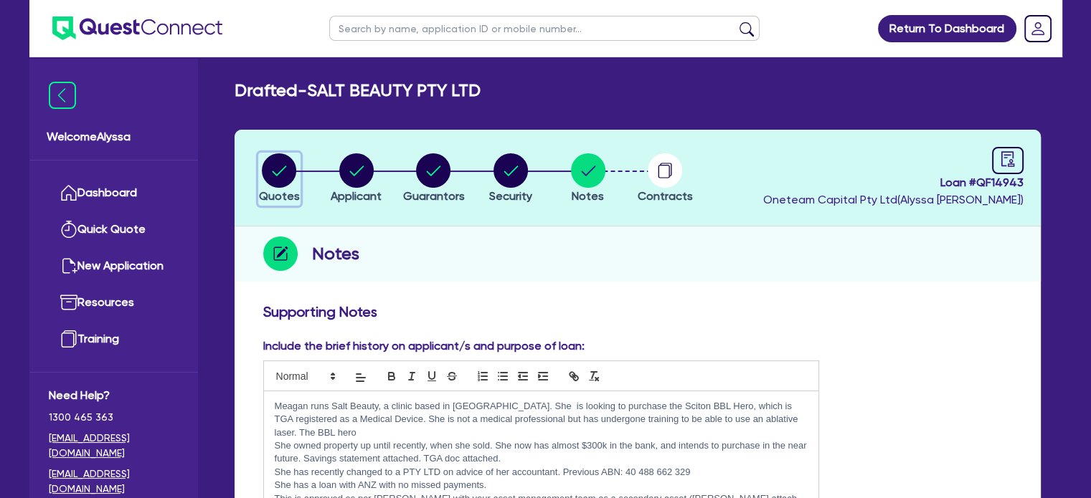
click at [284, 163] on circle "button" at bounding box center [279, 170] width 34 height 34
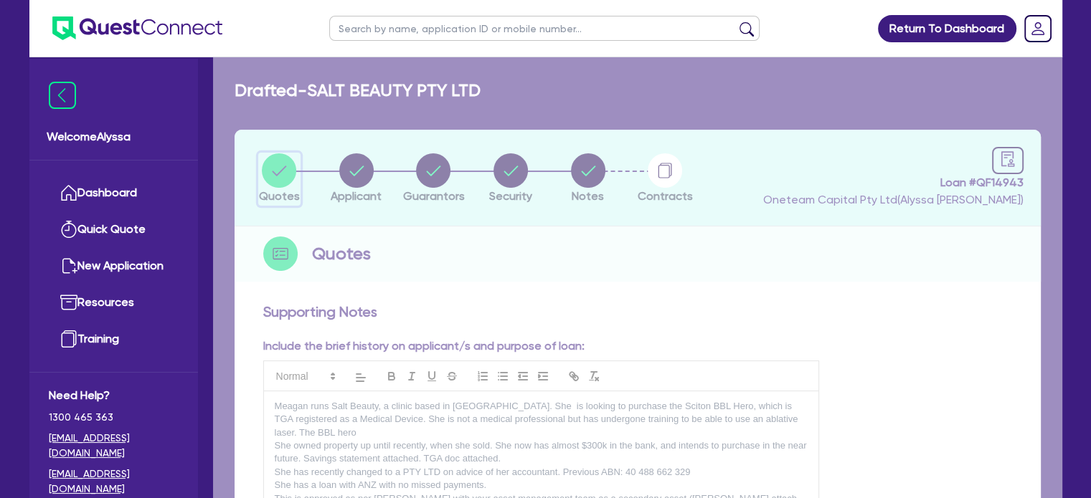
select select "Other"
select select "SECONDARY_ASSETS"
select select "MEDICAL_DENTAL_LABORATORY_EQUIPMENT"
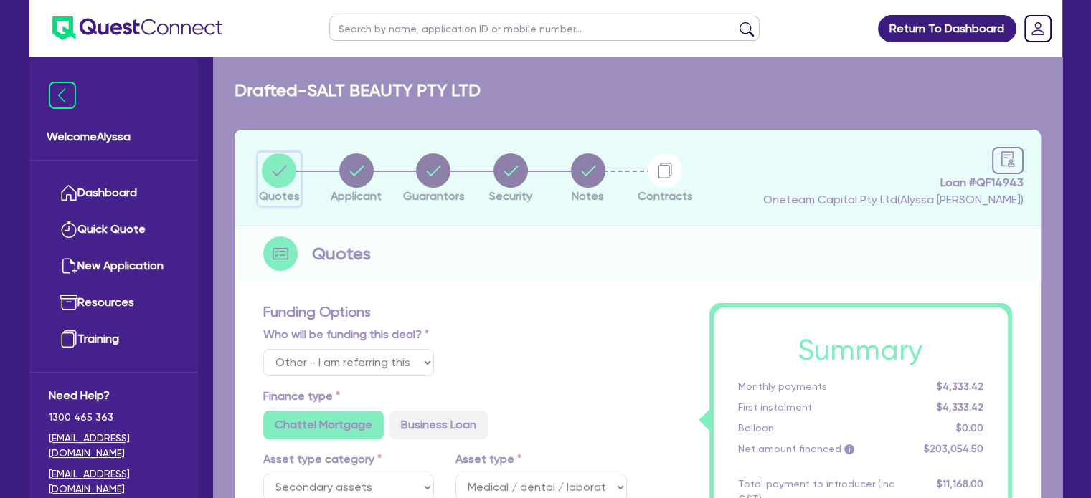
type input "253,000"
type input "50,600"
type input "10,152.73"
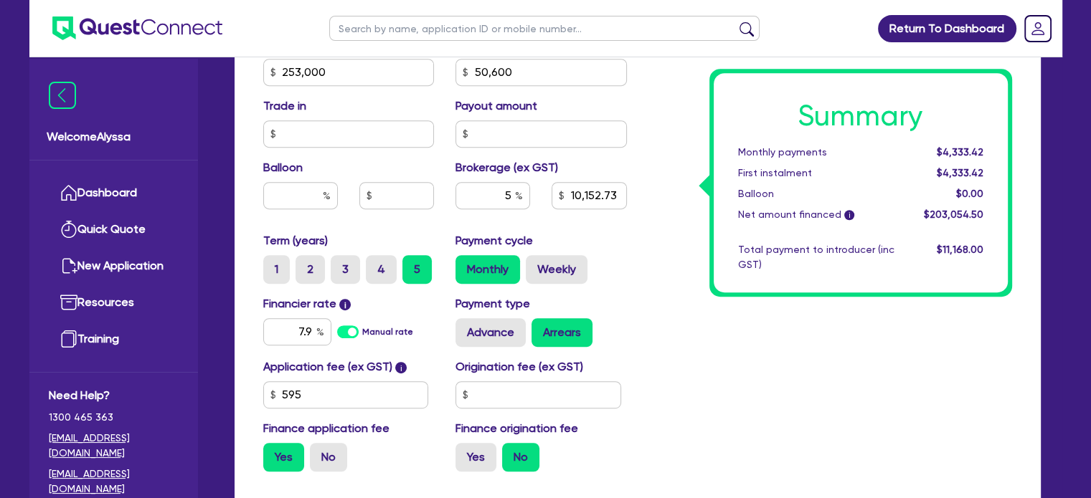
scroll to position [752, 0]
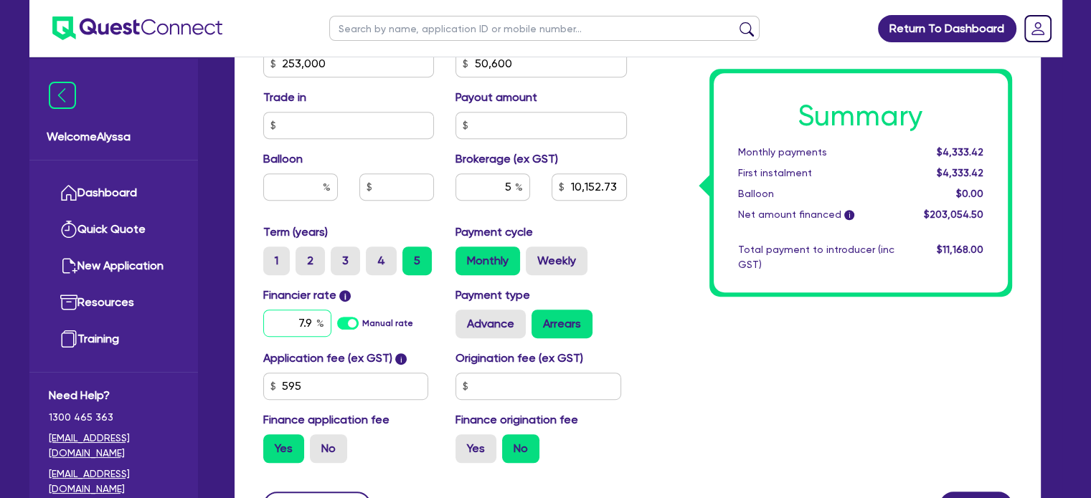
click at [313, 323] on input "7.9" at bounding box center [297, 323] width 68 height 27
type input "253,000"
type input "50,600"
type input "10,152.73"
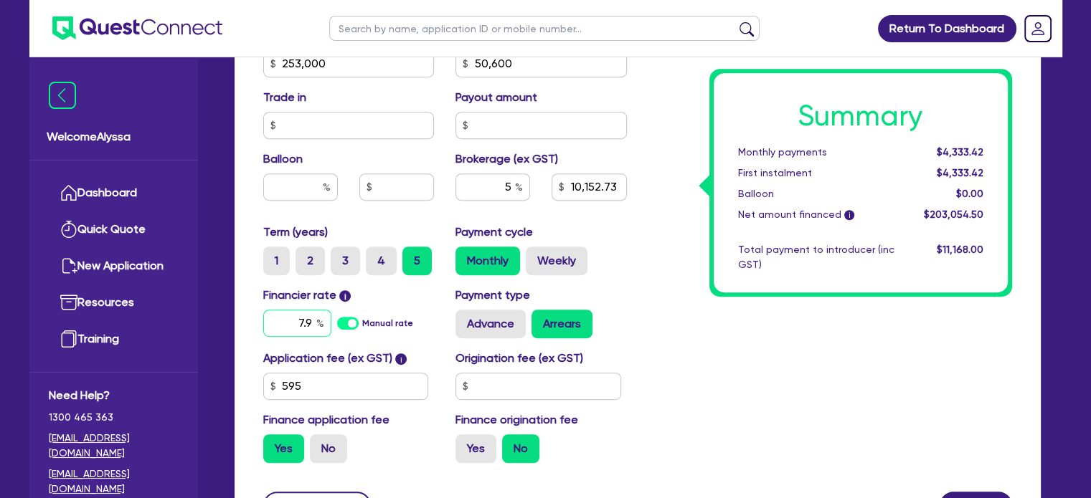
type input "9"
type input "253,000"
type input "50,600"
type input "10,152.73"
type input "9."
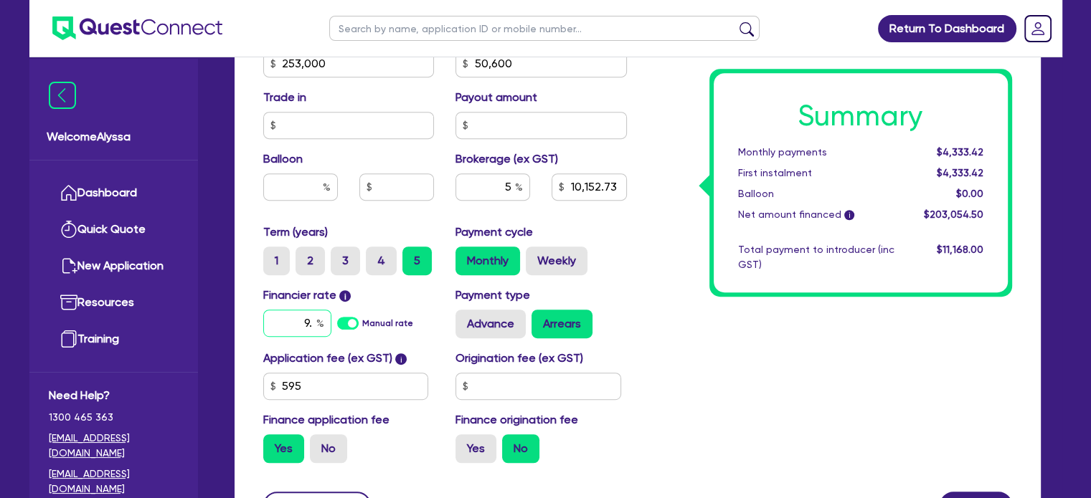
type input "253,000"
type input "50,600"
type input "10,152.73"
type input "9.05"
type input "253,000"
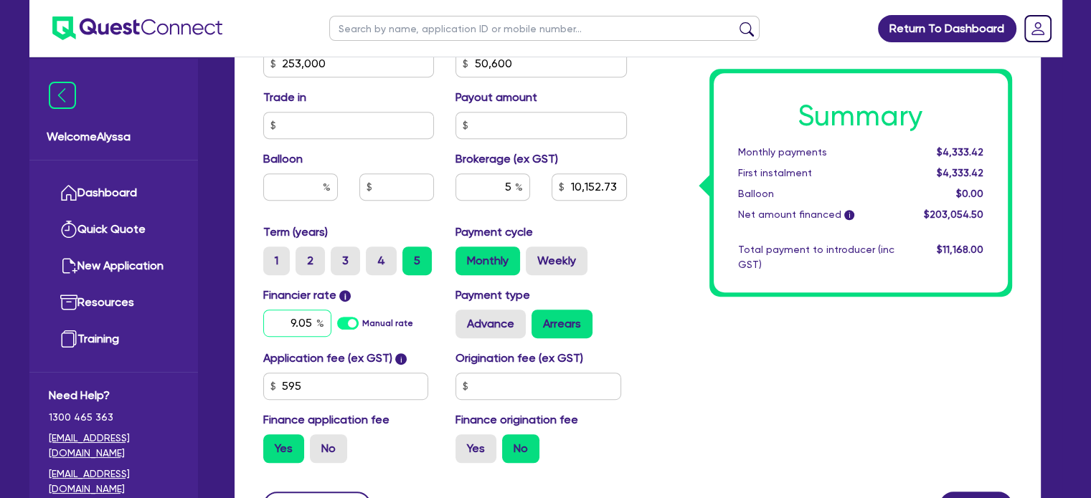
type input "50,600"
type input "10,152.73"
type input "9.05"
type input "253,000"
type input "50,600"
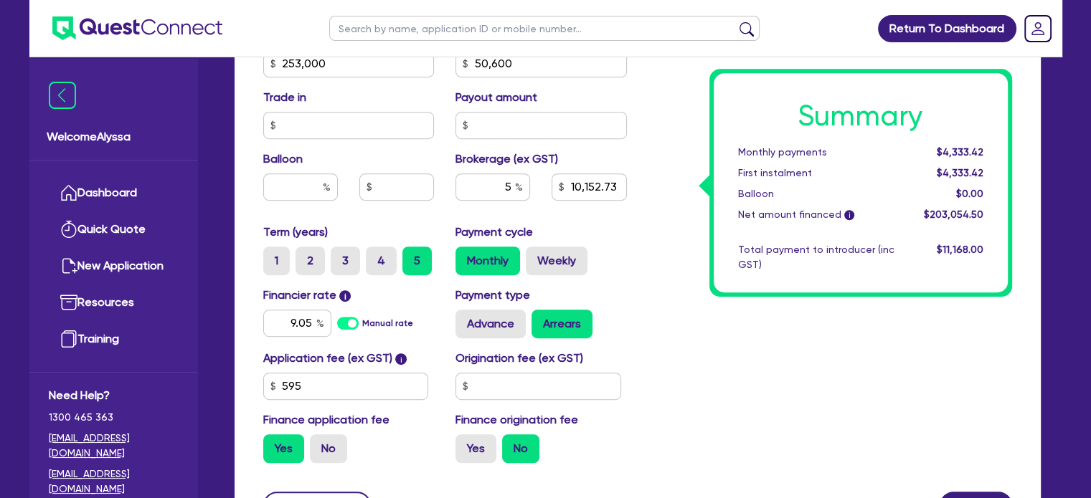
type input "10,152.73"
click at [703, 349] on div "Summary Monthly payments Calculating... First instalment Calculating... Balloon…" at bounding box center [830, 13] width 385 height 923
type input "253,000"
type input "50,600"
type input "10,152.73"
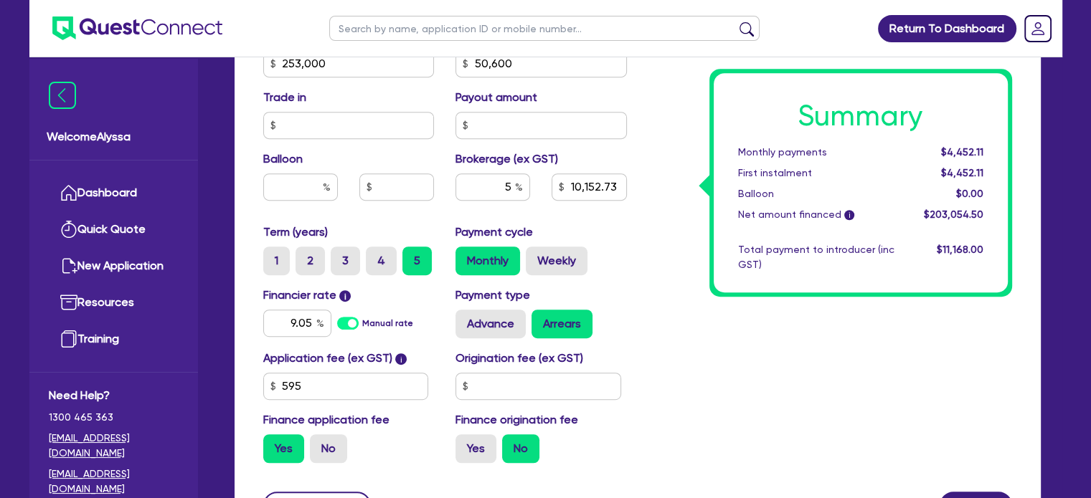
scroll to position [0, 0]
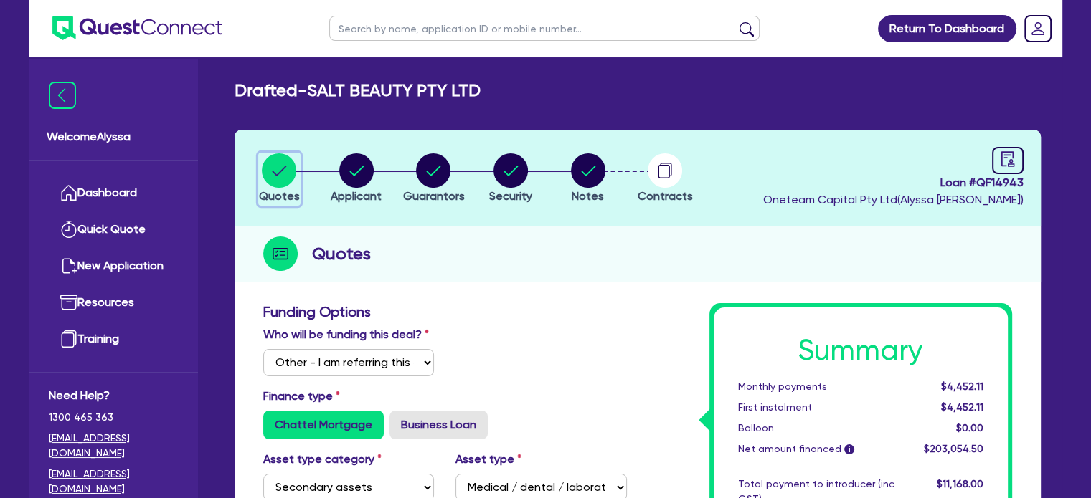
click at [283, 167] on icon "button" at bounding box center [280, 171] width 14 height 10
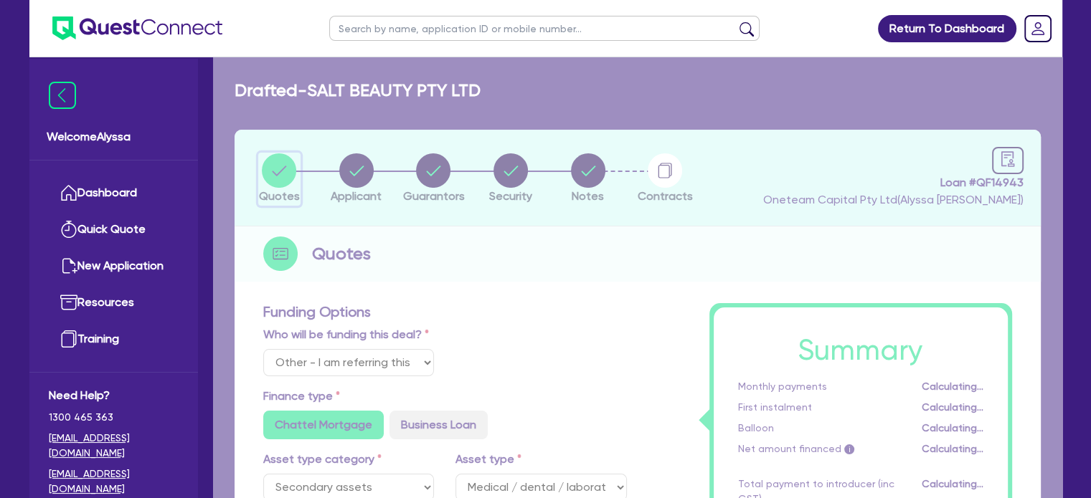
scroll to position [245, 0]
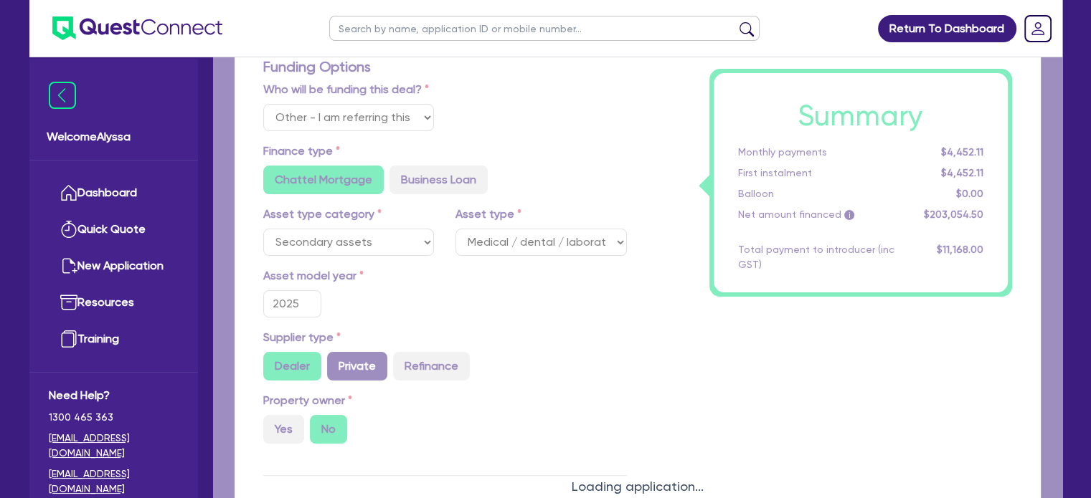
type input "253,000"
type input "50,600"
type input "10,152.73"
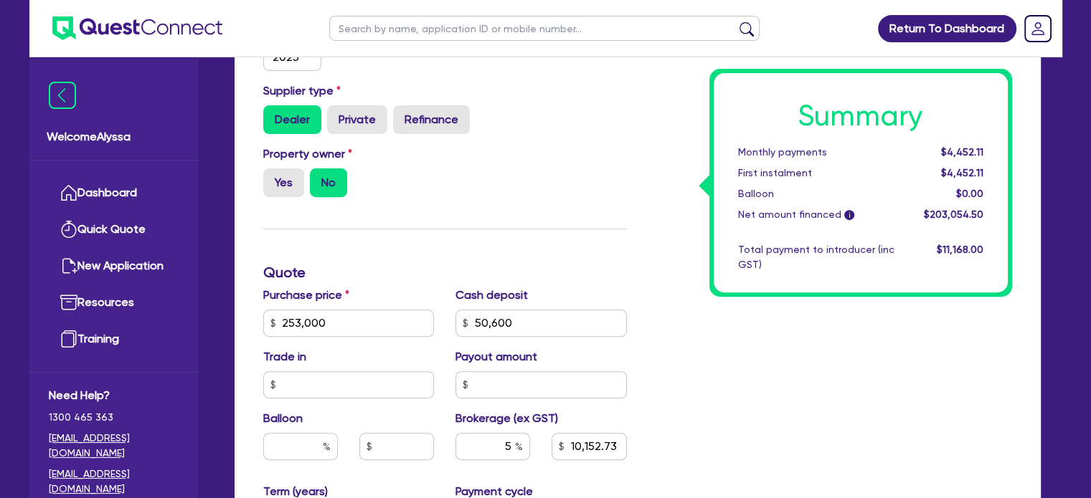
scroll to position [633, 0]
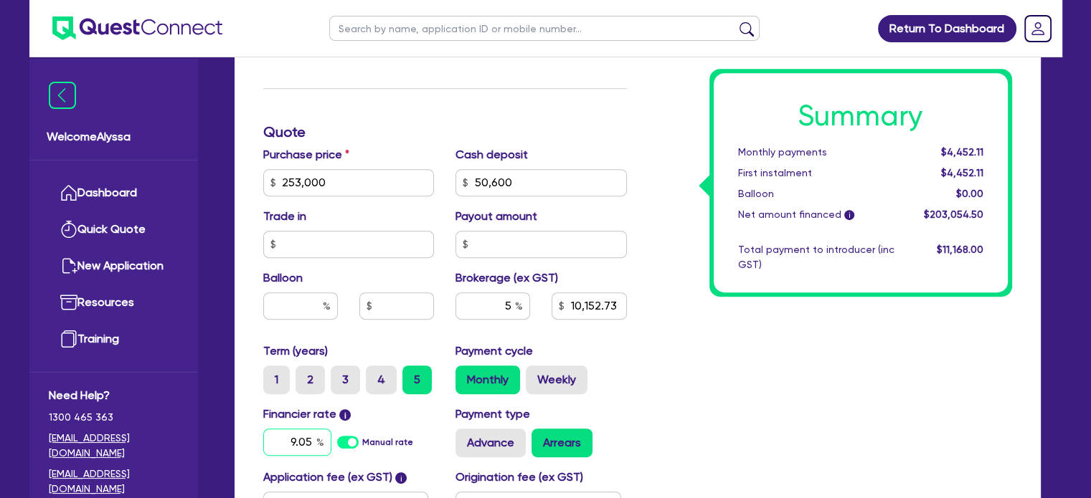
click at [304, 444] on input "9.05" at bounding box center [297, 442] width 68 height 27
type input "253,000"
type input "50,600"
type input "10,152.73"
type input "9.5"
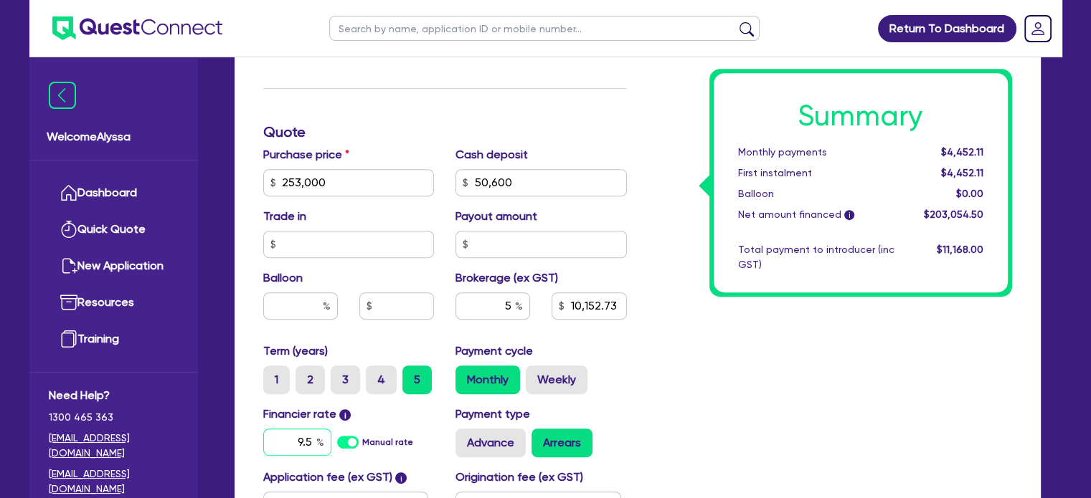
type input "253,000"
type input "50,600"
type input "10,152.73"
type input "9.15"
type input "253,000"
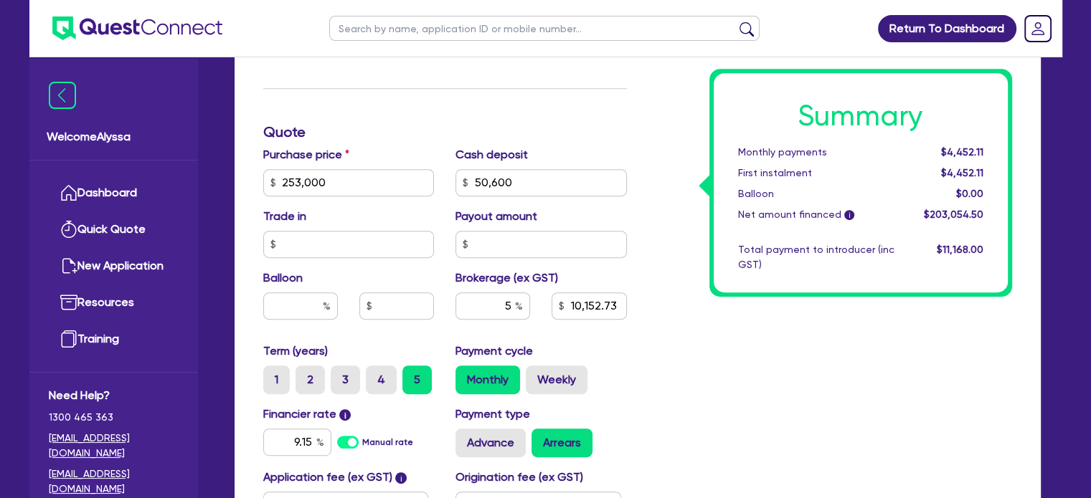
type input "50,600"
type input "10,152.73"
type input "253,000"
type input "50,600"
type input "10,152.73"
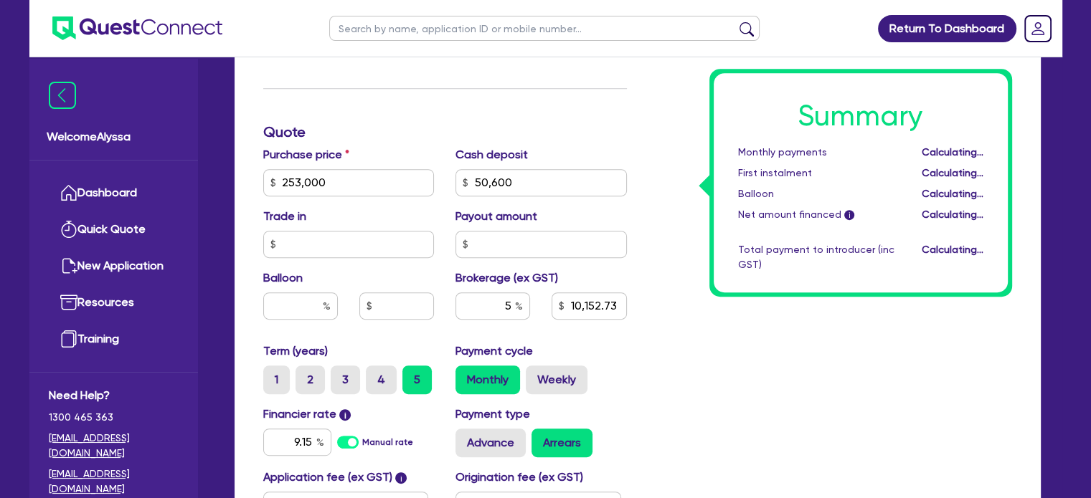
click at [645, 428] on div "Summary Monthly payments Calculating... First instalment Calculating... Balloon…" at bounding box center [830, 132] width 385 height 923
click at [508, 304] on input "5" at bounding box center [492, 306] width 75 height 27
type input "253,000"
type input "50,600"
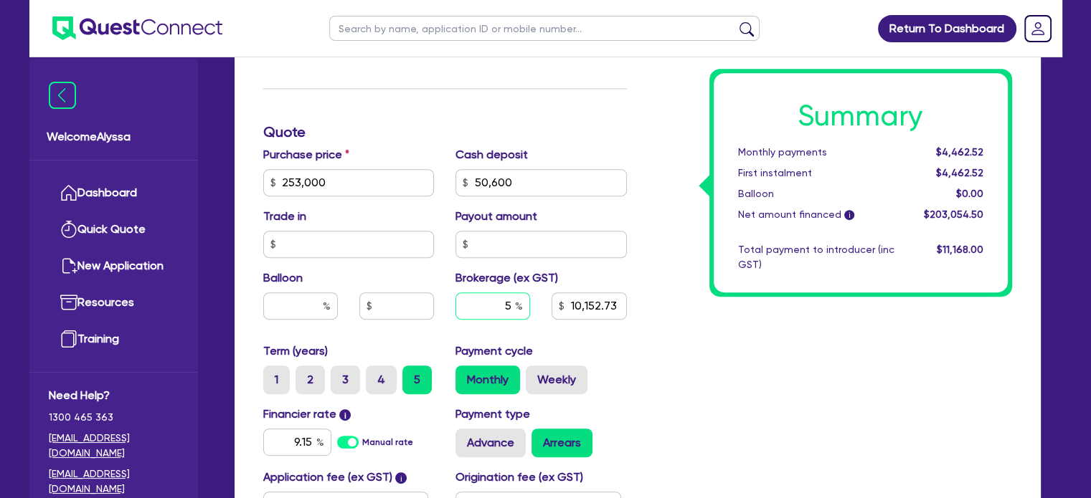
type input "4"
type input "10,152.73"
click at [752, 395] on div "Summary Monthly payments Calculating... First instalment Calculating... Balloon…" at bounding box center [830, 132] width 385 height 923
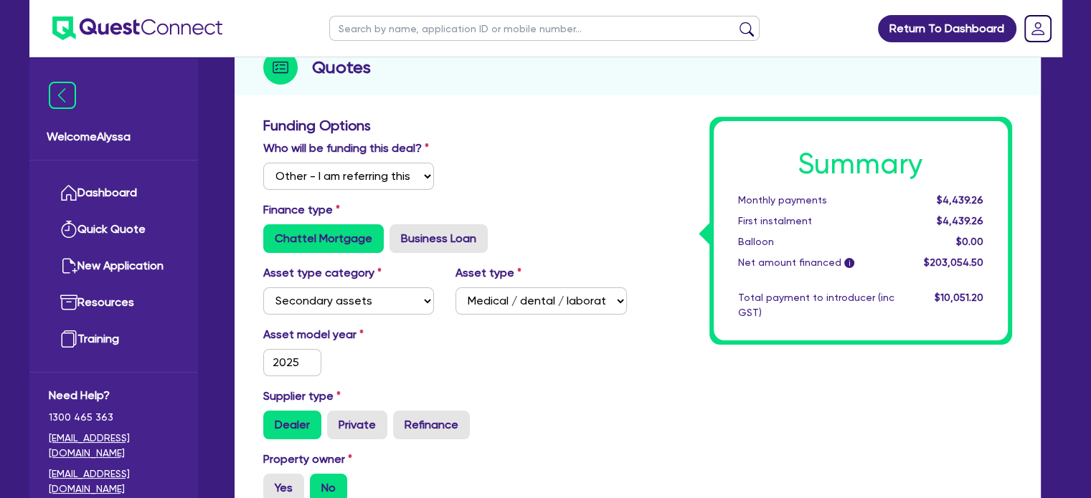
scroll to position [0, 0]
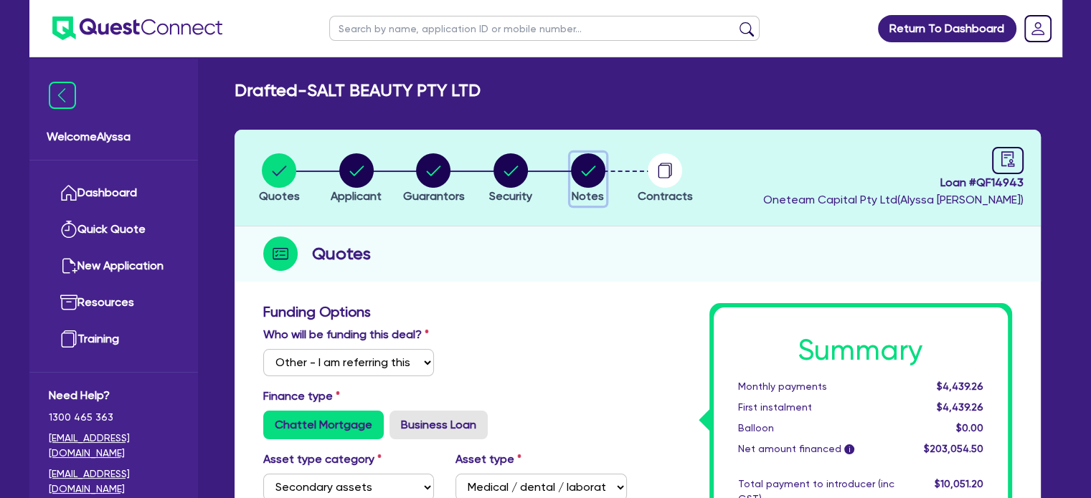
click at [589, 189] on span "Notes" at bounding box center [588, 196] width 32 height 14
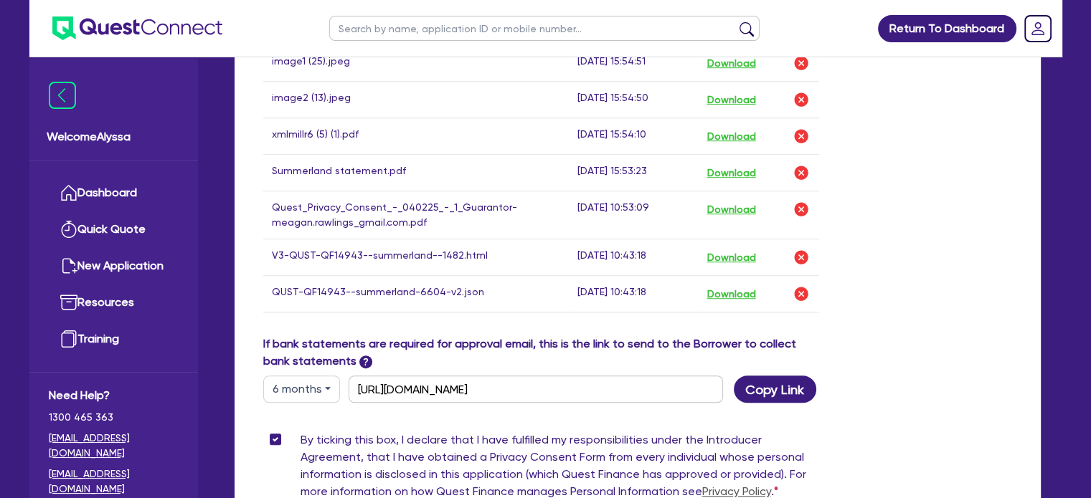
scroll to position [1030, 0]
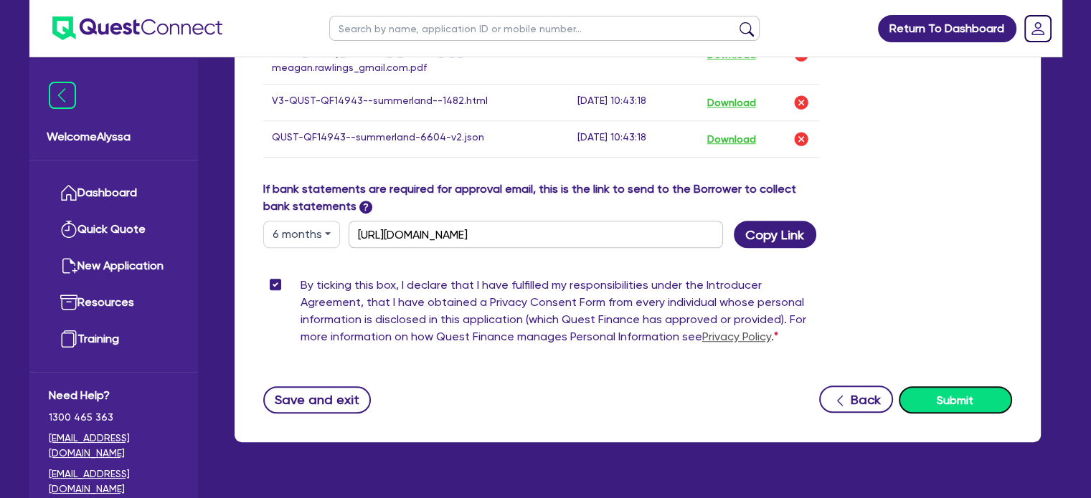
click at [927, 387] on button "Submit" at bounding box center [955, 400] width 113 height 27
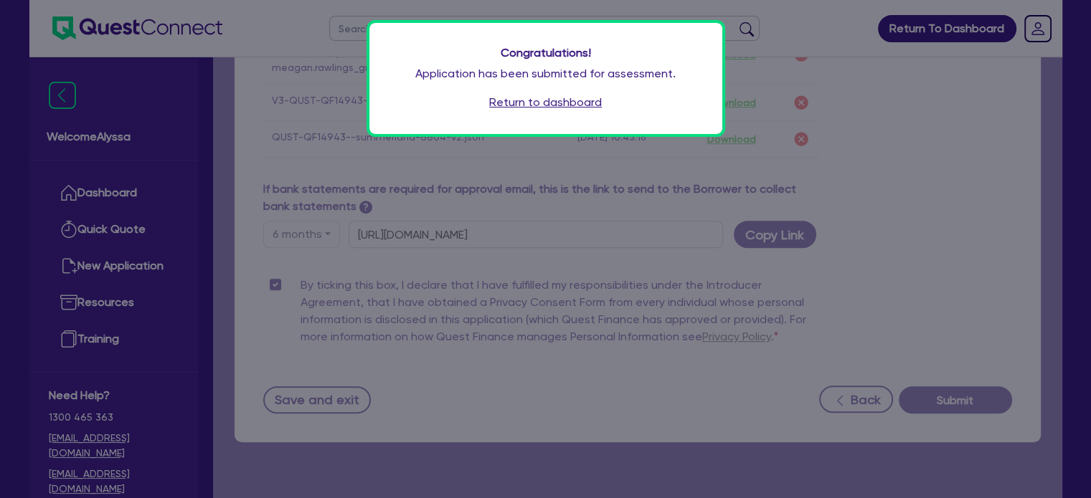
click at [554, 109] on link "Return to dashboard" at bounding box center [545, 102] width 113 height 17
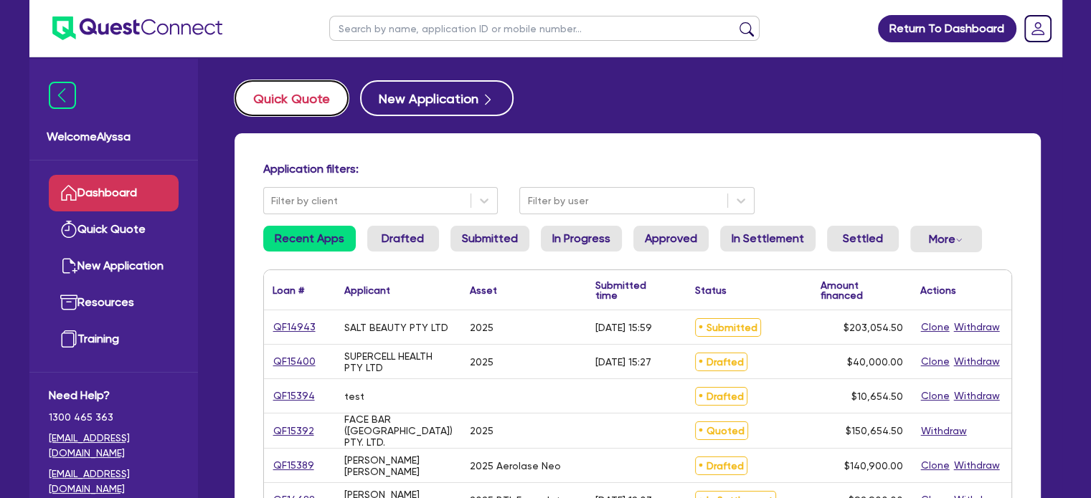
click at [281, 85] on button "Quick Quote" at bounding box center [291, 98] width 114 height 36
select select "Other"
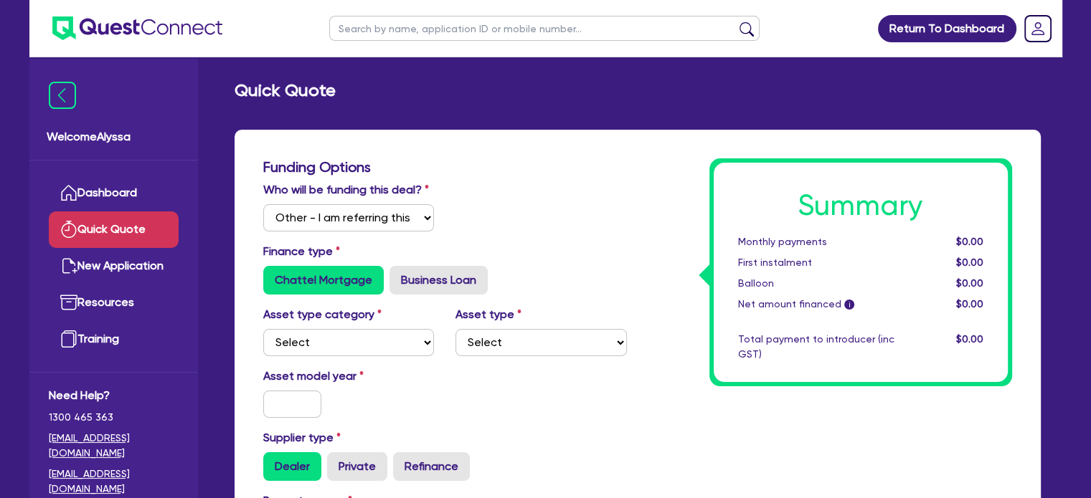
click at [367, 31] on input "text" at bounding box center [544, 28] width 430 height 25
type input "rana"
click button "submit" at bounding box center [746, 32] width 23 height 20
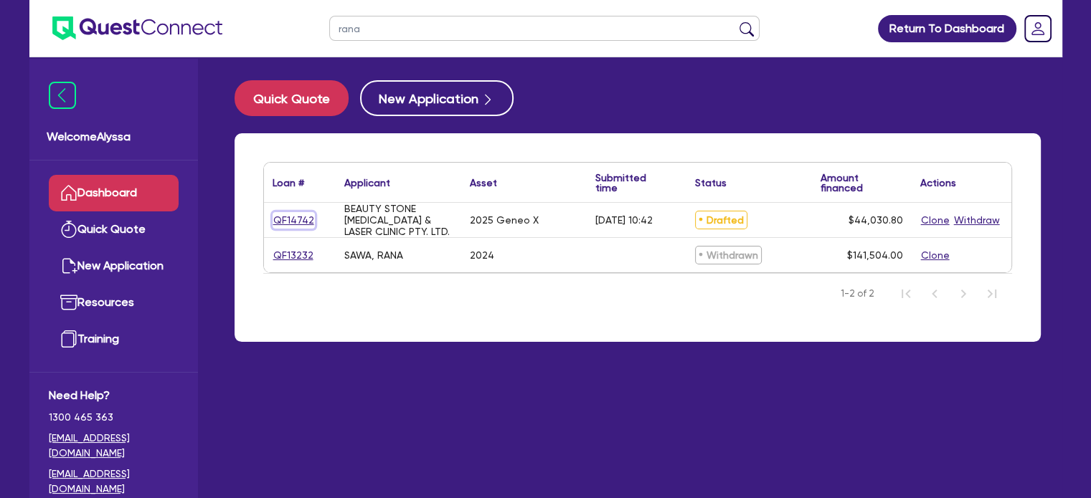
click at [300, 221] on link "QF14742" at bounding box center [294, 220] width 42 height 16
select select "Other"
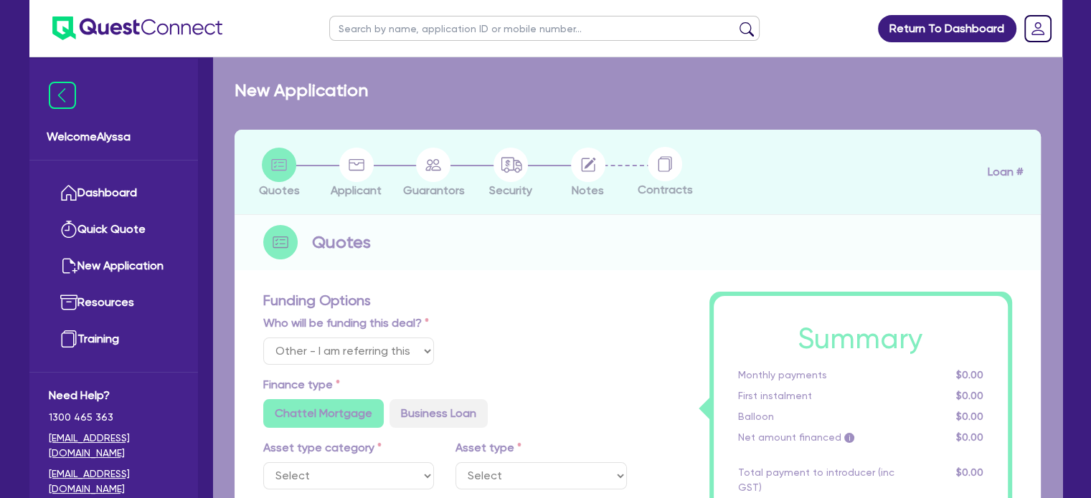
select select "TERTIARY_ASSETS"
type input "2025"
radio input "true"
type input "44,030.8"
type input "4"
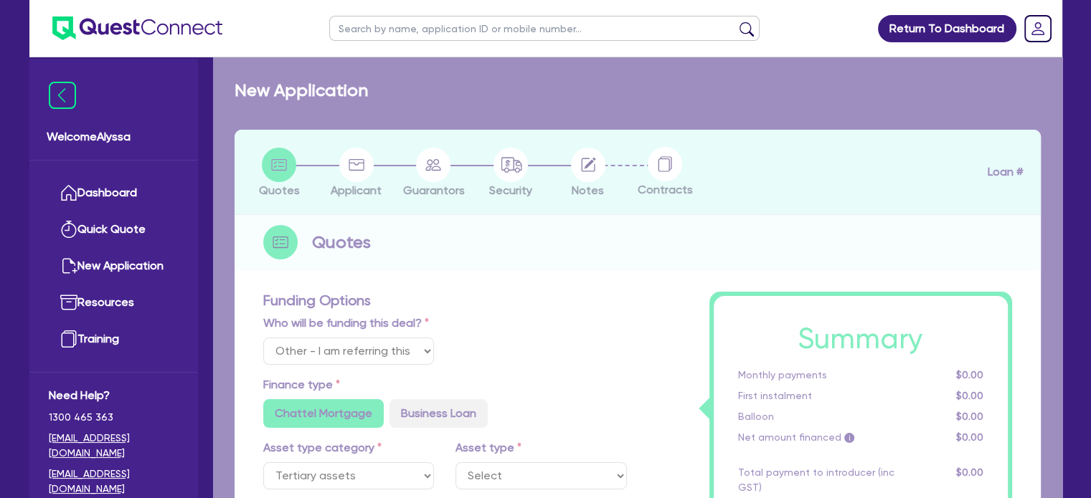
type input "1,761.23"
type input "10.5"
type input "350"
radio input "false"
radio input "true"
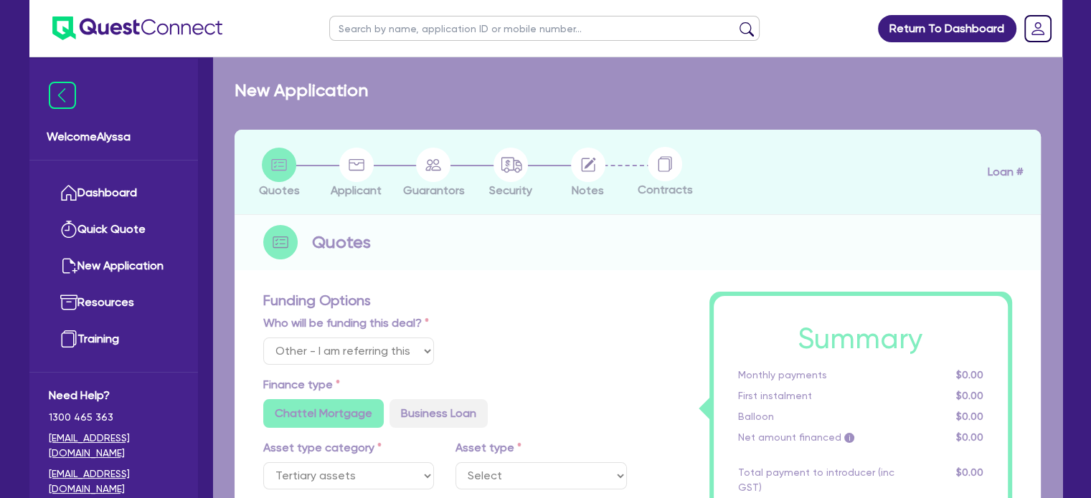
select select "BEAUTY_EQUIPMENT"
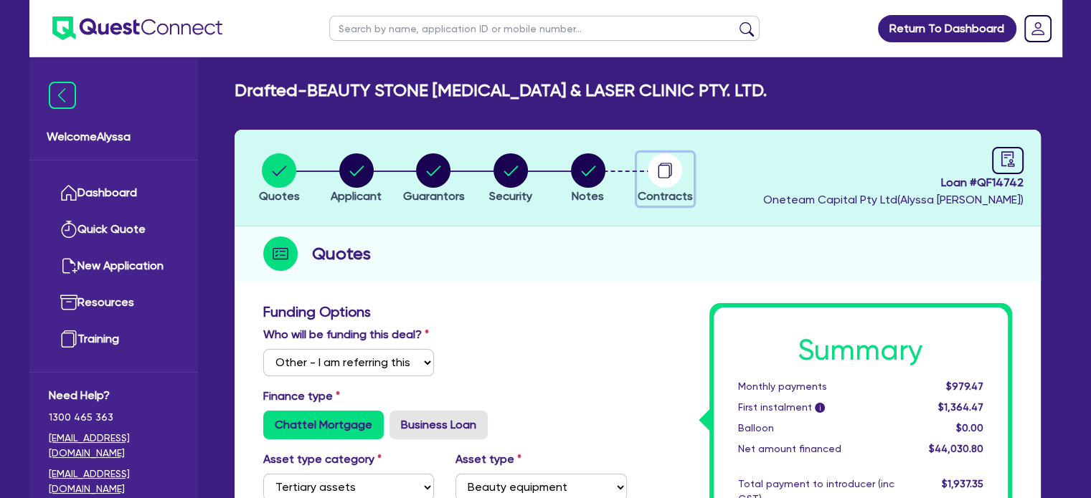
click at [657, 169] on circle "button" at bounding box center [665, 170] width 34 height 34
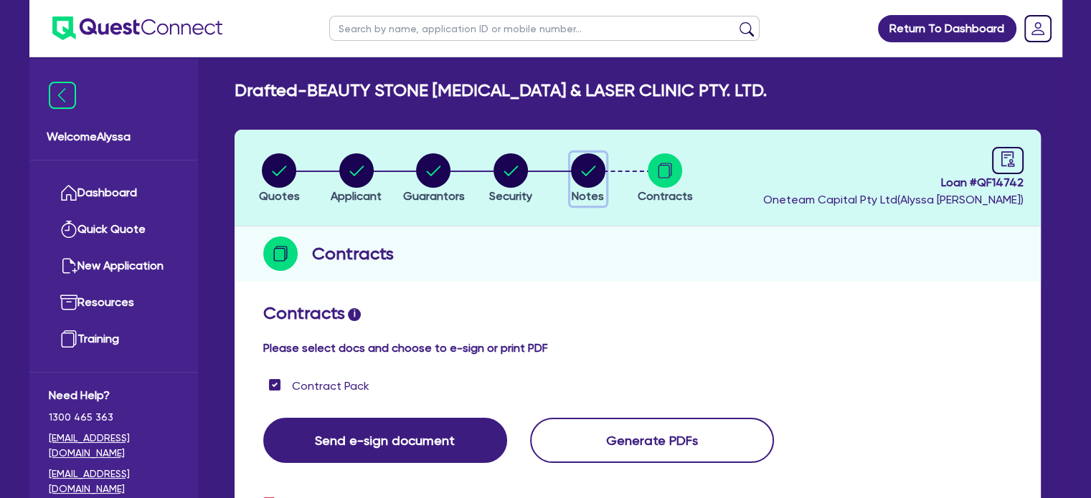
click at [600, 178] on circle "button" at bounding box center [588, 170] width 34 height 34
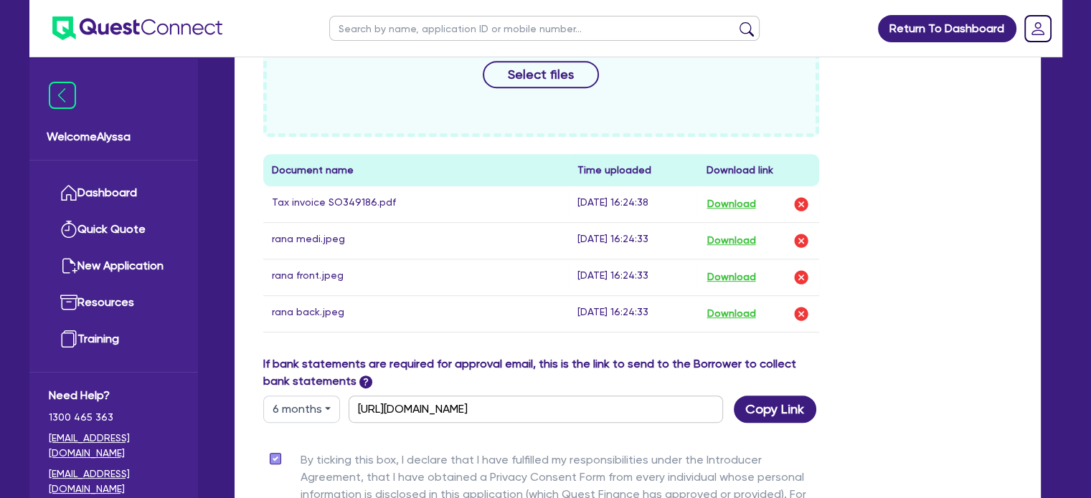
scroll to position [663, 0]
click at [720, 273] on button "Download" at bounding box center [731, 279] width 50 height 19
click at [407, 37] on input "text" at bounding box center [544, 28] width 430 height 25
type input "megan"
click button "submit" at bounding box center [746, 32] width 23 height 20
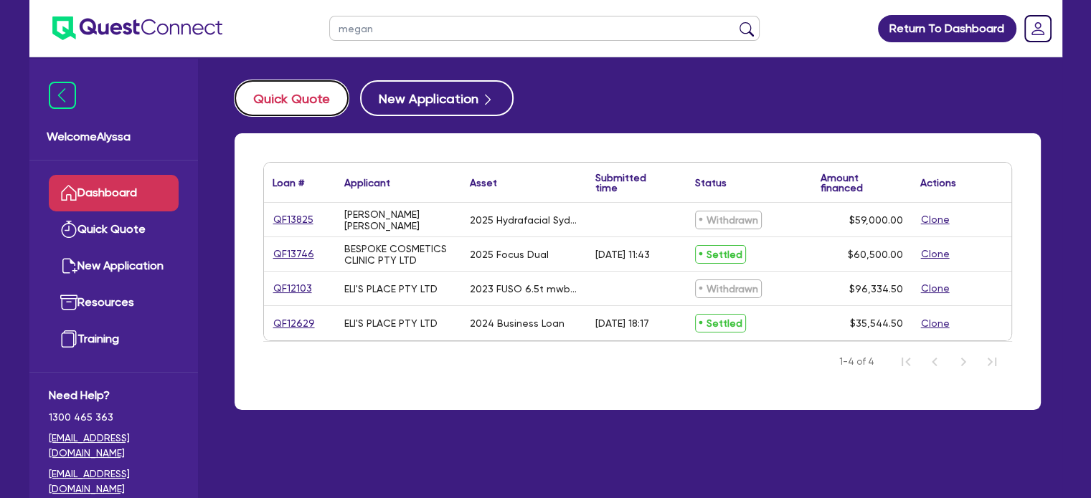
click at [314, 94] on button "Quick Quote" at bounding box center [291, 98] width 114 height 36
select select "Other"
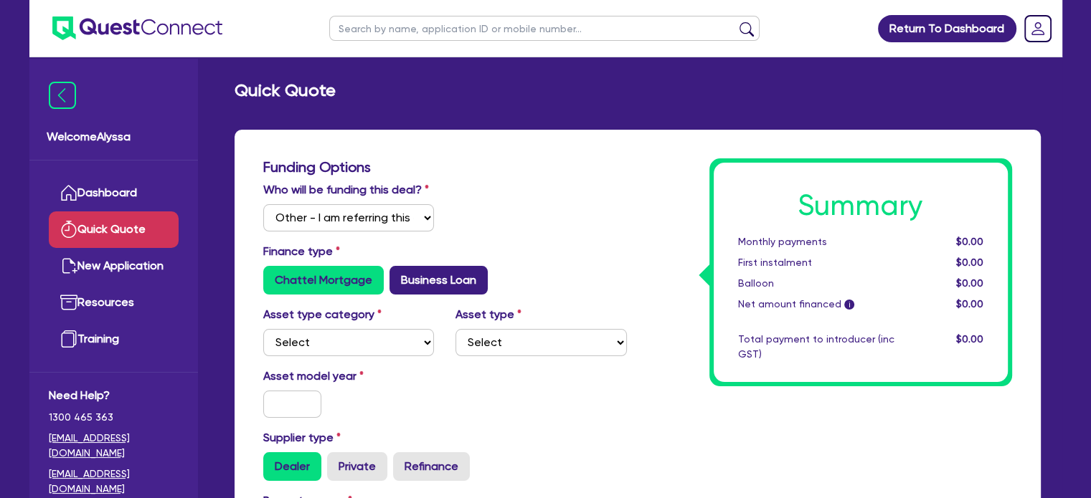
click at [425, 289] on label "Business Loan" at bounding box center [438, 280] width 98 height 29
click at [399, 275] on input "Business Loan" at bounding box center [393, 270] width 9 height 9
radio input "true"
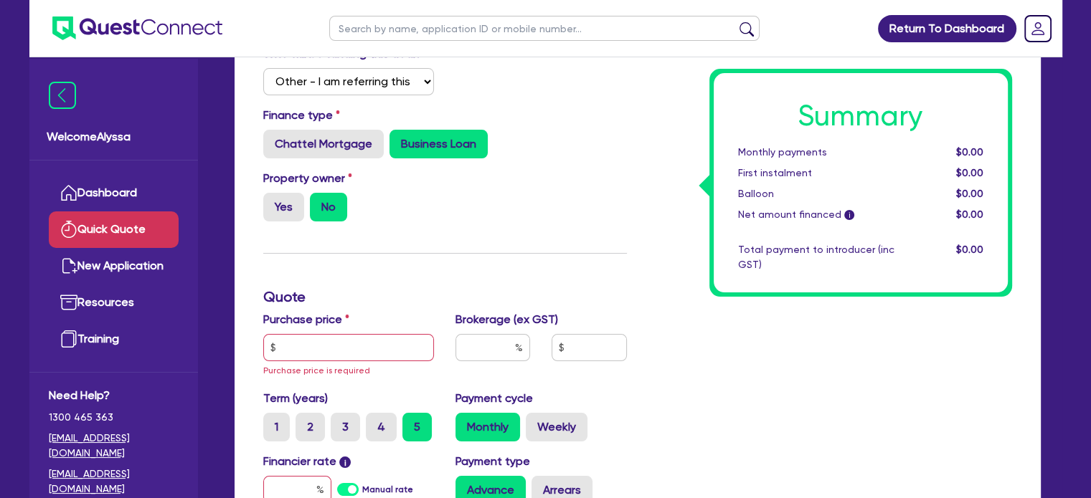
scroll to position [222, 0]
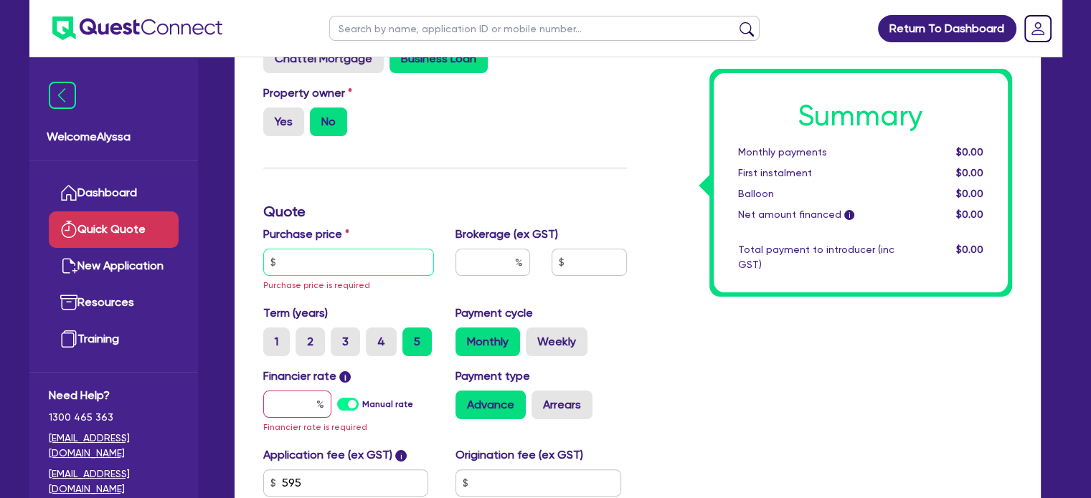
click at [382, 267] on input "text" at bounding box center [348, 262] width 171 height 27
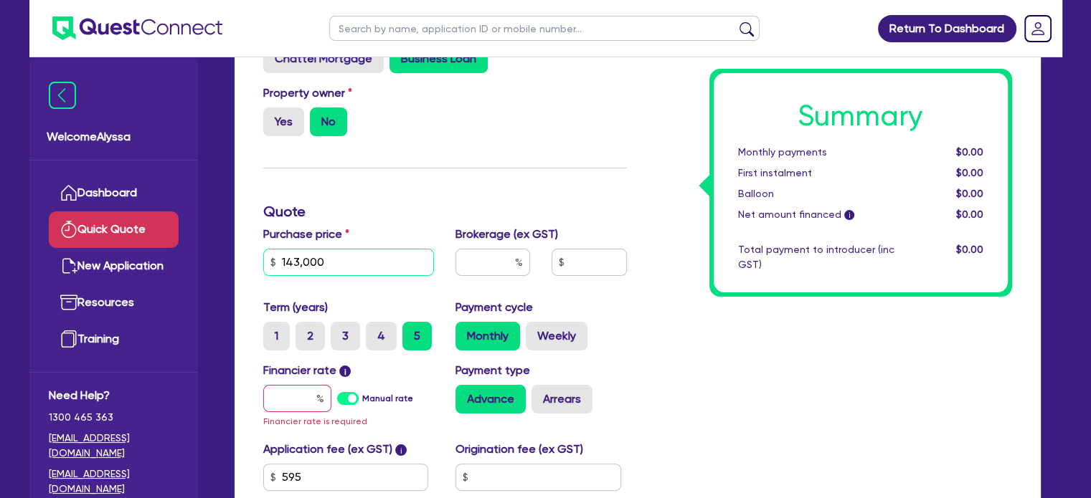
type input "143,000"
click at [516, 262] on div at bounding box center [492, 262] width 75 height 27
type input "3"
click at [285, 404] on input "text" at bounding box center [297, 398] width 68 height 27
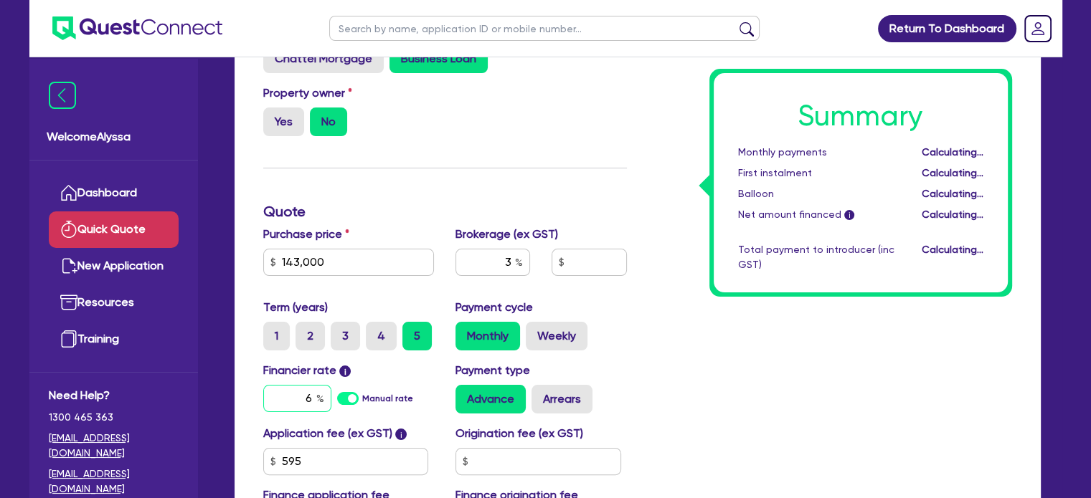
type input "6."
type input "4,309.64"
type input "6."
type input "4,309.64"
type input "6.4"
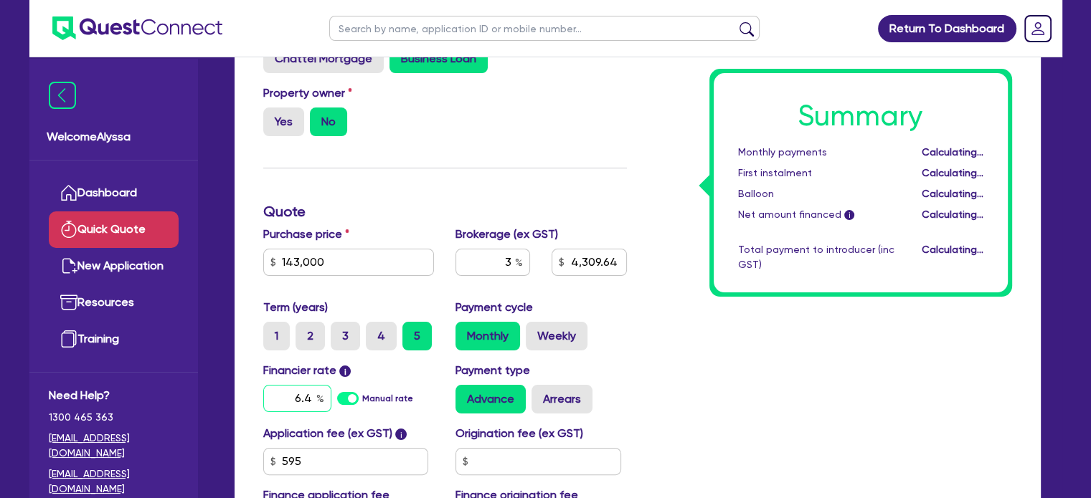
type input "4,309.64"
type input "6.45"
type input "4,309.64"
click at [676, 379] on div "Summary Monthly payments $2,884.55 First instalment $2,884.55 Balloon $0.00 Net…" at bounding box center [830, 243] width 385 height 613
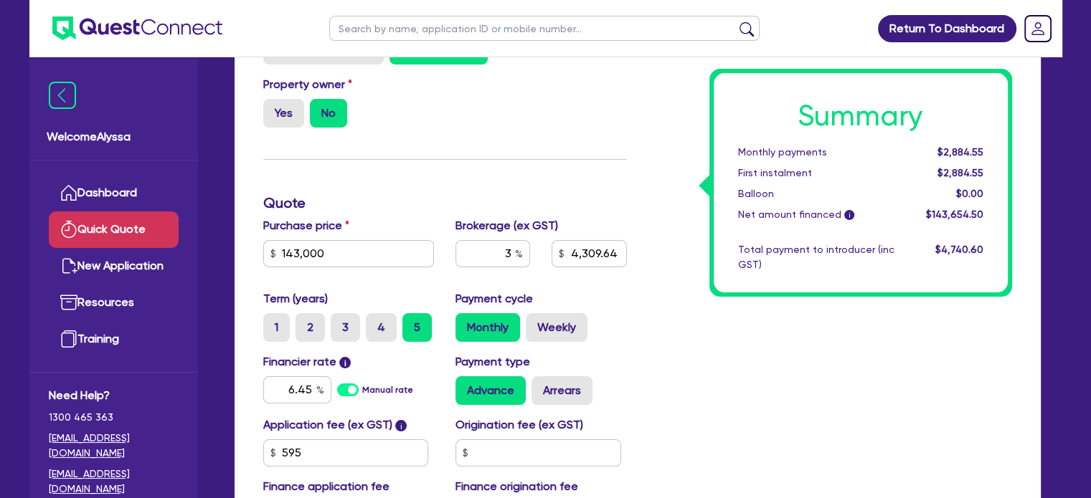
scroll to position [0, 0]
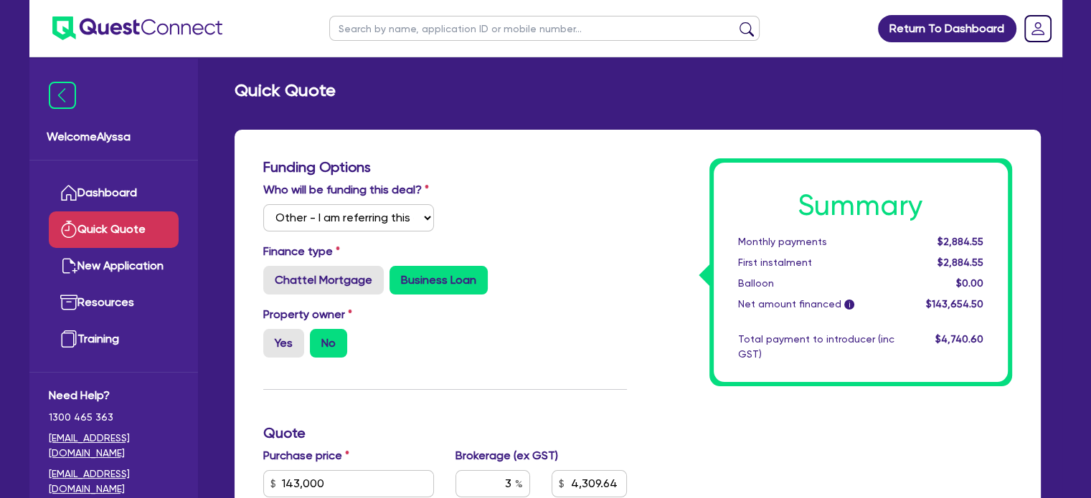
click at [364, 25] on input "text" at bounding box center [544, 28] width 430 height 25
type input "[PERSON_NAME]"
click button "submit" at bounding box center [746, 32] width 23 height 20
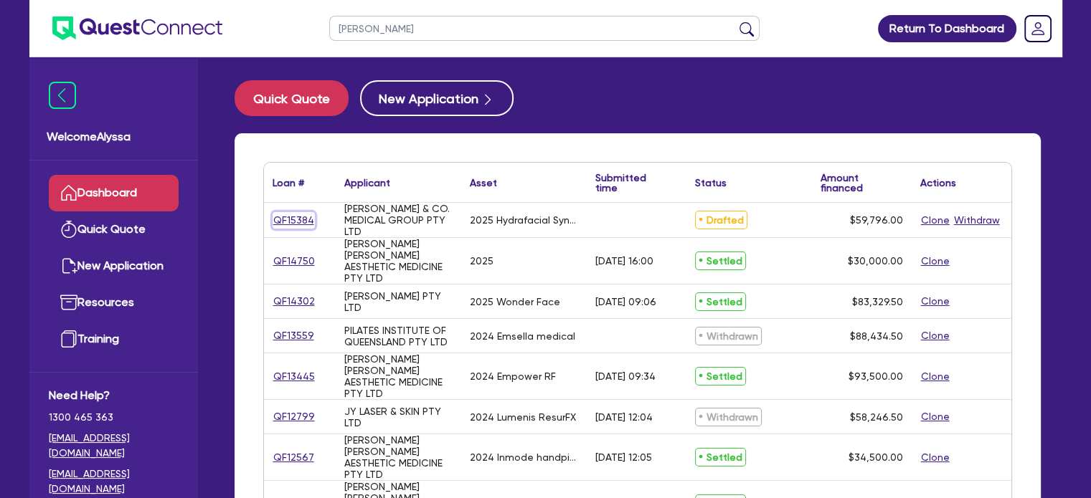
click at [298, 217] on link "QF15384" at bounding box center [294, 220] width 42 height 16
select select "Other"
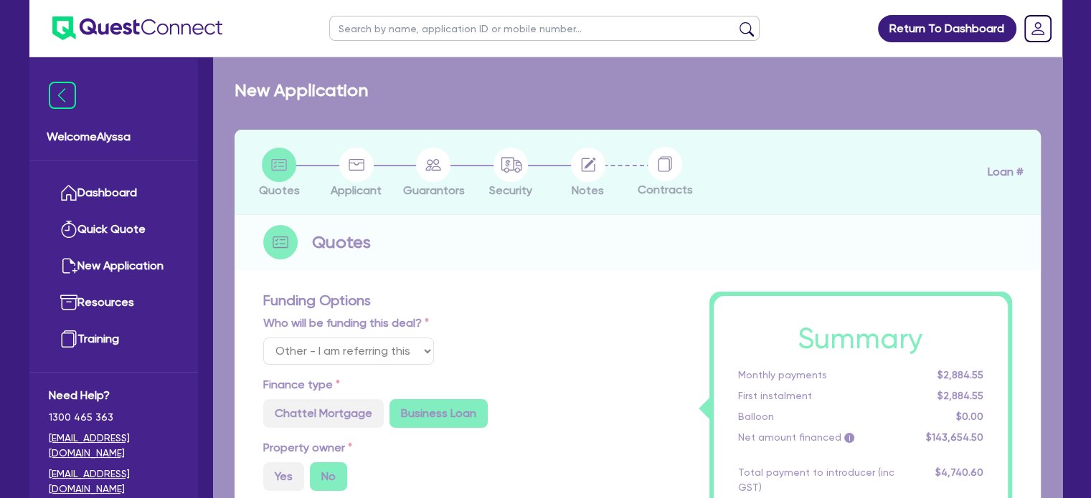
select select
radio input "true"
select select "TERTIARY_ASSETS"
type input "2025"
type input "59,796"
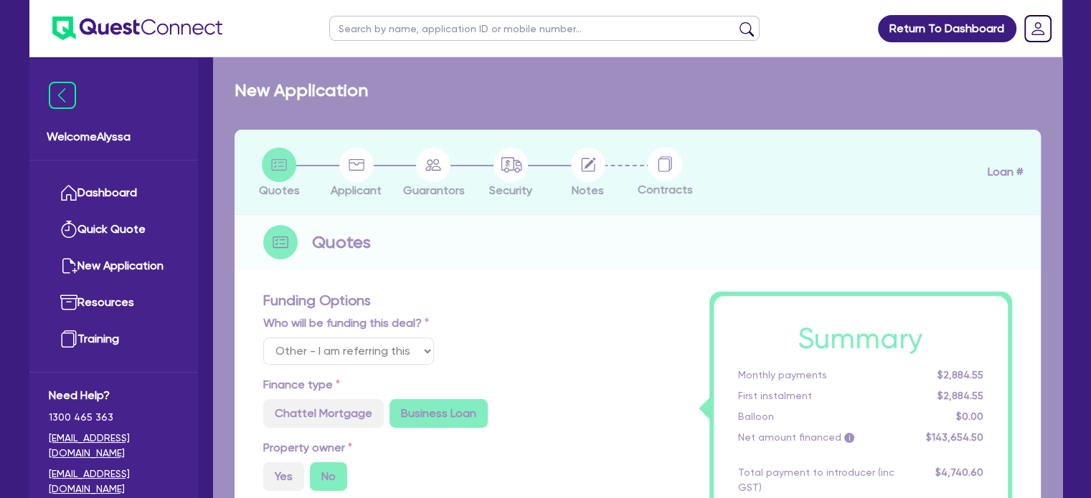
type input "4"
type input "2,391.84"
type input "10.5"
radio input "false"
radio input "true"
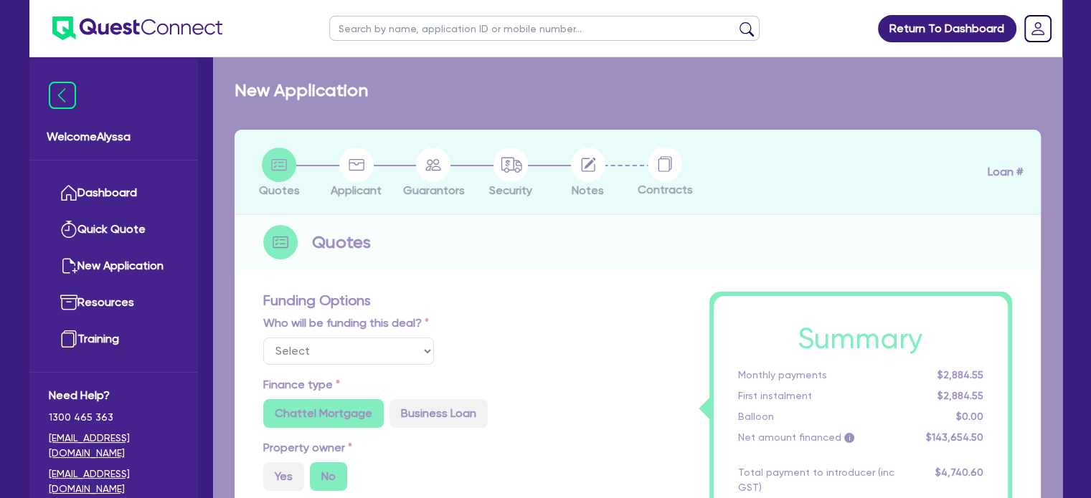
select select "BEAUTY_EQUIPMENT"
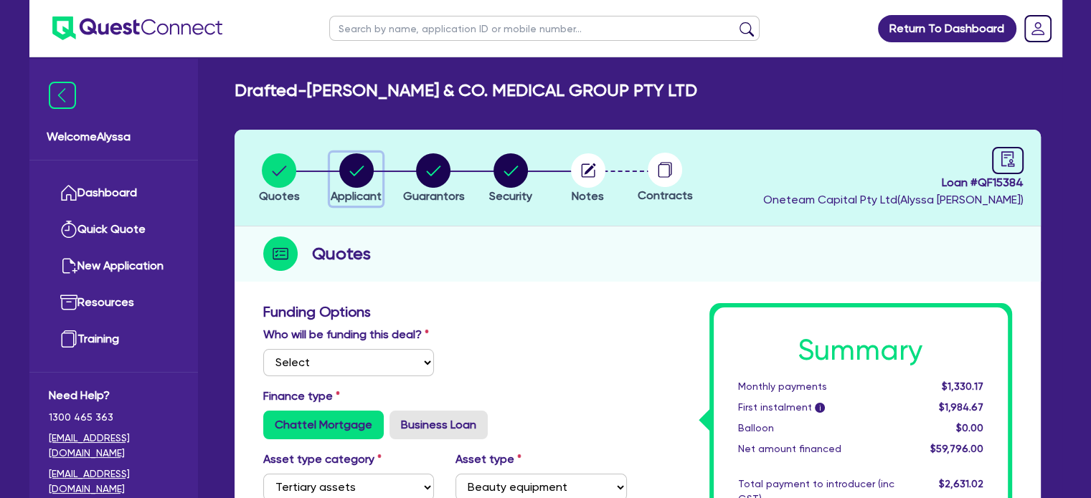
click at [361, 171] on circle "button" at bounding box center [356, 170] width 34 height 34
select select "COMPANY"
select select "HEALTH_BEAUTY"
select select "HAIR_BEAUTY_SALONS"
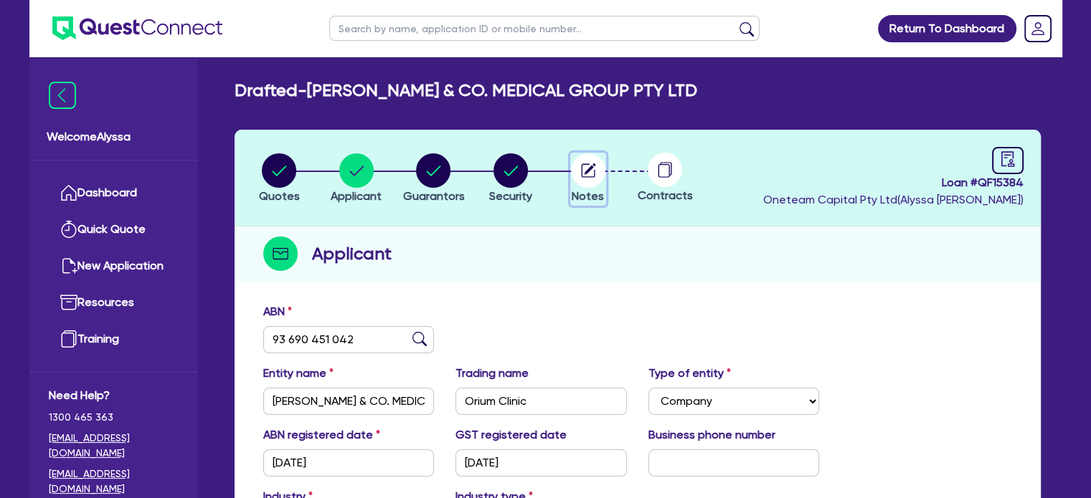
click at [589, 157] on circle "button" at bounding box center [588, 170] width 34 height 34
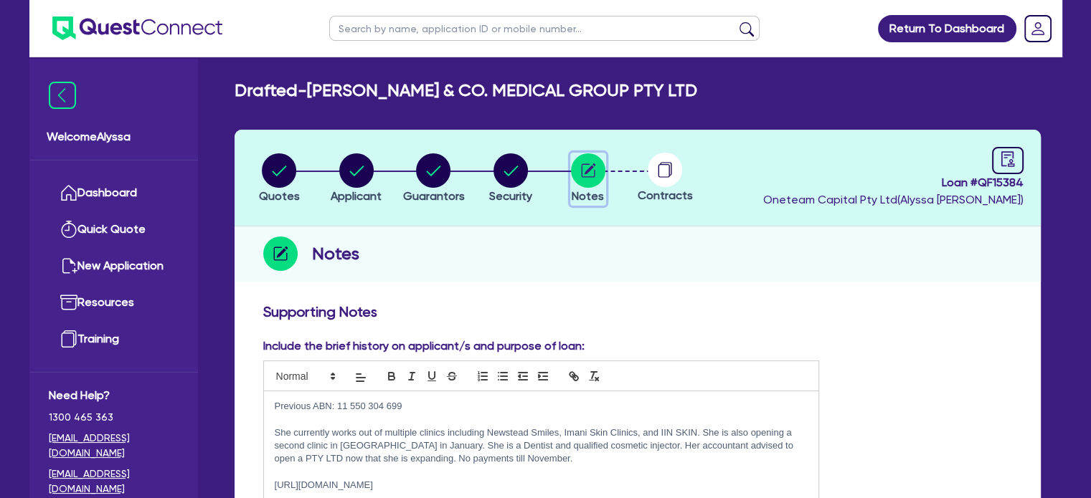
scroll to position [16, 0]
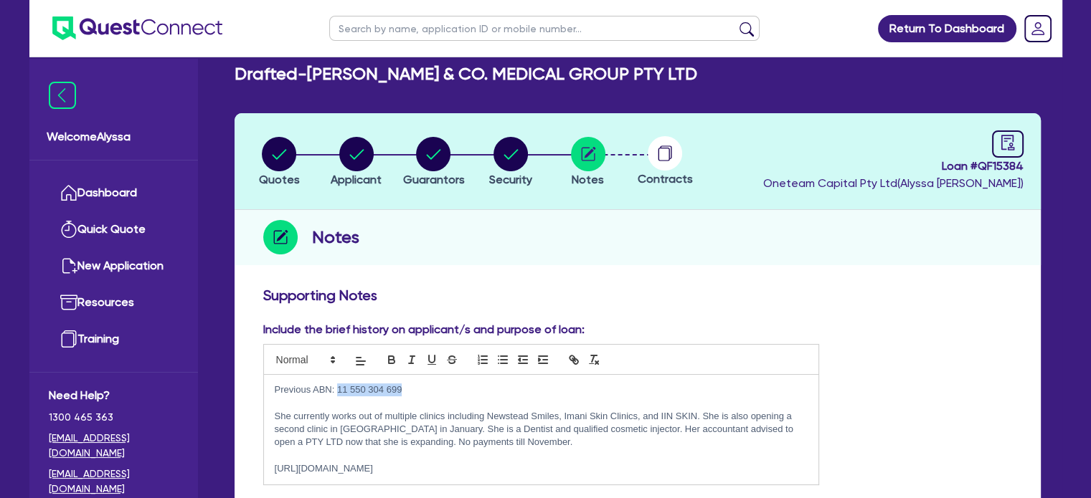
drag, startPoint x: 408, startPoint y: 379, endPoint x: 336, endPoint y: 379, distance: 71.7
click at [336, 379] on div "Previous ABN: 11 550 304 699 She currently works out of multiple clinics includ…" at bounding box center [541, 430] width 555 height 110
copy p "11 550 304 699"
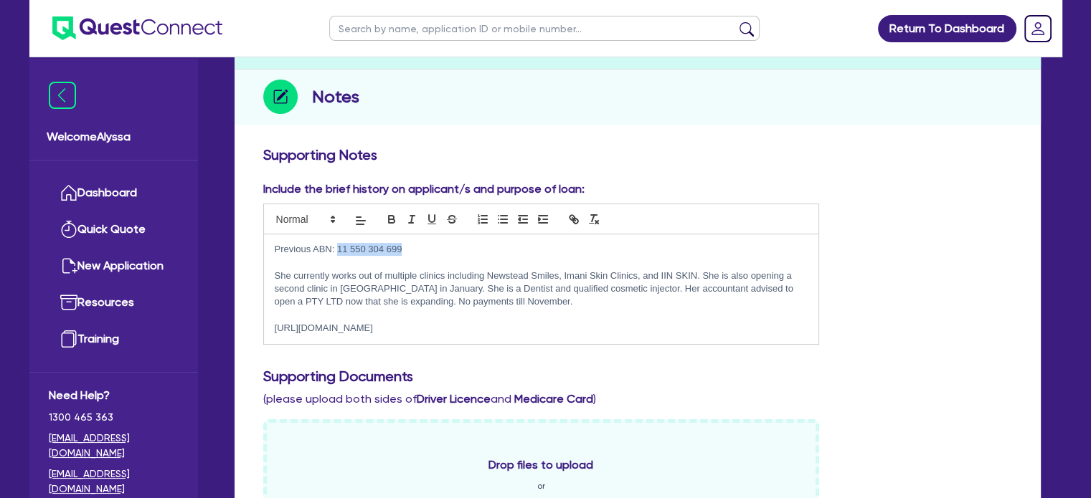
scroll to position [158, 0]
